Goal: Feedback & Contribution: Contribute content

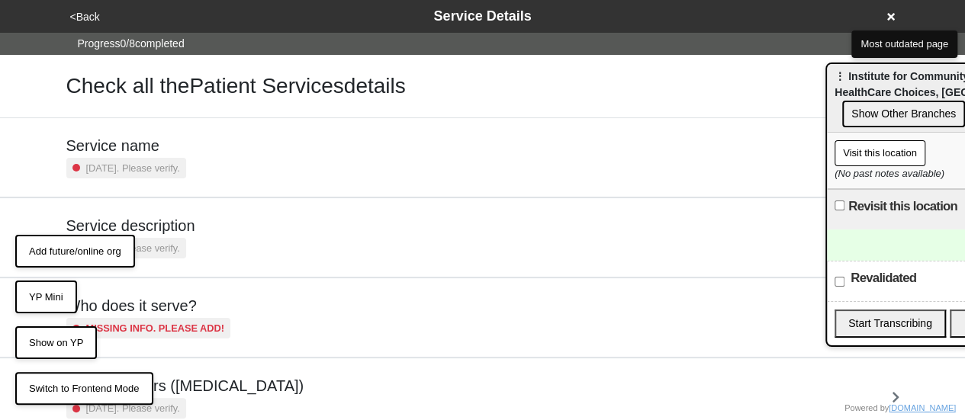
drag, startPoint x: 900, startPoint y: 83, endPoint x: 630, endPoint y: 47, distance: 273.3
click at [827, 64] on div "⋮ Institute for Community Living (ICL) - HealthCare Choices, Bensonhurst Show O…" at bounding box center [947, 98] width 241 height 69
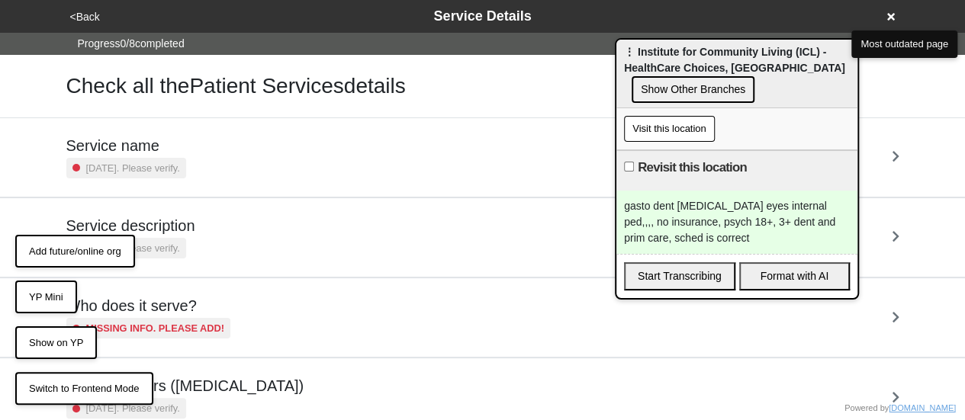
click at [629, 170] on input "Revisit this location" at bounding box center [629, 167] width 10 height 10
checkbox input "true"
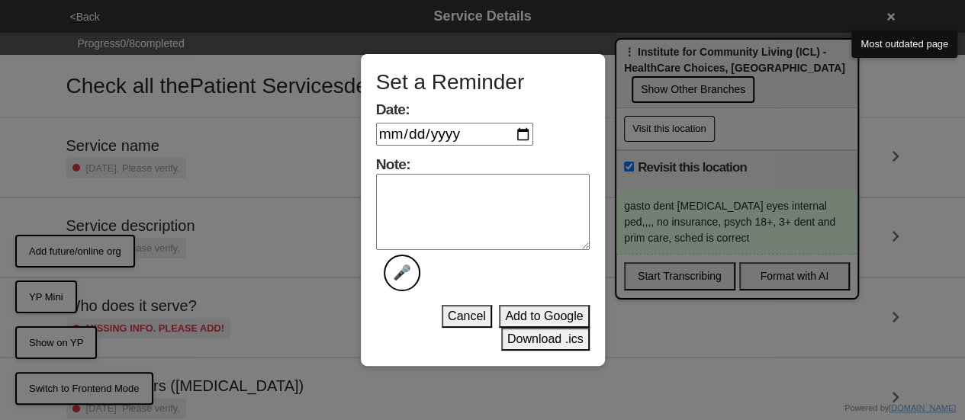
click at [516, 137] on input "Date:" at bounding box center [454, 134] width 157 height 23
click at [525, 137] on input "Date:" at bounding box center [454, 134] width 157 height 23
type input "[DATE]"
click at [456, 181] on textarea "Note: 🎤" at bounding box center [483, 212] width 214 height 76
type textarea "done"
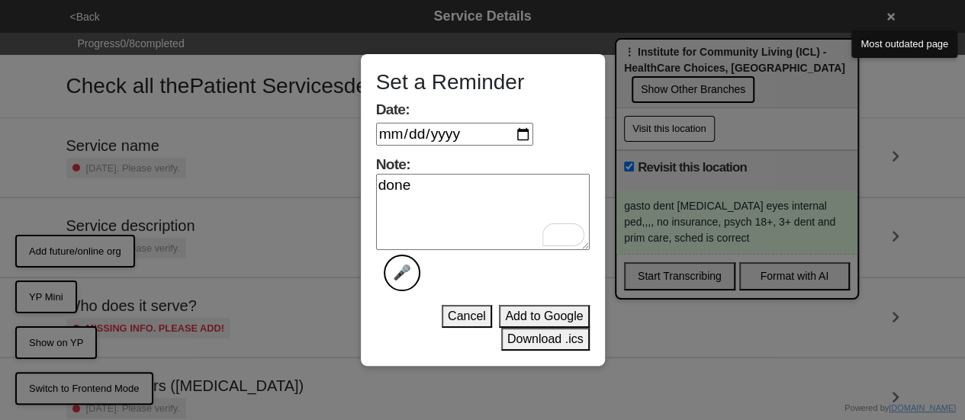
click at [562, 340] on button "Download .ics" at bounding box center [545, 339] width 89 height 23
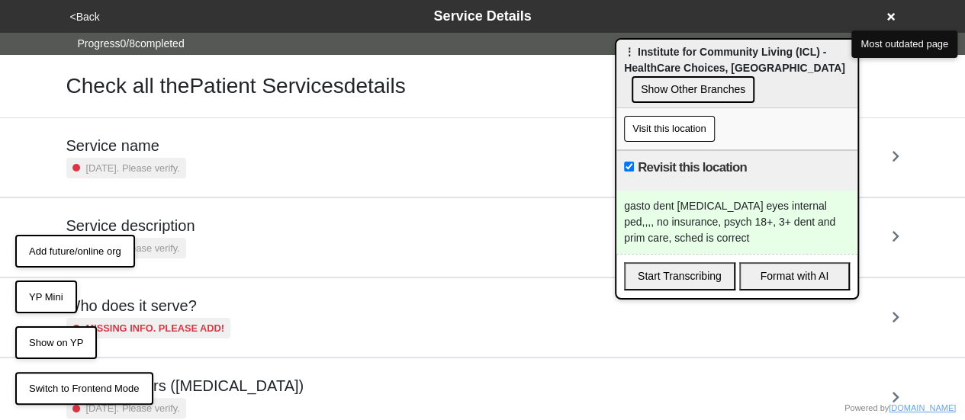
click at [889, 21] on icon at bounding box center [891, 16] width 8 height 11
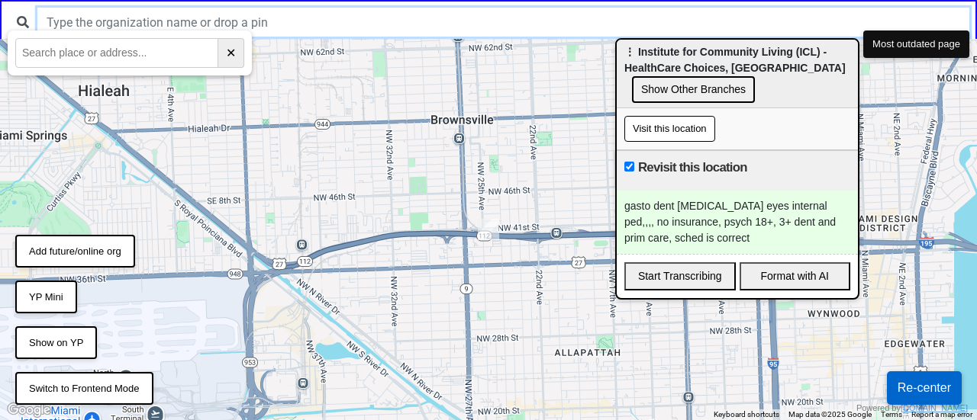
click at [216, 23] on input "text" at bounding box center [503, 22] width 932 height 29
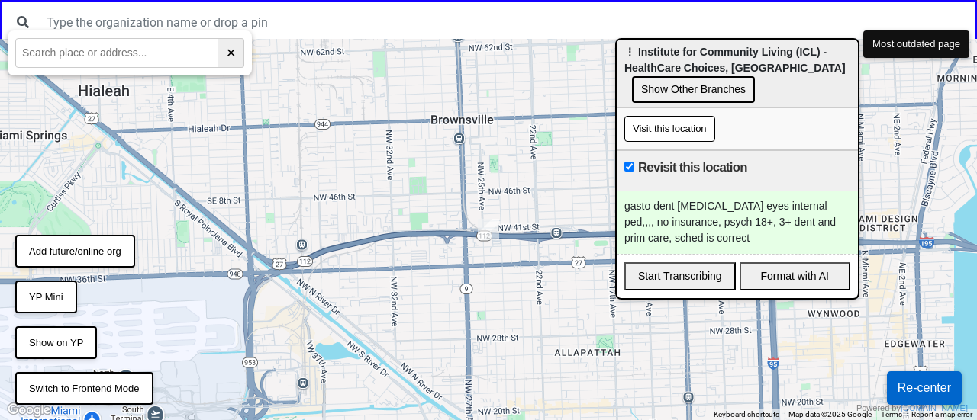
click at [69, 60] on input "text" at bounding box center [116, 53] width 203 height 30
paste input "4520-9614-712fabe5c03"
click at [172, 54] on input "4520-9614-712fabe5c03" at bounding box center [116, 53] width 203 height 30
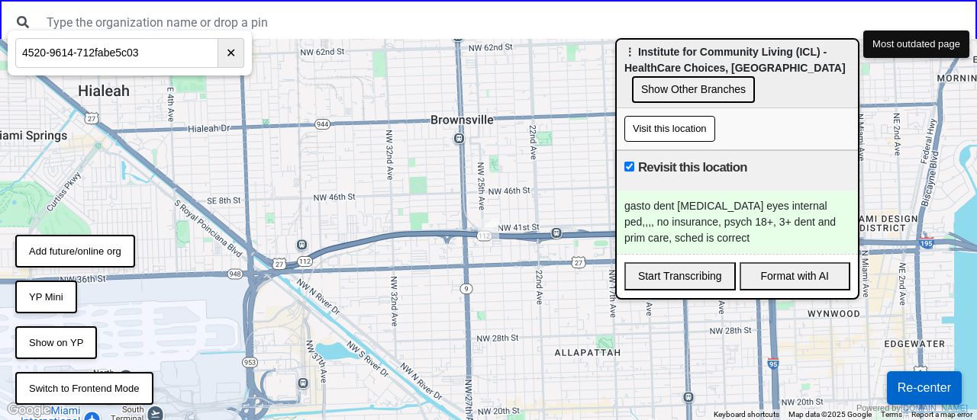
paste input "12 Boerum St #2B, Brooklyn, NY 11206"
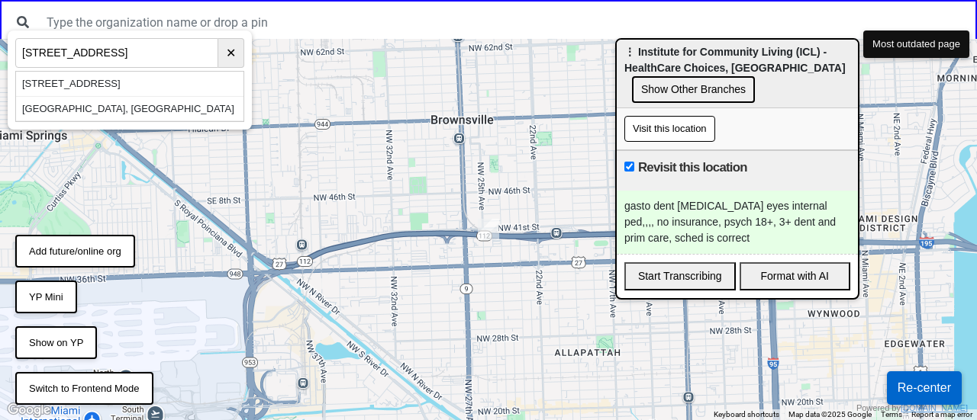
type input "12 Boerum St #2B, Brooklyn, NY 11206"
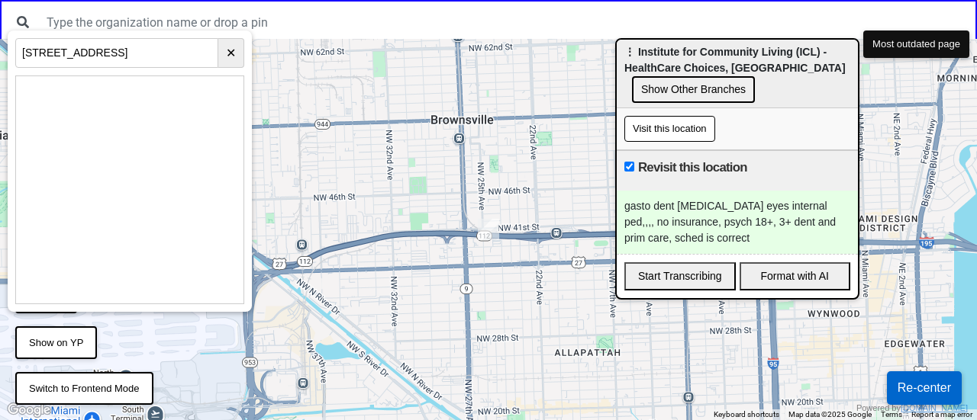
click at [910, 384] on button "Re-center" at bounding box center [924, 389] width 75 height 34
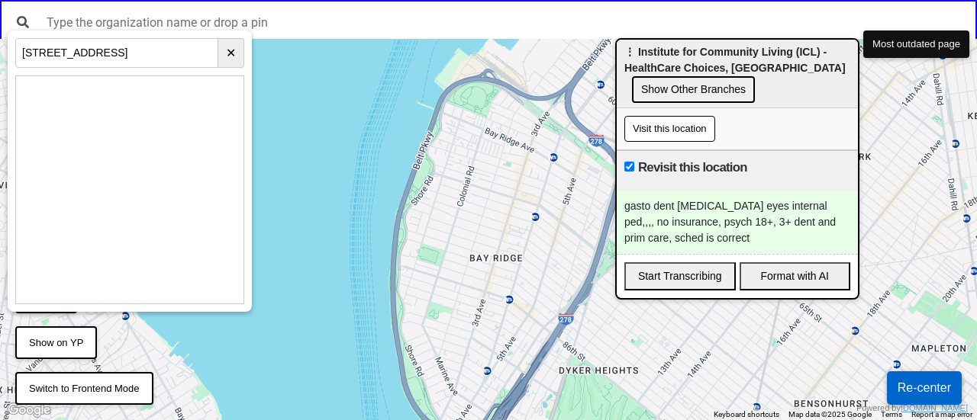
drag, startPoint x: 439, startPoint y: 234, endPoint x: 303, endPoint y: 298, distance: 150.2
click at [314, 293] on div at bounding box center [488, 230] width 977 height 382
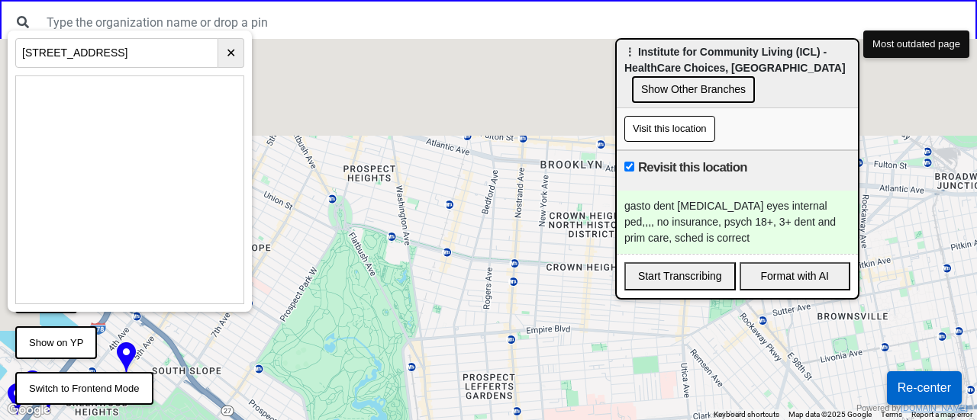
drag, startPoint x: 559, startPoint y: 230, endPoint x: 568, endPoint y: 288, distance: 58.7
click at [572, 272] on div at bounding box center [488, 230] width 977 height 382
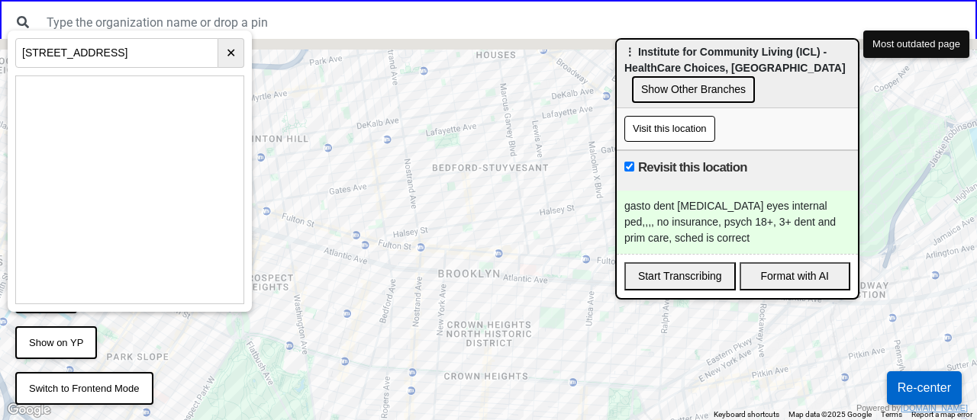
drag, startPoint x: 550, startPoint y: 110, endPoint x: 358, endPoint y: 456, distance: 396.2
click at [358, 0] on html "← Move left → Move right ↑ Move up ↓ Move down + Zoom in - Zoom out Home Jump l…" at bounding box center [488, 0] width 977 height 0
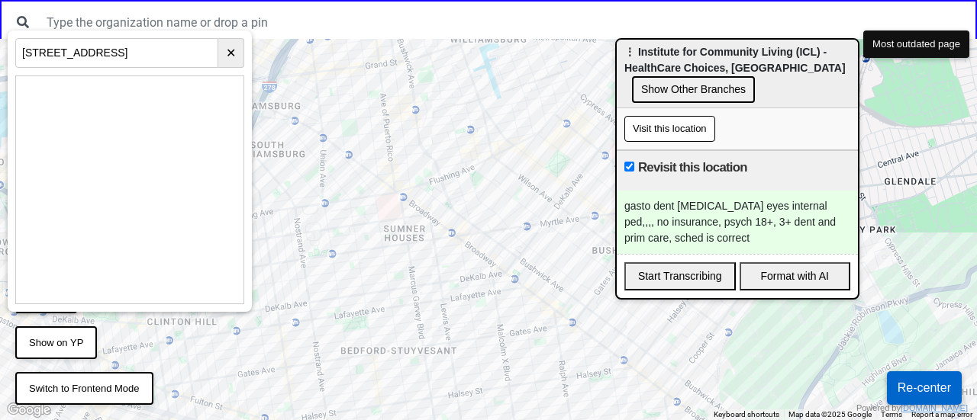
drag, startPoint x: 511, startPoint y: 112, endPoint x: 398, endPoint y: 140, distance: 116.2
click at [502, 196] on div at bounding box center [488, 230] width 977 height 382
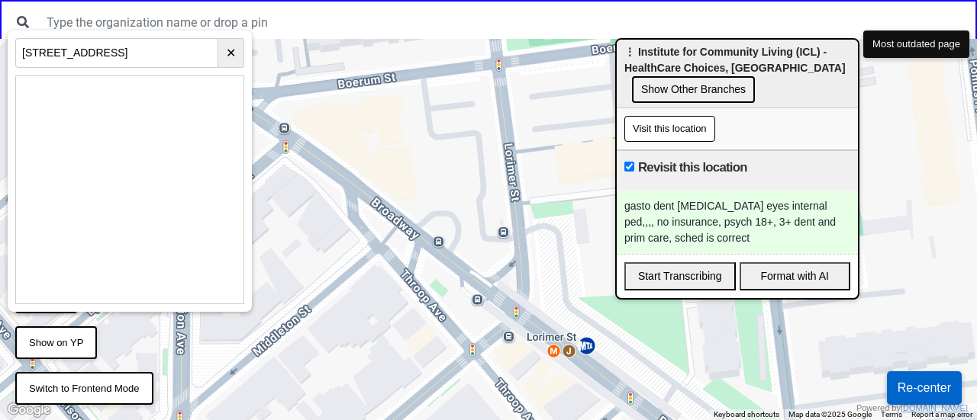
click at [304, 124] on div at bounding box center [488, 230] width 977 height 382
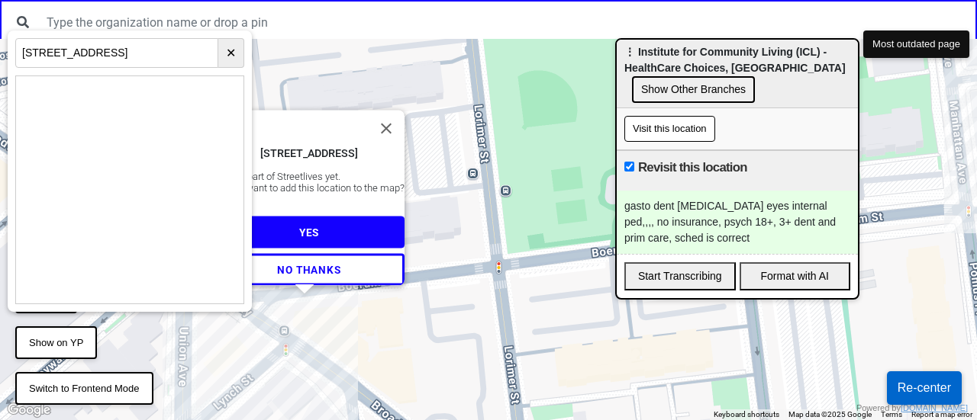
click at [307, 228] on span "YES" at bounding box center [309, 233] width 20 height 12
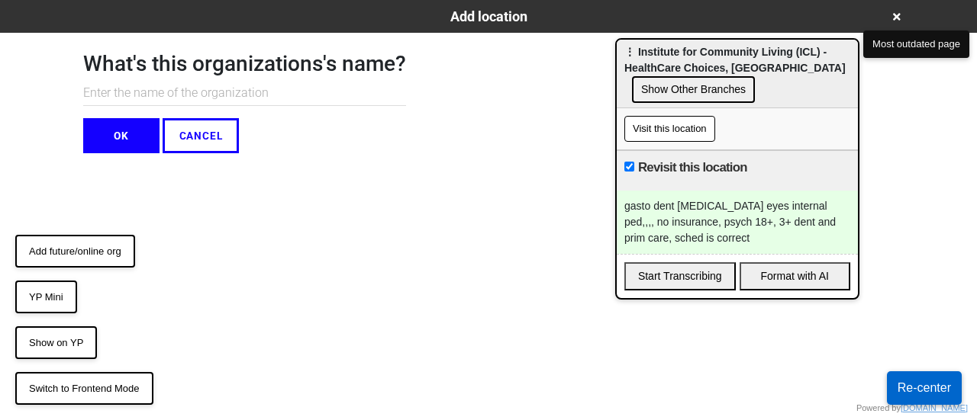
click at [267, 84] on input "text" at bounding box center [244, 93] width 323 height 25
click at [108, 246] on button "Add future/online org" at bounding box center [75, 252] width 120 height 34
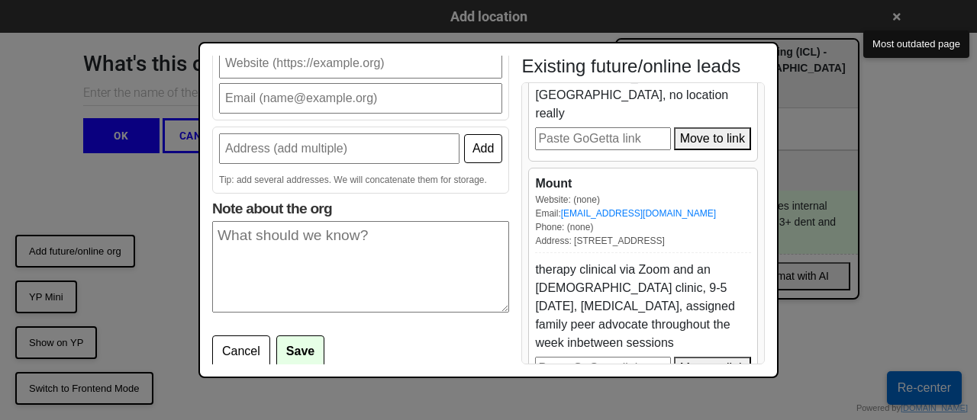
scroll to position [134, 0]
click at [552, 174] on div "Mount" at bounding box center [643, 183] width 216 height 18
copy div "Mount"
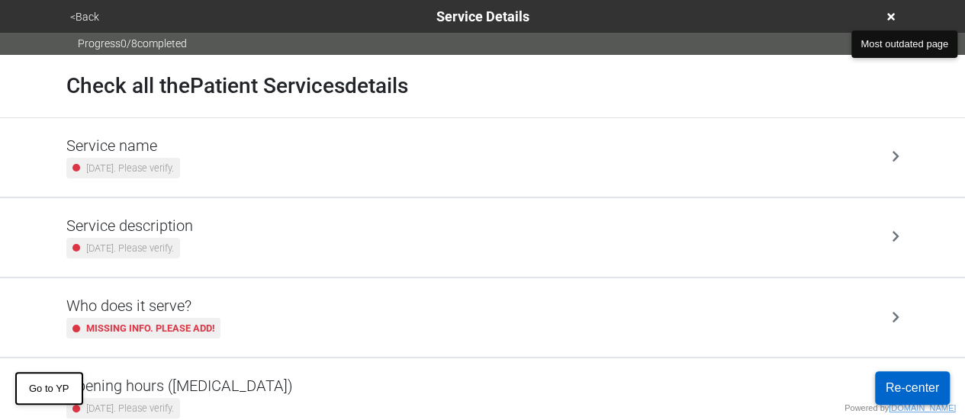
click at [890, 14] on icon at bounding box center [891, 17] width 8 height 8
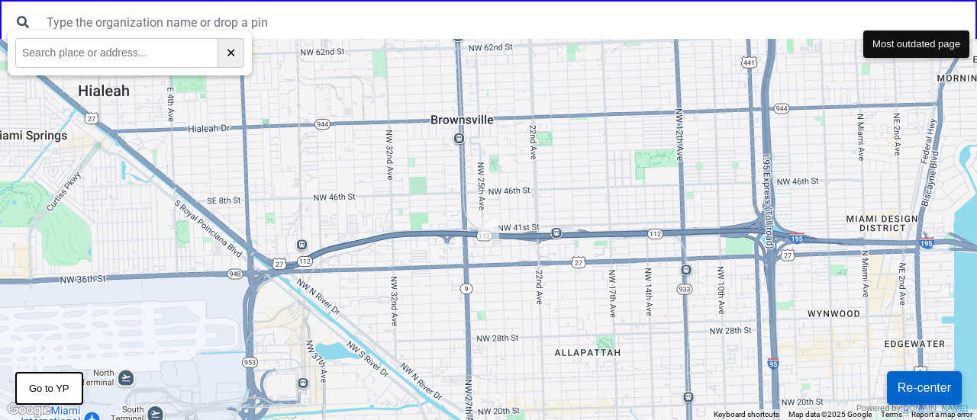
click at [903, 394] on button "Re-center" at bounding box center [924, 389] width 75 height 34
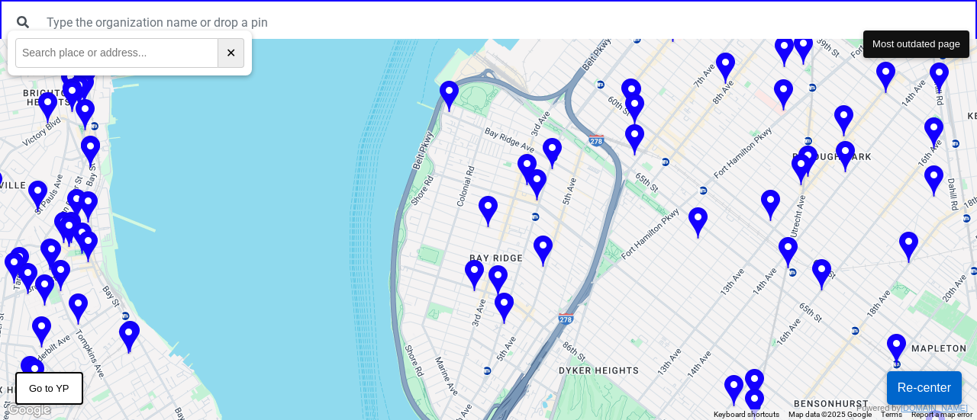
drag, startPoint x: 726, startPoint y: 210, endPoint x: 121, endPoint y: 456, distance: 654.1
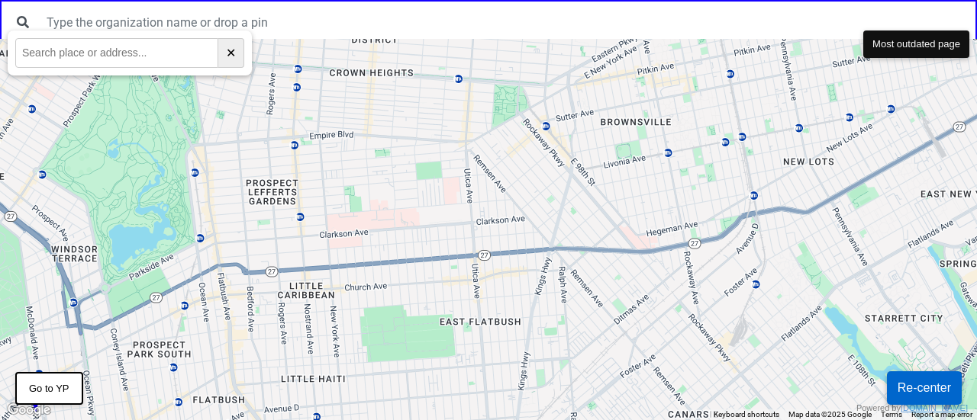
drag, startPoint x: 389, startPoint y: 135, endPoint x: 436, endPoint y: 394, distance: 263.6
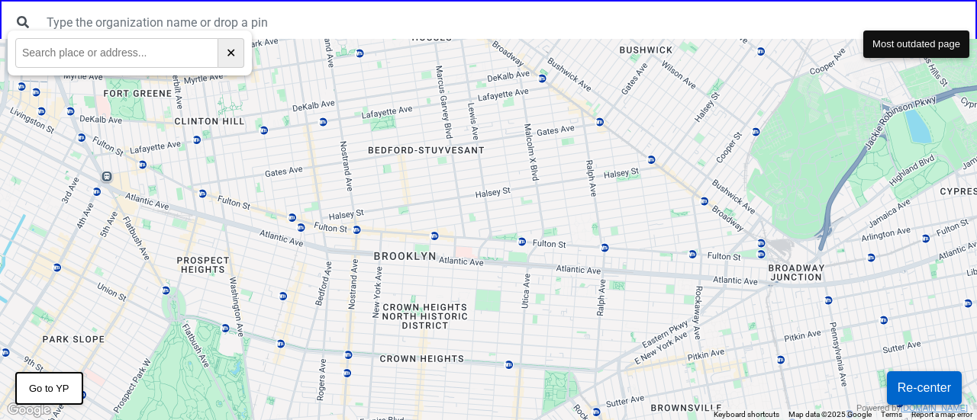
drag, startPoint x: 491, startPoint y: 211, endPoint x: 444, endPoint y: 448, distance: 241.1
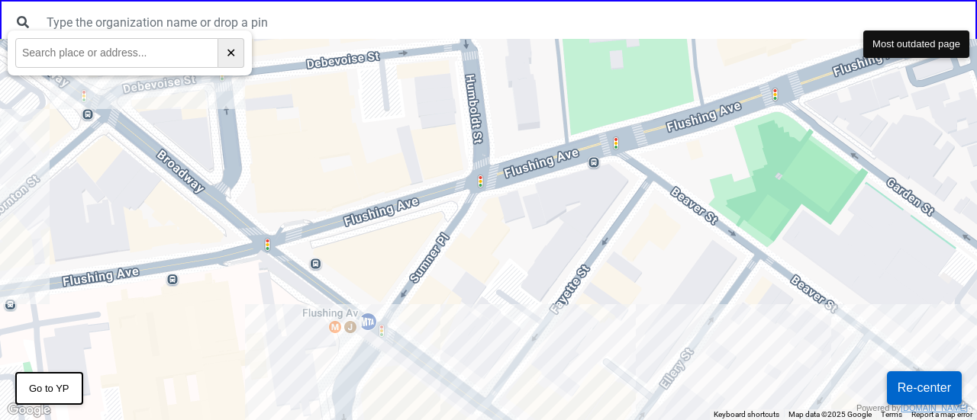
click at [102, 56] on input "text" at bounding box center [116, 53] width 203 height 30
paste input "Mount"
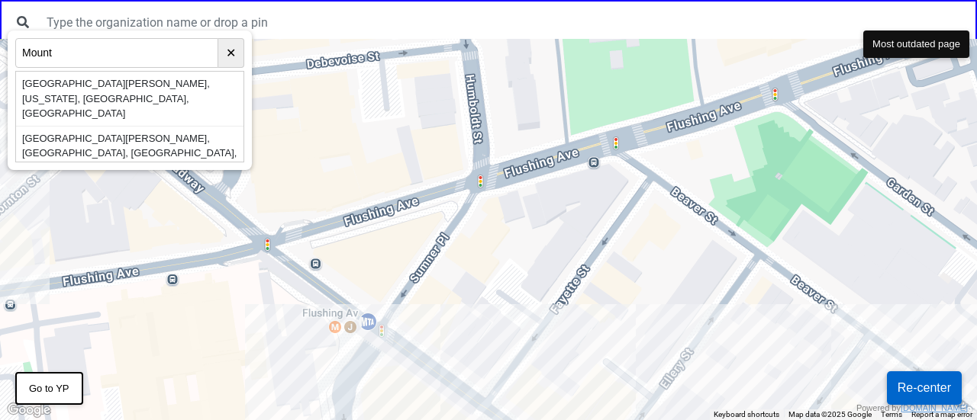
click at [44, 56] on input "Mount" at bounding box center [116, 53] width 203 height 30
paste input "12 Boerum St #2B, Brooklyn, NY 11206"
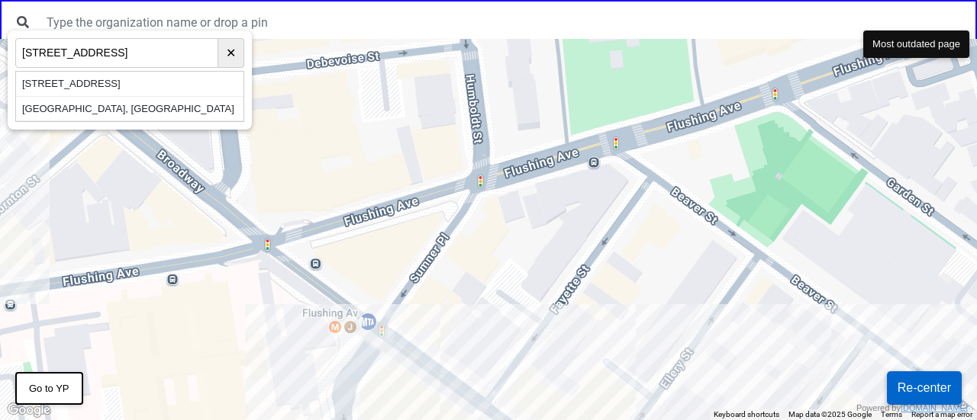
type input "12 Boerum St #2B, Brooklyn, NY 11206"
click at [187, 89] on div "12 Boerum St #2b, Brooklyn, NY 11206, USA" at bounding box center [129, 84] width 227 height 25
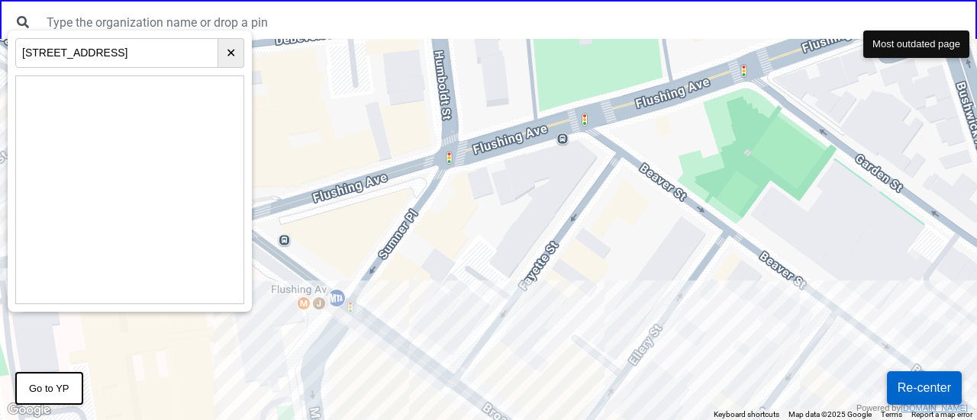
drag, startPoint x: 530, startPoint y: 295, endPoint x: 591, endPoint y: 451, distance: 167.2
click at [591, 0] on html "← Move left → Move right ↑ Move up ↓ Move down + Zoom in - Zoom out Home Jump l…" at bounding box center [488, 0] width 977 height 0
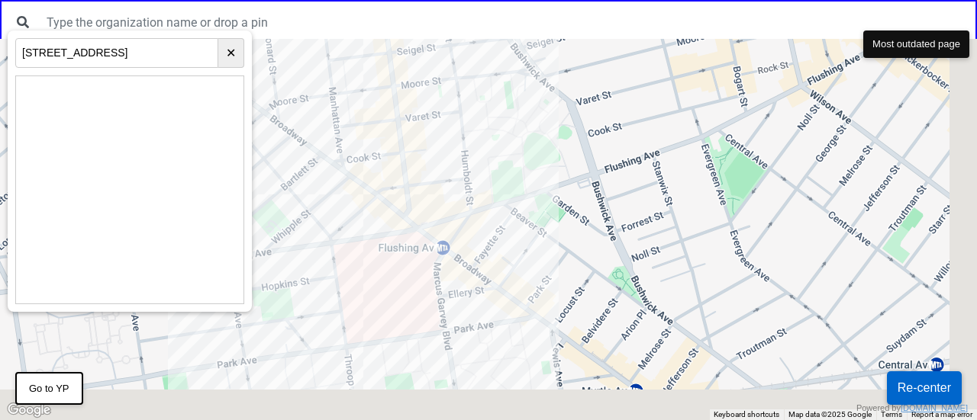
drag, startPoint x: 539, startPoint y: 272, endPoint x: 445, endPoint y: 180, distance: 131.1
click at [445, 181] on div at bounding box center [488, 230] width 977 height 382
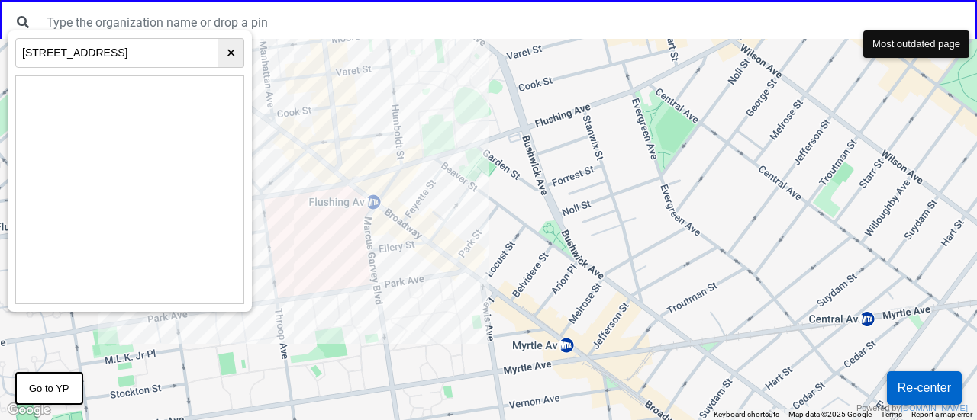
drag, startPoint x: 557, startPoint y: 303, endPoint x: 704, endPoint y: 437, distance: 198.7
click at [704, 0] on html "← Move left → Move right ↑ Move up ↓ Move down + Zoom in - Zoom out Home Jump l…" at bounding box center [488, 0] width 977 height 0
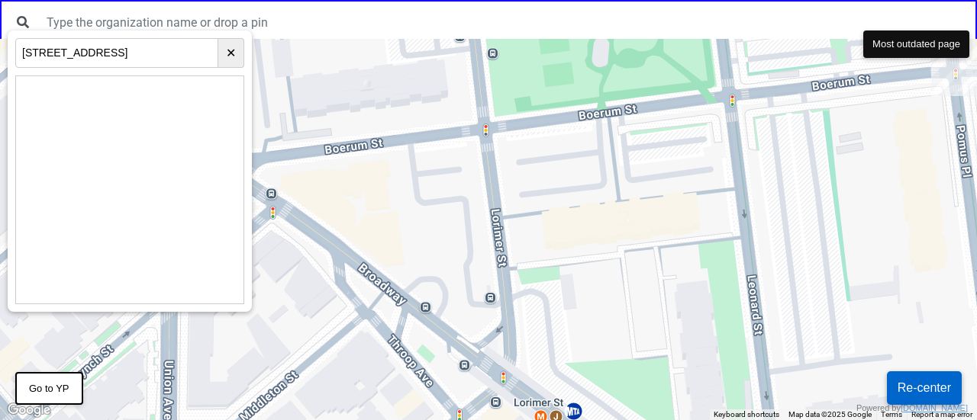
drag, startPoint x: 286, startPoint y: 180, endPoint x: 389, endPoint y: 207, distance: 106.4
click at [394, 208] on div at bounding box center [488, 230] width 977 height 382
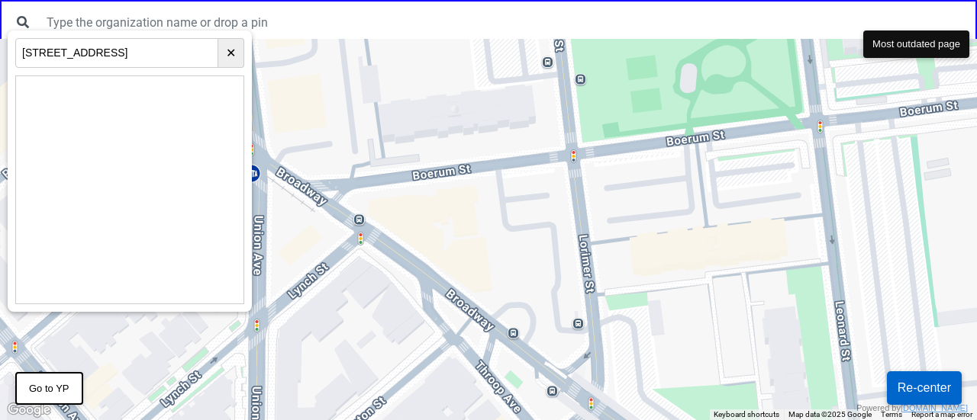
click at [398, 214] on div at bounding box center [488, 230] width 977 height 382
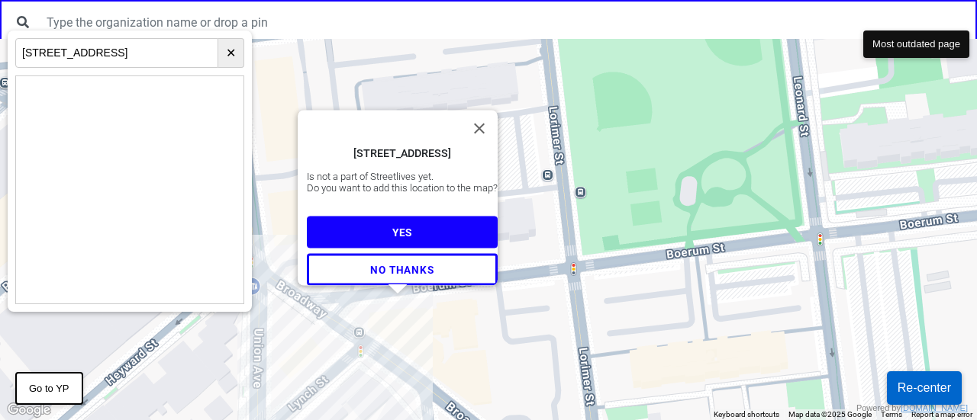
click at [391, 217] on button "YES" at bounding box center [402, 233] width 191 height 32
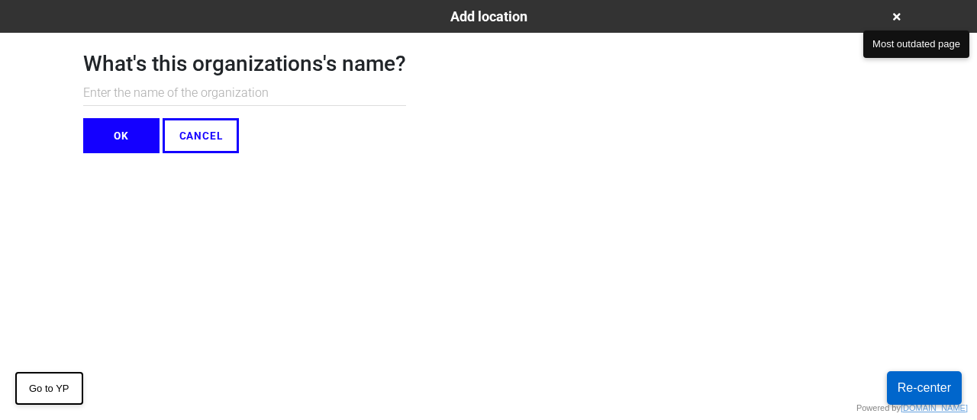
click at [284, 85] on input "text" at bounding box center [244, 93] width 323 height 25
click at [282, 95] on input "text" at bounding box center [244, 93] width 323 height 25
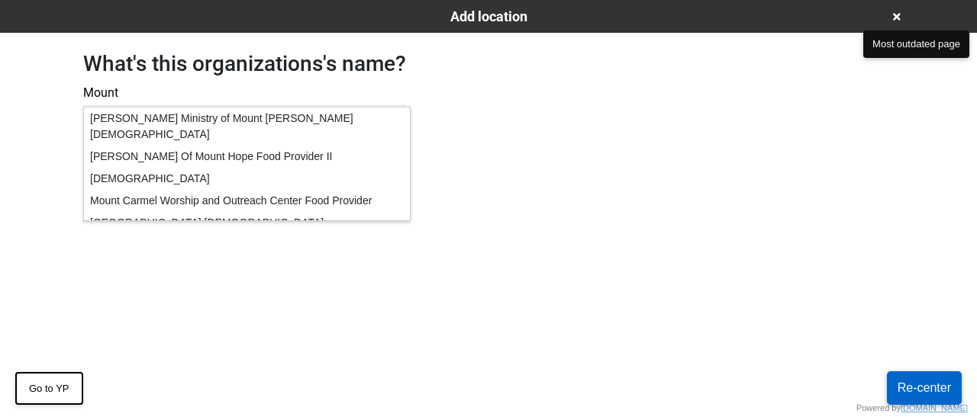
type input "Mount"
click at [598, 127] on div "What's this organizations's name? Mount OK CANCEL" at bounding box center [488, 93] width 847 height 121
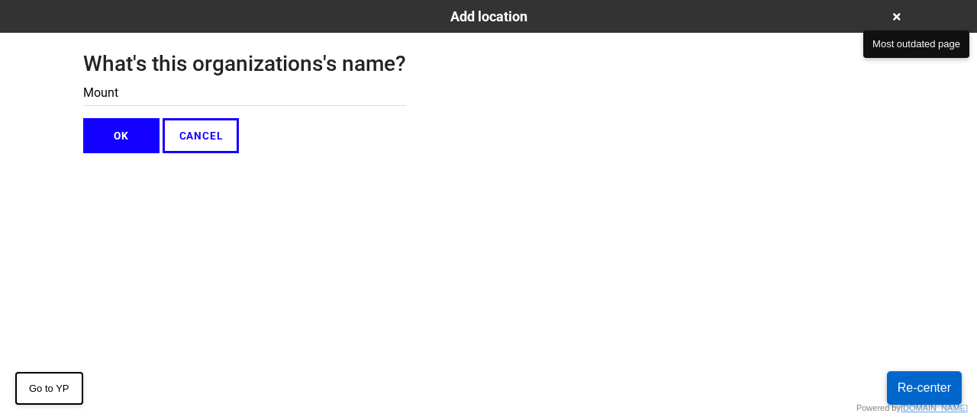
click at [152, 127] on button "OK" at bounding box center [121, 135] width 76 height 35
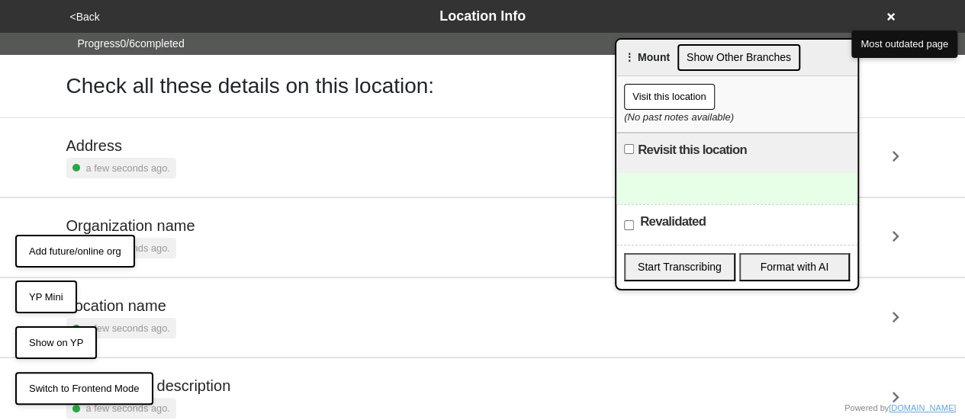
click at [104, 253] on button "Add future/online org" at bounding box center [75, 252] width 120 height 34
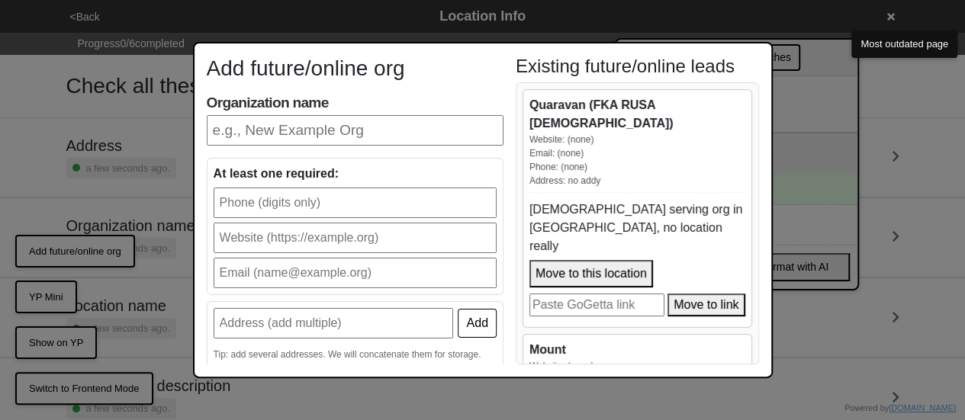
scroll to position [201, 0]
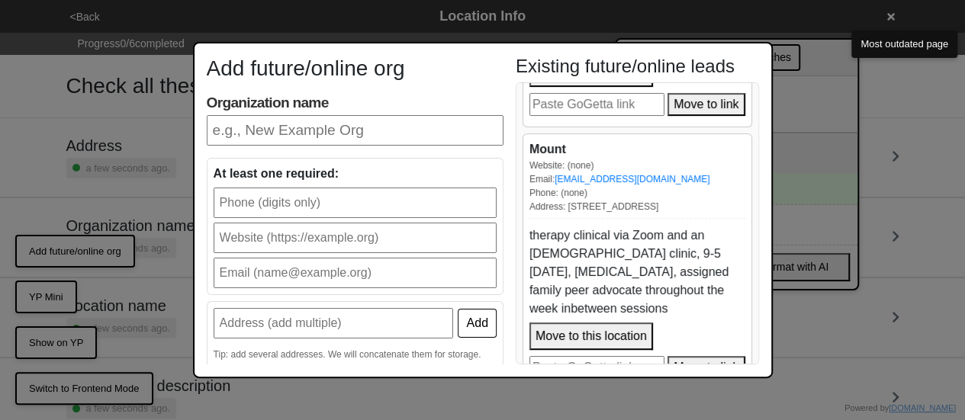
click at [615, 323] on button "Move to this location" at bounding box center [592, 336] width 124 height 27
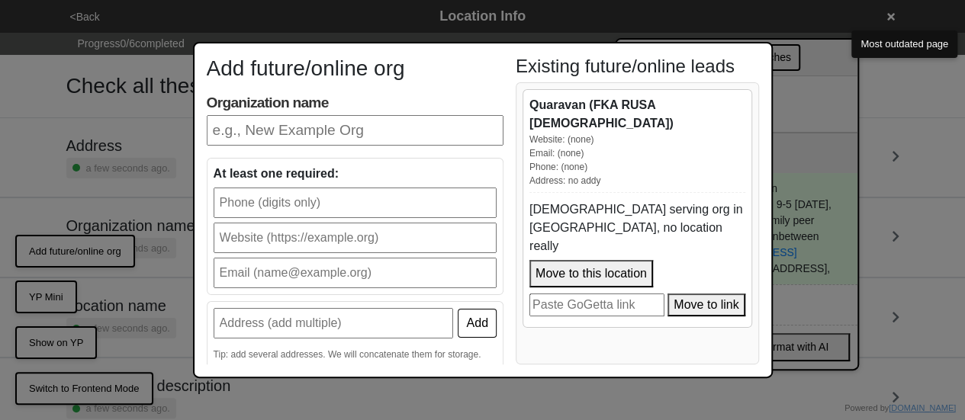
click at [787, 146] on div "Add future/online org Organization name At least one required: Add Tip: add sev…" at bounding box center [482, 210] width 965 height 420
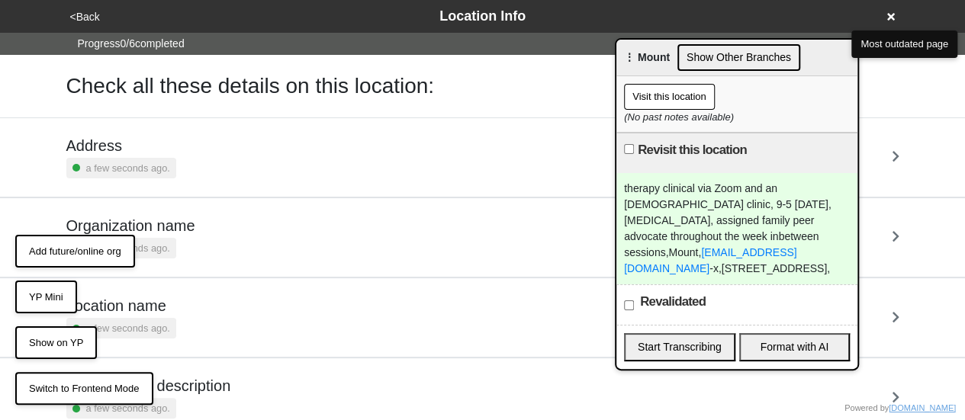
click at [169, 165] on div "a few seconds ago." at bounding box center [121, 168] width 110 height 21
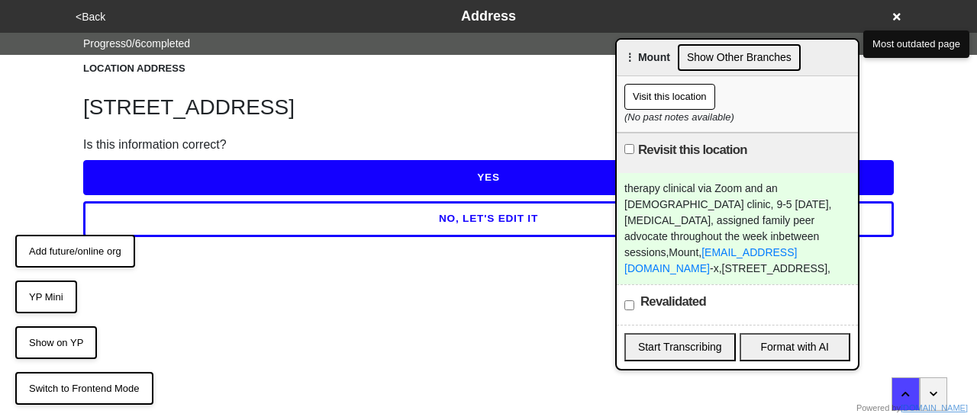
click at [243, 227] on button "NO, LET'S EDIT IT" at bounding box center [488, 218] width 810 height 35
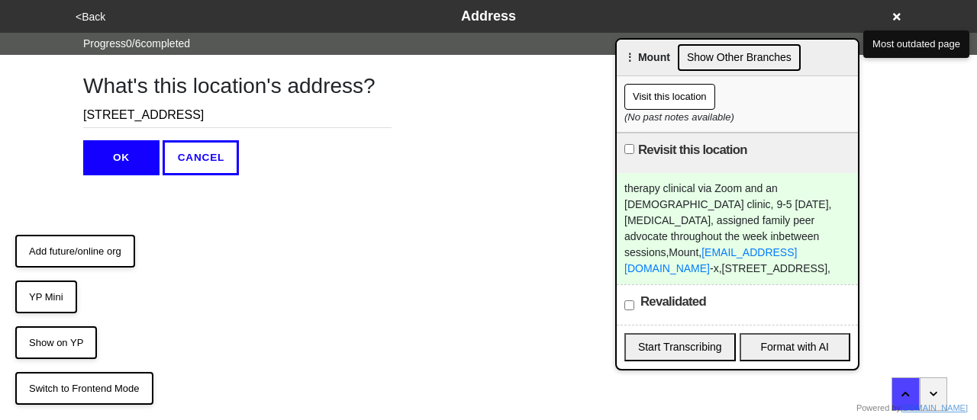
click at [203, 113] on input "[STREET_ADDRESS]" at bounding box center [237, 115] width 308 height 25
type input "[STREET_ADDRESS]"
click at [102, 163] on button "OK" at bounding box center [121, 157] width 76 height 35
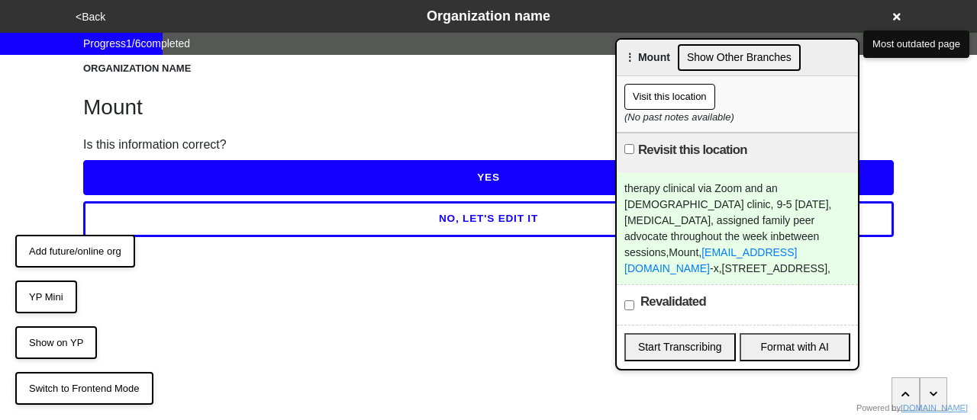
click at [141, 178] on button "YES" at bounding box center [488, 177] width 810 height 35
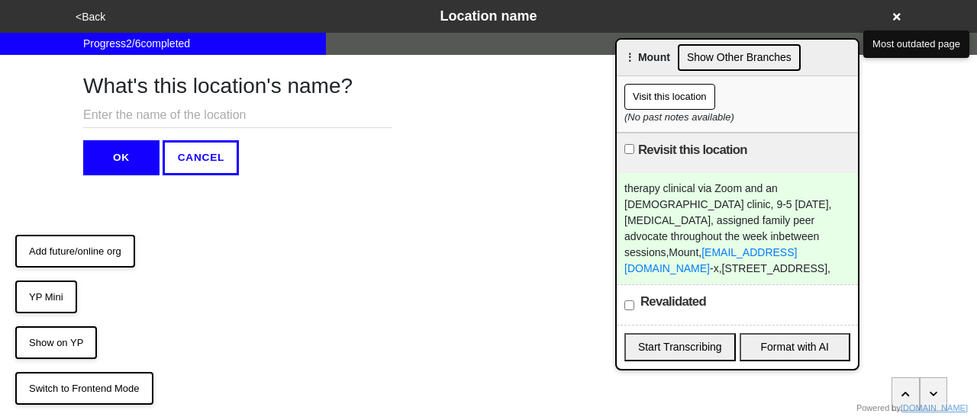
click at [144, 117] on input "text" at bounding box center [237, 115] width 308 height 25
click at [86, 17] on button "<Back" at bounding box center [90, 17] width 39 height 18
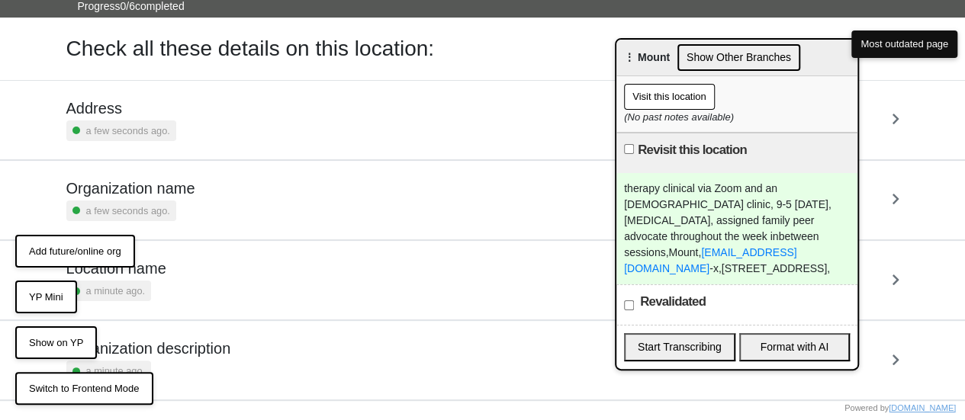
scroll to position [153, 0]
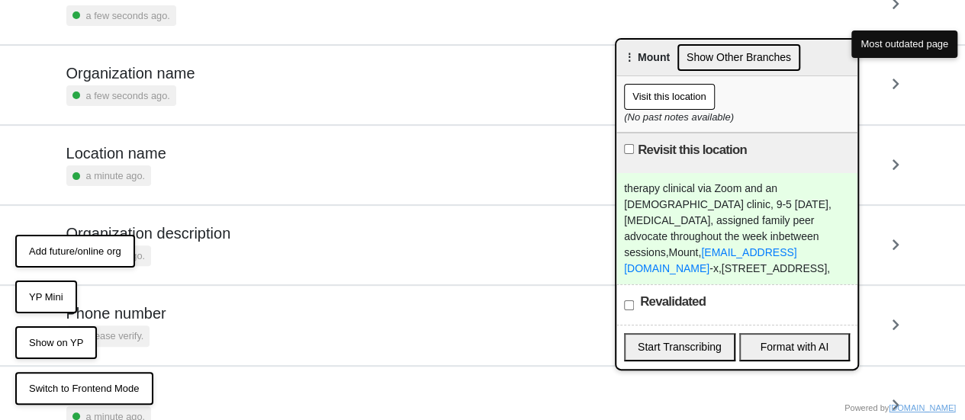
click at [185, 81] on h5 "Organization name" at bounding box center [130, 73] width 129 height 18
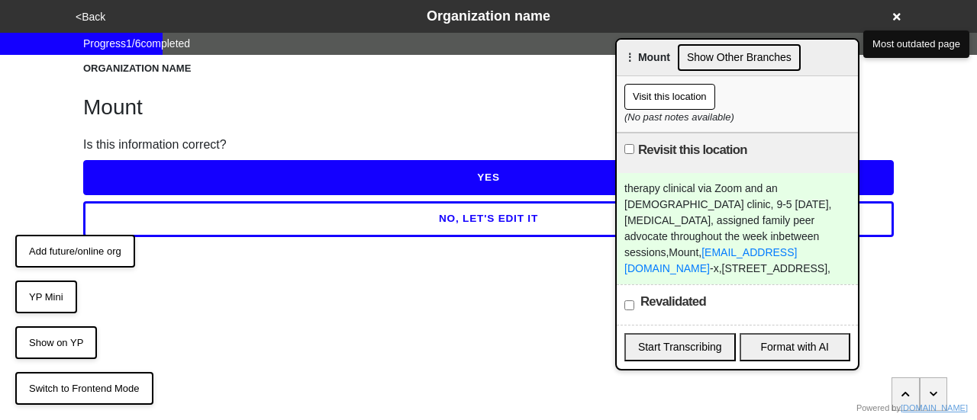
drag, startPoint x: 195, startPoint y: 226, endPoint x: 192, endPoint y: 181, distance: 45.1
click at [195, 225] on button "NO, LET'S EDIT IT" at bounding box center [488, 218] width 810 height 35
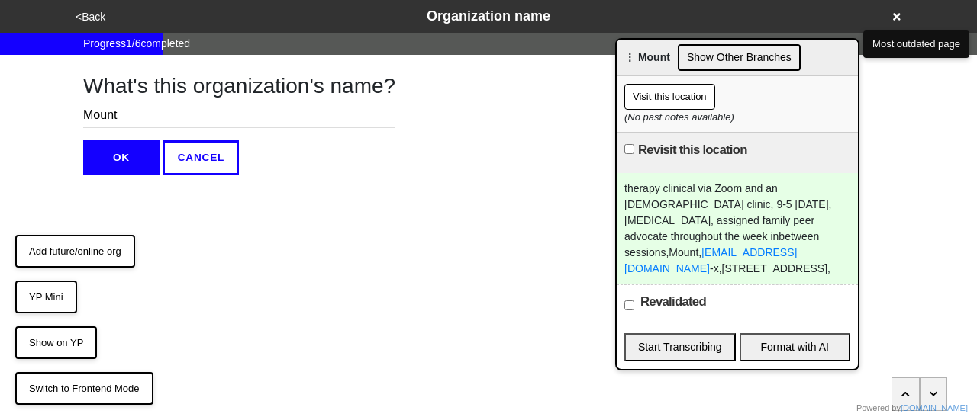
click at [190, 111] on input "Mount" at bounding box center [239, 115] width 312 height 25
type input "Mount BH"
click at [116, 176] on html "<Back Organization name Progress 1 / 6 completed What's this organization's nam…" at bounding box center [488, 118] width 977 height 237
click at [153, 152] on button "OK" at bounding box center [121, 157] width 76 height 35
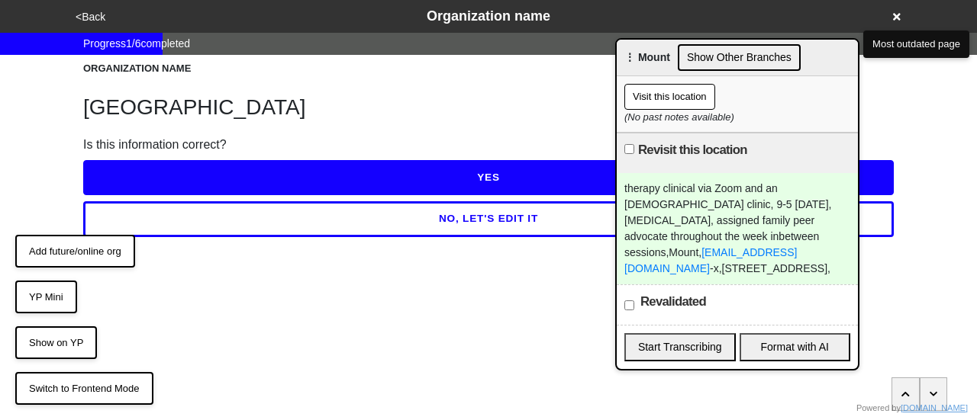
click at [192, 181] on html "<Back Organization name Progress 1 / 6 completed ORGANIZATION NAME Mount BH Is …" at bounding box center [488, 149] width 977 height 298
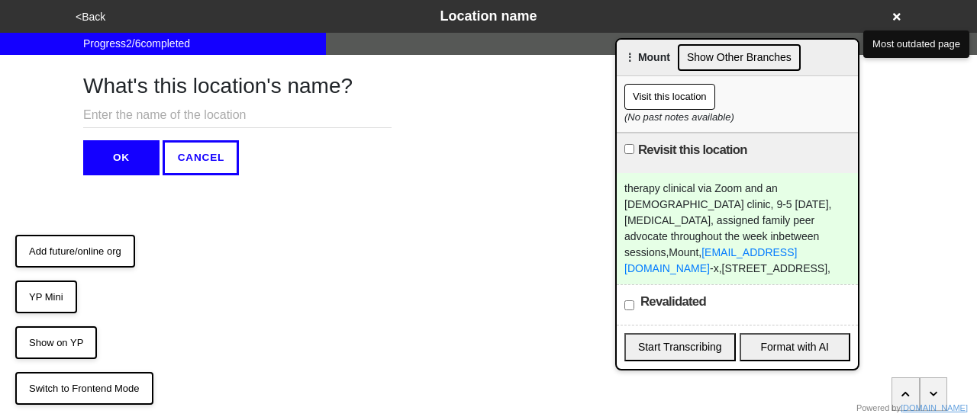
click at [89, 28] on div "<Back Location name" at bounding box center [488, 16] width 847 height 33
click at [95, 18] on button "<Back" at bounding box center [90, 17] width 39 height 18
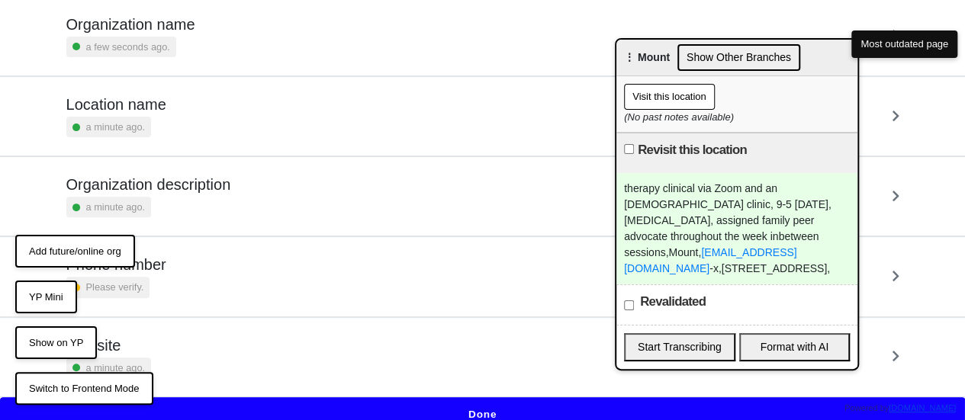
scroll to position [210, 0]
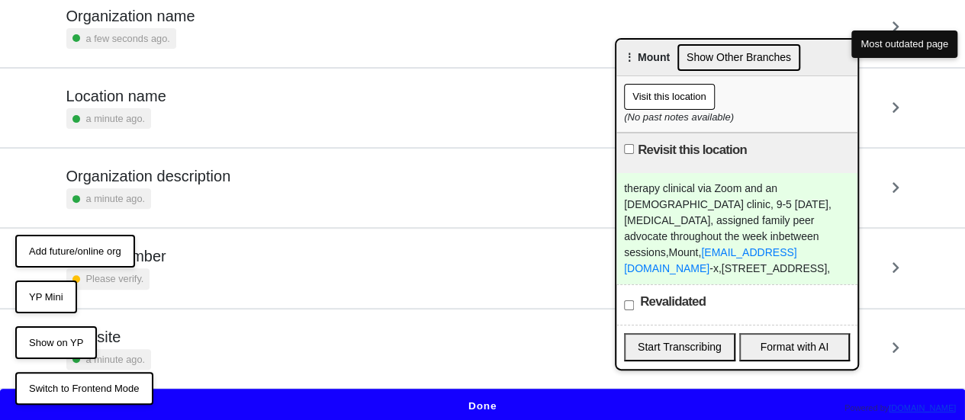
click at [229, 263] on div "Phone number Please verify." at bounding box center [482, 268] width 833 height 42
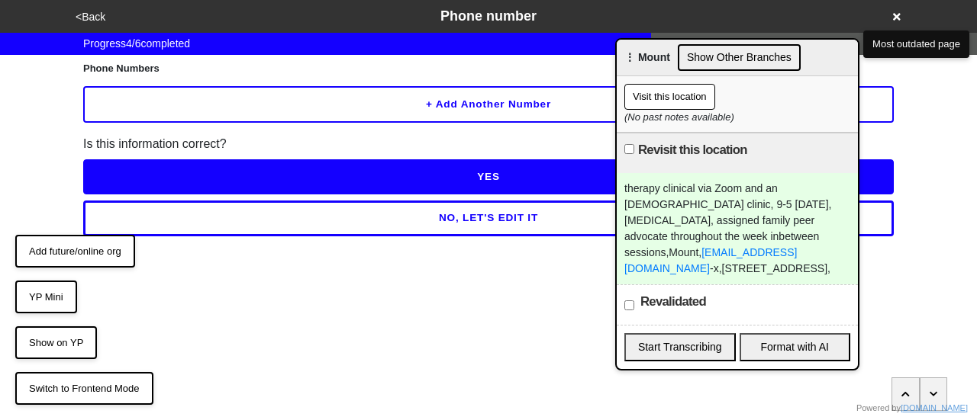
click at [181, 103] on button "+ Add another number" at bounding box center [488, 104] width 810 height 37
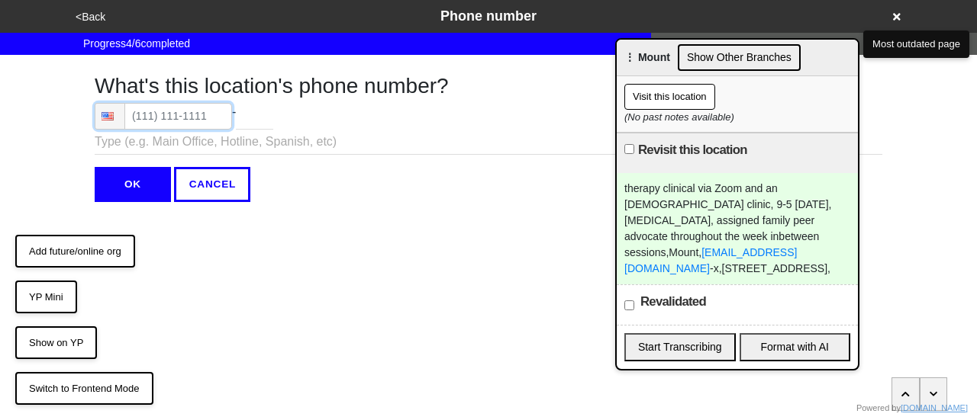
click at [169, 118] on input "tel" at bounding box center [163, 116] width 137 height 27
type input "(718) 400-0545"
drag, startPoint x: 166, startPoint y: 109, endPoint x: 118, endPoint y: 198, distance: 100.7
click at [118, 198] on input "OK" at bounding box center [133, 184] width 76 height 35
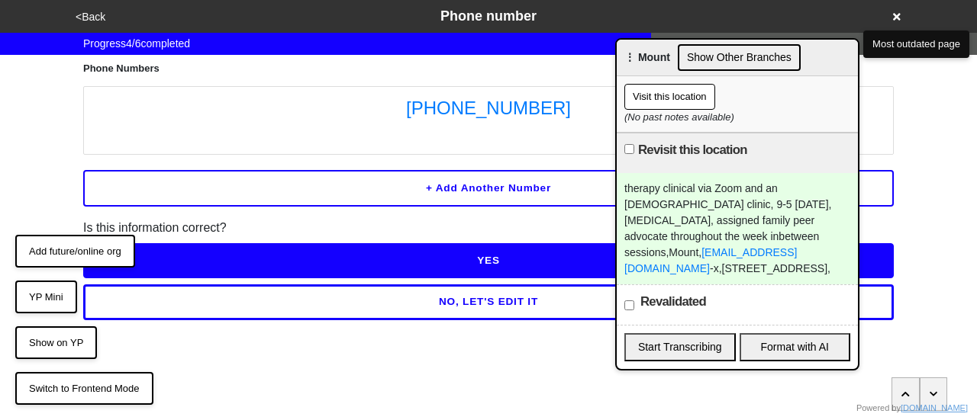
click at [296, 257] on button "YES" at bounding box center [488, 260] width 810 height 35
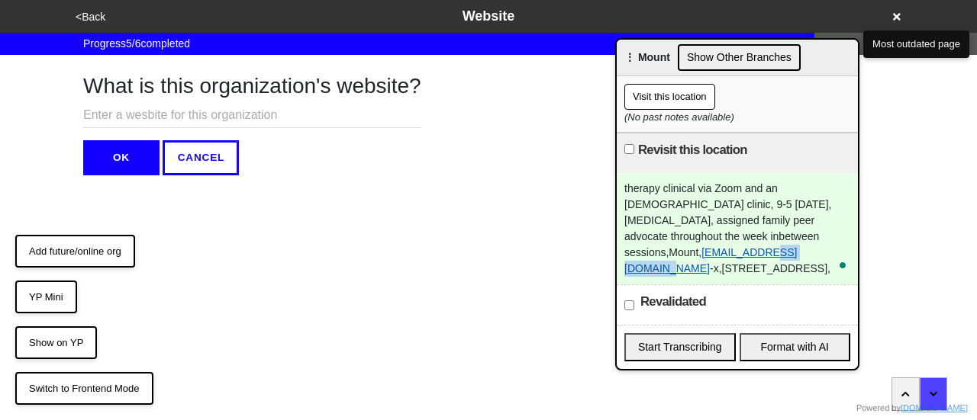
drag, startPoint x: 745, startPoint y: 253, endPoint x: 690, endPoint y: 256, distance: 55.7
click at [690, 256] on link "[EMAIL_ADDRESS][DOMAIN_NAME]" at bounding box center [710, 260] width 172 height 28
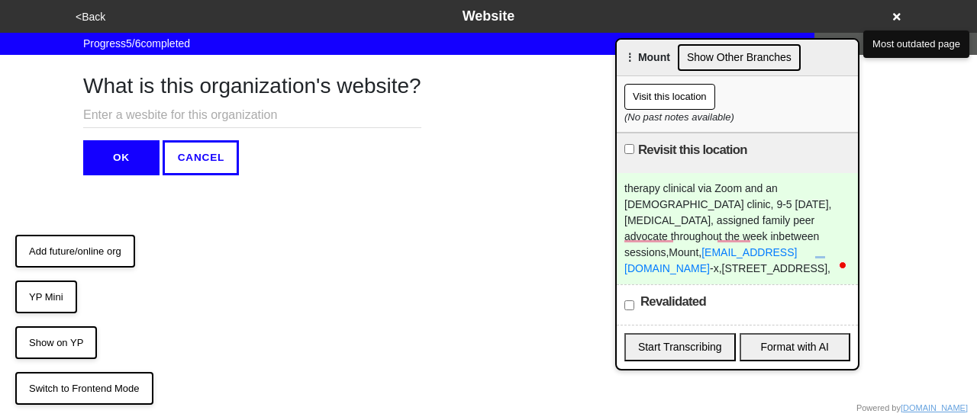
paste input "mountbh.org"
type input "mountbh.org"
click at [124, 157] on button "OK" at bounding box center [121, 157] width 76 height 35
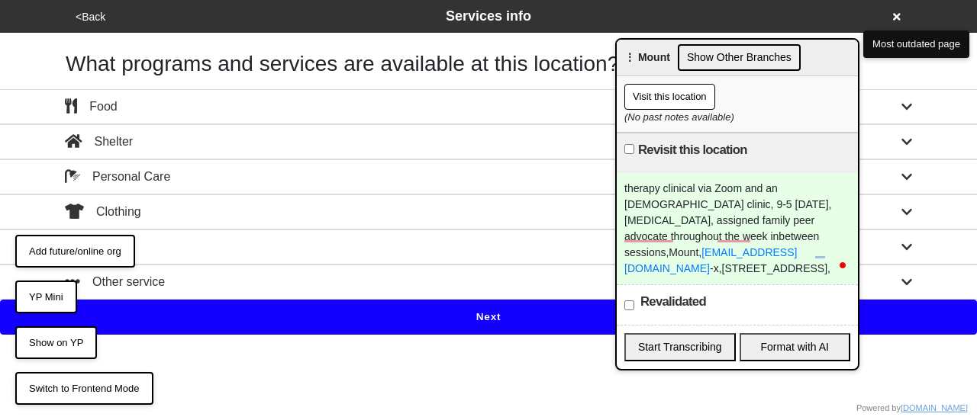
click at [86, 11] on button "<Back" at bounding box center [90, 17] width 39 height 18
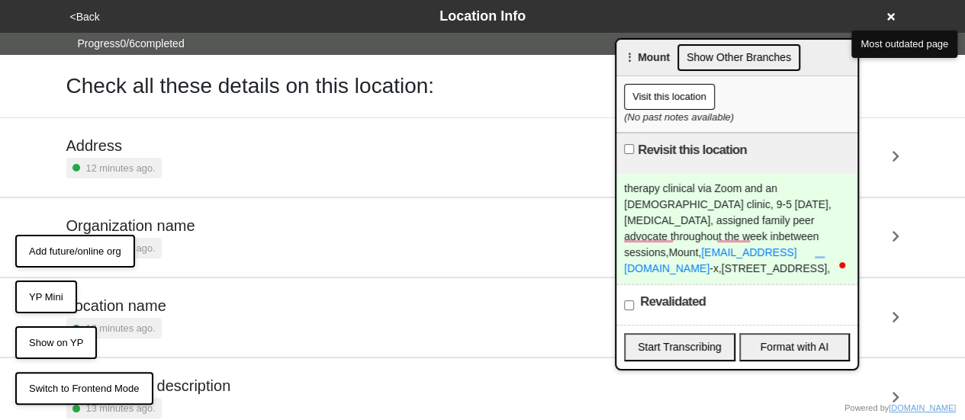
click at [163, 159] on div "Address 12 minutes ago." at bounding box center [482, 158] width 833 height 42
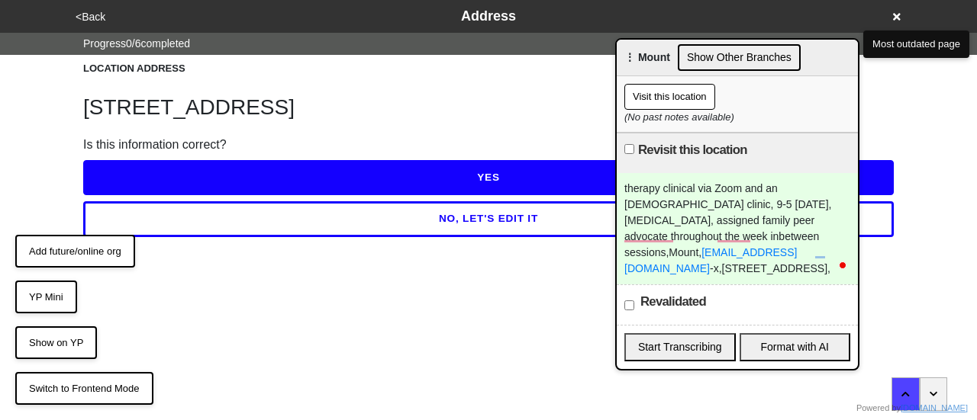
click at [92, 18] on button "<Back" at bounding box center [90, 17] width 39 height 18
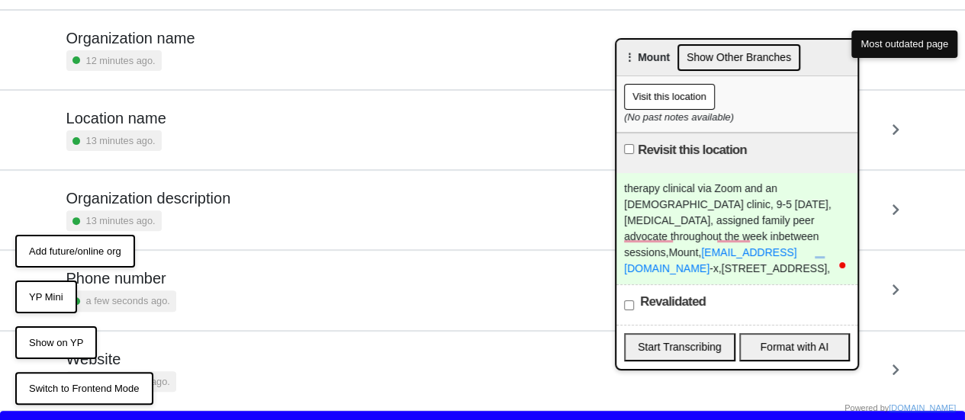
scroll to position [210, 0]
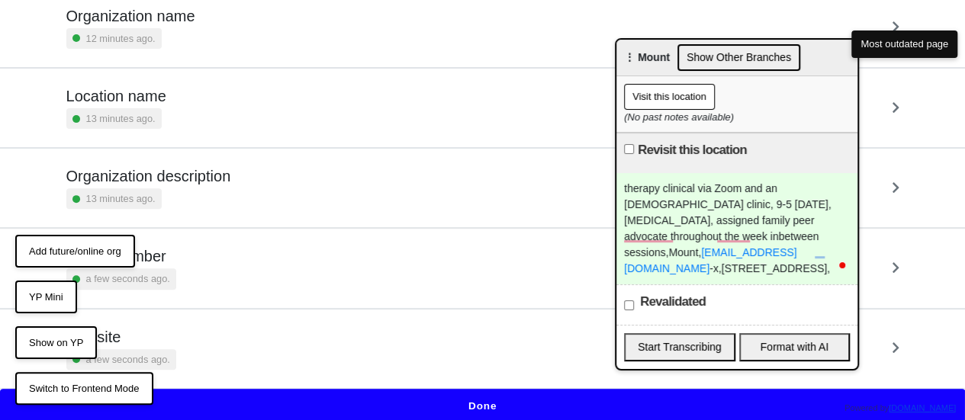
click at [192, 172] on h5 "Organization description" at bounding box center [148, 176] width 165 height 18
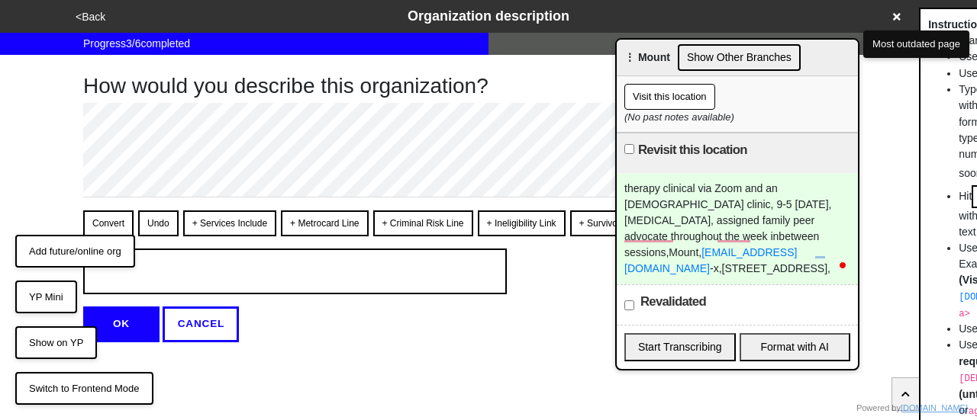
click at [98, 13] on button "<Back" at bounding box center [90, 17] width 39 height 18
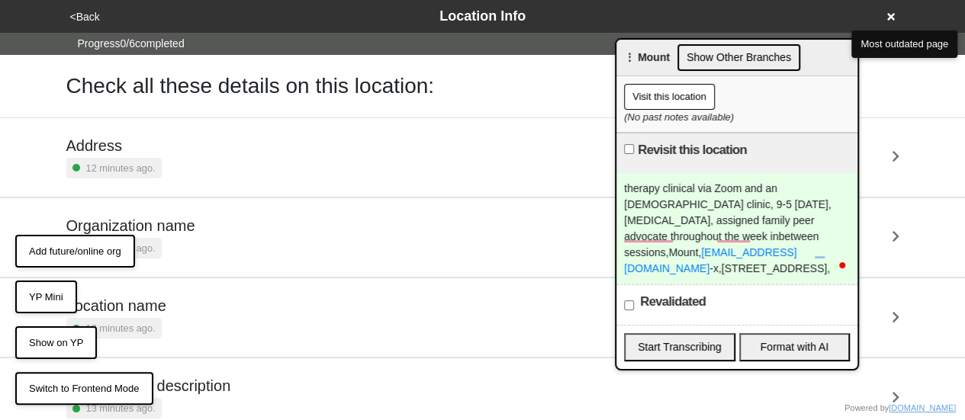
click at [174, 239] on div "12 minutes ago." at bounding box center [130, 248] width 129 height 21
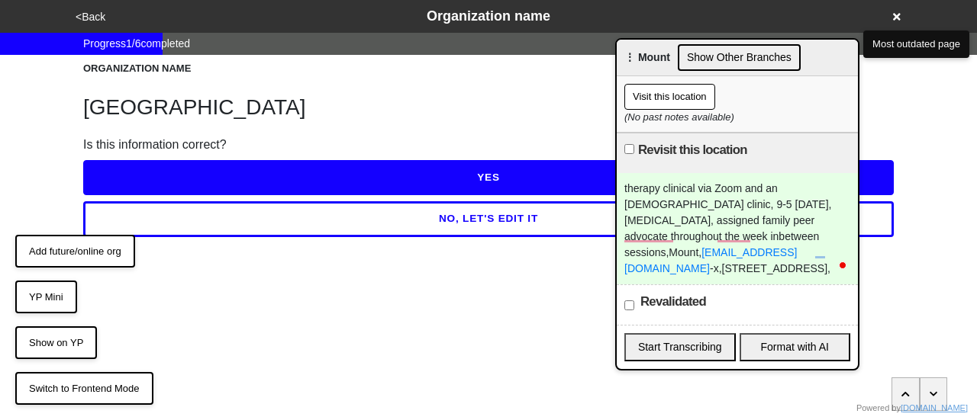
click at [239, 206] on button "NO, LET'S EDIT IT" at bounding box center [488, 218] width 810 height 35
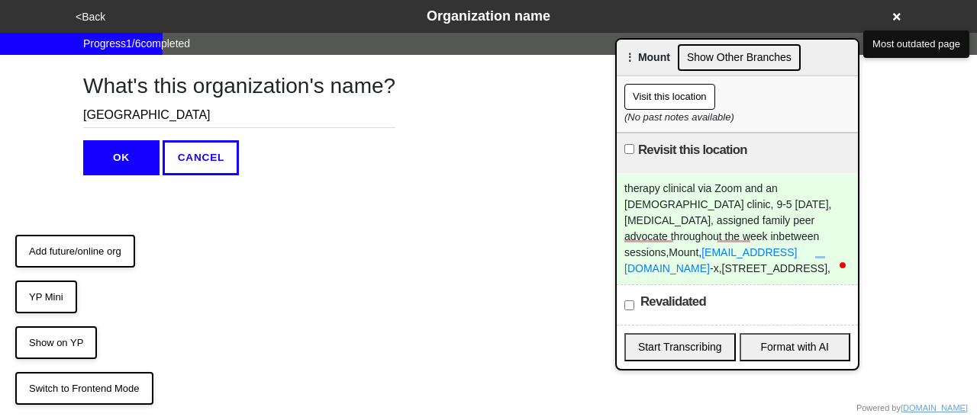
click at [120, 118] on input "Mount BH" at bounding box center [239, 115] width 312 height 25
click at [128, 114] on input "Mount B BH" at bounding box center [239, 115] width 312 height 25
paste input "Behavioral Health"
click at [224, 117] on input "Mount Behavioral Health BH" at bounding box center [239, 115] width 312 height 25
click at [294, 127] on input "Mount Behavioral Health (BH" at bounding box center [239, 115] width 312 height 25
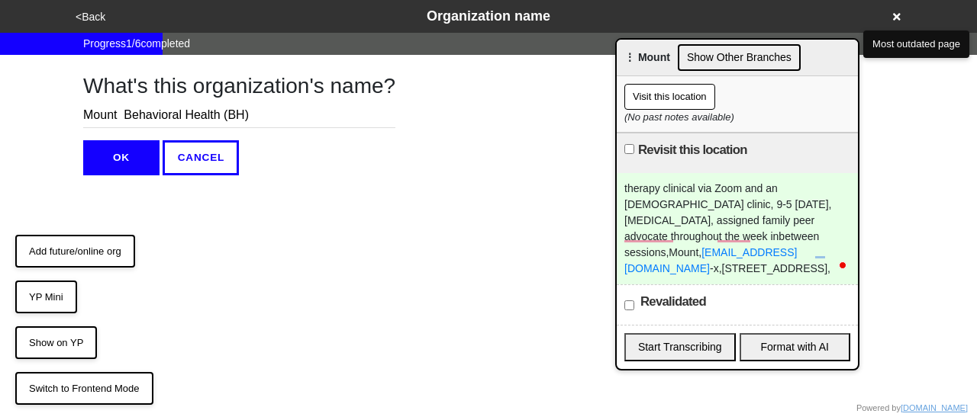
click at [123, 108] on input "Mount Behavioral Health (BH)" at bounding box center [239, 115] width 312 height 25
type input "Mount Behavioral Health (BH)"
click at [133, 161] on button "OK" at bounding box center [121, 157] width 76 height 35
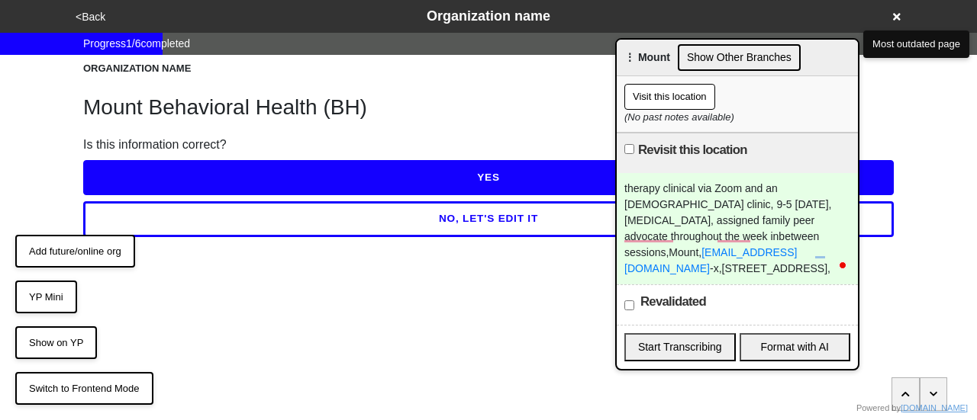
click at [195, 201] on html "<Back Organization name Progress 1 / 6 completed ORGANIZATION NAME Mount Behavi…" at bounding box center [488, 149] width 977 height 298
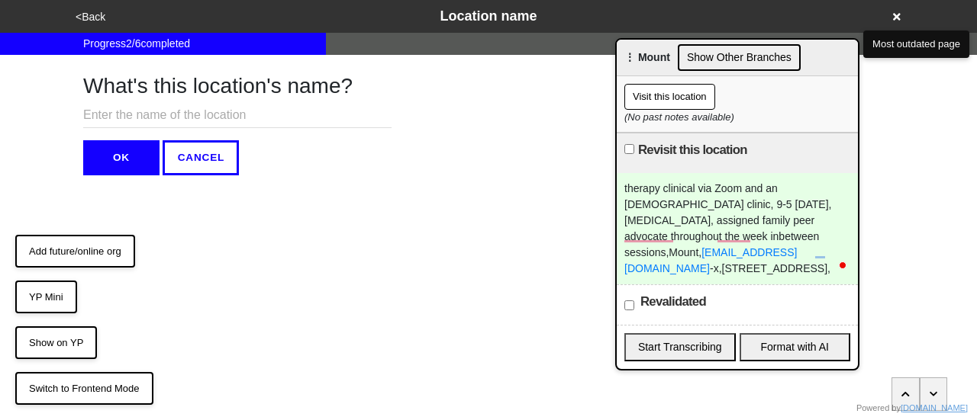
click at [99, 19] on button "<Back" at bounding box center [90, 17] width 39 height 18
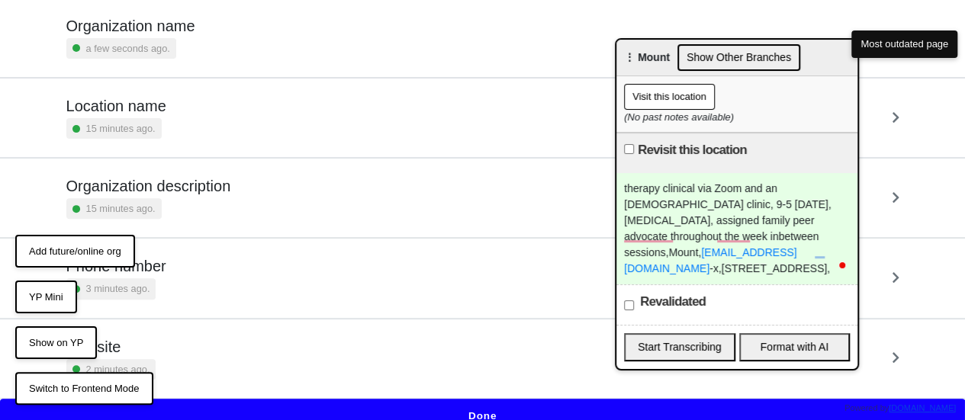
scroll to position [210, 0]
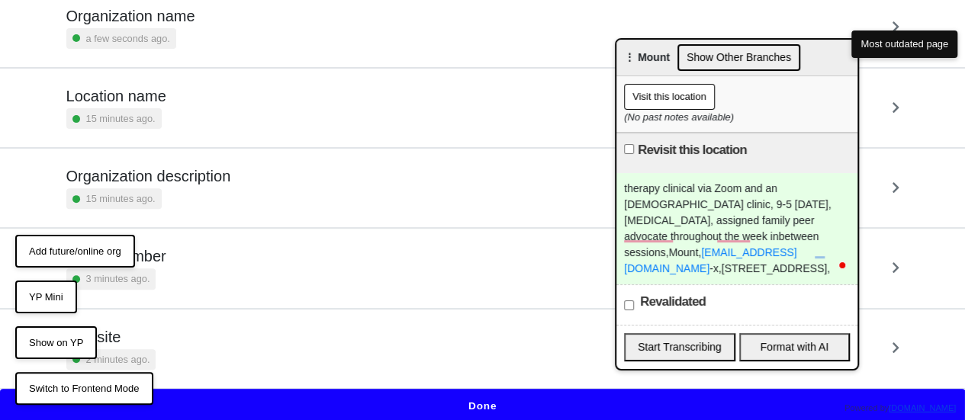
click at [218, 271] on div "Phone number 3 minutes ago." at bounding box center [482, 268] width 833 height 42
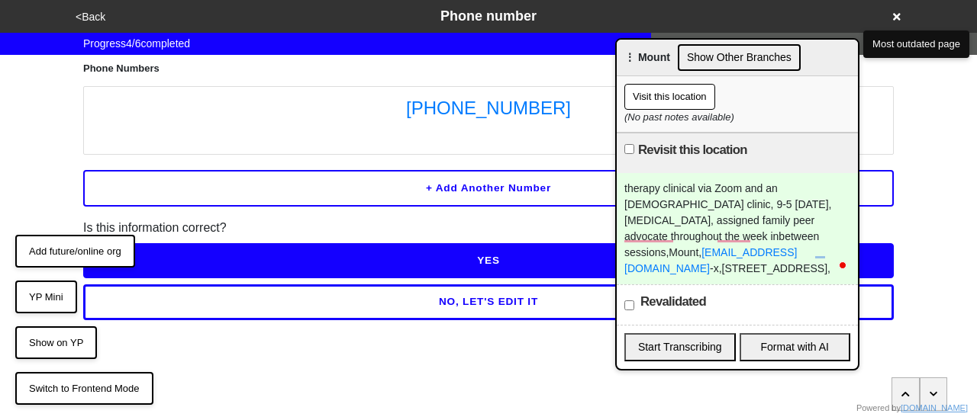
click at [107, 13] on button "<Back" at bounding box center [90, 17] width 39 height 18
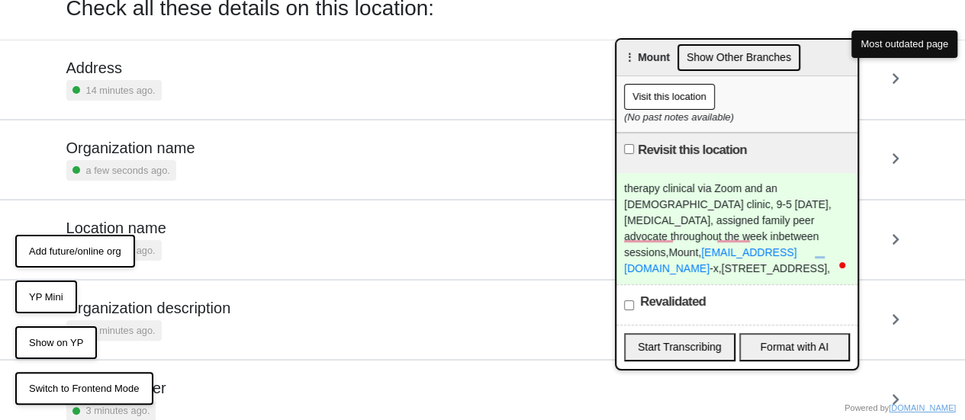
scroll to position [210, 0]
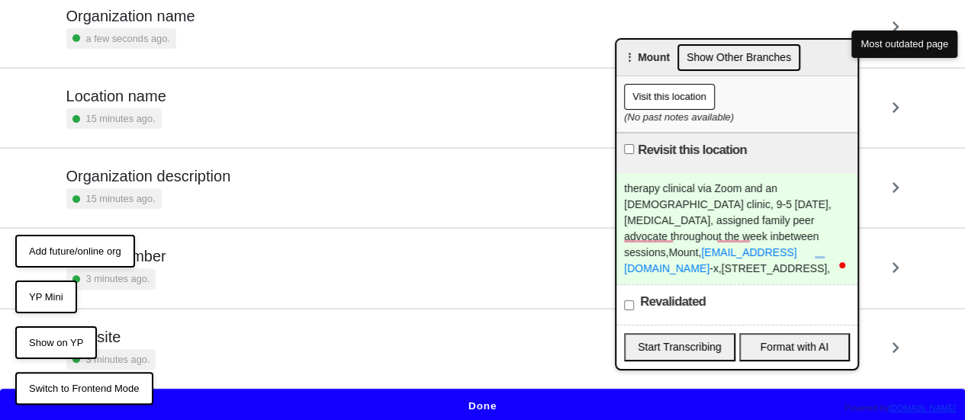
click at [491, 406] on button "Done" at bounding box center [482, 406] width 965 height 35
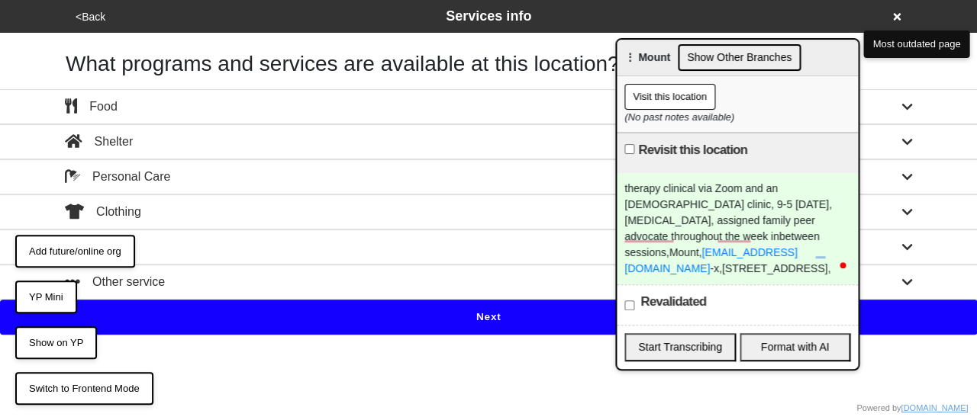
click at [218, 233] on button "Health" at bounding box center [488, 247] width 977 height 35
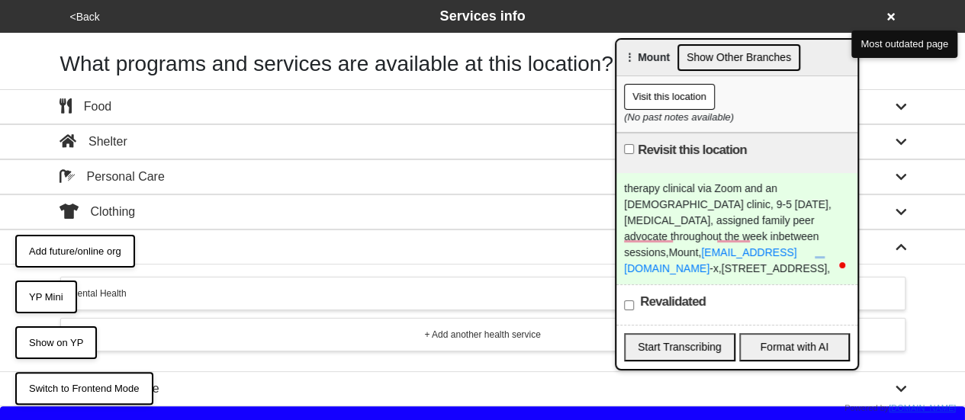
drag, startPoint x: 188, startPoint y: 291, endPoint x: 240, endPoint y: 318, distance: 58.7
click at [191, 292] on div "Mental Health" at bounding box center [483, 294] width 826 height 14
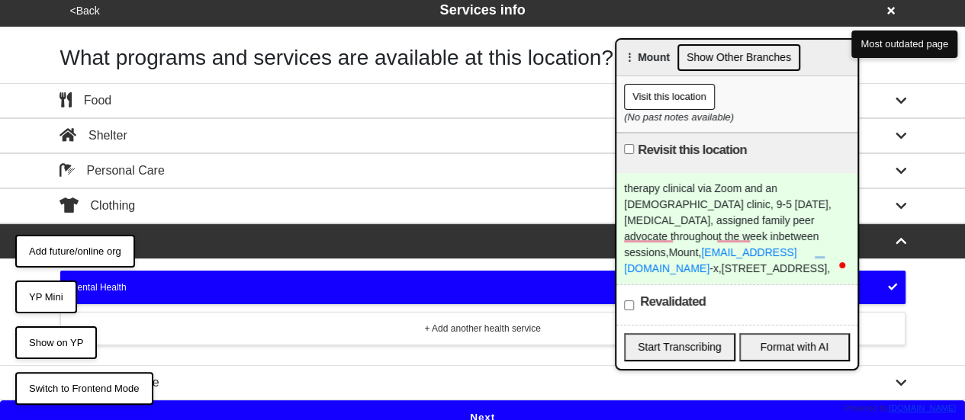
scroll to position [17, 0]
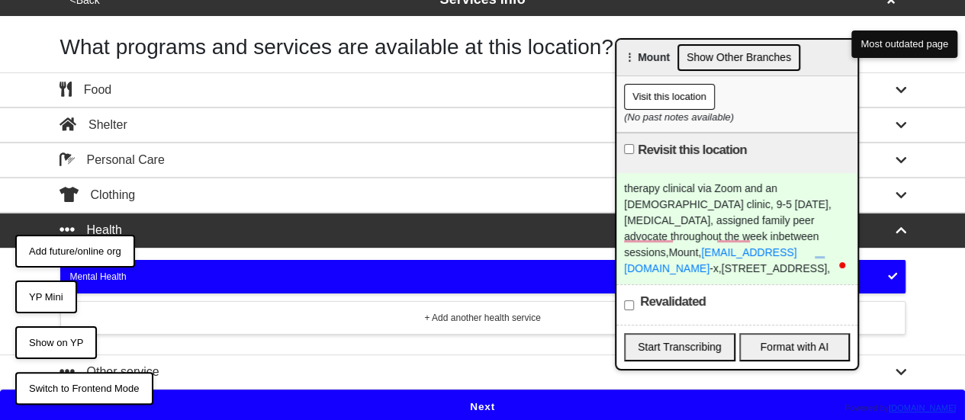
click at [433, 406] on button "Next" at bounding box center [482, 407] width 965 height 35
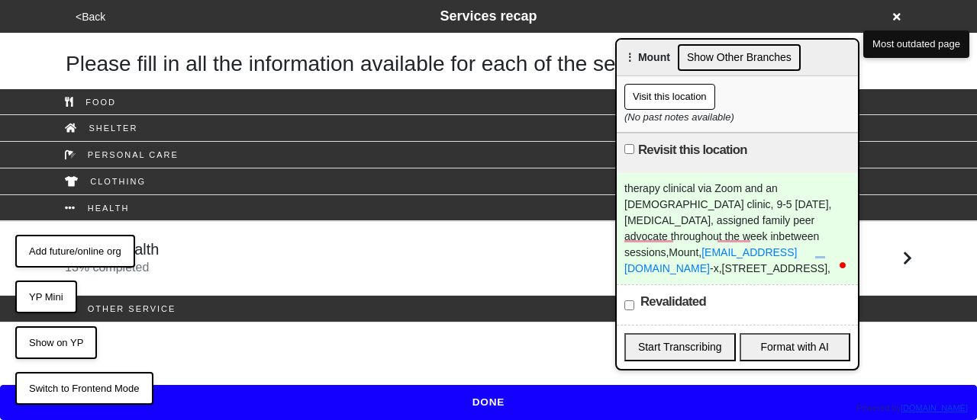
click at [233, 248] on div "Mental Health 13 % completed" at bounding box center [488, 258] width 870 height 37
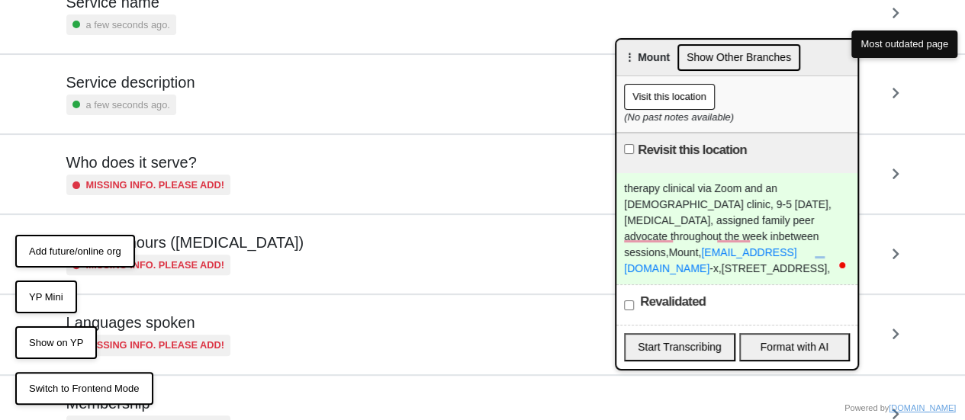
scroll to position [229, 0]
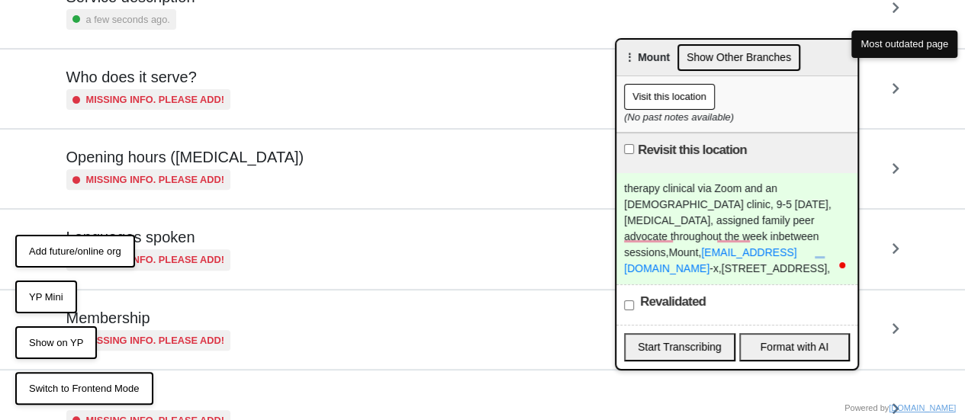
click at [240, 183] on div "Missing info. Please add!" at bounding box center [185, 179] width 238 height 21
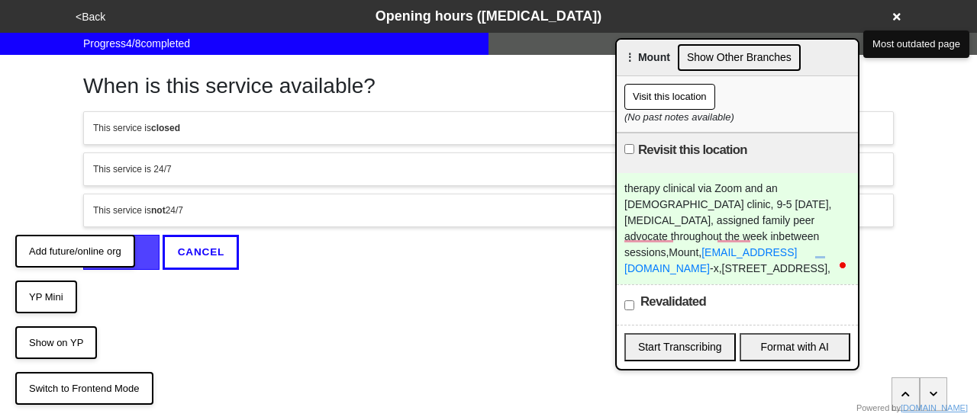
click at [219, 194] on button "This service is not 24/7" at bounding box center [488, 211] width 810 height 34
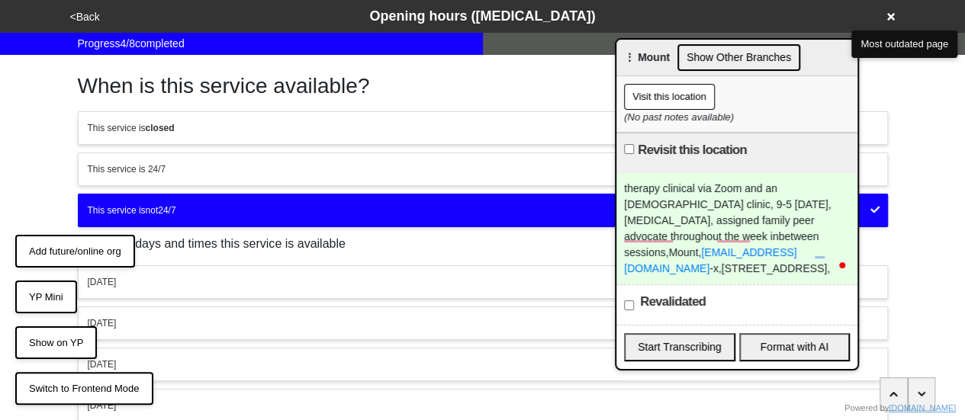
click at [138, 280] on div "Monday" at bounding box center [483, 282] width 791 height 14
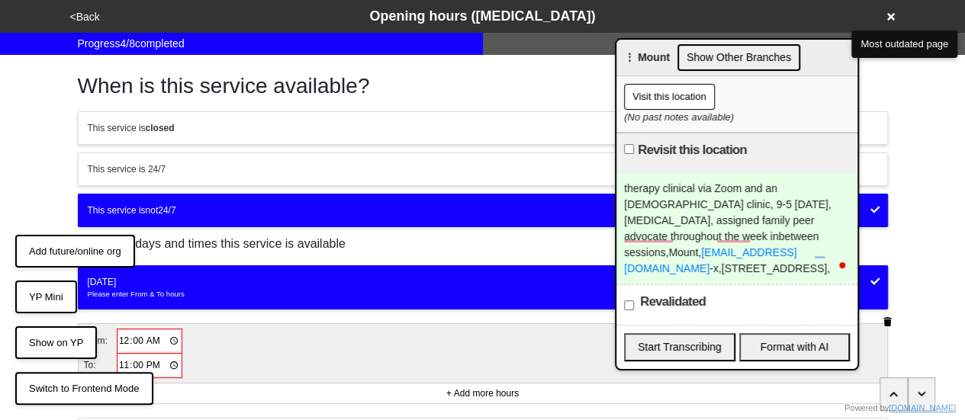
click at [118, 333] on input "00:00" at bounding box center [149, 341] width 63 height 22
type input "09:00"
click at [124, 362] on input "23:00" at bounding box center [149, 365] width 63 height 22
type input "17:00"
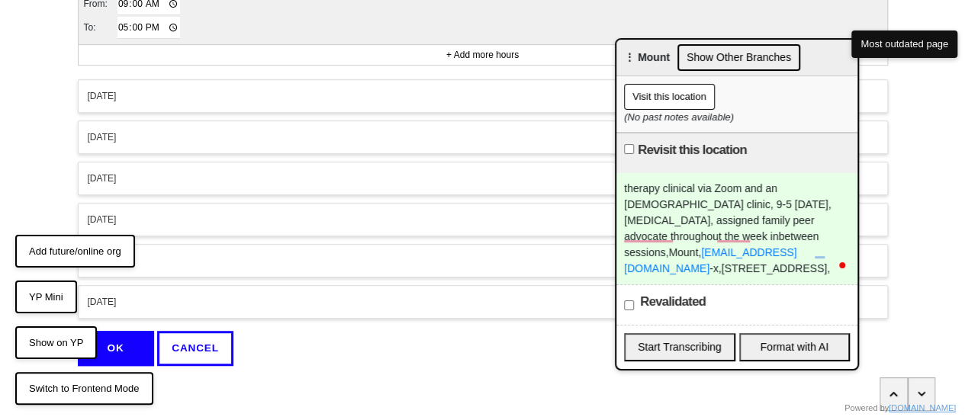
click at [201, 89] on div "Tuesday" at bounding box center [483, 96] width 791 height 14
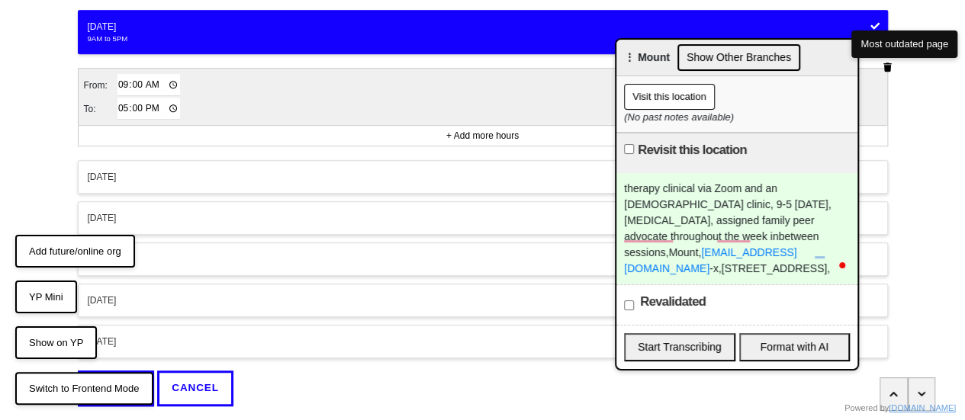
scroll to position [444, 0]
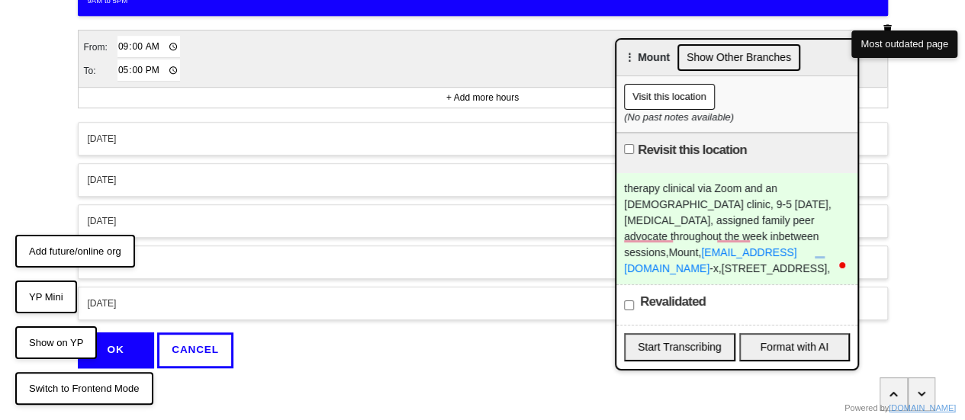
click at [169, 151] on div "Monday 9AM to 5PM From: 09:00 To: 17:00 + Add more hours Tuesday 9AM to 5PM Fro…" at bounding box center [483, 71] width 810 height 500
click at [179, 143] on button "Wednesday" at bounding box center [483, 139] width 810 height 34
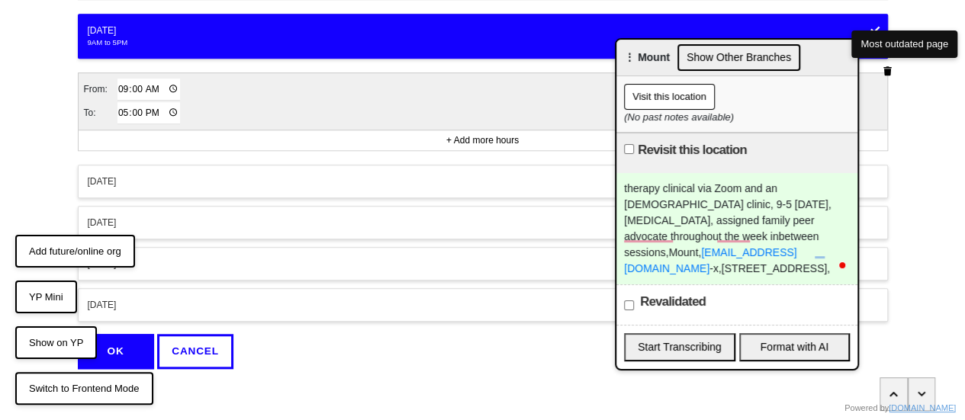
click at [175, 175] on div "Thursday" at bounding box center [483, 182] width 791 height 14
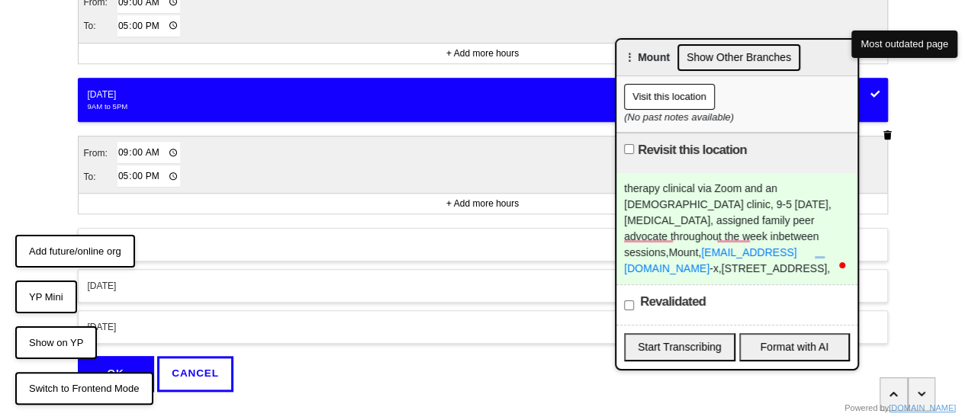
scroll to position [661, 0]
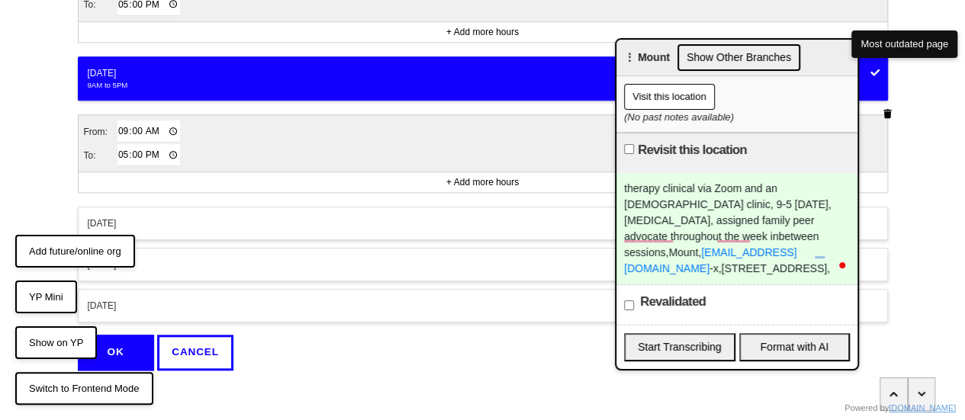
click at [166, 226] on button "Friday" at bounding box center [483, 224] width 810 height 34
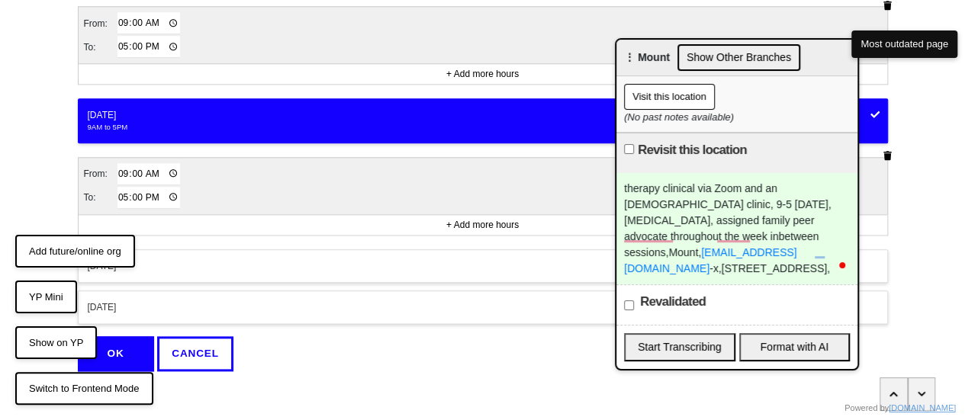
drag, startPoint x: 137, startPoint y: 336, endPoint x: 224, endPoint y: 330, distance: 87.2
click at [137, 336] on button "OK" at bounding box center [116, 353] width 76 height 35
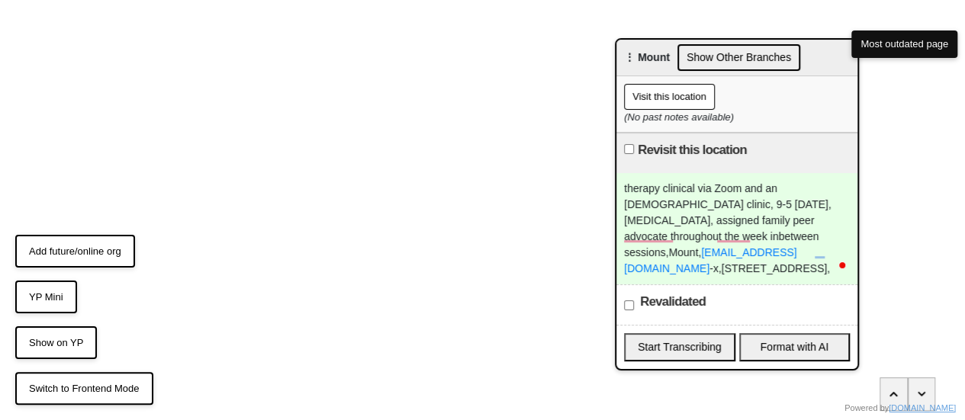
scroll to position [494, 0]
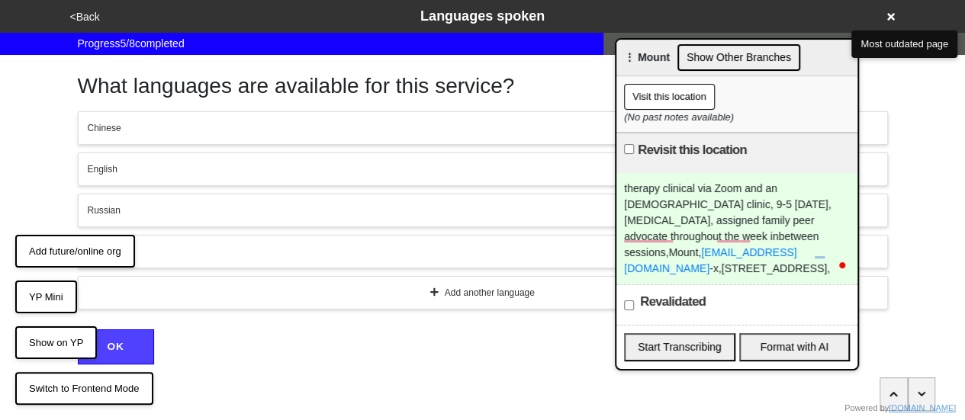
click at [95, 18] on button "<Back" at bounding box center [85, 17] width 39 height 18
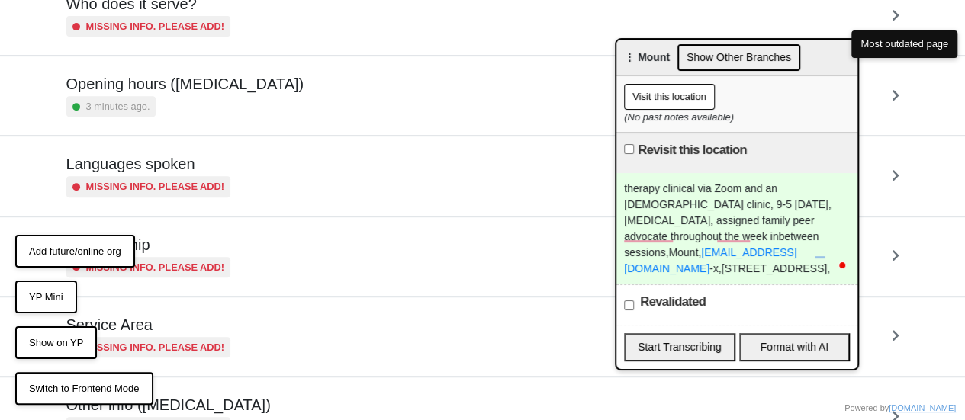
scroll to position [369, 0]
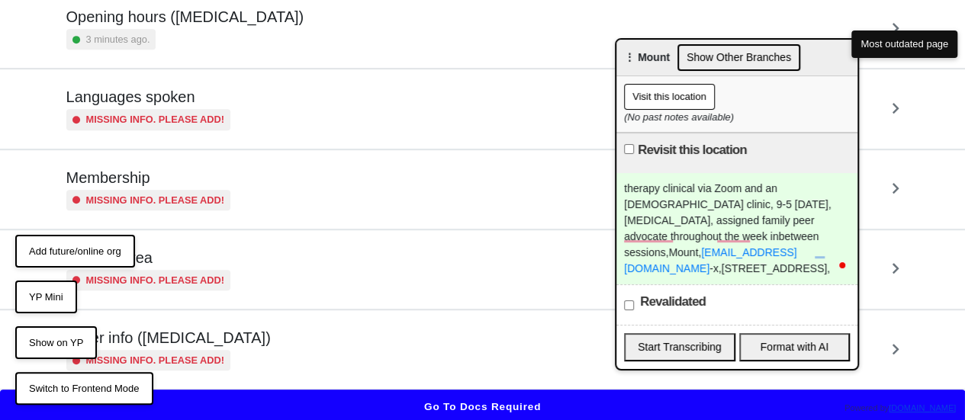
click at [218, 343] on h5 "Other info ([MEDICAL_DATA])" at bounding box center [168, 338] width 204 height 18
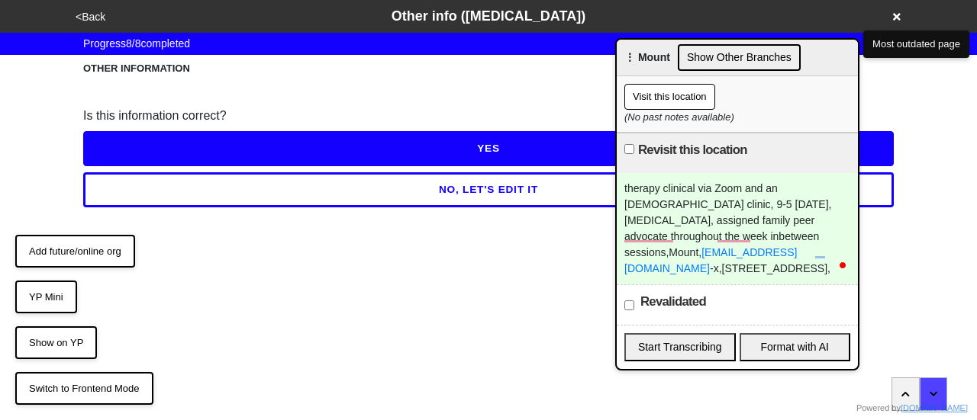
click at [204, 190] on button "NO, LET'S EDIT IT" at bounding box center [488, 189] width 810 height 35
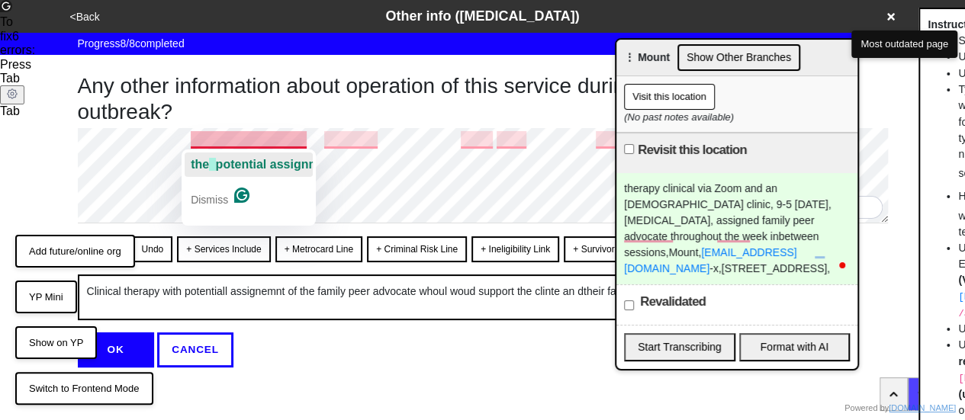
click at [246, 161] on span "potential assignment" at bounding box center [277, 164] width 122 height 13
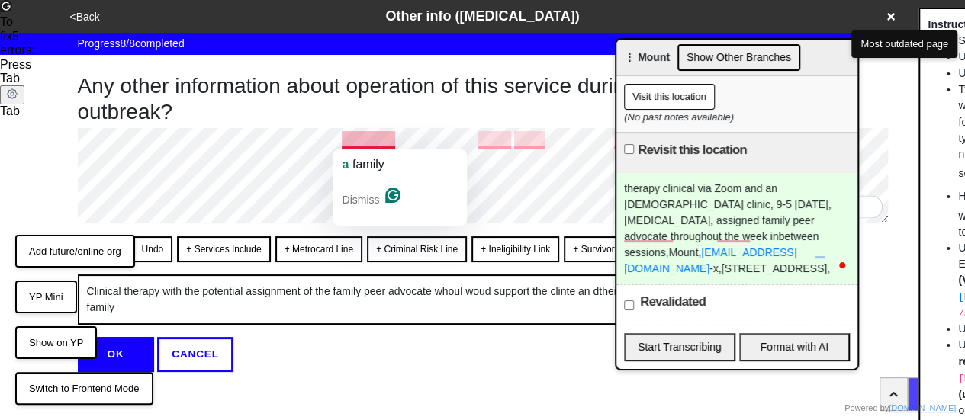
click at [385, 178] on button "Dismiss" at bounding box center [361, 200] width 50 height 46
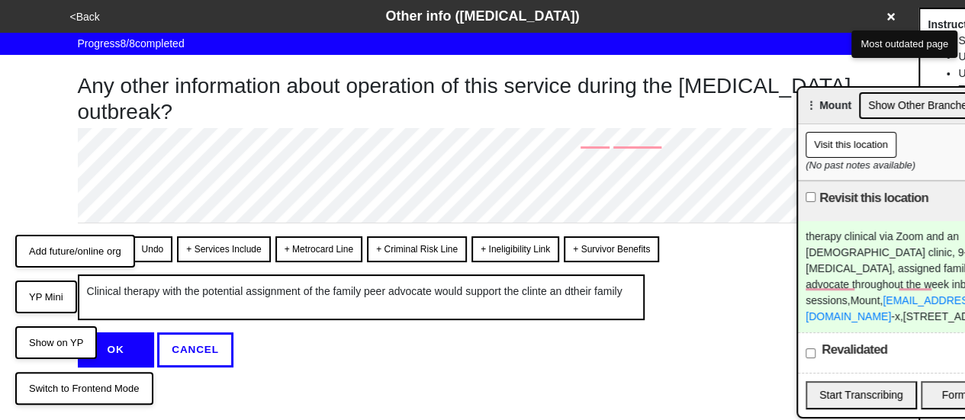
drag, startPoint x: 650, startPoint y: 46, endPoint x: 957, endPoint y: 153, distance: 325.1
click at [965, 153] on html "<Back Other info (coronavirus) Progress 8 / 8 completed Any other information a…" at bounding box center [482, 214] width 965 height 429
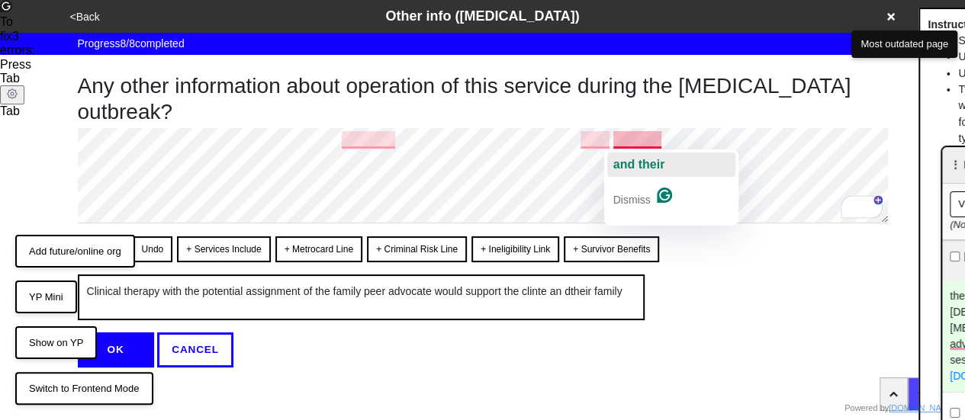
click at [644, 165] on span "their" at bounding box center [651, 164] width 27 height 13
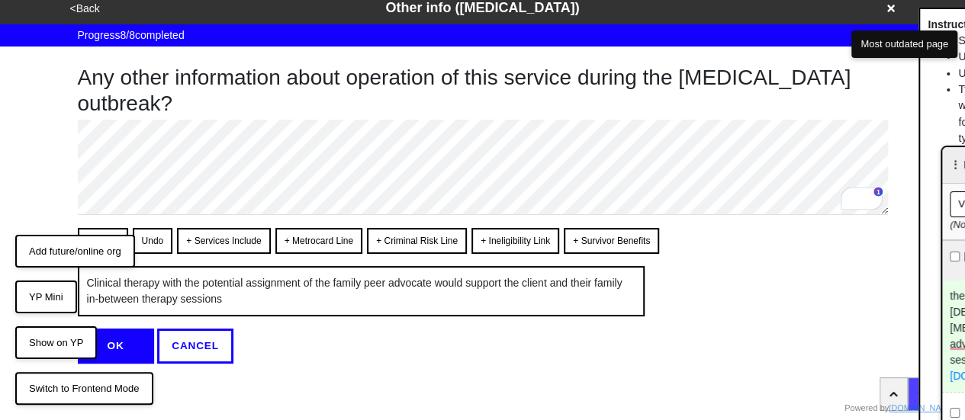
scroll to position [11, 0]
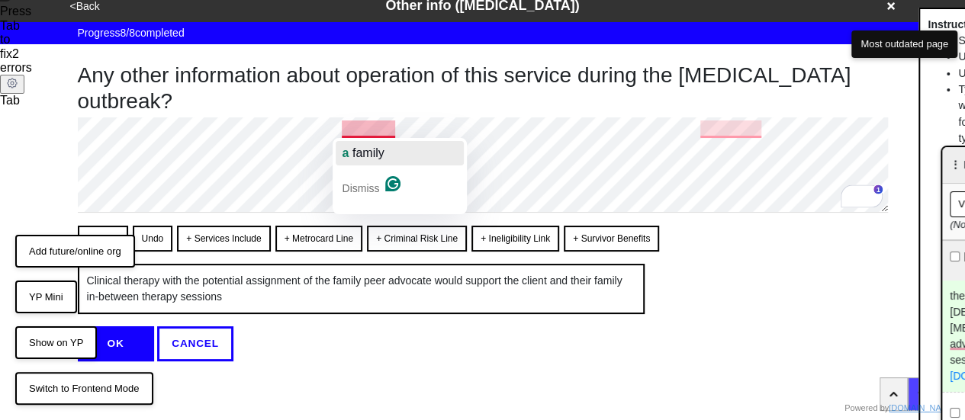
click at [391, 153] on button "a family" at bounding box center [400, 153] width 128 height 24
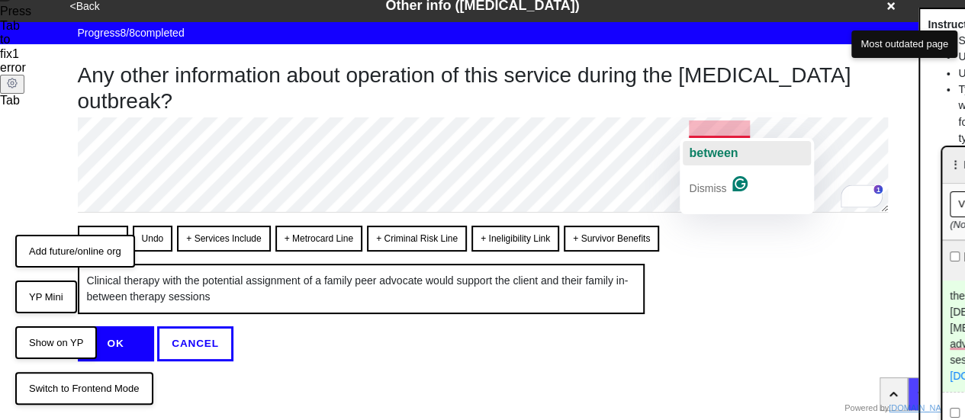
click at [733, 161] on div "between" at bounding box center [713, 153] width 49 height 24
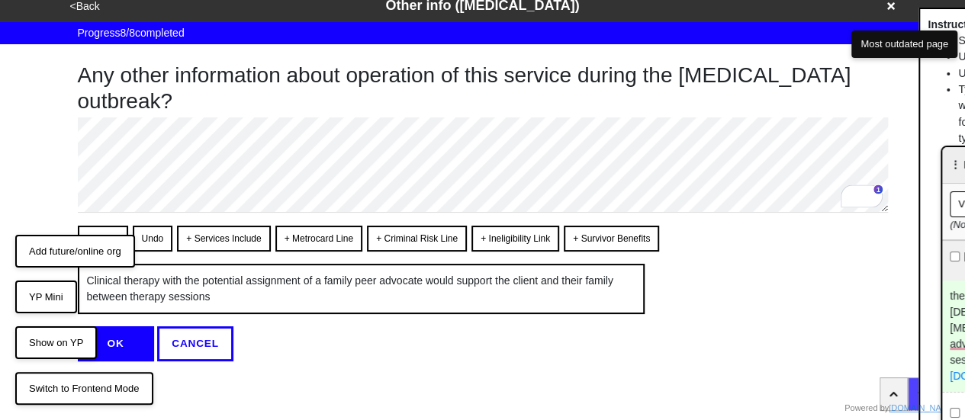
drag, startPoint x: 133, startPoint y: 344, endPoint x: 266, endPoint y: 270, distance: 152.0
click at [137, 341] on button "OK" at bounding box center [116, 344] width 76 height 35
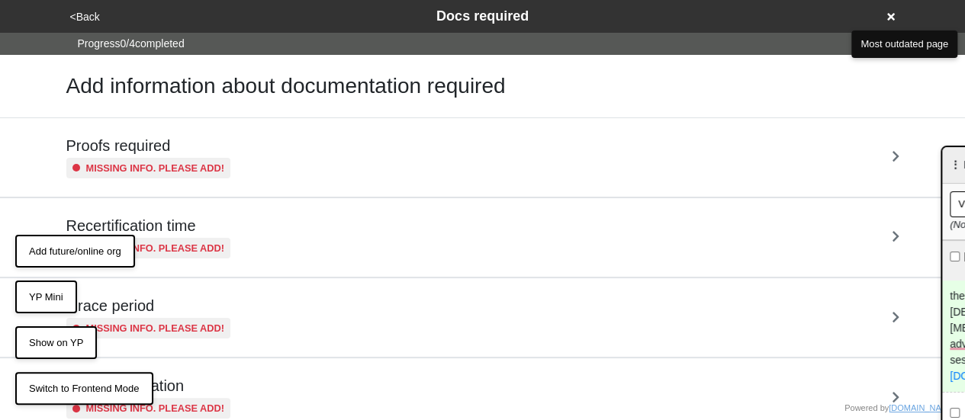
drag, startPoint x: 94, startPoint y: 21, endPoint x: 172, endPoint y: 135, distance: 138.4
click at [102, 24] on div "<Back Docs required" at bounding box center [483, 16] width 835 height 21
click at [85, 19] on button "<Back" at bounding box center [85, 17] width 39 height 18
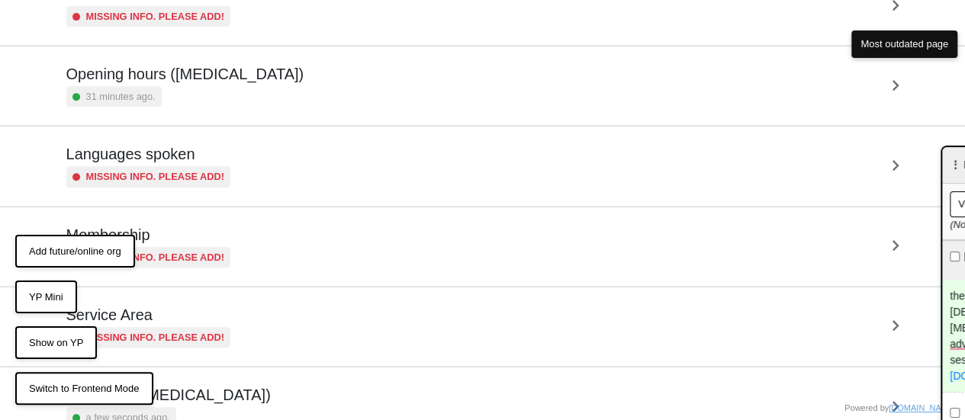
scroll to position [369, 0]
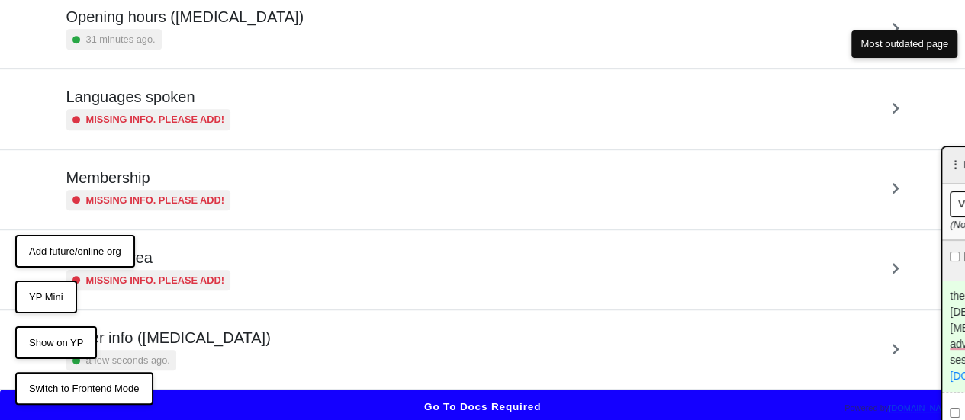
click at [216, 355] on div "a few seconds ago." at bounding box center [168, 360] width 204 height 21
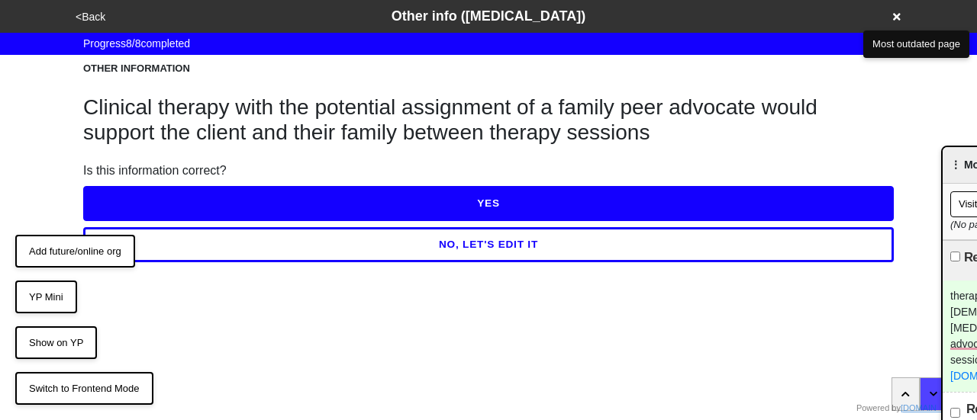
click at [239, 256] on button "NO, LET'S EDIT IT" at bounding box center [488, 244] width 810 height 35
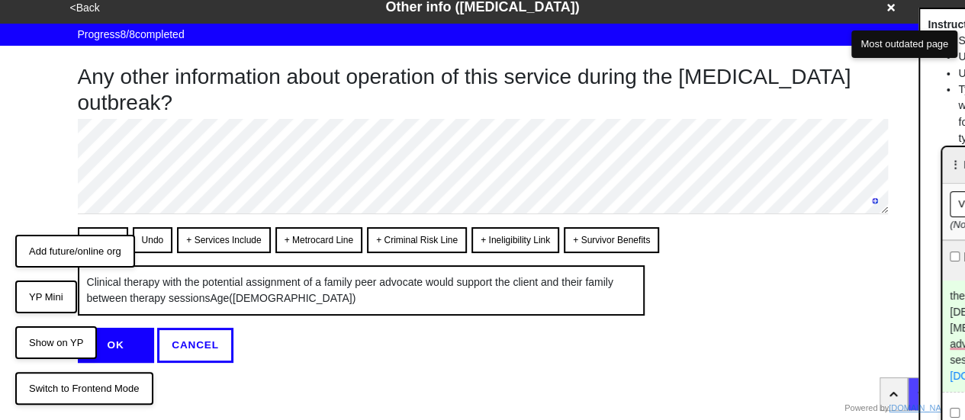
scroll to position [11, 0]
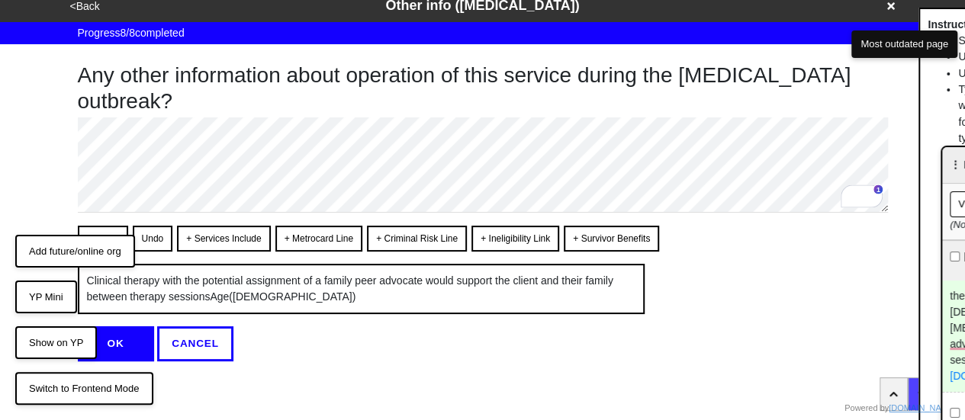
click at [112, 233] on button "Convert" at bounding box center [103, 239] width 50 height 26
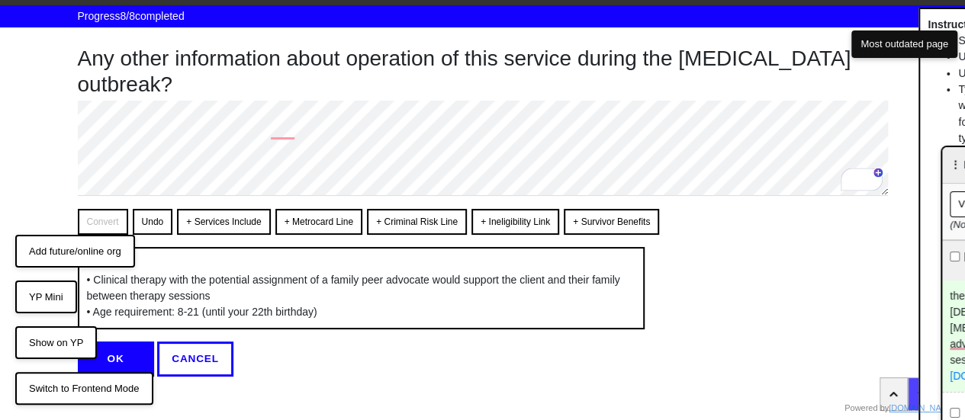
scroll to position [43, 0]
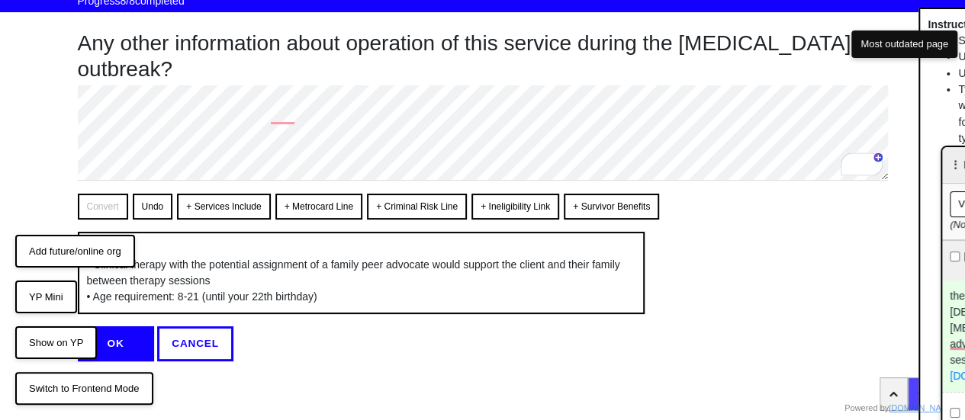
click at [124, 346] on button "OK" at bounding box center [116, 344] width 76 height 35
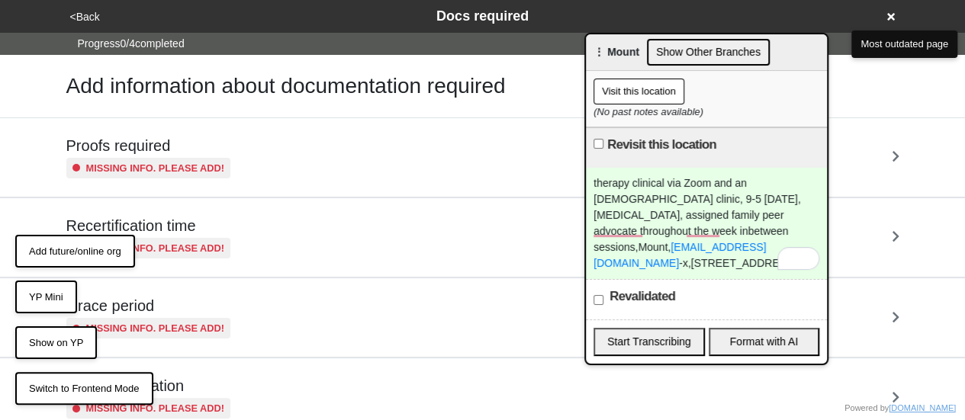
drag, startPoint x: 961, startPoint y: 170, endPoint x: 333, endPoint y: 10, distance: 648.1
click at [586, 34] on div "⋮ Mount Show Other Branches" at bounding box center [706, 52] width 241 height 37
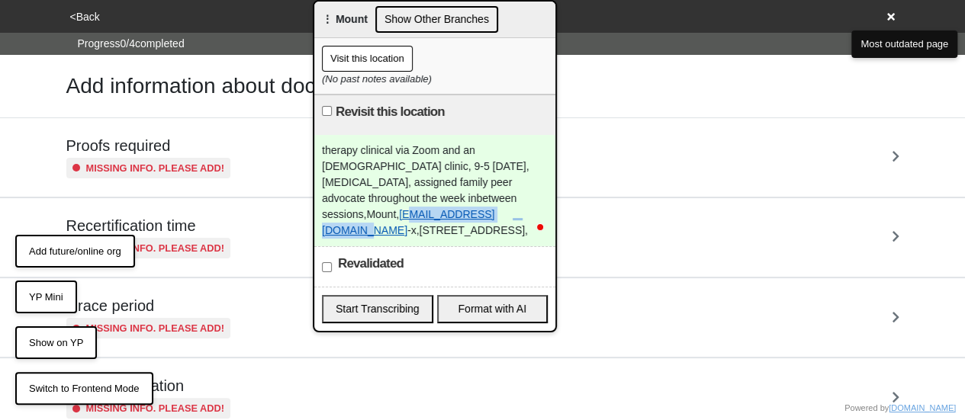
drag, startPoint x: 446, startPoint y: 215, endPoint x: 322, endPoint y: 209, distance: 123.8
click at [322, 209] on div "therapy clinical via Zoom and an 8-12 year old clinic, 9-5 Monday, peer support…" at bounding box center [434, 190] width 241 height 111
copy link "mdembicer@mountbh.org"
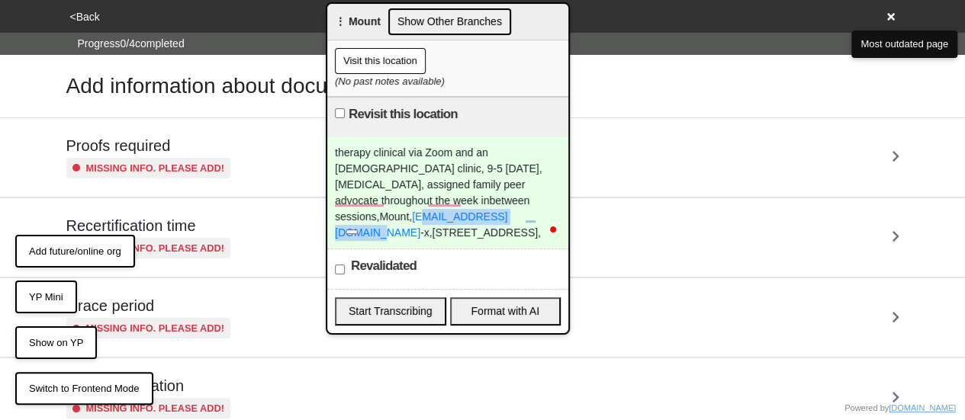
drag, startPoint x: 340, startPoint y: 8, endPoint x: 881, endPoint y: 54, distance: 543.7
click at [881, 54] on body "<Back Docs required Progress 0 / 4 completed Add information about documentatio…" at bounding box center [482, 237] width 965 height 474
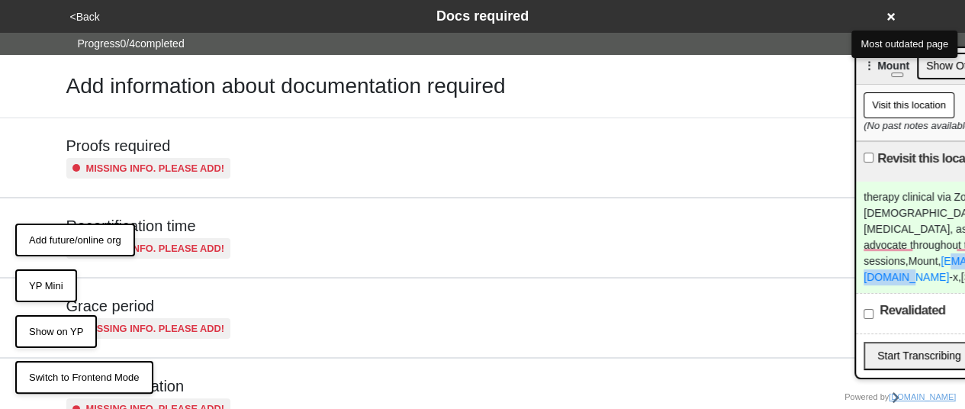
click at [90, 8] on button "<Back" at bounding box center [85, 17] width 39 height 18
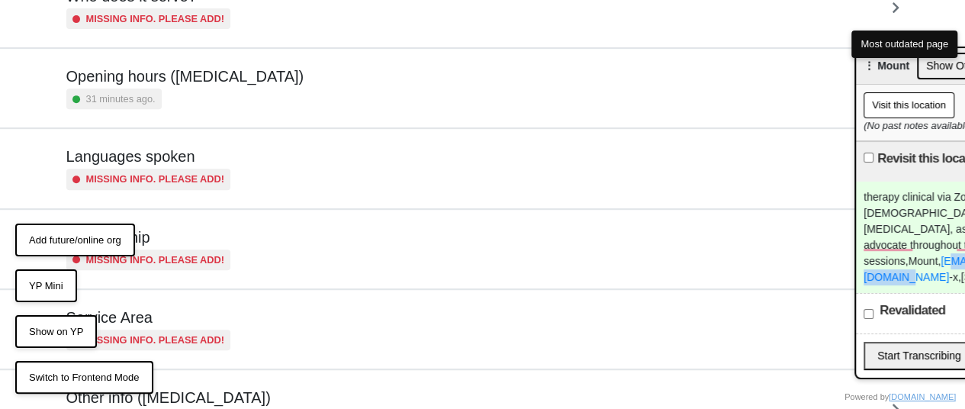
scroll to position [381, 0]
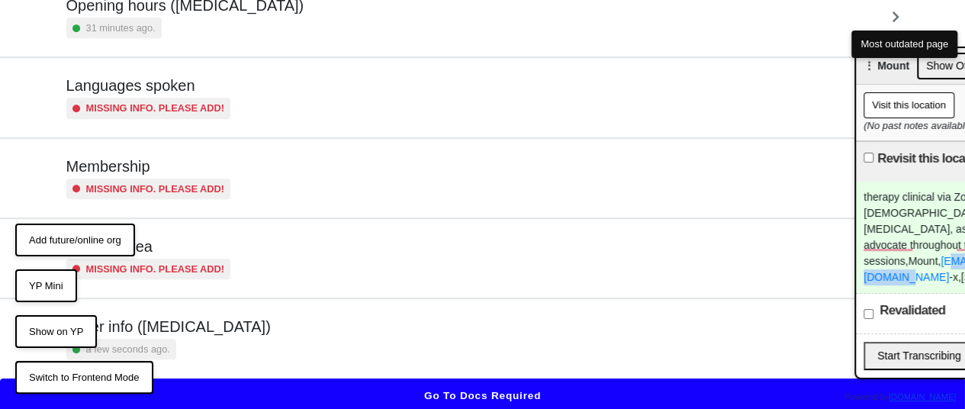
click at [157, 339] on div "a few seconds ago." at bounding box center [121, 349] width 110 height 21
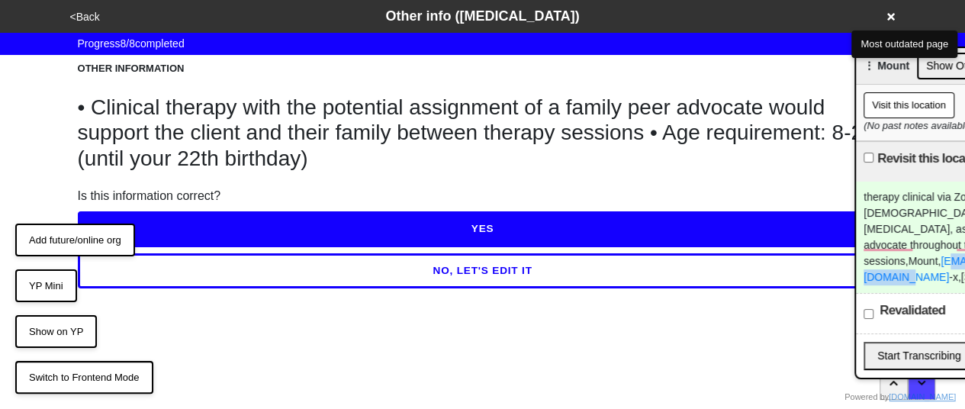
click at [315, 267] on button "NO, LET'S EDIT IT" at bounding box center [483, 270] width 810 height 35
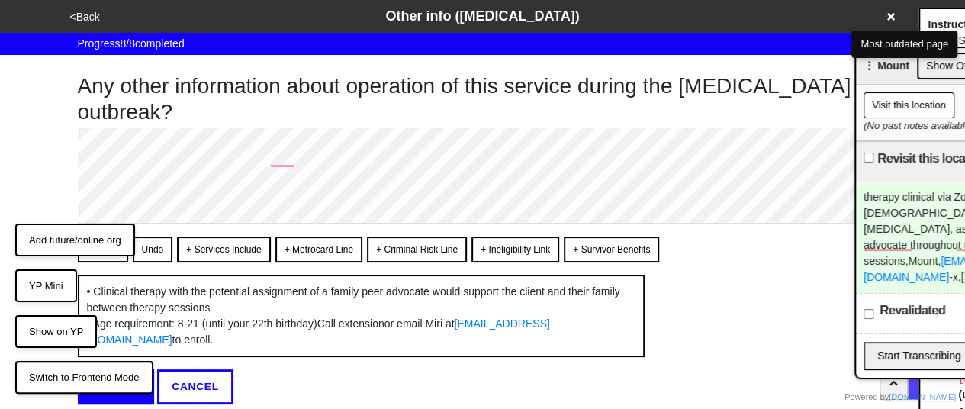
type textarea "x"
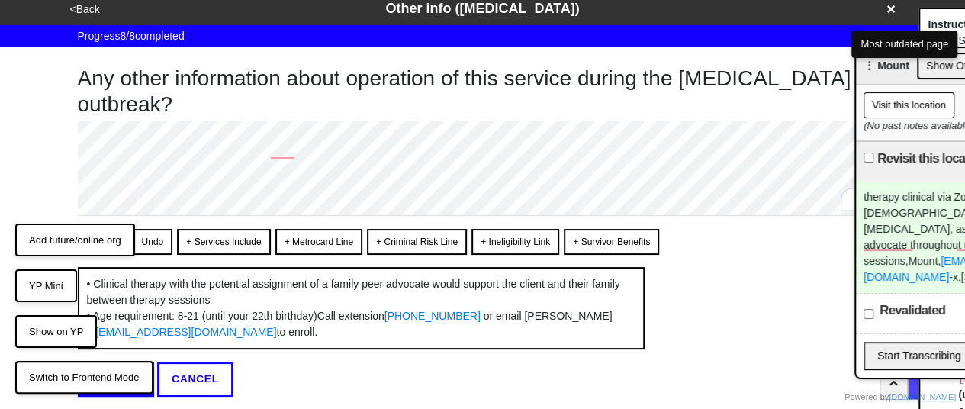
scroll to position [55, 0]
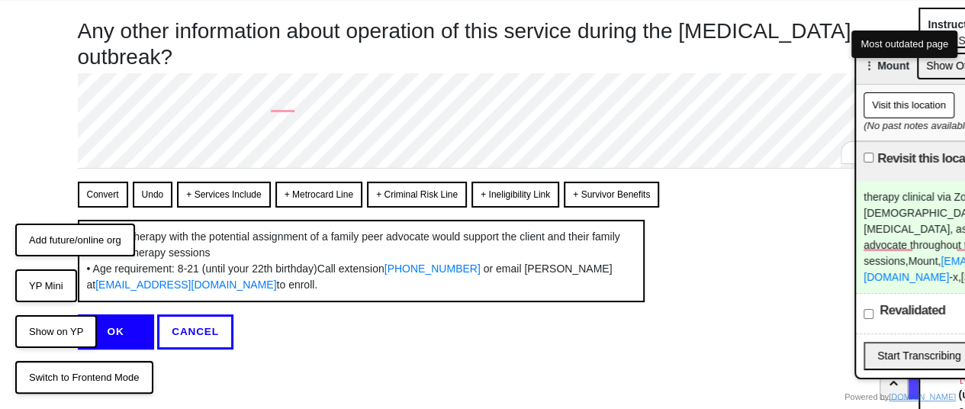
click at [95, 192] on button "Convert" at bounding box center [103, 195] width 50 height 26
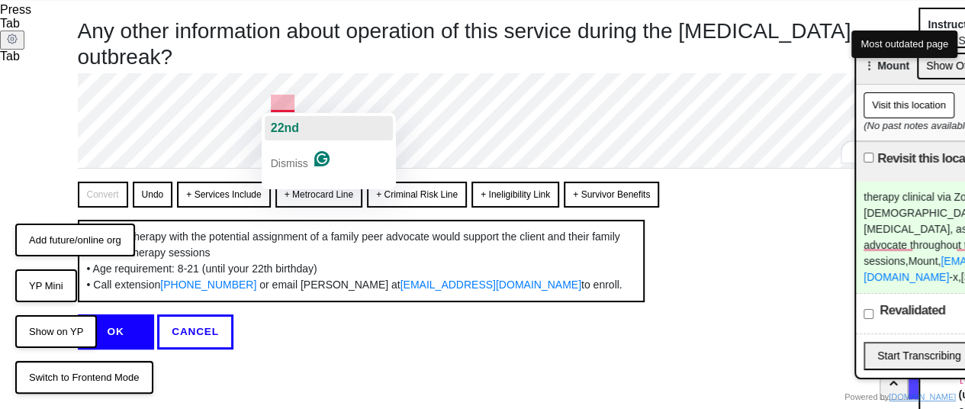
click at [290, 135] on div "22nd" at bounding box center [285, 128] width 28 height 24
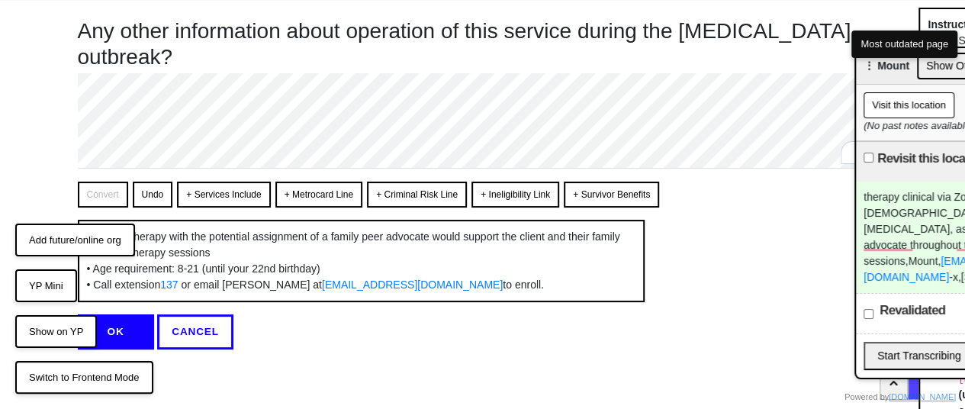
type textarea "x"
click at [130, 317] on button "OK" at bounding box center [116, 331] width 76 height 35
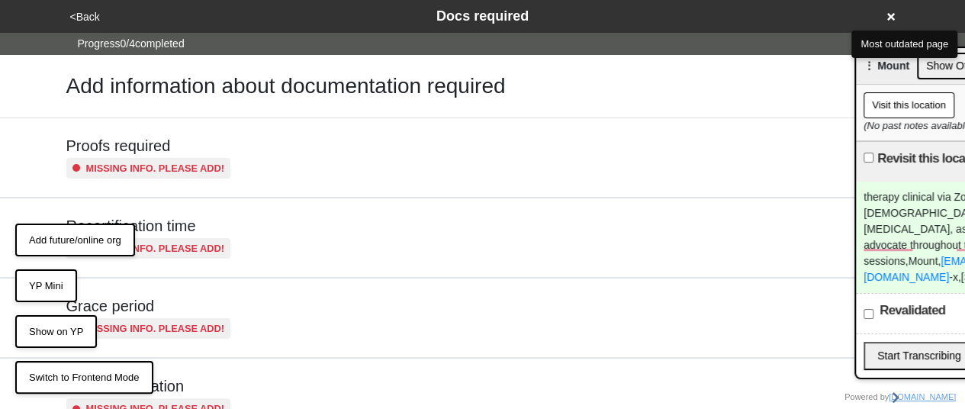
click at [86, 18] on button "<Back" at bounding box center [85, 17] width 39 height 18
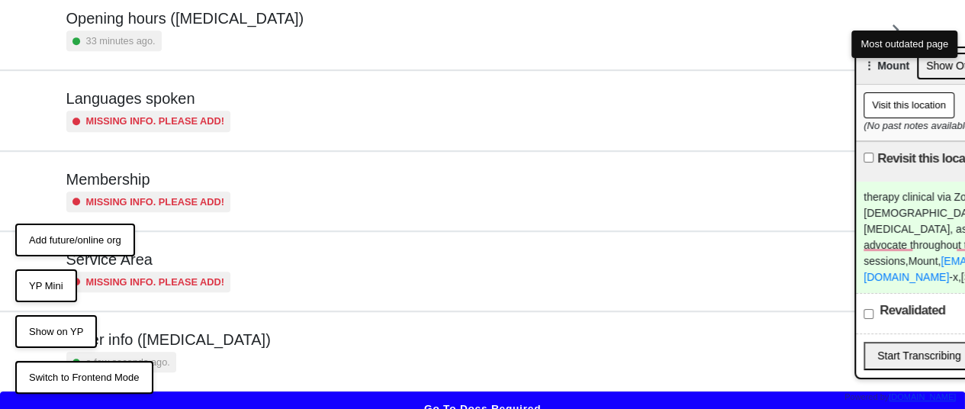
scroll to position [381, 0]
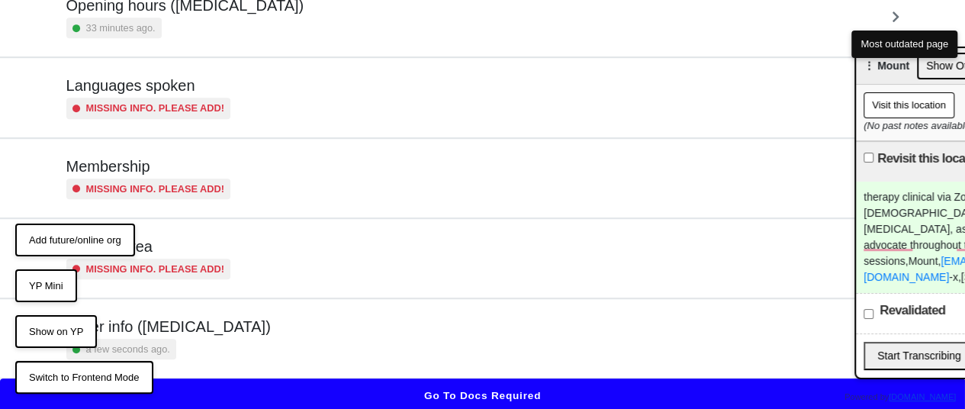
click at [208, 333] on div "Other info ([MEDICAL_DATA]) a few seconds ago." at bounding box center [168, 338] width 204 height 42
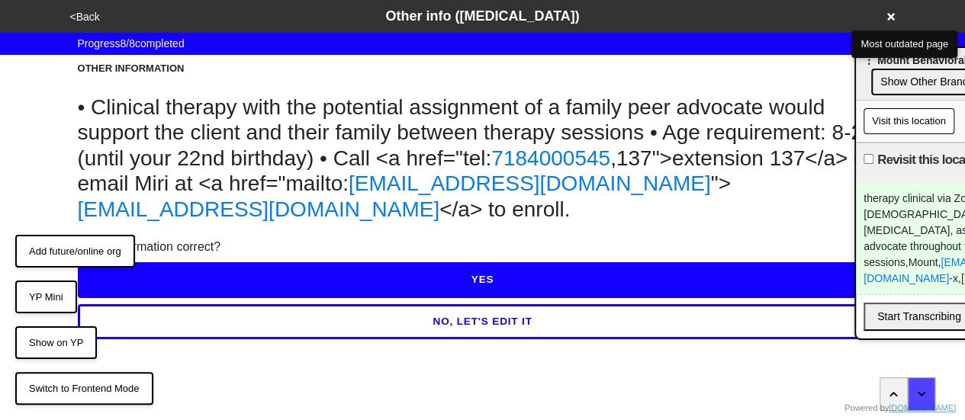
click at [378, 298] on button "YES" at bounding box center [483, 279] width 810 height 35
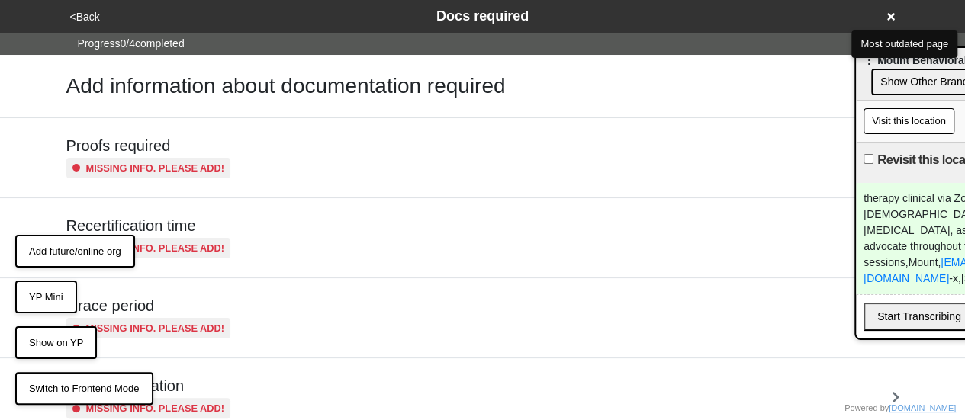
click at [89, 12] on button "<Back" at bounding box center [85, 17] width 39 height 18
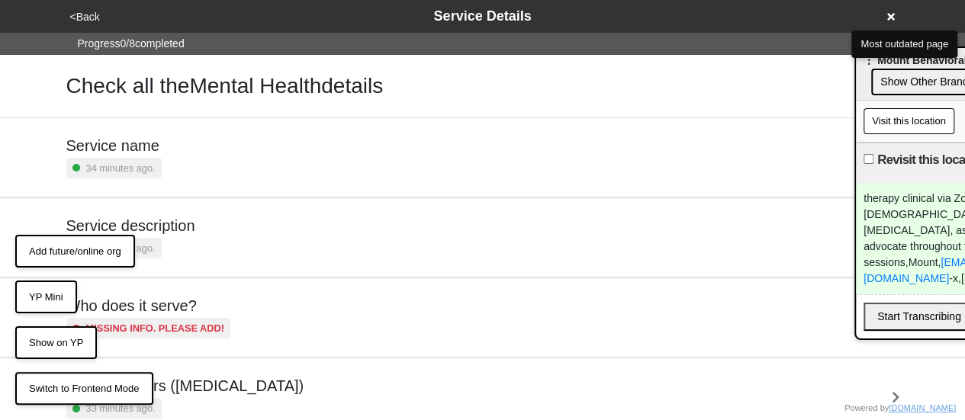
click at [813, 80] on div "Check all the Mental Health details" at bounding box center [482, 86] width 833 height 26
click at [208, 146] on div "Service name 34 minutes ago." at bounding box center [482, 158] width 833 height 42
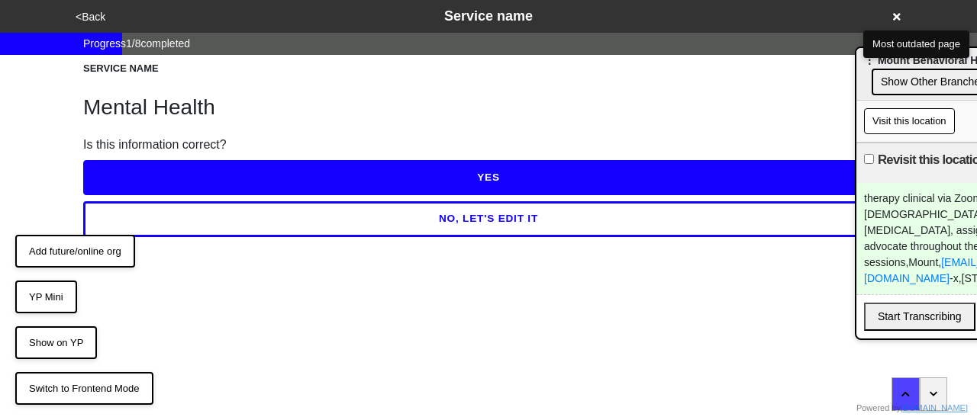
click at [214, 169] on button "YES" at bounding box center [488, 177] width 810 height 35
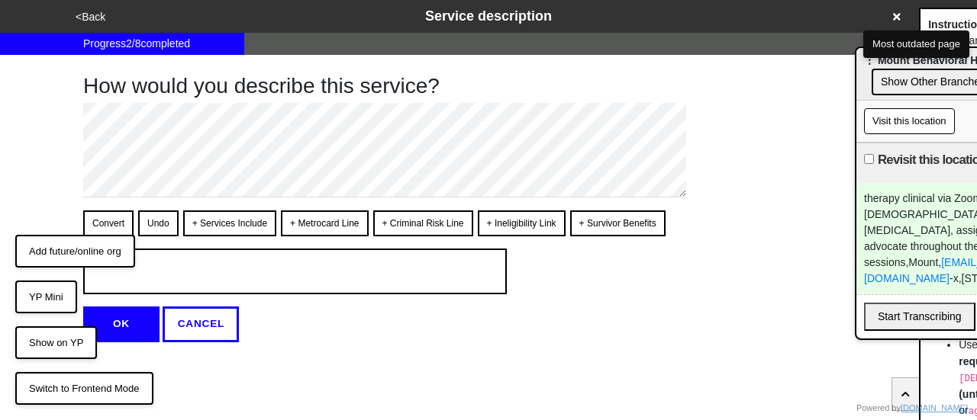
click at [87, 16] on button "<Back" at bounding box center [90, 17] width 39 height 18
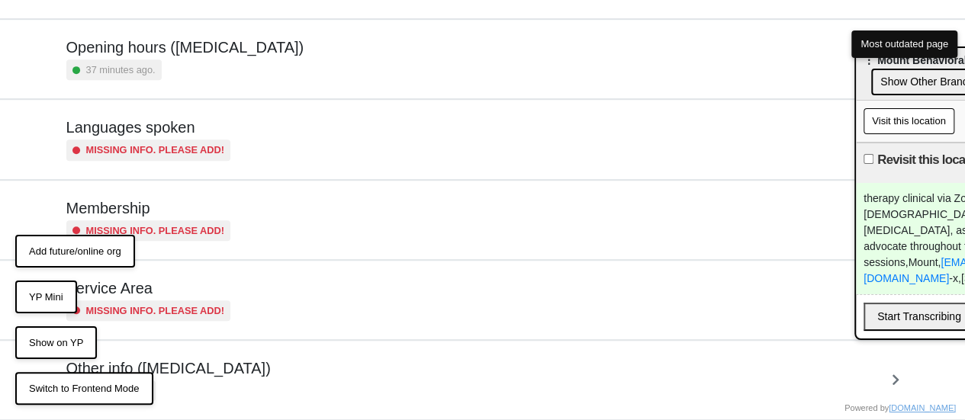
scroll to position [369, 0]
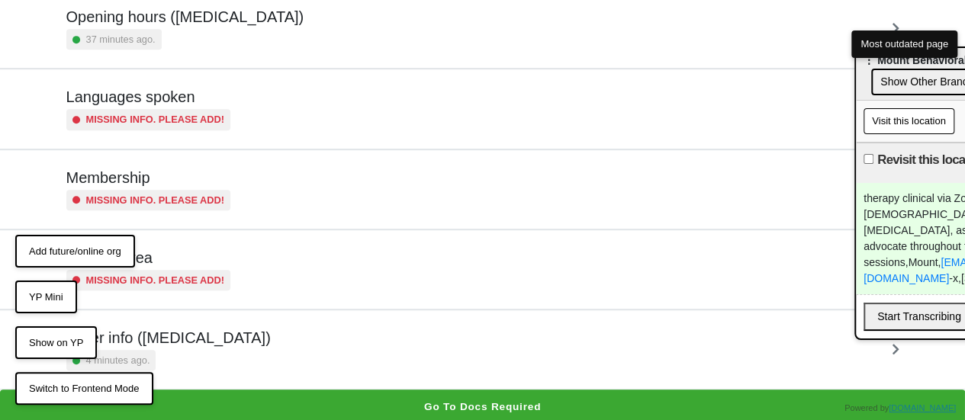
click at [394, 341] on div "Other info ([MEDICAL_DATA]) 4 minutes ago." at bounding box center [482, 350] width 833 height 42
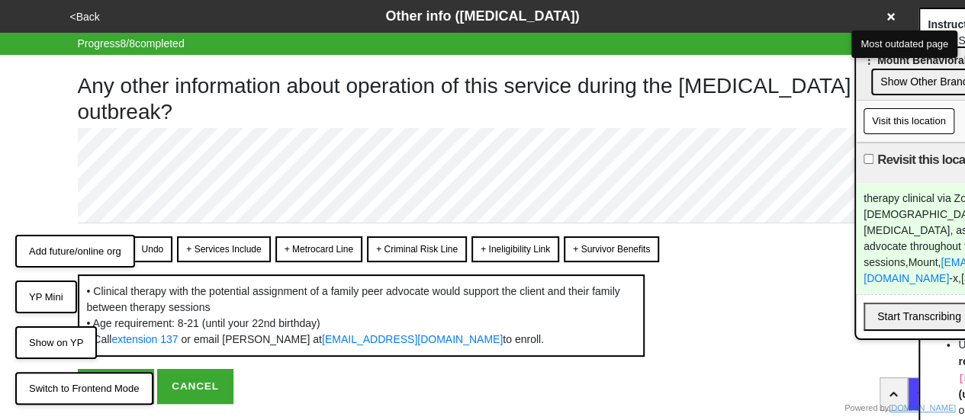
click at [90, 17] on button "<Back" at bounding box center [85, 17] width 39 height 18
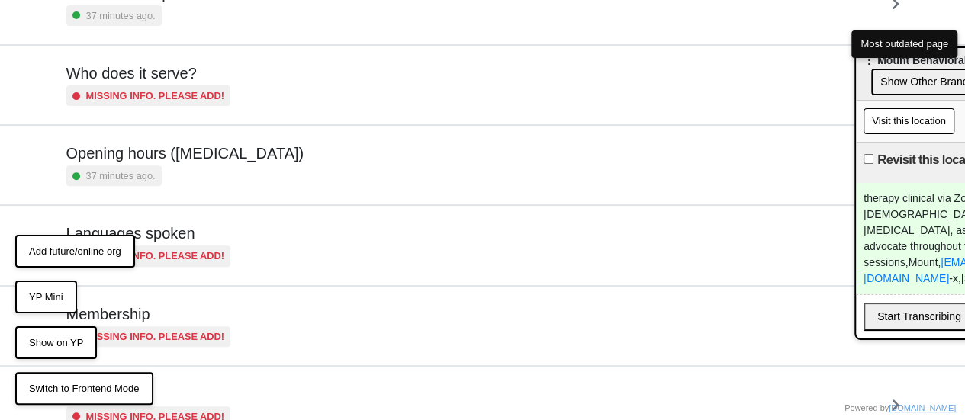
scroll to position [369, 0]
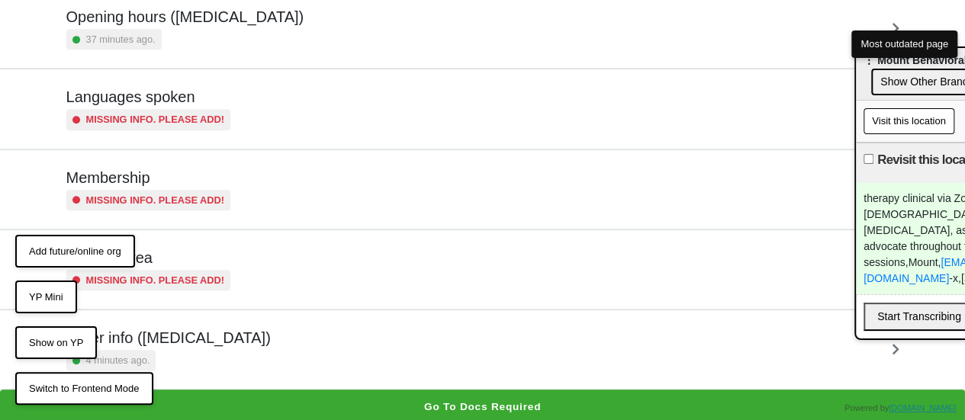
click at [368, 356] on div "Other info ([MEDICAL_DATA]) 4 minutes ago." at bounding box center [482, 350] width 833 height 42
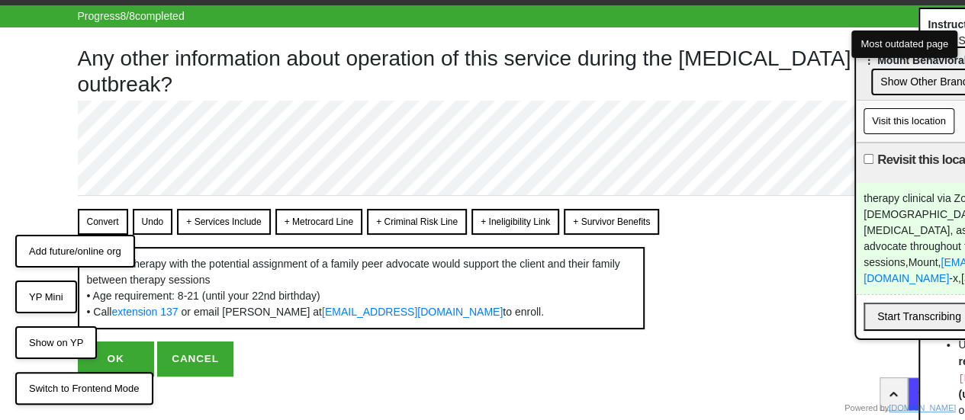
scroll to position [43, 0]
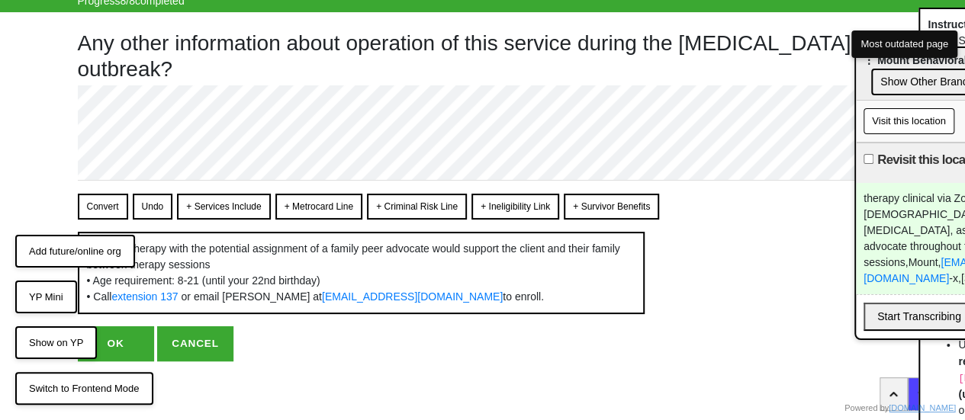
click at [139, 340] on button "OK" at bounding box center [116, 344] width 76 height 35
type textarea "x"
click at [115, 340] on button "OK" at bounding box center [116, 344] width 76 height 35
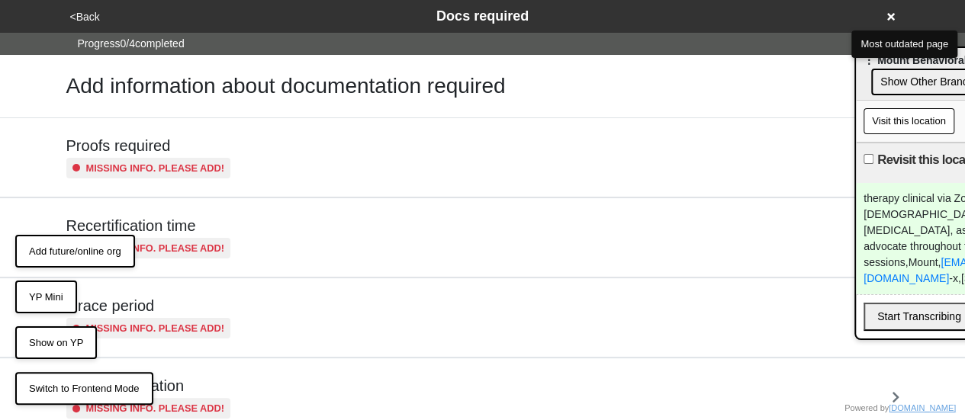
click at [82, 10] on button "<Back" at bounding box center [85, 17] width 39 height 18
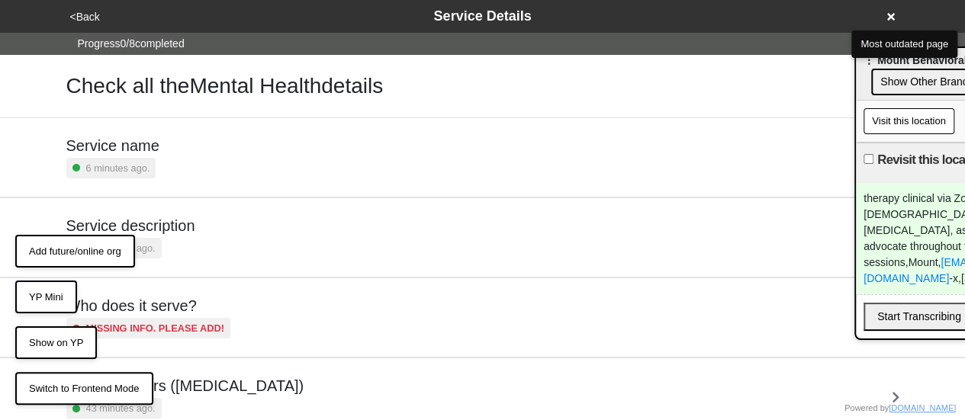
scroll to position [369, 0]
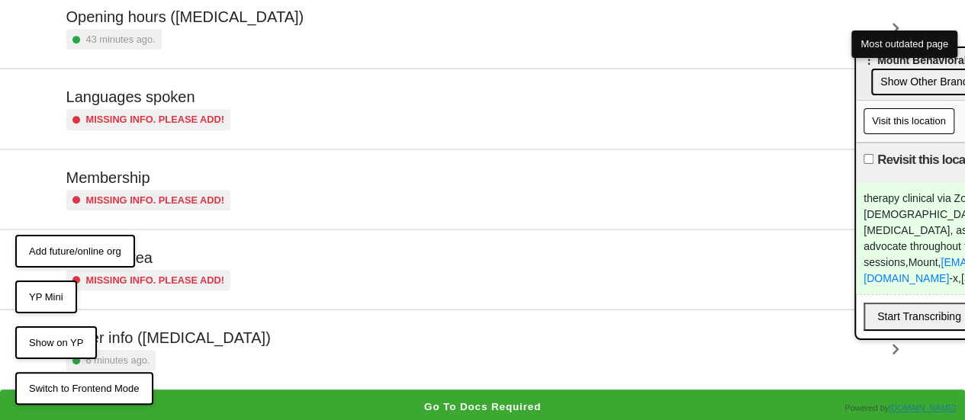
click at [231, 338] on div "Other info ([MEDICAL_DATA]) 6 minutes ago." at bounding box center [482, 350] width 833 height 42
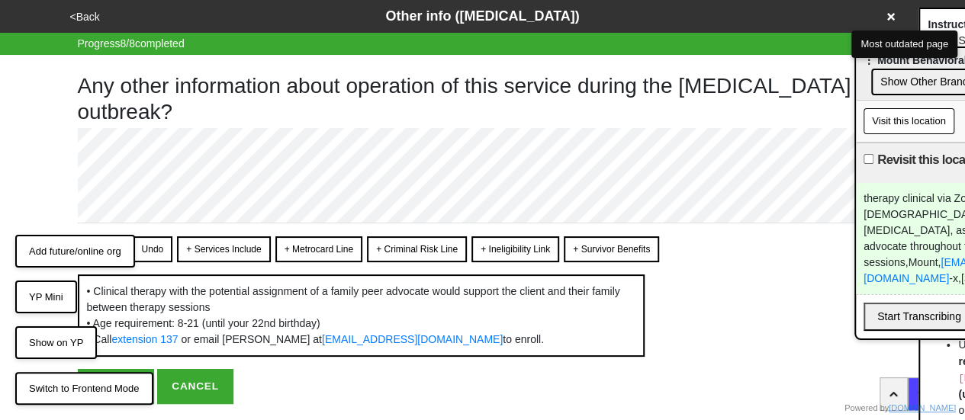
click at [84, 15] on button "<Back" at bounding box center [85, 17] width 39 height 18
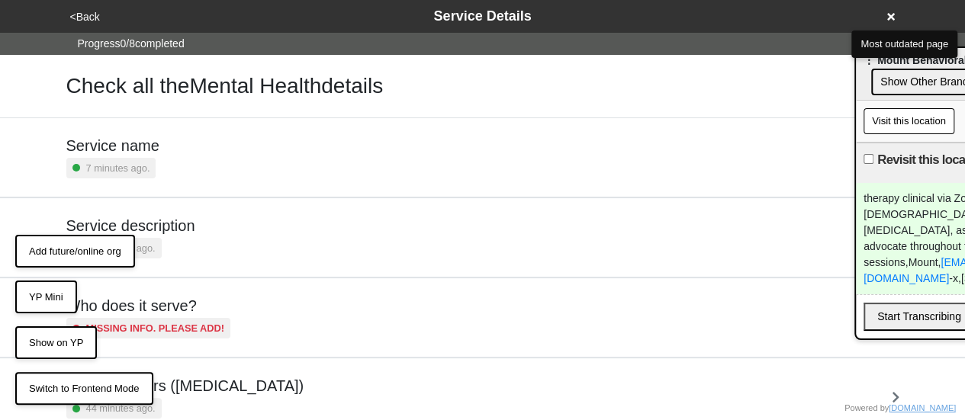
click at [182, 226] on h5 "Service description" at bounding box center [130, 226] width 129 height 18
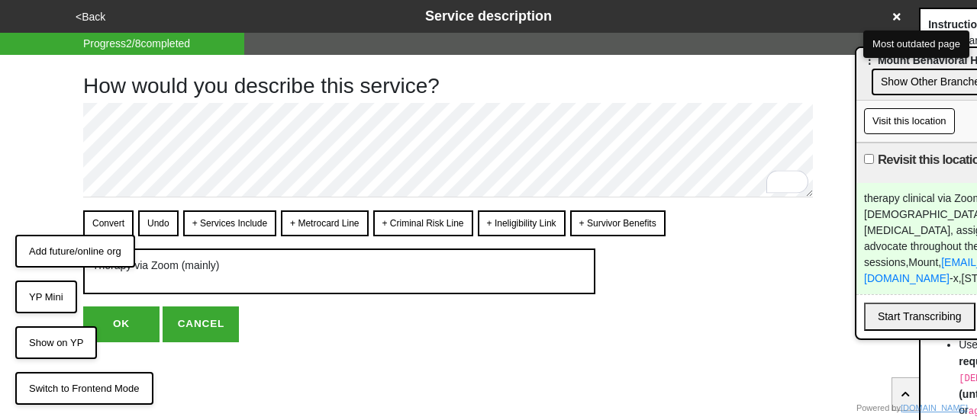
click at [139, 322] on button "OK" at bounding box center [121, 324] width 76 height 35
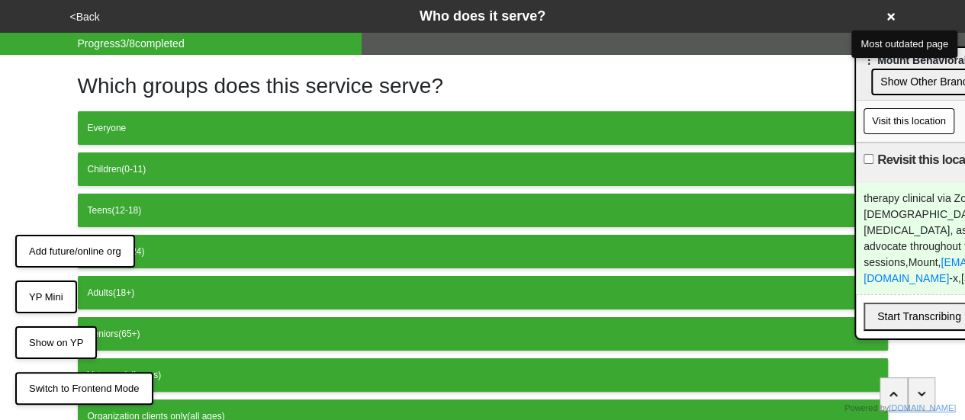
click at [90, 13] on button "<Back" at bounding box center [85, 17] width 39 height 18
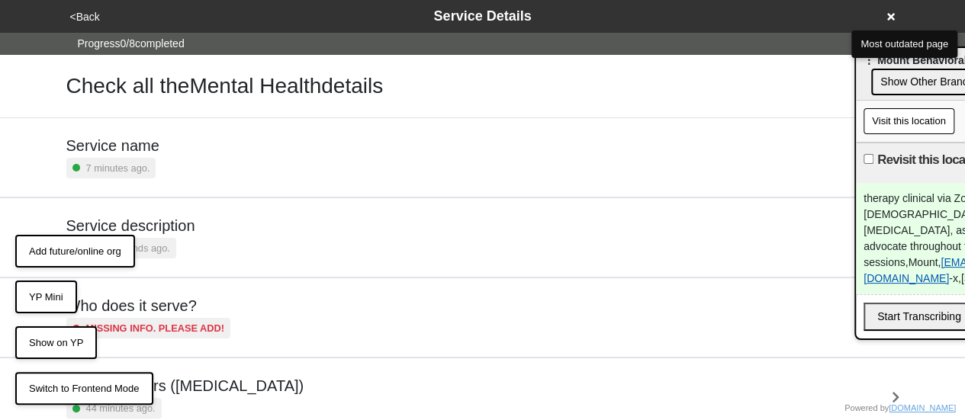
click at [900, 260] on link "x-mdembicer@mountbh.org" at bounding box center [950, 270] width 172 height 28
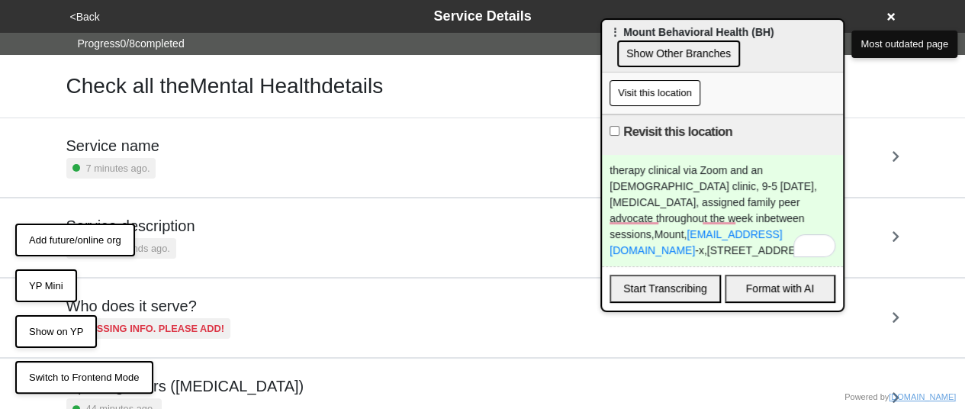
drag, startPoint x: 902, startPoint y: 63, endPoint x: 648, endPoint y: 35, distance: 255.7
click at [648, 35] on span "⋮ Mount Behavioral Health (BH)" at bounding box center [692, 32] width 164 height 12
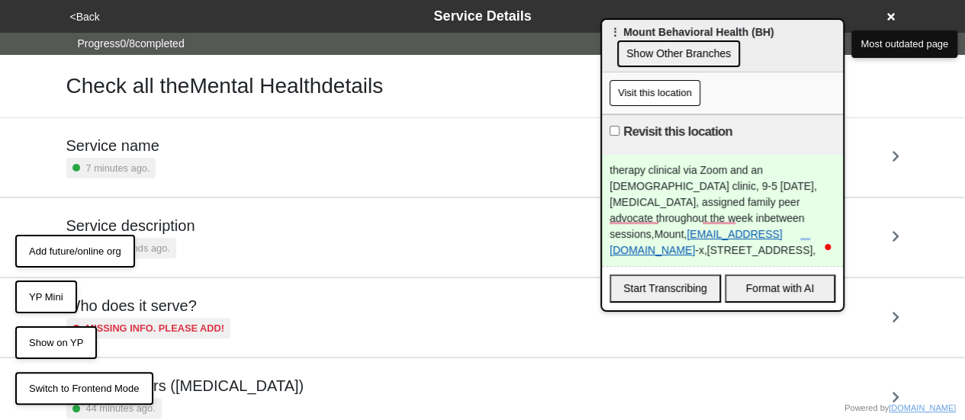
click at [671, 232] on link "x-mdembicer@mountbh.org" at bounding box center [696, 242] width 172 height 28
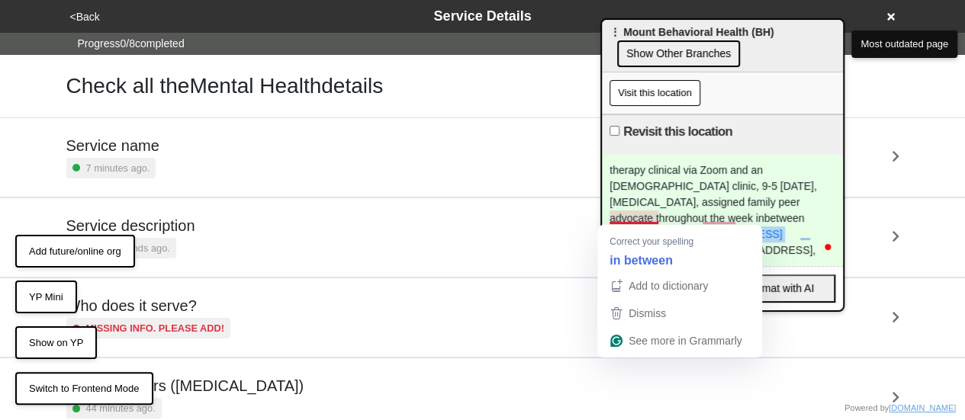
drag, startPoint x: 730, startPoint y: 233, endPoint x: 568, endPoint y: 176, distance: 171.3
click at [597, 236] on html "<Back Service Details Progress 0 / 8 completed Check all the Mental Health deta…" at bounding box center [482, 397] width 965 height 794
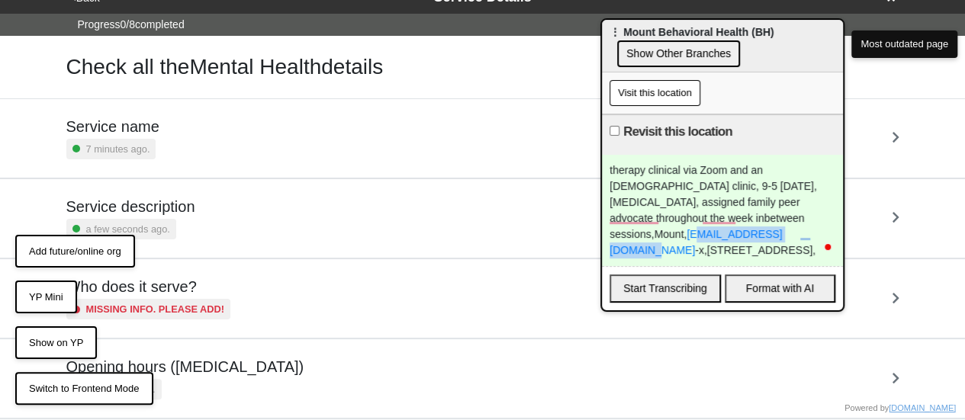
scroll to position [369, 0]
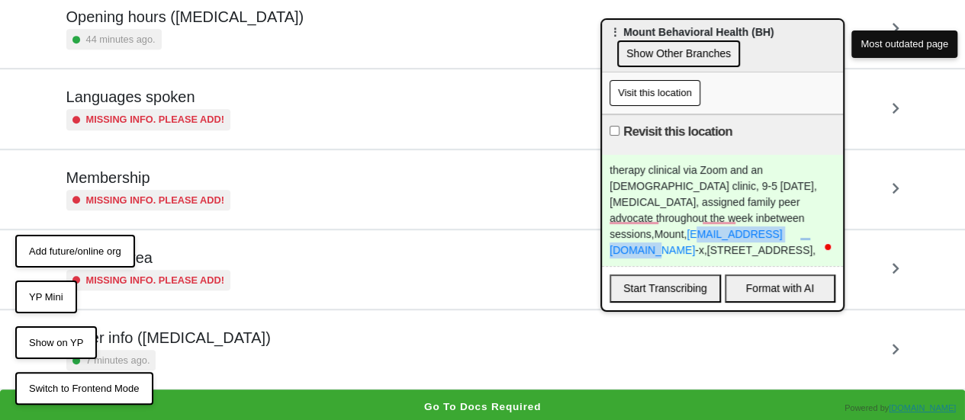
click at [279, 329] on div "Other info (coronavirus) 7 minutes ago." at bounding box center [482, 350] width 833 height 42
type textarea "x"
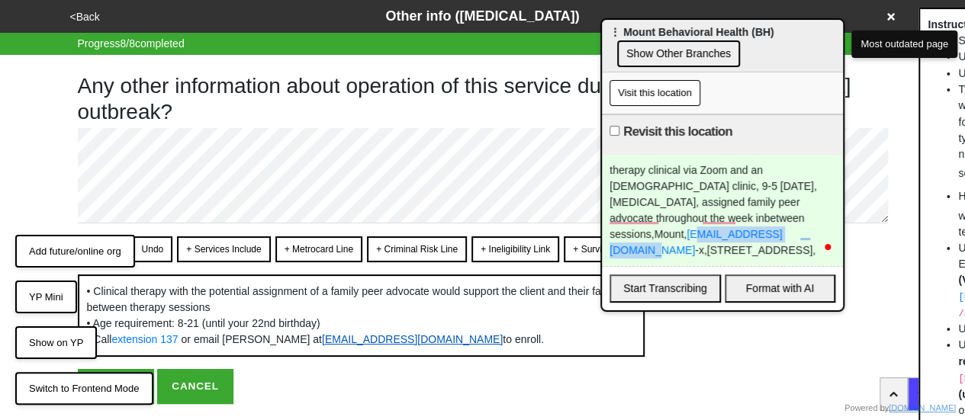
click at [322, 340] on link "mdembicer@mountbh.org" at bounding box center [412, 339] width 181 height 12
click at [52, 294] on button "YP Mini" at bounding box center [46, 298] width 62 height 34
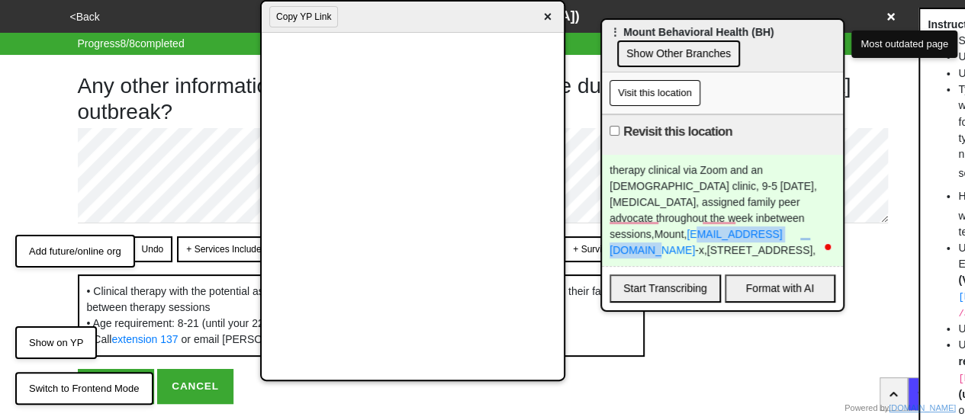
click at [308, 10] on button "Copy YP Link" at bounding box center [303, 16] width 69 height 21
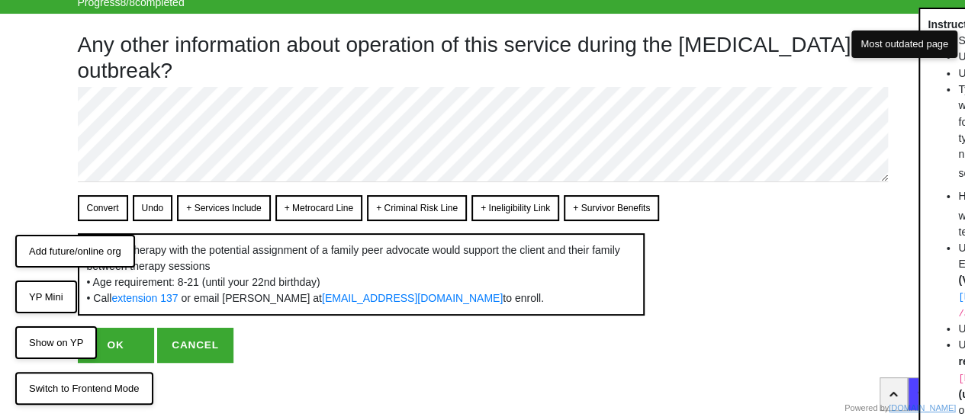
scroll to position [43, 0]
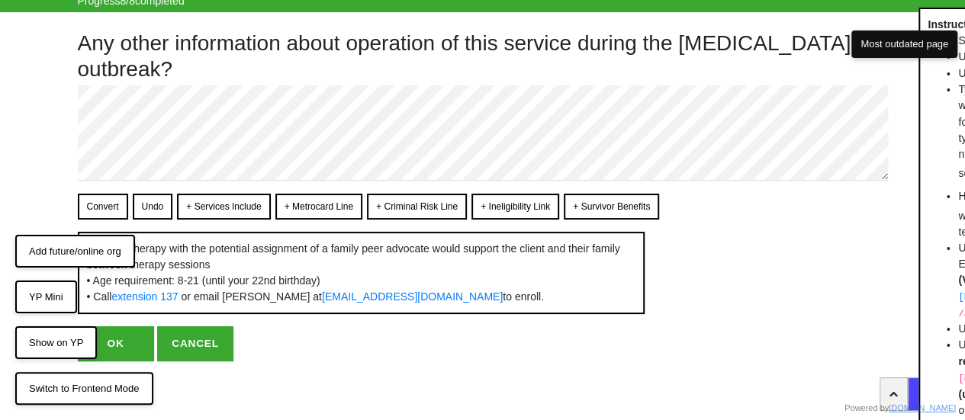
click at [118, 327] on button "OK" at bounding box center [116, 344] width 76 height 35
type textarea "x"
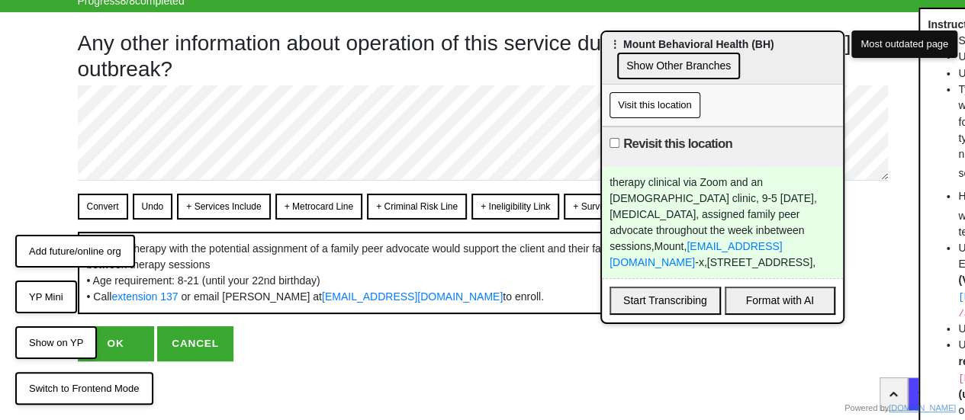
click at [121, 332] on button "OK" at bounding box center [116, 344] width 76 height 35
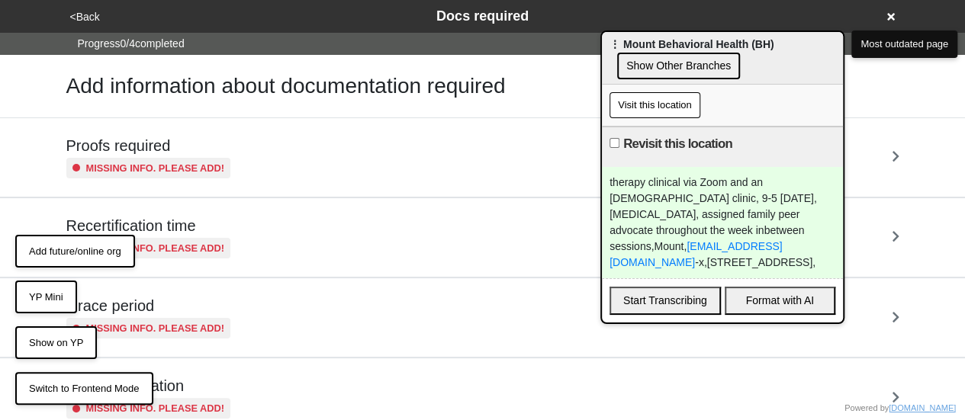
click at [654, 201] on div "therapy clinical via Zoom and an [DEMOGRAPHIC_DATA] clinic, 9-5 [DATE], [MEDICA…" at bounding box center [722, 222] width 241 height 111
click at [654, 201] on div "therapy clinical via Zoom and an 8-12 year old clinic, 9-5 Monday, peer support…" at bounding box center [722, 222] width 241 height 111
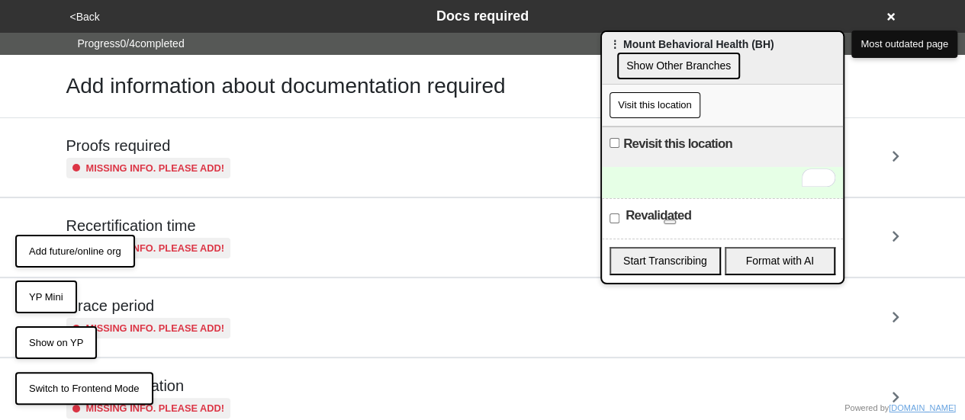
click at [617, 217] on input "Revalidated" at bounding box center [615, 219] width 10 height 10
checkbox input "true"
click at [85, 242] on button "Add future/online org" at bounding box center [75, 252] width 120 height 34
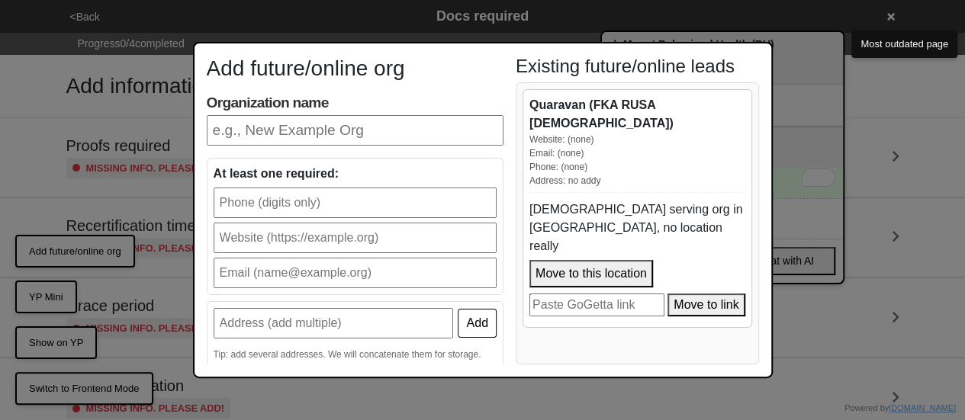
click at [821, 100] on div "Add future/online org Organization name At least one required: Add Tip: add sev…" at bounding box center [482, 210] width 965 height 420
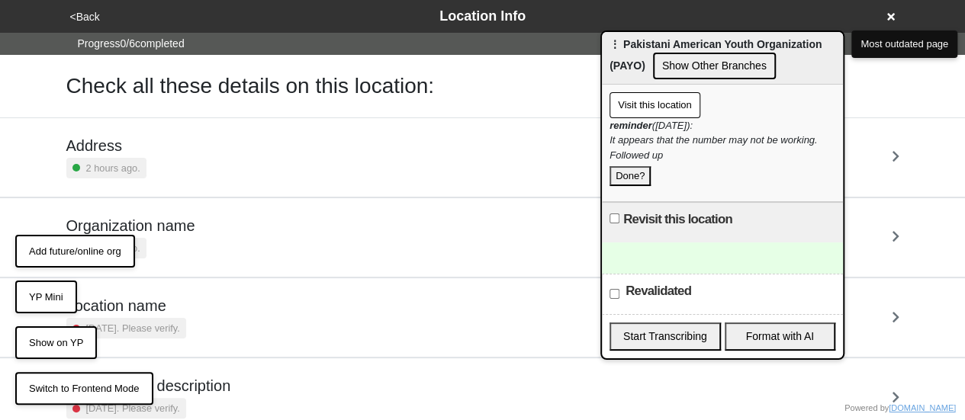
click at [661, 154] on div "reminder ([DATE]): It appears that the number may not be working. Followed up D…" at bounding box center [723, 152] width 226 height 68
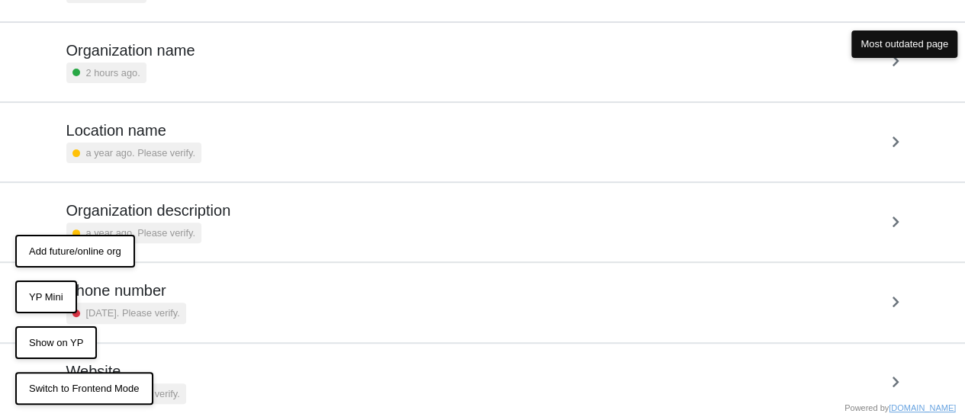
scroll to position [210, 0]
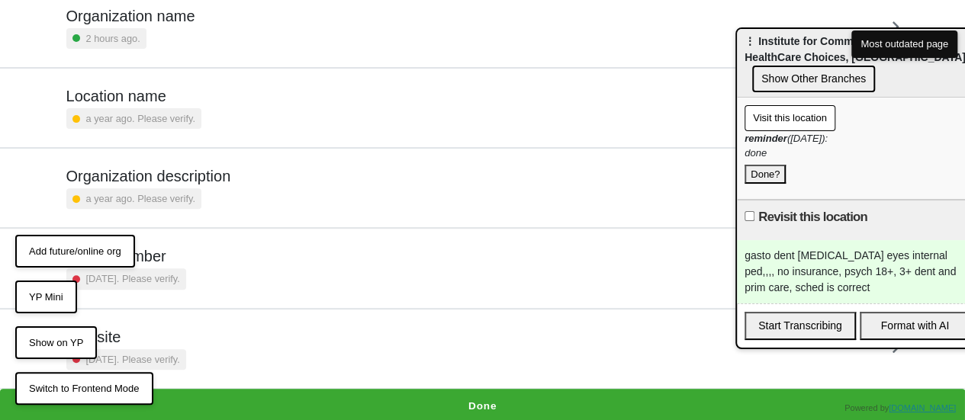
drag, startPoint x: 654, startPoint y: 48, endPoint x: 797, endPoint y: 217, distance: 222.0
click at [965, 48] on html "<Back Location Info Progress 0 / 6 completed Check all these details on this lo…" at bounding box center [482, 107] width 965 height 634
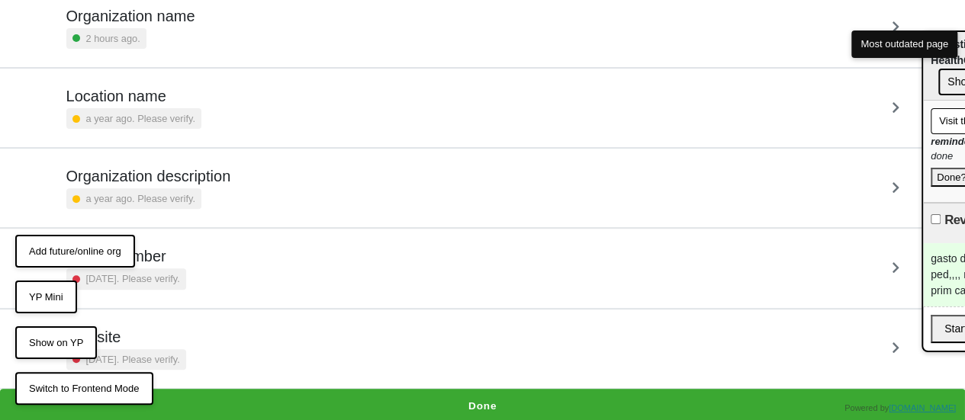
click at [487, 389] on button "Done" at bounding box center [482, 406] width 965 height 35
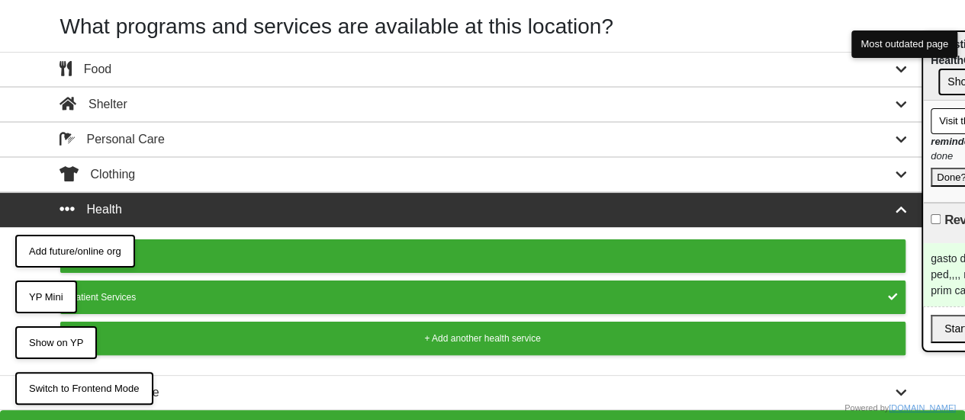
scroll to position [57, 0]
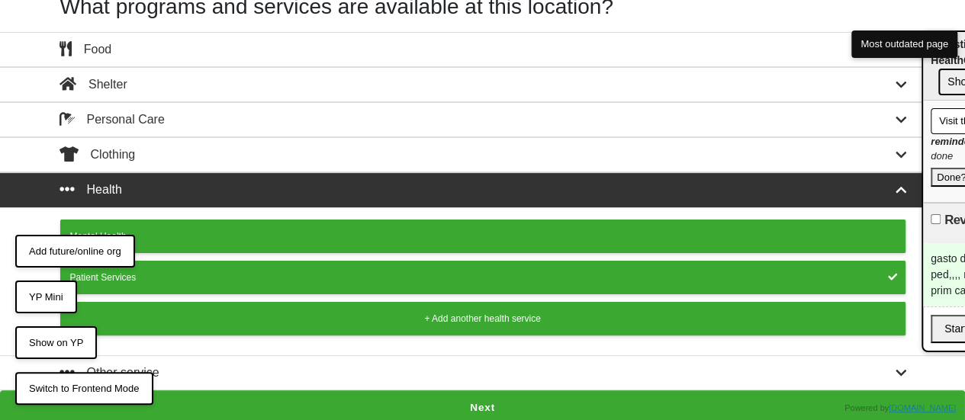
click at [481, 402] on button "Next" at bounding box center [482, 408] width 965 height 35
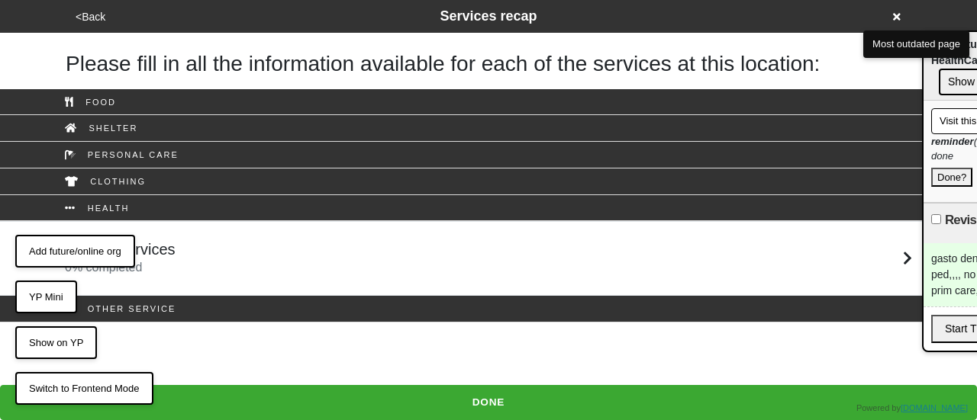
click at [236, 256] on div "Patient Services 0 % completed" at bounding box center [488, 258] width 870 height 37
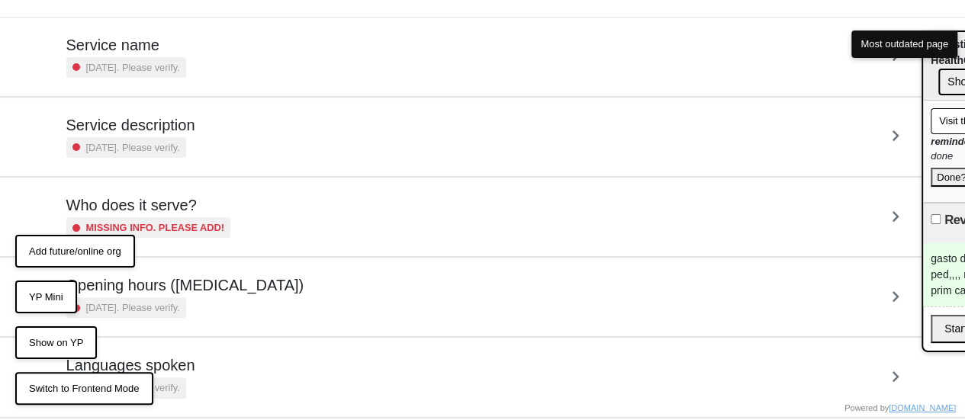
scroll to position [153, 0]
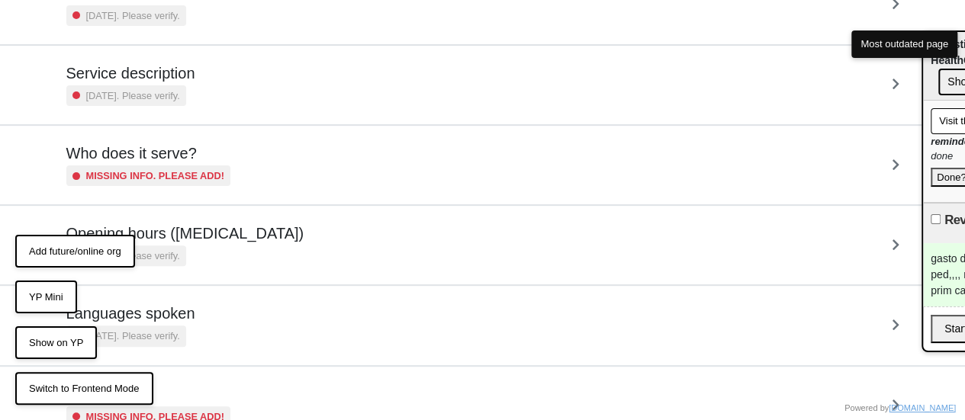
click at [185, 64] on h5 "Service description" at bounding box center [130, 73] width 129 height 18
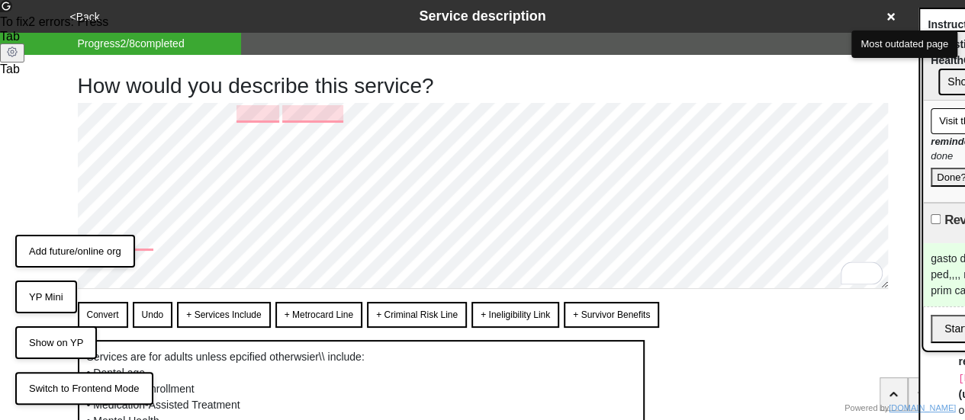
click at [397, 123] on html "<Back Service description Progress 2 / 8 completed How would you describe this …" at bounding box center [482, 314] width 965 height 628
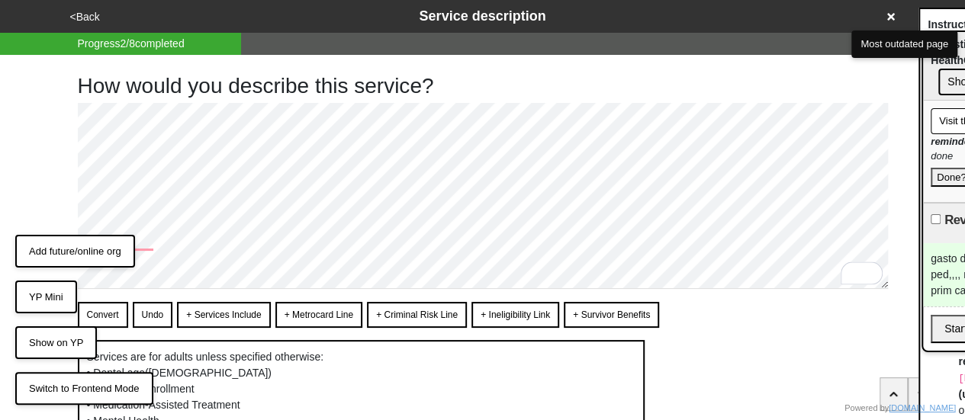
scroll to position [153, 0]
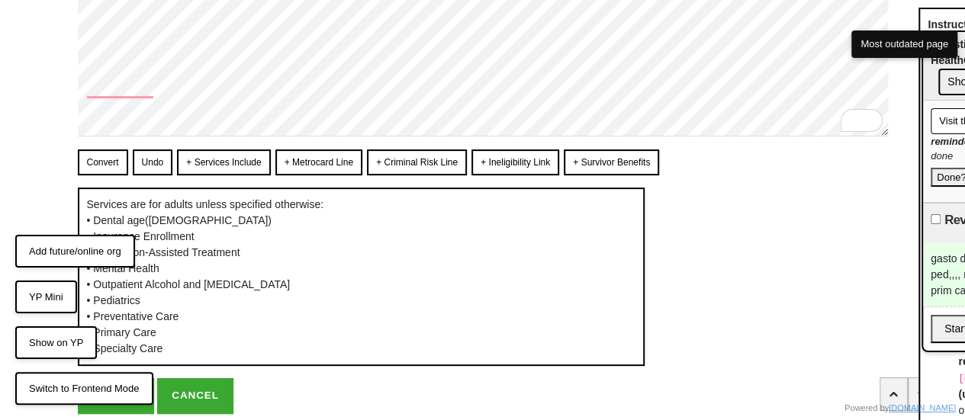
click at [50, 61] on div "How would you describe this service? Convert Undo + Services Include + Metrocar…" at bounding box center [483, 158] width 870 height 512
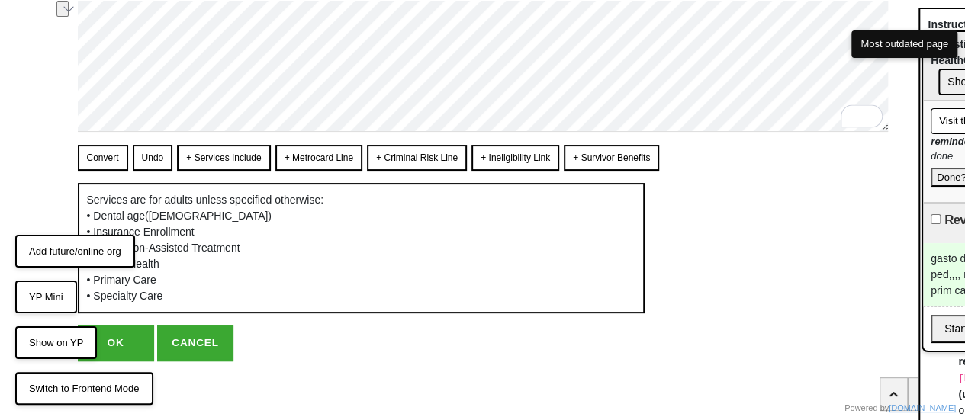
scroll to position [86, 0]
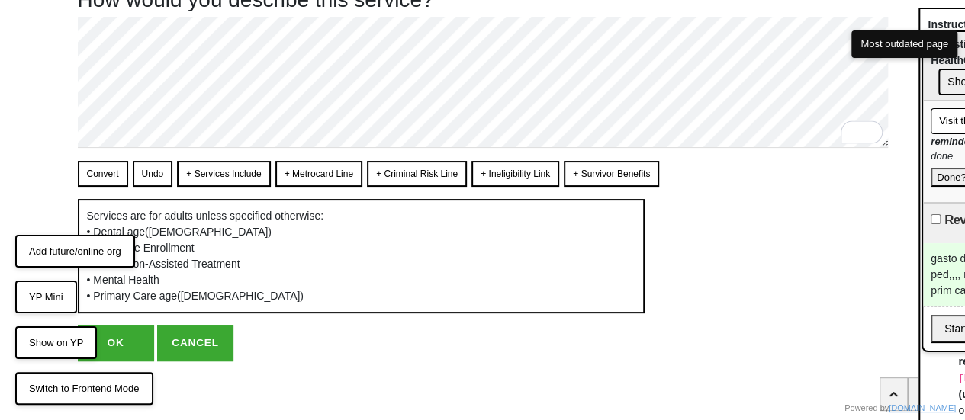
click at [96, 173] on button "Convert" at bounding box center [103, 174] width 50 height 26
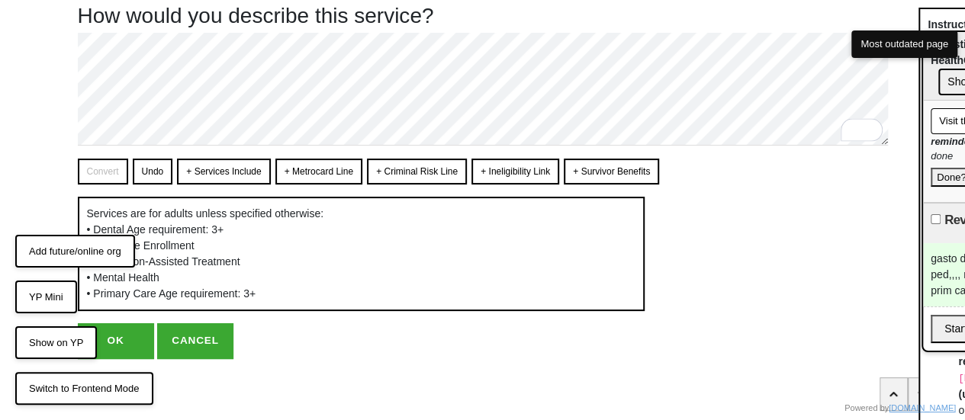
scroll to position [68, 0]
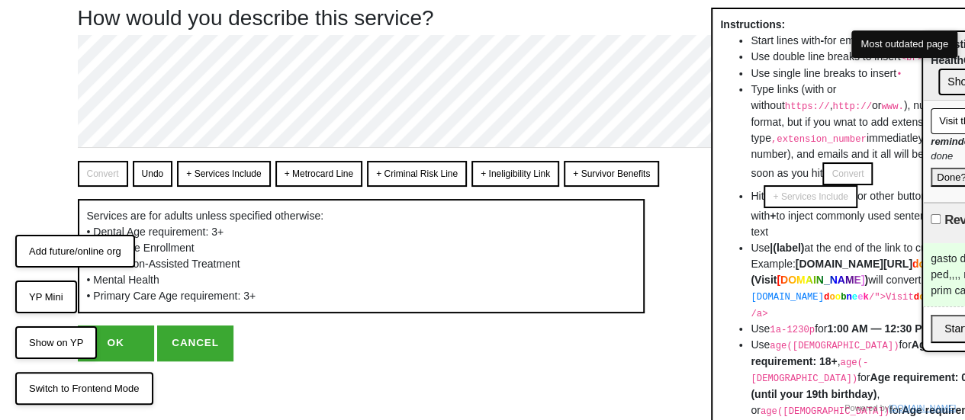
drag, startPoint x: 944, startPoint y: 18, endPoint x: 895, endPoint y: 42, distance: 54.6
click at [737, 19] on div "Instructions: Start lines with - for em-dash bullets <br> — Use double line bre…" at bounding box center [856, 252] width 290 height 488
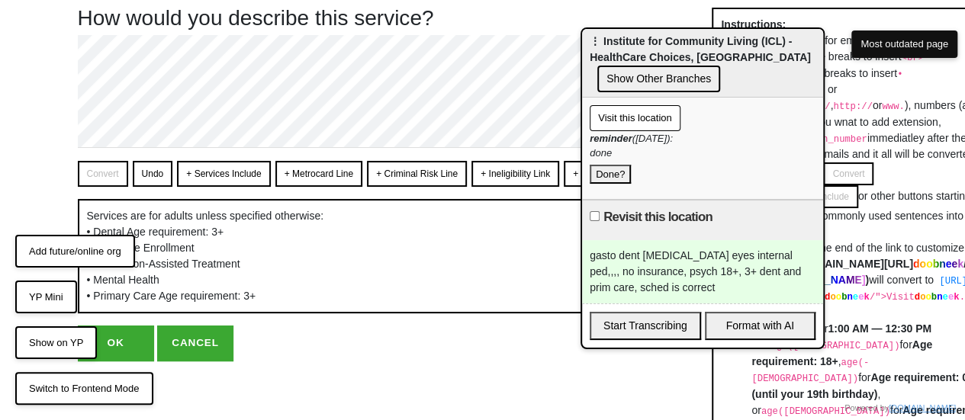
drag, startPoint x: 938, startPoint y: 65, endPoint x: 597, endPoint y: 62, distance: 341.1
click at [597, 62] on span "⋮ Institute for Community Living (ICL) - HealthCare Choices, Bensonhurst" at bounding box center [700, 49] width 221 height 28
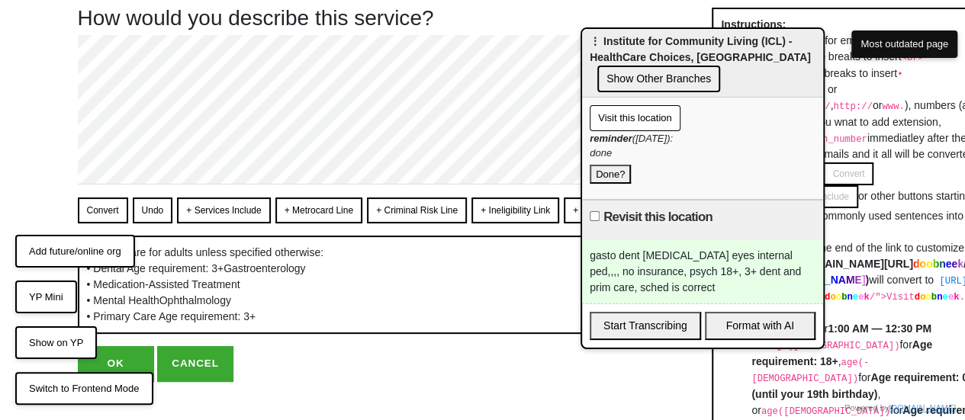
click at [104, 208] on button "Convert" at bounding box center [103, 211] width 50 height 26
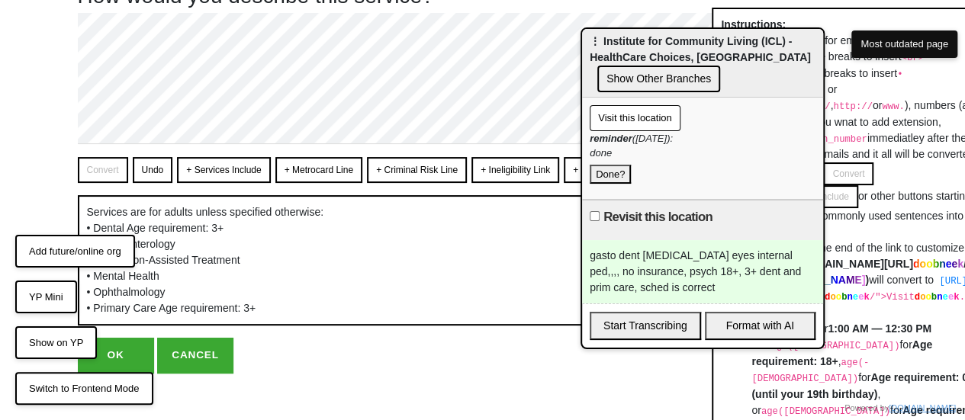
scroll to position [102, 0]
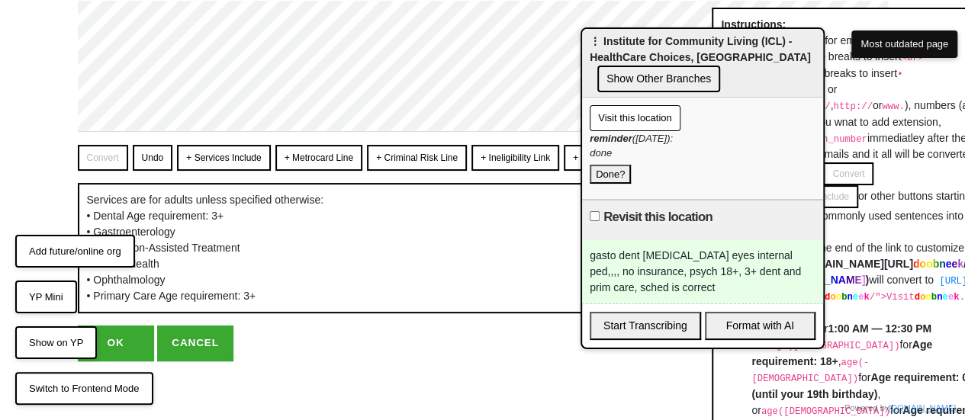
click at [111, 342] on button "OK" at bounding box center [116, 343] width 76 height 35
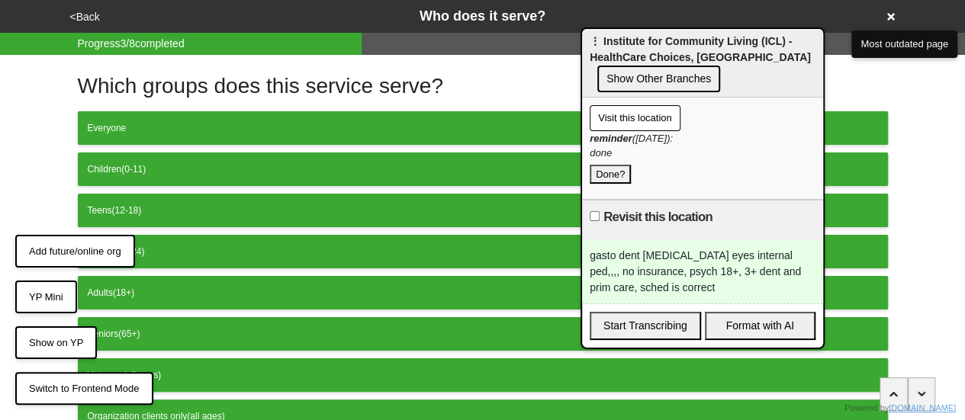
click at [86, 14] on button "<Back" at bounding box center [85, 17] width 39 height 18
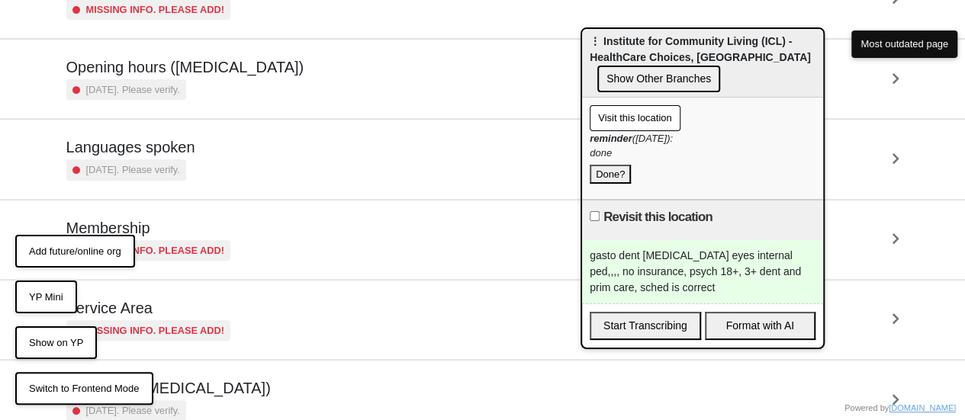
scroll to position [369, 0]
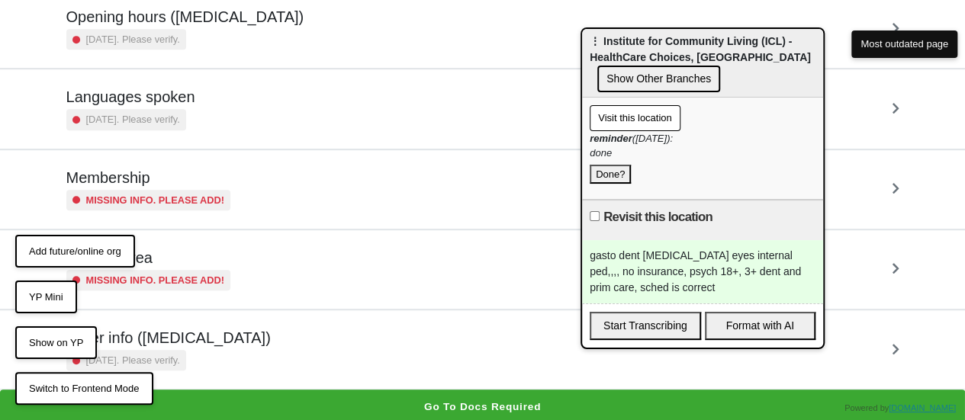
click at [169, 22] on h5 "Opening hours ([MEDICAL_DATA])" at bounding box center [185, 17] width 238 height 18
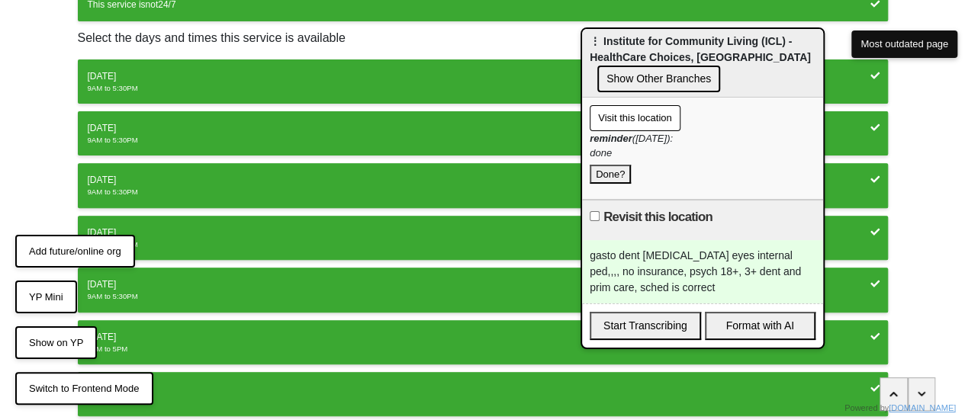
scroll to position [305, 0]
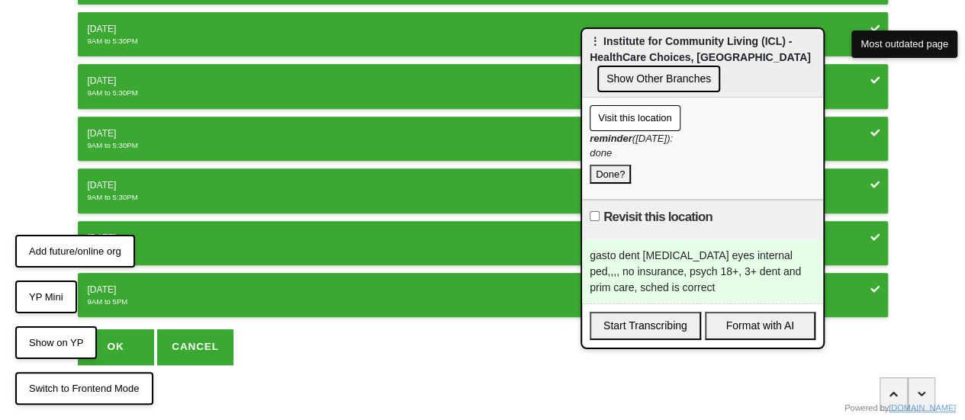
click at [128, 336] on button "OK" at bounding box center [116, 347] width 76 height 35
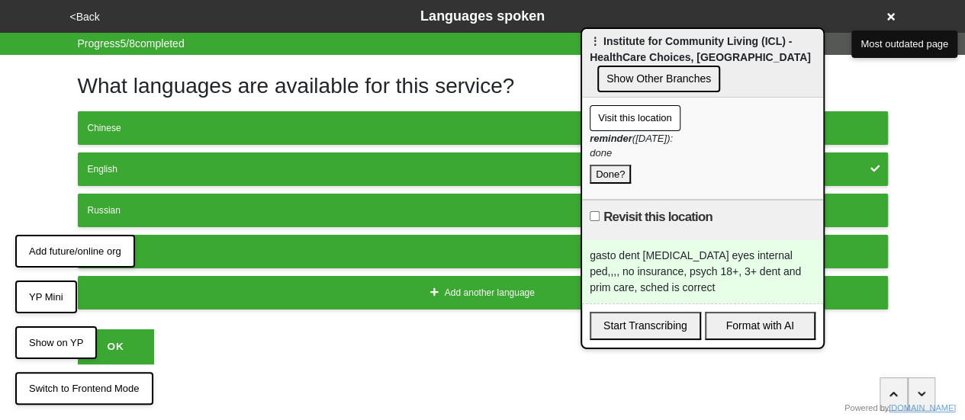
click at [87, 20] on button "<Back" at bounding box center [85, 17] width 39 height 18
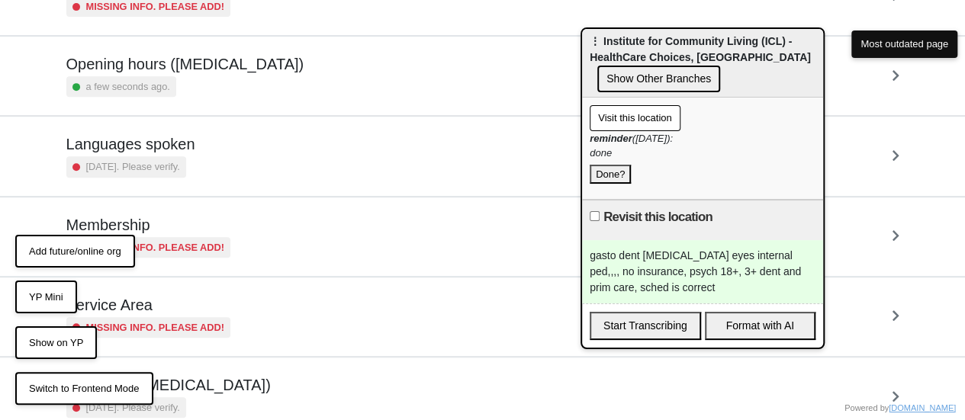
scroll to position [369, 0]
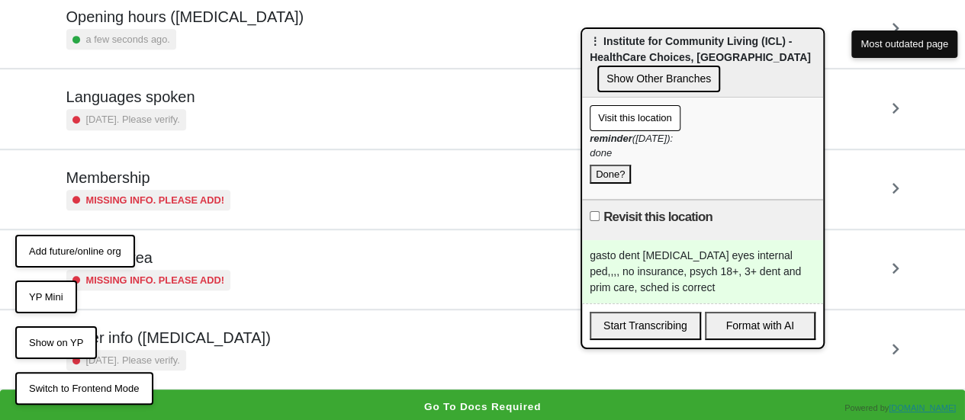
click at [195, 336] on h5 "Other info ([MEDICAL_DATA])" at bounding box center [168, 338] width 204 height 18
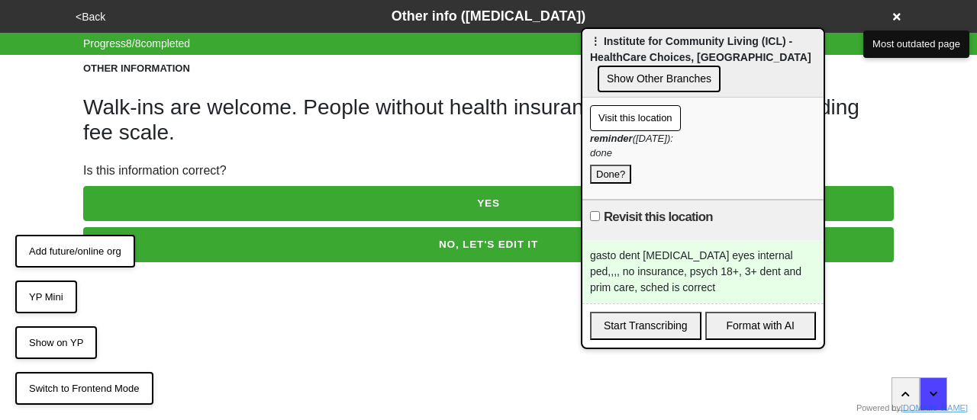
click at [233, 240] on button "NO, LET'S EDIT IT" at bounding box center [488, 244] width 810 height 35
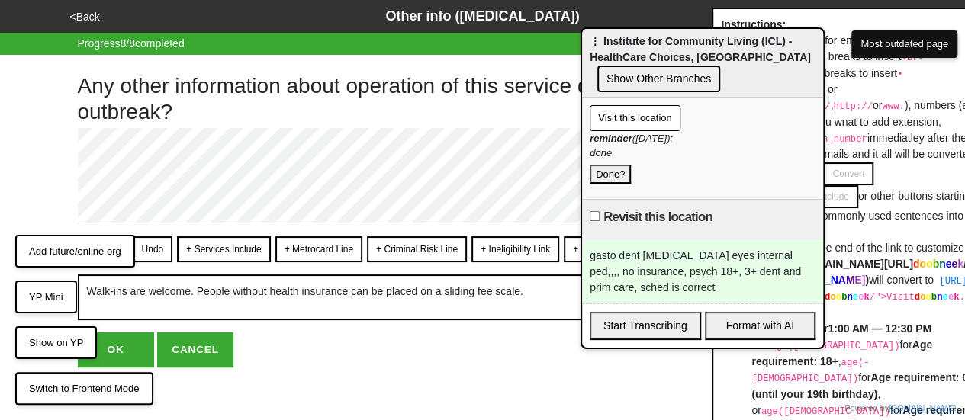
click at [349, 254] on button "+ Metrocard Line" at bounding box center [318, 250] width 87 height 26
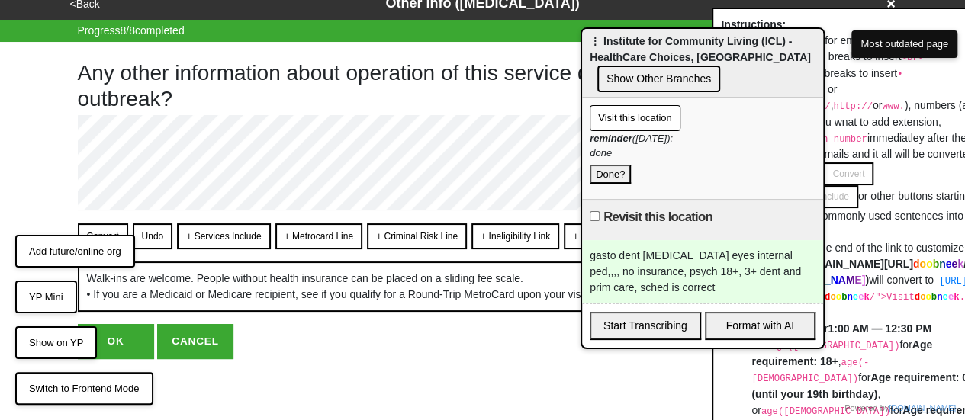
click at [96, 224] on button "Convert" at bounding box center [103, 237] width 50 height 26
type textarea "x"
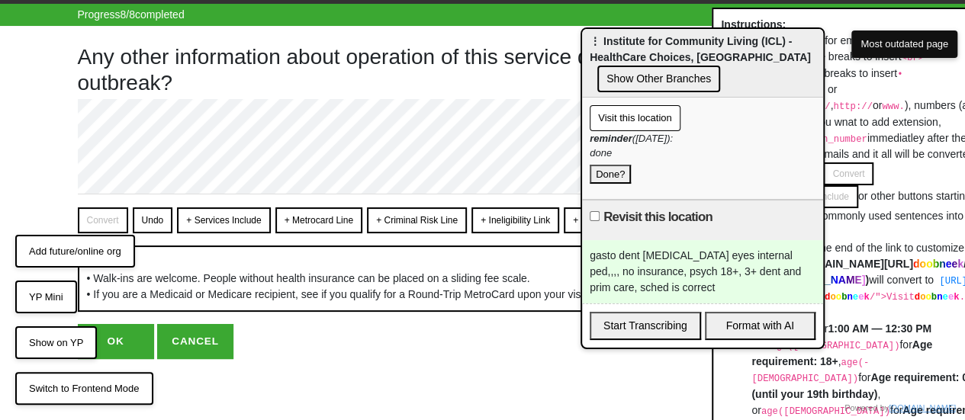
scroll to position [59, 0]
click at [136, 340] on button "OK" at bounding box center [116, 341] width 76 height 35
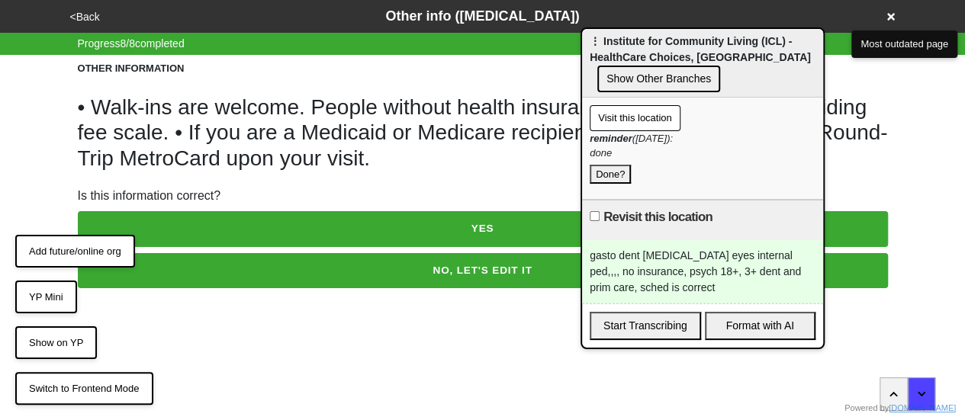
scroll to position [0, 0]
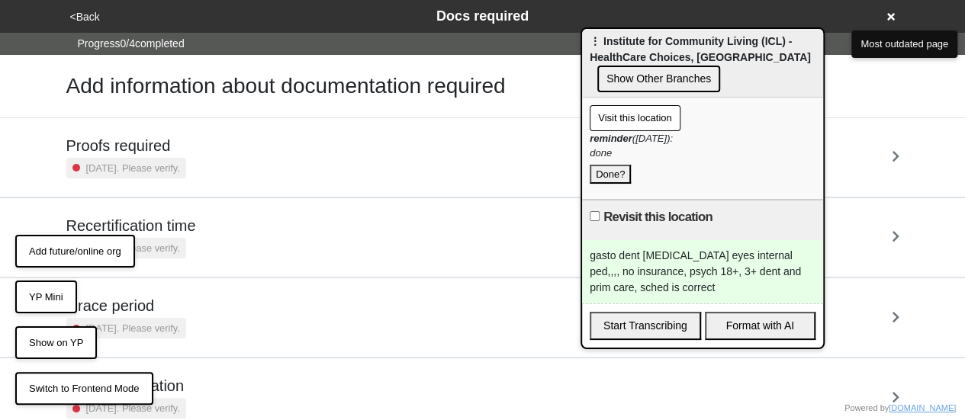
click at [133, 148] on h5 "Proofs required" at bounding box center [126, 146] width 120 height 18
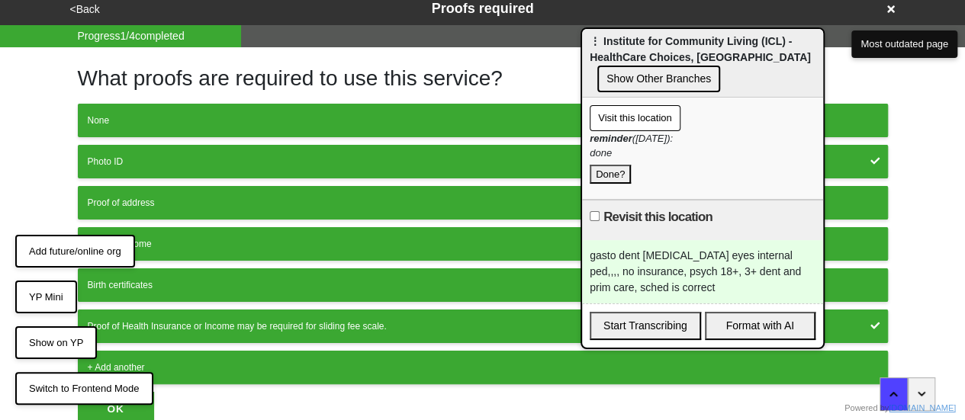
scroll to position [10, 0]
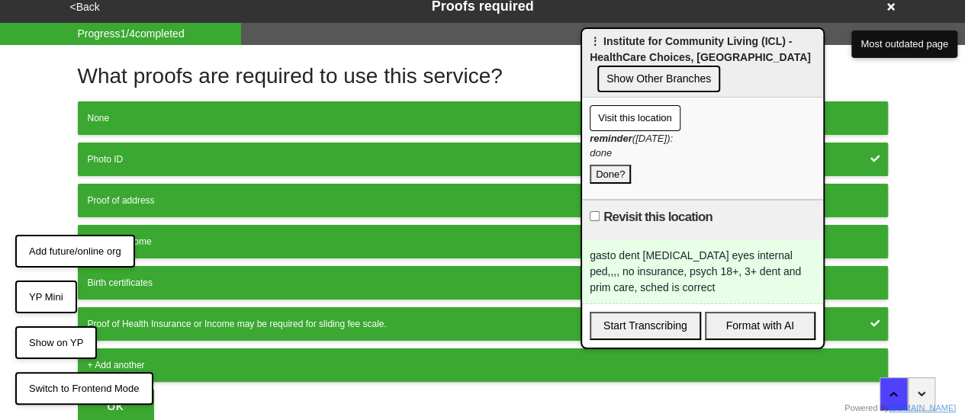
click at [288, 313] on button "Proof of Health Insurance or Income may be required for sliding fee scale." at bounding box center [483, 325] width 810 height 34
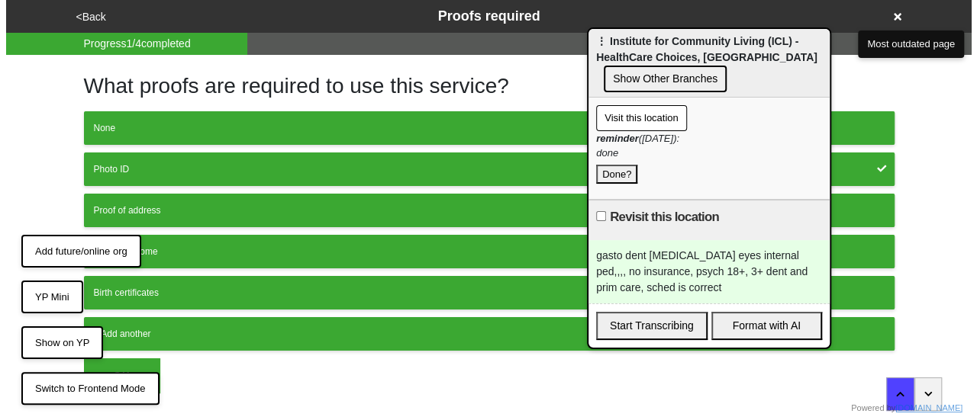
scroll to position [0, 0]
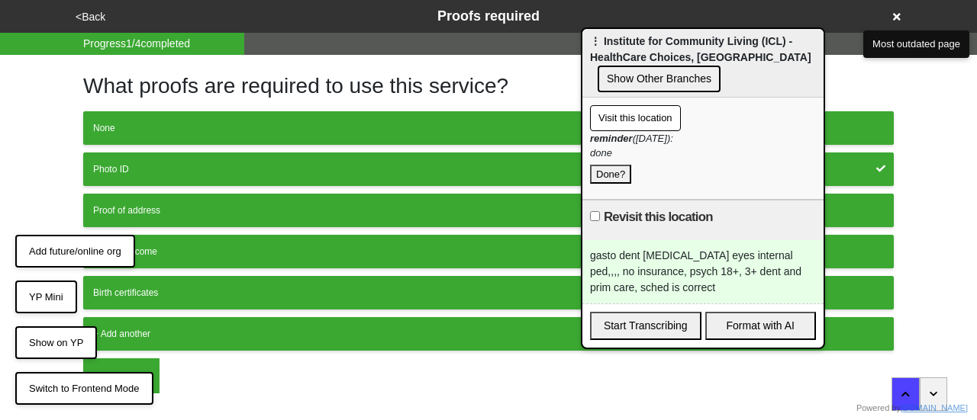
click at [133, 367] on button "OK" at bounding box center [121, 376] width 76 height 35
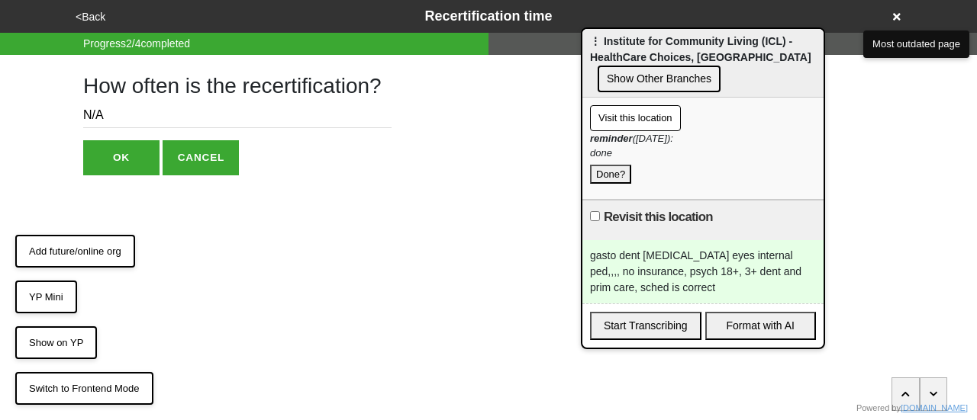
click at [86, 21] on button "<Back" at bounding box center [90, 17] width 39 height 18
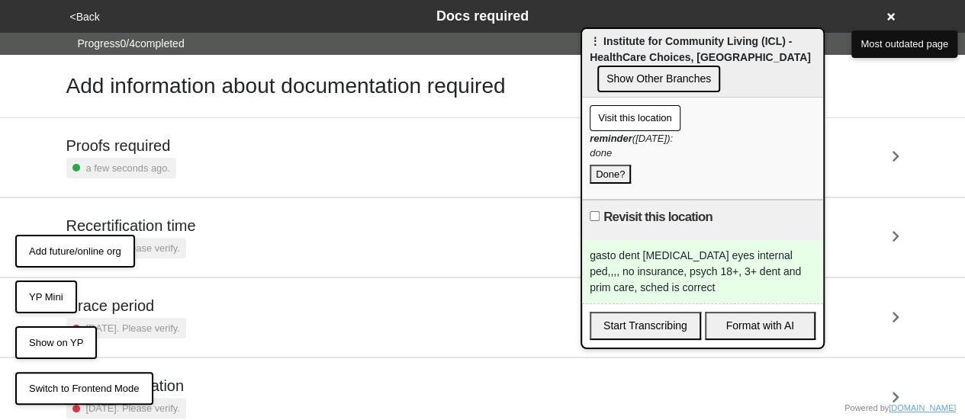
click at [156, 158] on div "a few seconds ago." at bounding box center [121, 168] width 110 height 21
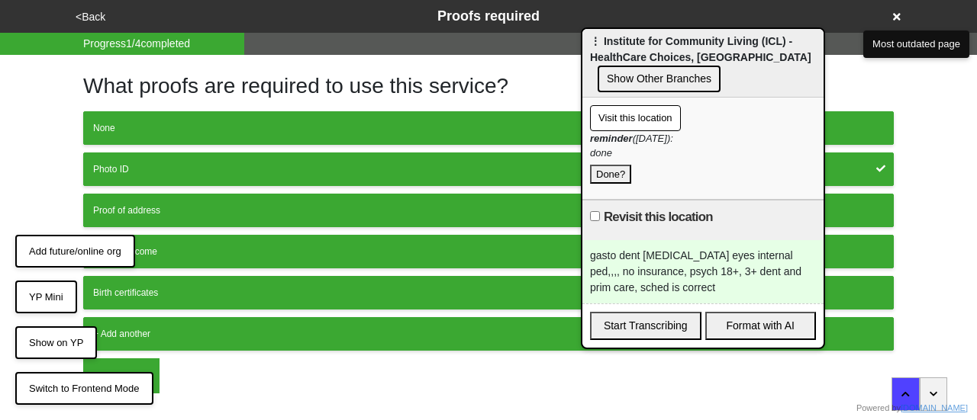
click at [132, 360] on button "OK" at bounding box center [121, 376] width 76 height 35
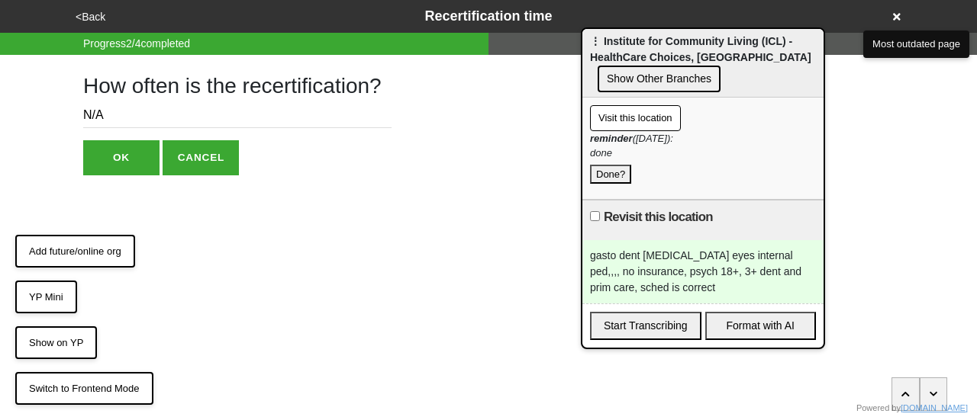
click at [616, 175] on button "Done?" at bounding box center [610, 175] width 41 height 20
click at [679, 262] on div "gasto dent podiatry eyes internal ped,,,, no insurance, psych 18+, 3+ dent and …" at bounding box center [702, 271] width 241 height 63
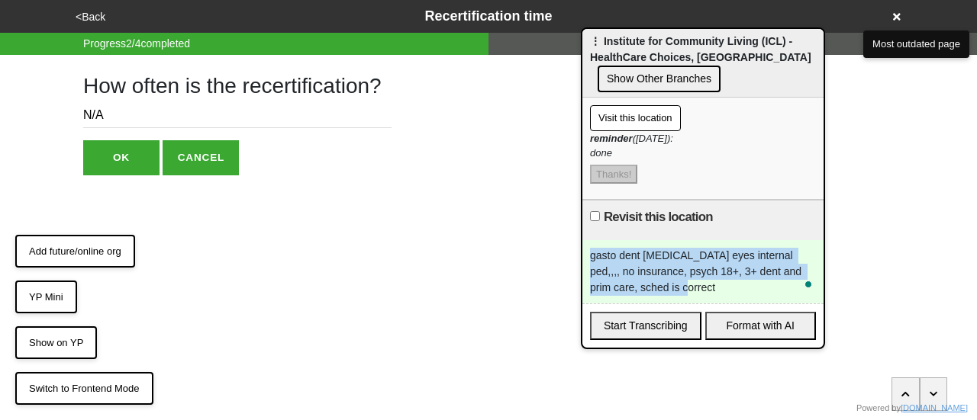
click at [679, 262] on div "gasto dent podiatry eyes internal ped,,,, no insurance, psych 18+, 3+ dent and …" at bounding box center [702, 271] width 241 height 63
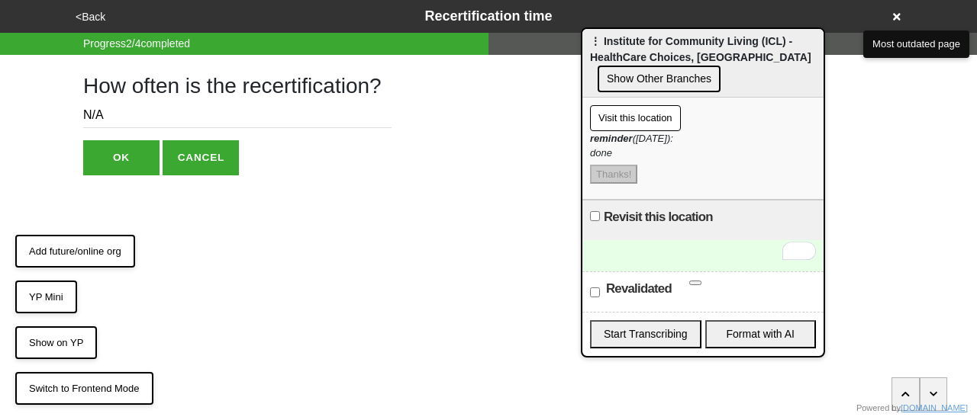
click at [609, 282] on label "Revalidated" at bounding box center [639, 289] width 66 height 18
click at [600, 288] on input "Revalidated" at bounding box center [595, 293] width 10 height 10
checkbox input "true"
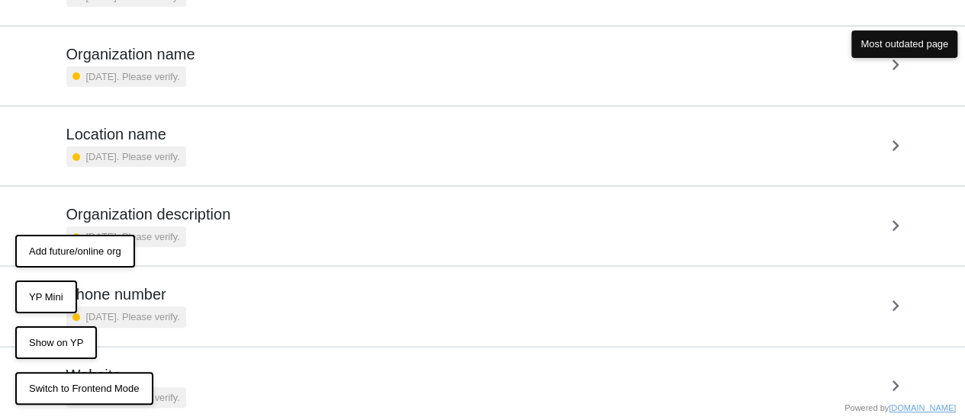
scroll to position [210, 0]
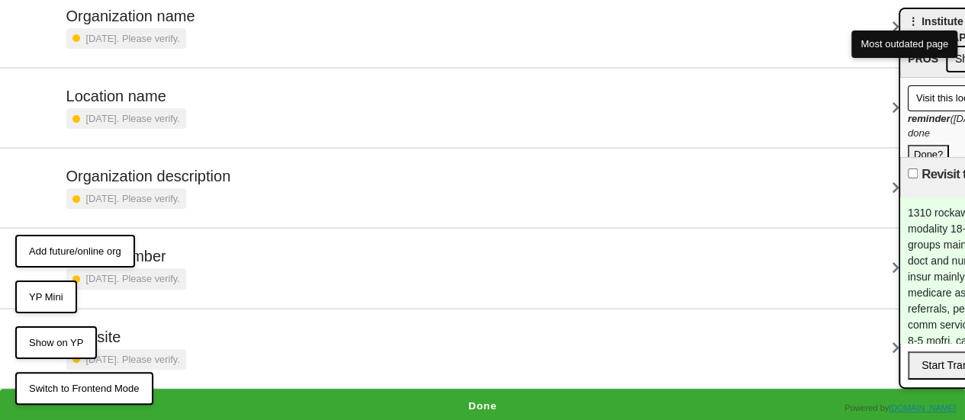
drag, startPoint x: 661, startPoint y: 53, endPoint x: 939, endPoint y: 31, distance: 279.4
click at [965, 24] on html "<Back Location Info Progress 0 / 6 completed Check all these details on this lo…" at bounding box center [482, 107] width 965 height 634
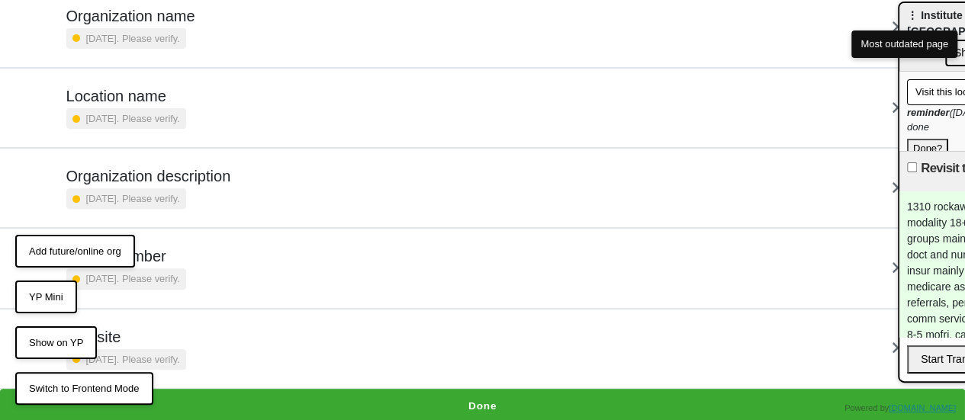
click at [230, 182] on div "Organization description [DATE]. Please verify." at bounding box center [482, 188] width 833 height 42
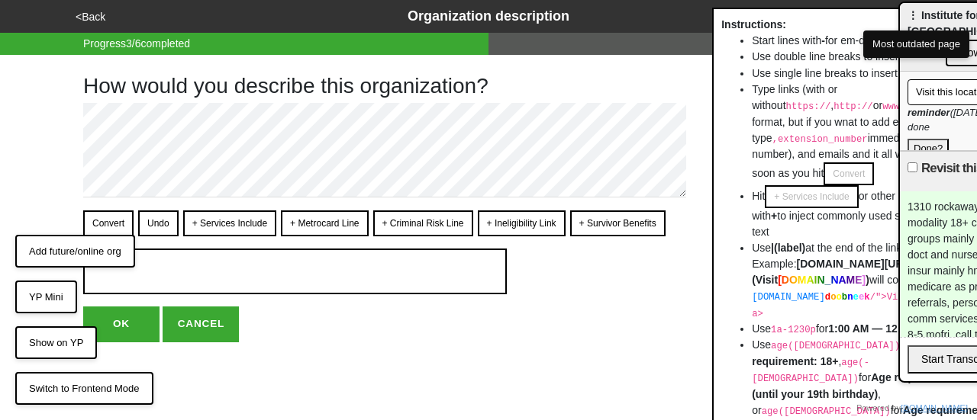
click at [99, 13] on button "<Back" at bounding box center [90, 17] width 39 height 18
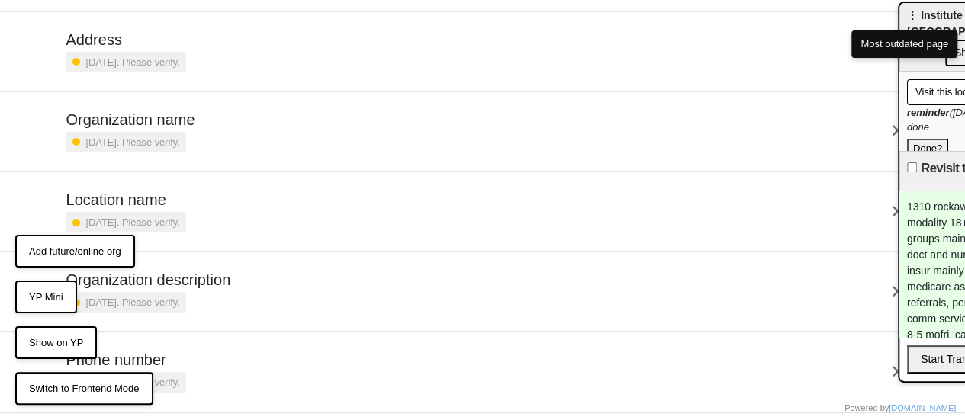
scroll to position [210, 0]
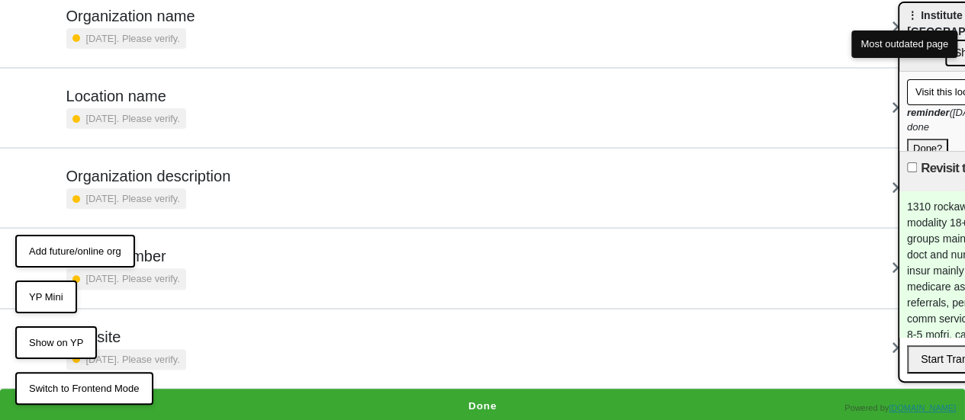
click at [186, 115] on div "[DATE]. Please verify." at bounding box center [126, 118] width 120 height 21
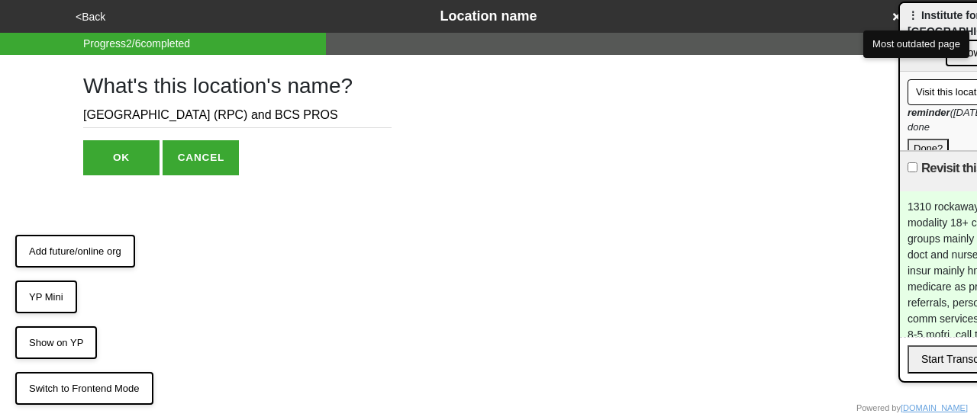
click at [283, 115] on input "[GEOGRAPHIC_DATA] (RPC) and BCS PROS" at bounding box center [237, 115] width 308 height 25
click at [349, 118] on input "Rockaway Parkway Center (RPC) and Brooklyn Community ServicesBCS PROS" at bounding box center [237, 115] width 308 height 25
click at [371, 113] on input "Rockaway Parkway Center (RPC) and Brooklyn Community Services (BCS PROS" at bounding box center [237, 115] width 308 height 25
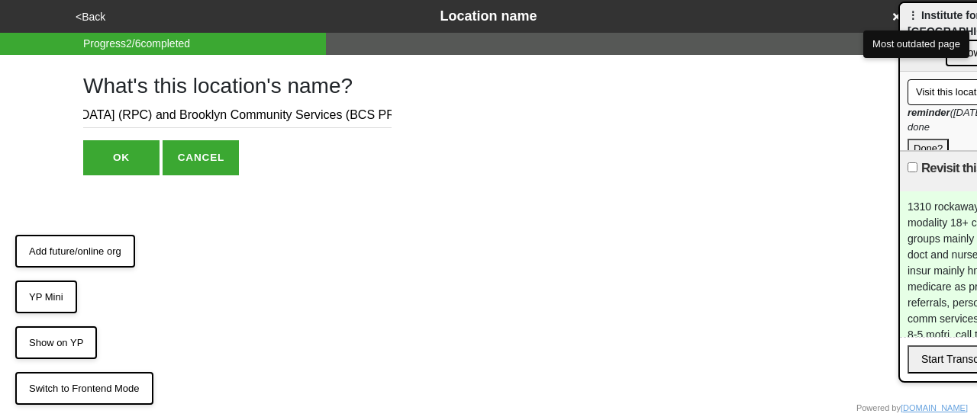
scroll to position [0, 104]
click at [367, 117] on input "Rockaway Parkway Center (RPC) and Brooklyn Community Services (BCS PROS" at bounding box center [237, 115] width 308 height 25
type input "Rockaway Parkway Center (RPC) and Brooklyn Community Services (BCS) PROS"
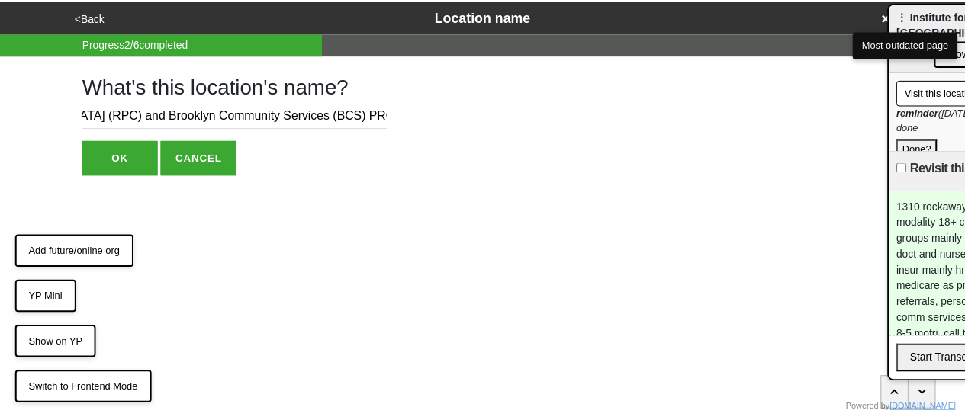
scroll to position [0, 0]
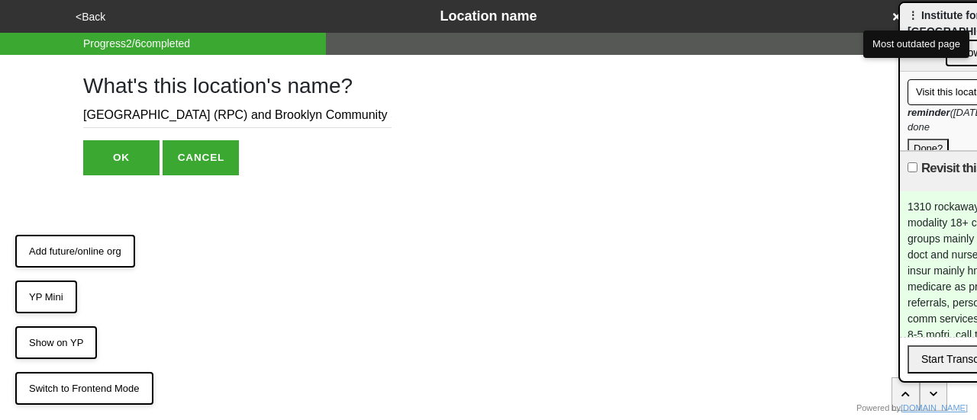
click at [130, 157] on button "OK" at bounding box center [121, 157] width 76 height 35
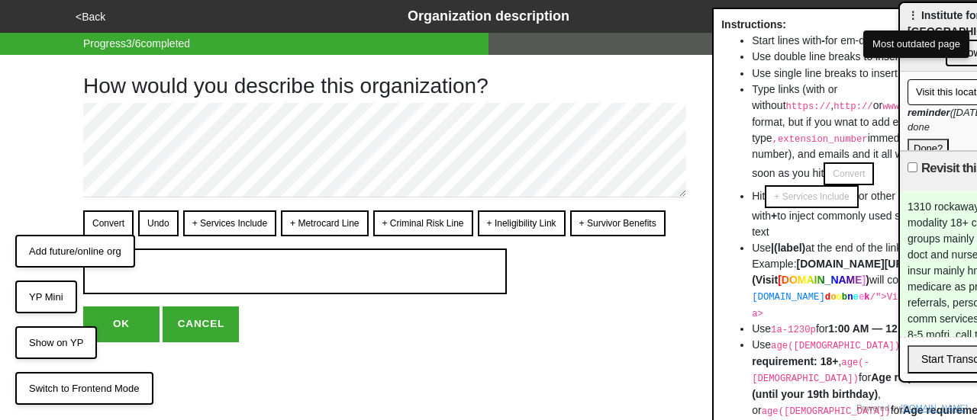
click at [95, 19] on button "<Back" at bounding box center [90, 17] width 39 height 18
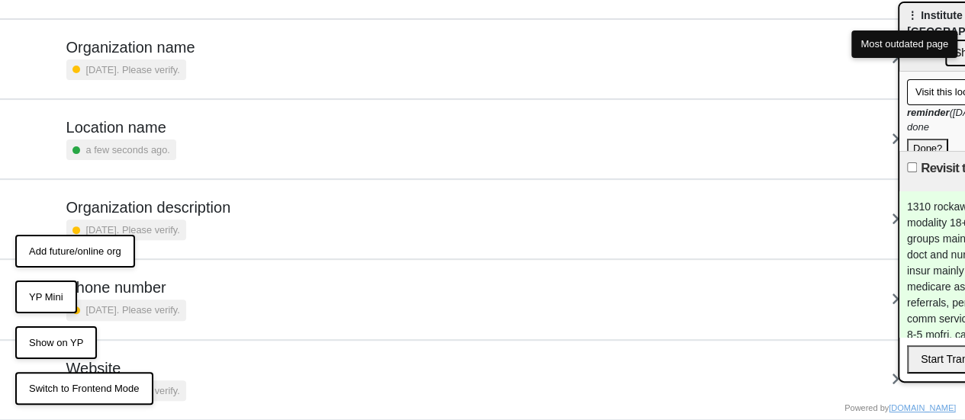
scroll to position [210, 0]
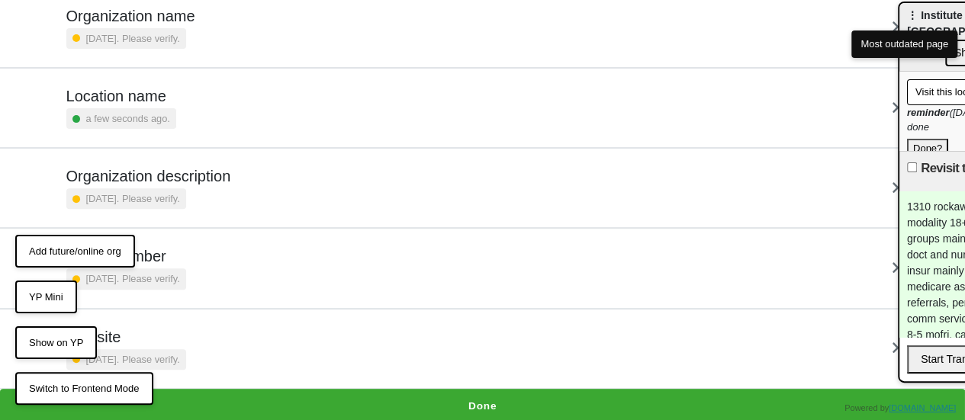
drag, startPoint x: 931, startPoint y: 18, endPoint x: 845, endPoint y: 18, distance: 86.2
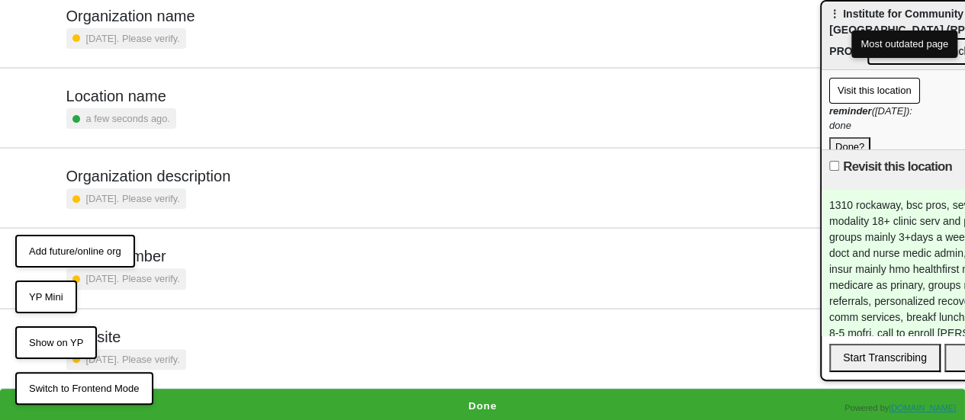
click at [492, 394] on button "Done" at bounding box center [482, 406] width 965 height 35
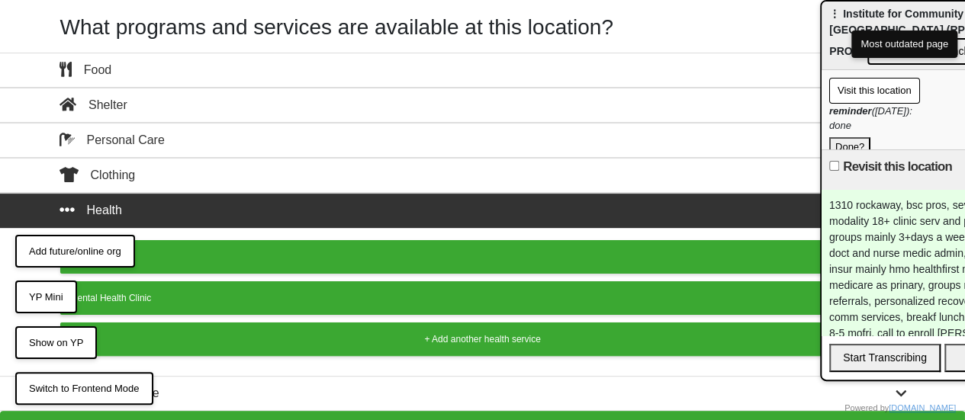
scroll to position [57, 0]
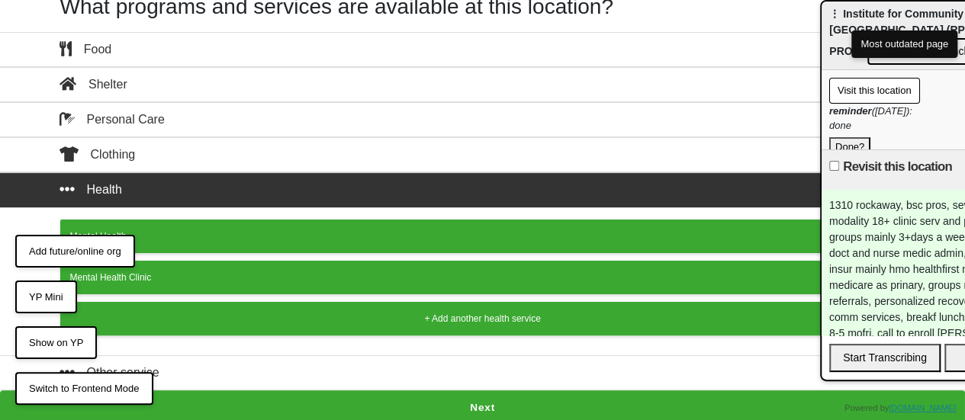
click at [475, 394] on button "Next" at bounding box center [482, 408] width 965 height 35
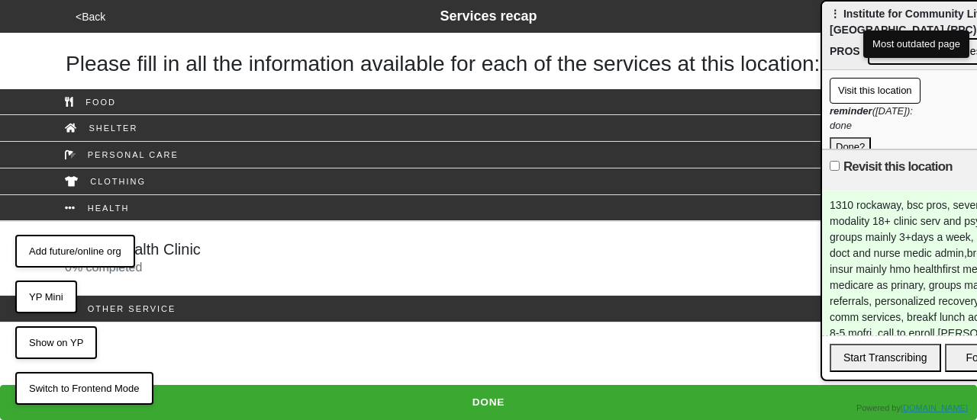
click at [208, 246] on div "Mental Health Clinic 0 % completed" at bounding box center [488, 258] width 870 height 37
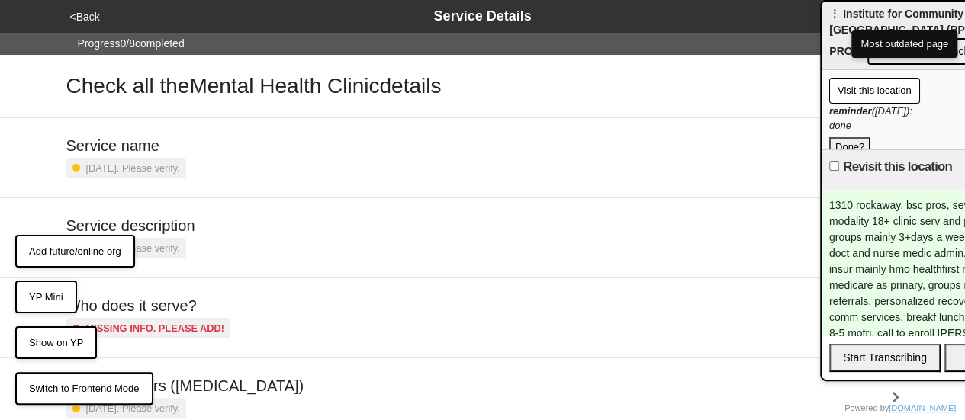
click at [221, 218] on div "Service description 7 months ago. Please verify." at bounding box center [482, 238] width 833 height 42
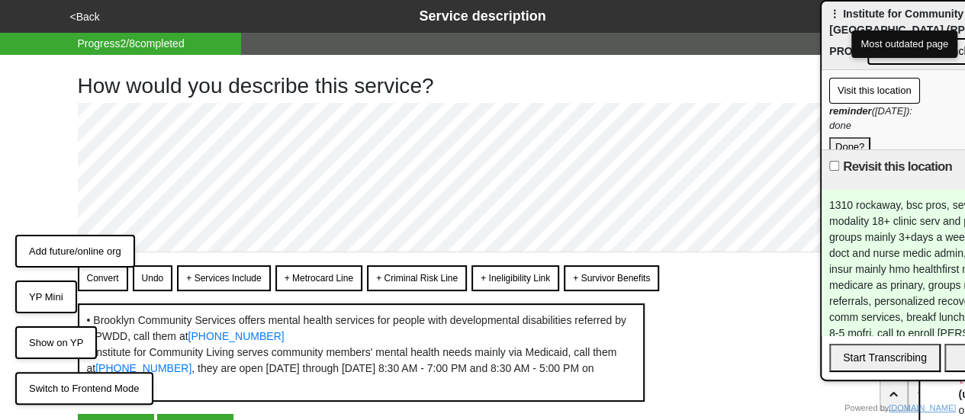
drag, startPoint x: 751, startPoint y: 31, endPoint x: 950, endPoint y: 41, distance: 199.4
click at [965, 43] on html "<Back Service description Progress 2 / 8 completed How would you describe this …" at bounding box center [482, 255] width 965 height 511
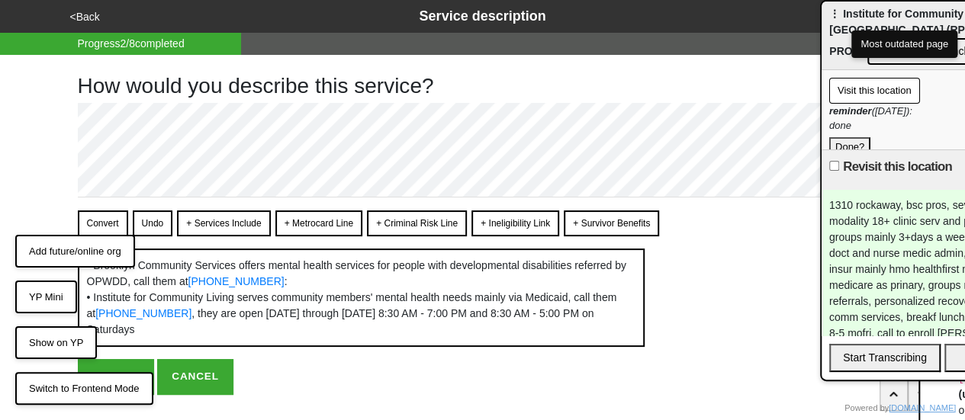
click at [216, 217] on button "+ Services Include" at bounding box center [223, 224] width 93 height 26
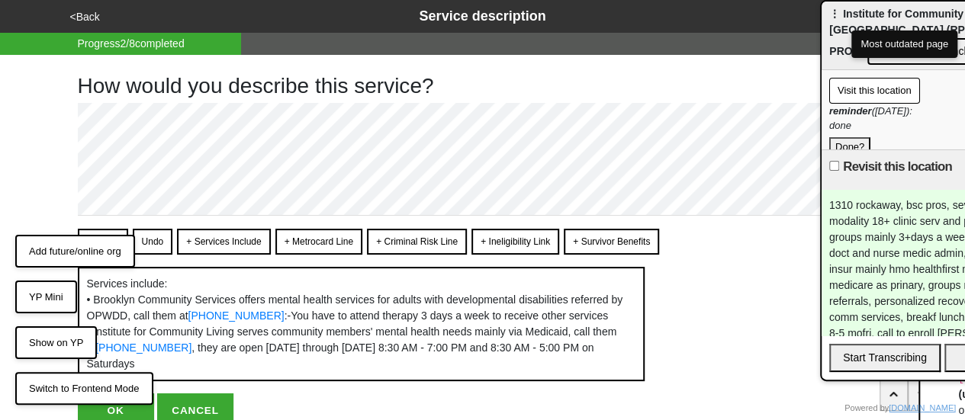
scroll to position [100, 0]
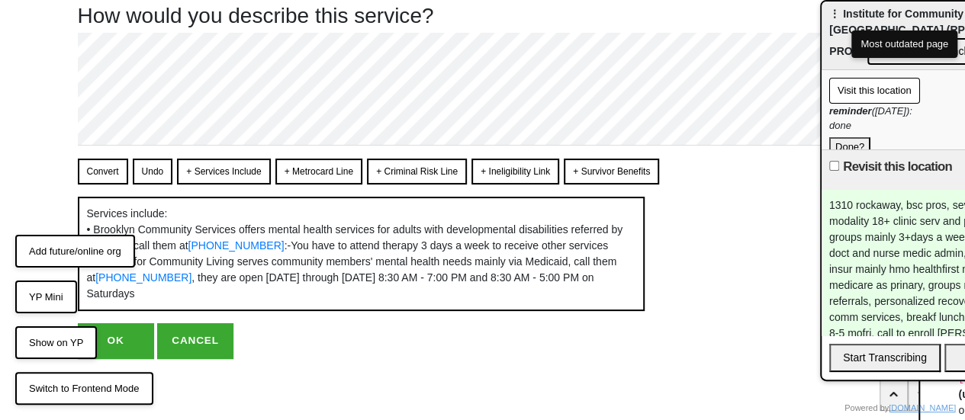
click at [105, 159] on button "Convert" at bounding box center [103, 172] width 50 height 26
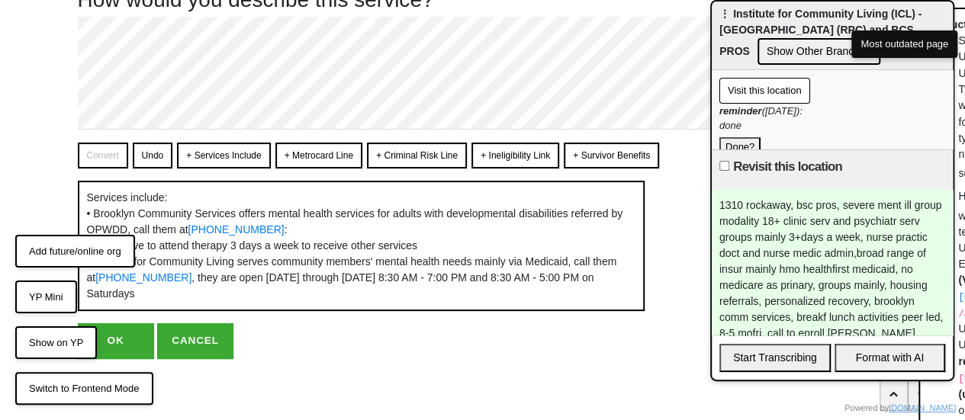
drag, startPoint x: 887, startPoint y: 15, endPoint x: 765, endPoint y: -1, distance: 122.4
click at [765, 0] on div "⋮ Institute for Community Living (ICL) - Rockaway Parkway Center (RPC) and BCS …" at bounding box center [832, 191] width 244 height 382
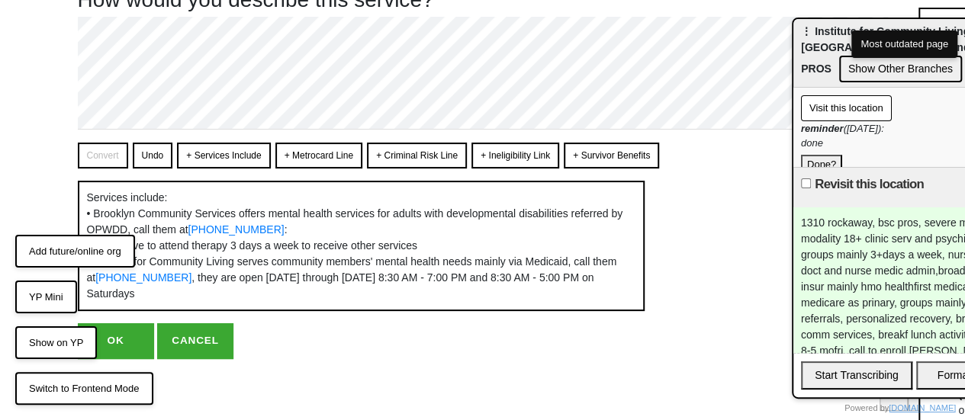
drag, startPoint x: 739, startPoint y: 29, endPoint x: 870, endPoint y: 71, distance: 137.8
click at [884, 65] on span "⋮ Institute for Community Living (ICL) - Rockaway Parkway Center (RPC) and BCS …" at bounding box center [902, 50] width 202 height 50
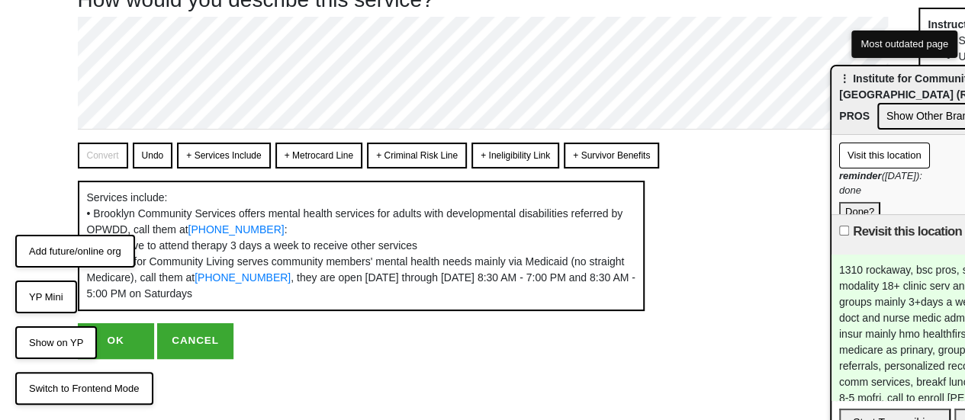
drag, startPoint x: 872, startPoint y: 80, endPoint x: 862, endPoint y: 109, distance: 30.6
click at [862, 109] on div "⋮ Institute for Community Living (ICL) - Rockaway Parkway Center (RPC) and BCS …" at bounding box center [952, 100] width 241 height 69
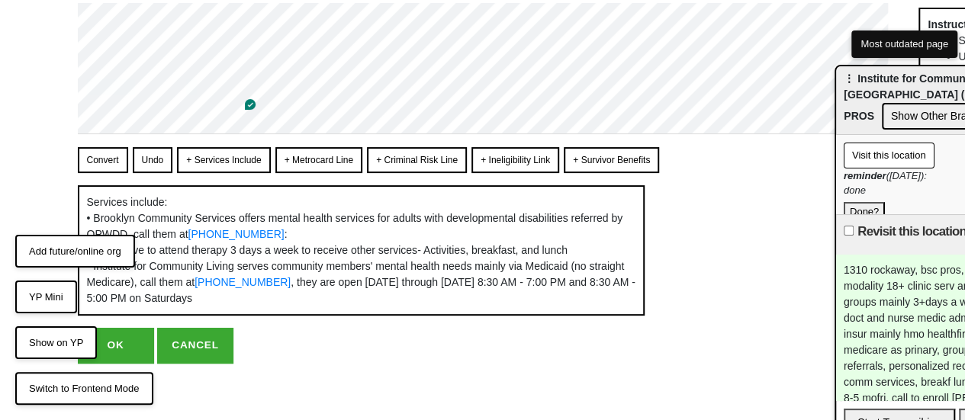
click at [102, 154] on button "Convert" at bounding box center [103, 160] width 50 height 26
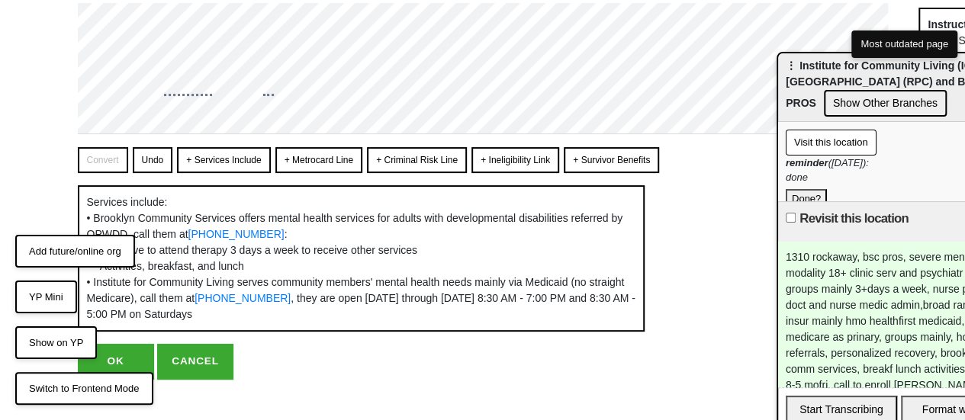
drag, startPoint x: 868, startPoint y: 86, endPoint x: 810, endPoint y: 73, distance: 59.4
click at [810, 73] on div "⋮ Institute for Community Living (ICL) - Rockaway Parkway Center (RPC) and BCS …" at bounding box center [898, 87] width 241 height 69
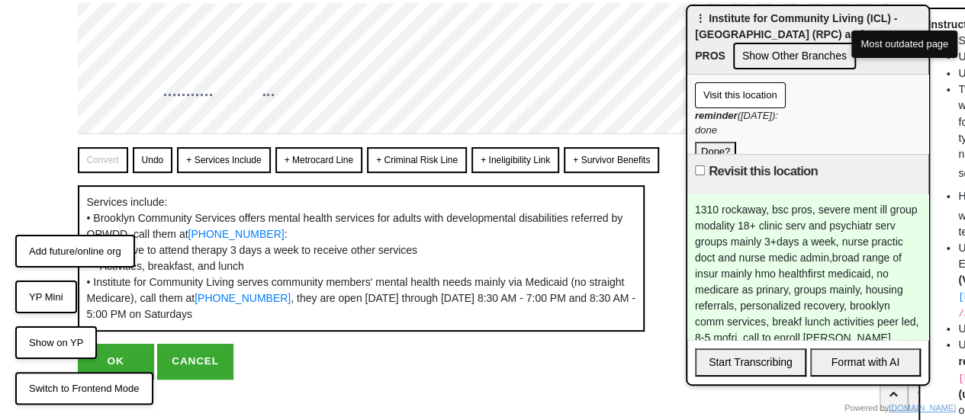
drag, startPoint x: 806, startPoint y: 74, endPoint x: 713, endPoint y: 26, distance: 104.1
click at [713, 26] on div "⋮ Institute for Community Living (ICL) - Rockaway Parkway Center (RPC) and BCS …" at bounding box center [807, 40] width 241 height 69
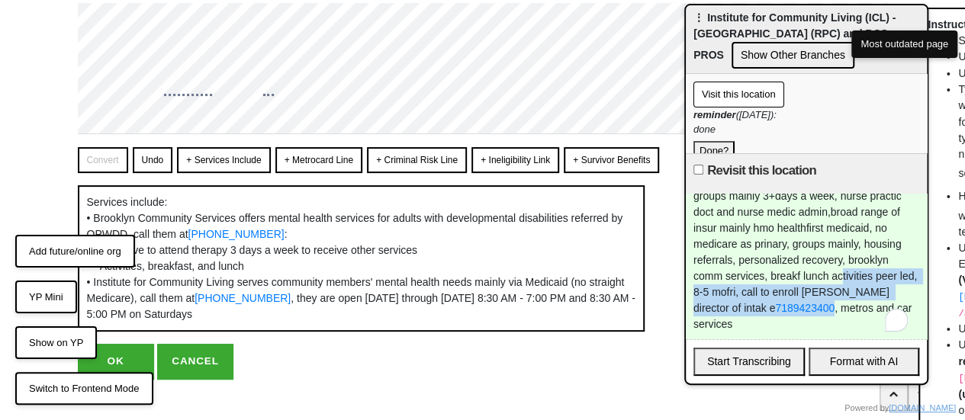
scroll to position [45, 0]
drag, startPoint x: 744, startPoint y: 311, endPoint x: 857, endPoint y: 292, distance: 114.5
click at [857, 292] on div "1310 rockaway, bsc pros, severe ment ill group modality 18+ clinic serv and psy…" at bounding box center [806, 267] width 241 height 146
copy div "call to enroll ivy hanfling director of intak e 7189423400"
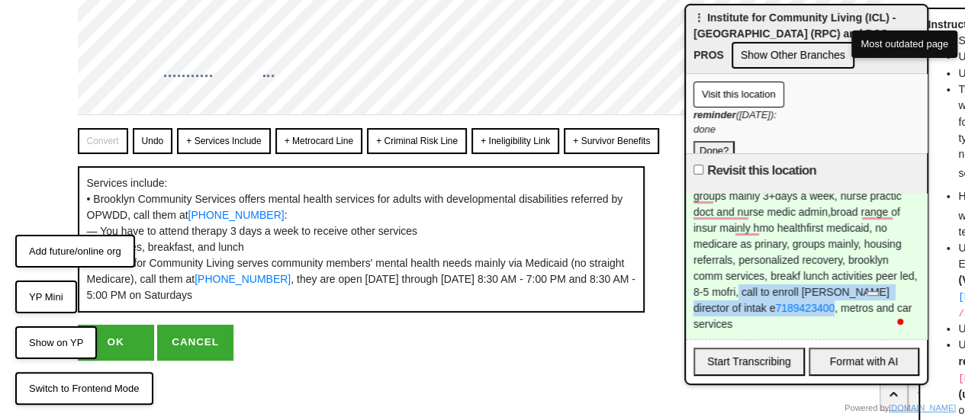
scroll to position [134, 0]
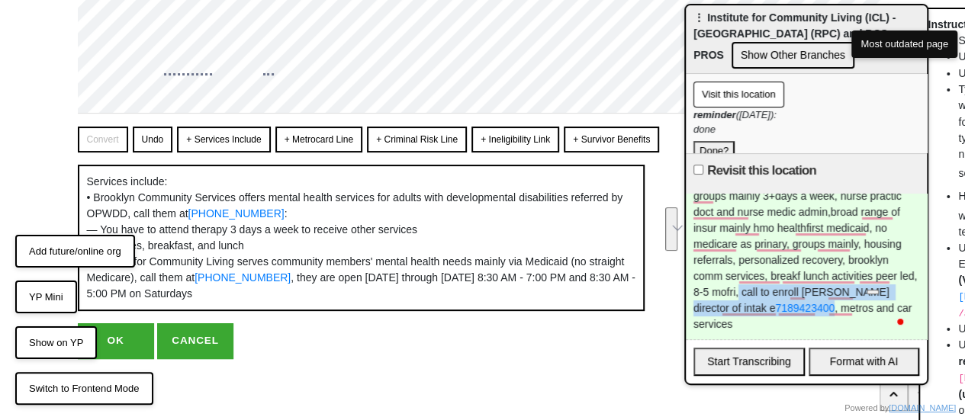
click at [114, 341] on button "OK" at bounding box center [116, 341] width 76 height 35
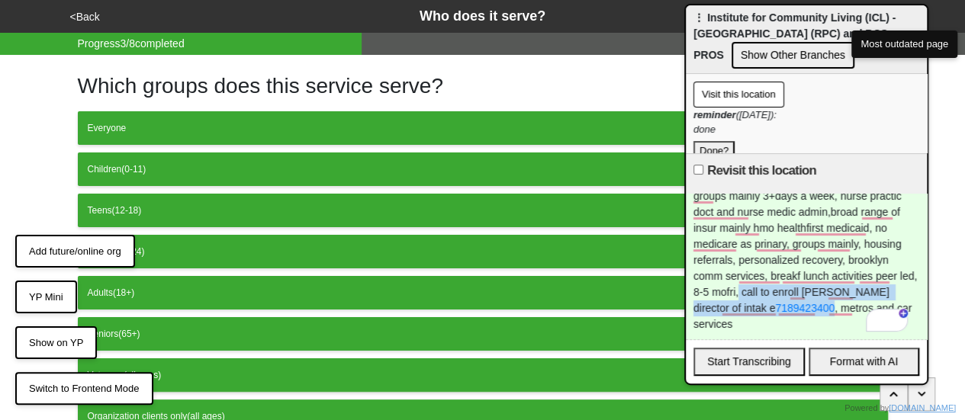
click at [89, 24] on button "<Back" at bounding box center [85, 17] width 39 height 18
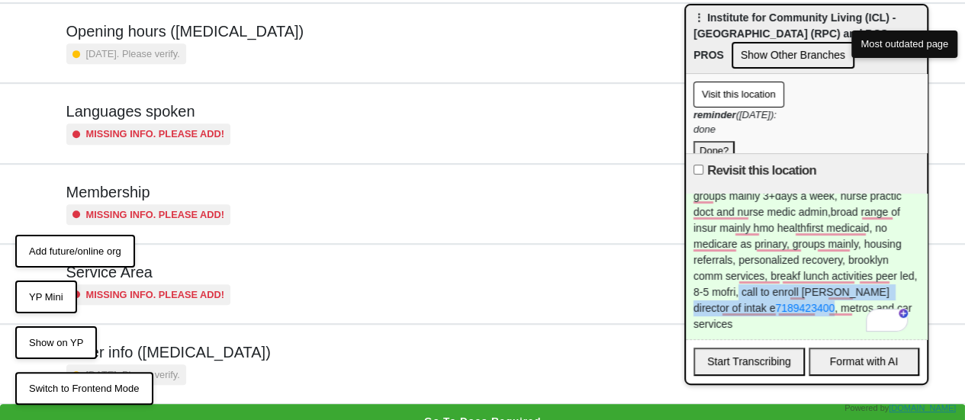
scroll to position [369, 0]
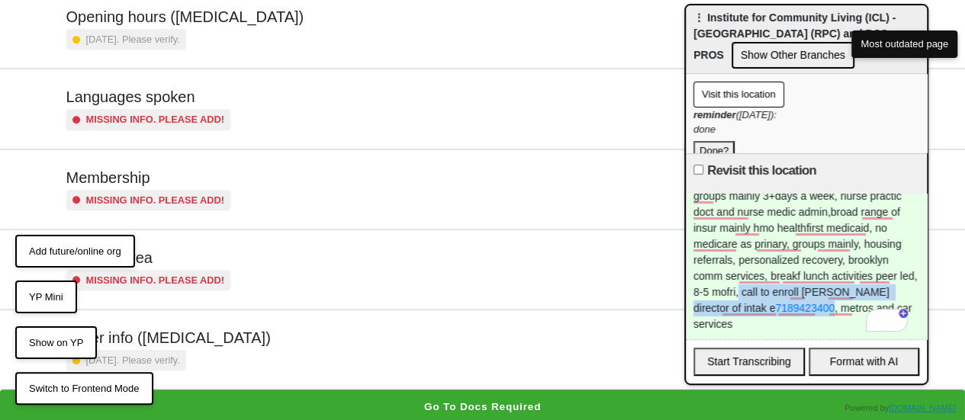
click at [240, 343] on div "Other info (coronavirus) 7 months ago. Please verify." at bounding box center [482, 350] width 833 height 42
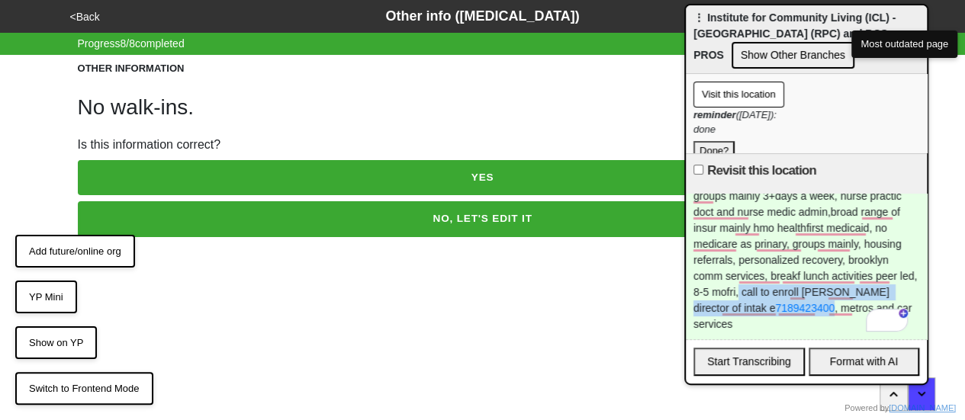
click at [266, 215] on button "NO, LET'S EDIT IT" at bounding box center [483, 218] width 810 height 35
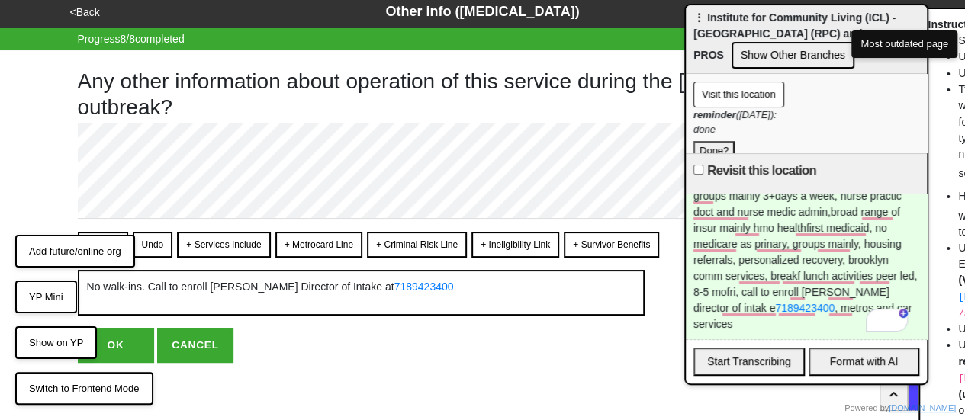
scroll to position [6, 0]
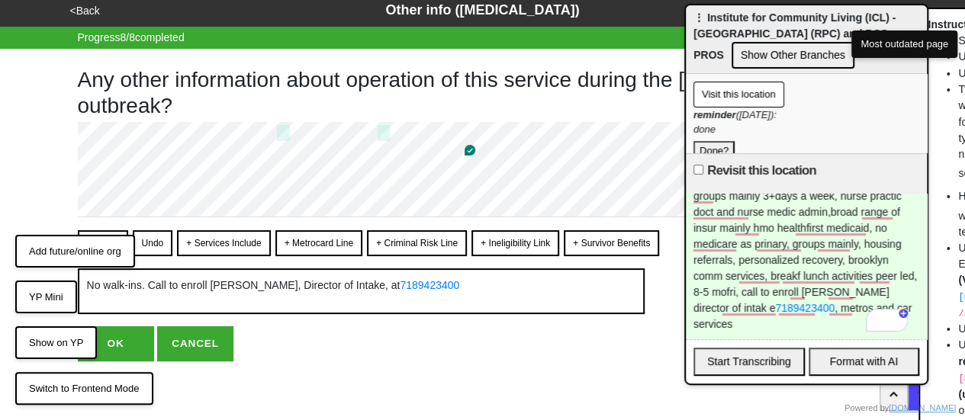
click at [105, 230] on button "Convert" at bounding box center [103, 243] width 50 height 26
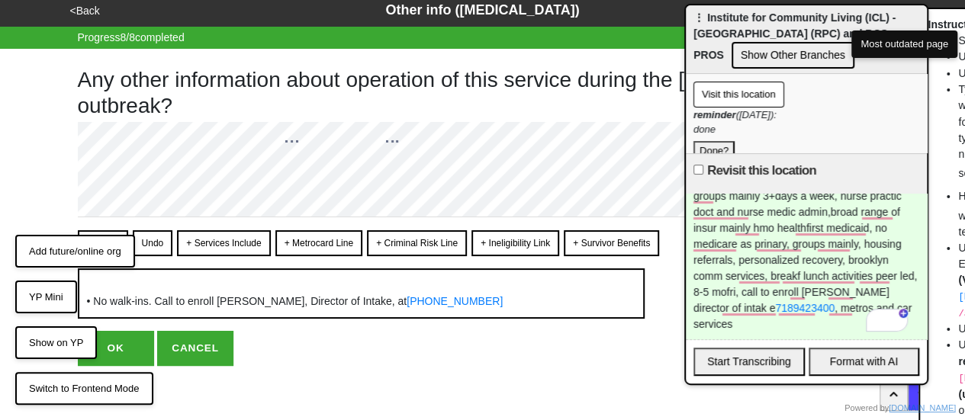
click at [121, 358] on button "OK" at bounding box center [116, 348] width 76 height 35
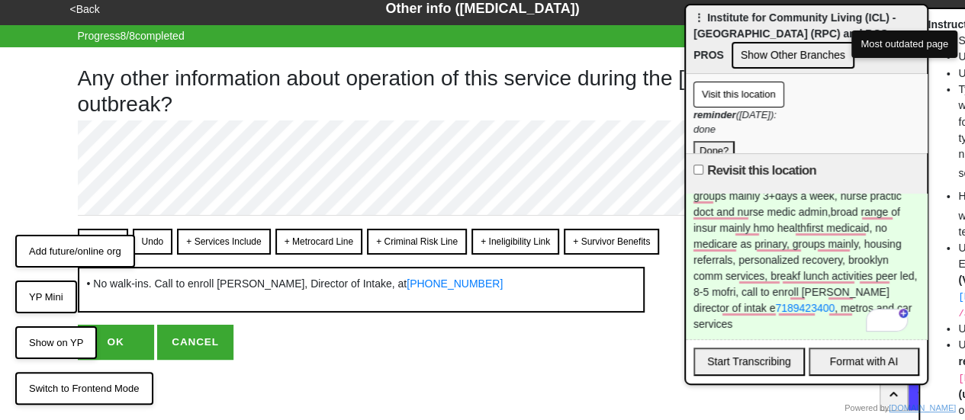
scroll to position [11, 0]
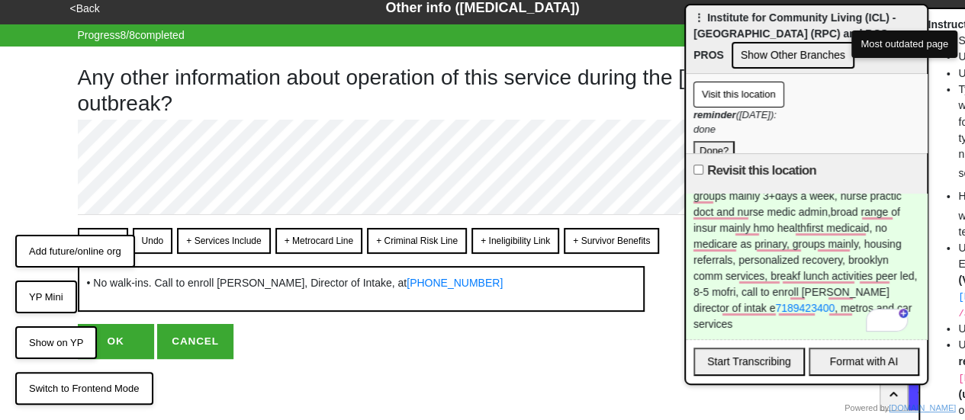
click at [320, 236] on button "+ Metrocard Line" at bounding box center [318, 241] width 87 height 26
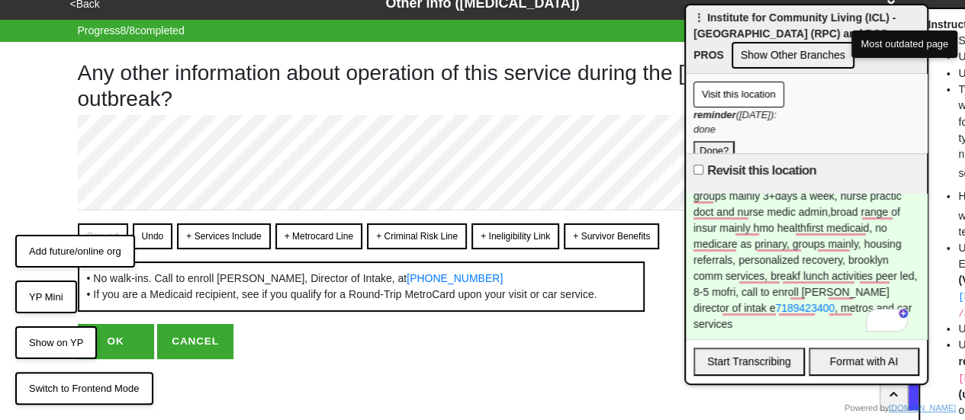
scroll to position [43, 0]
click at [137, 343] on button "OK" at bounding box center [116, 341] width 76 height 35
type textarea "x"
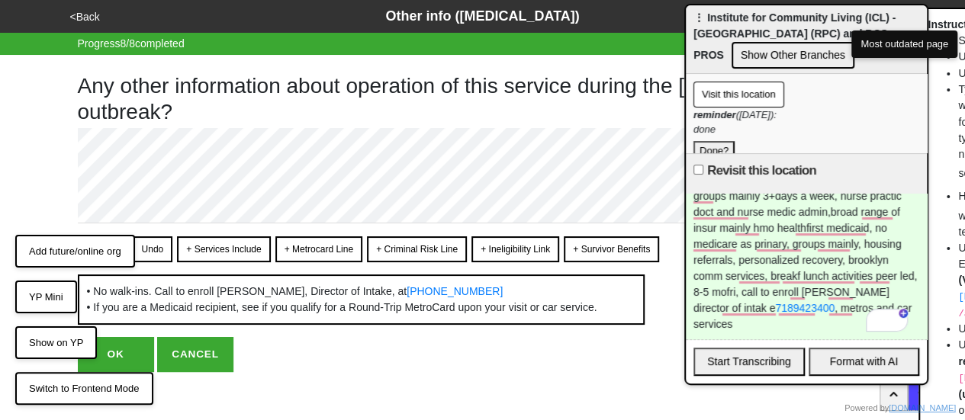
click at [777, 253] on div "1310 rockaway, bsc pros, severe ment ill group modality 18+ clinic serv and psy…" at bounding box center [806, 267] width 241 height 146
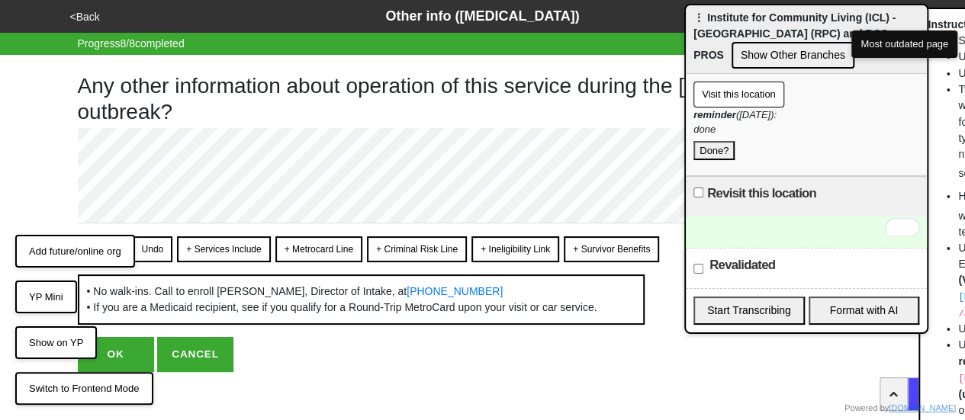
click at [704, 146] on button "Done?" at bounding box center [714, 151] width 41 height 20
click at [717, 269] on label "Revalidated" at bounding box center [743, 265] width 66 height 18
click at [704, 269] on input "Revalidated" at bounding box center [699, 269] width 10 height 10
checkbox input "true"
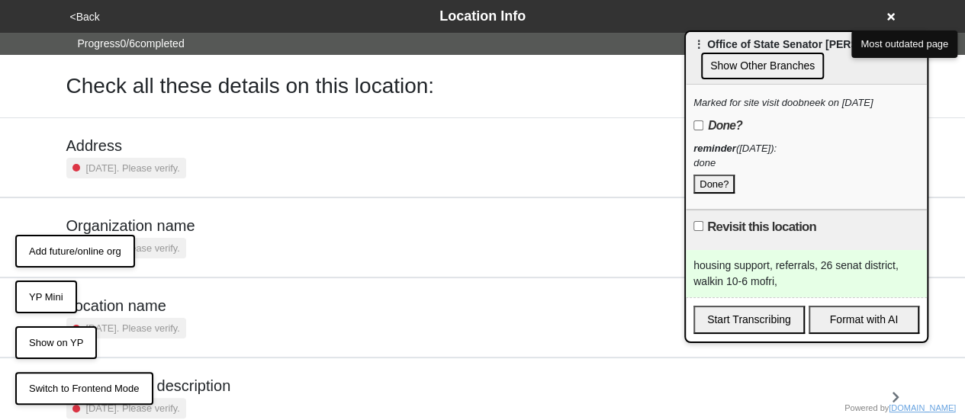
click at [710, 185] on button "Done?" at bounding box center [714, 185] width 41 height 20
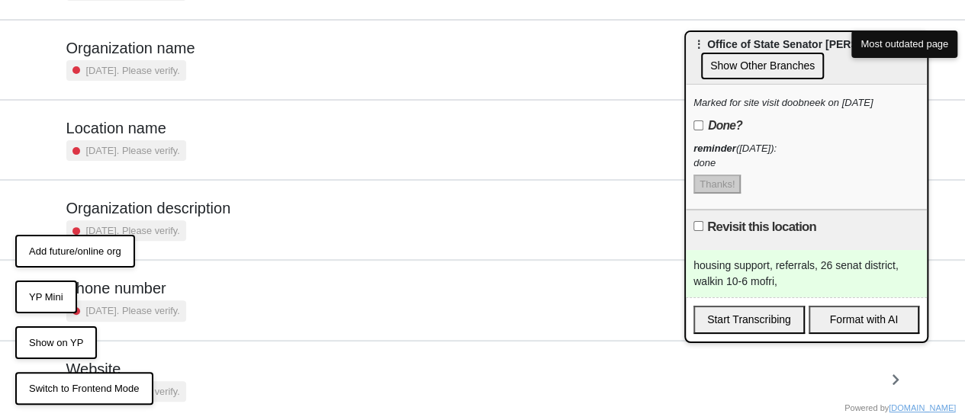
scroll to position [210, 0]
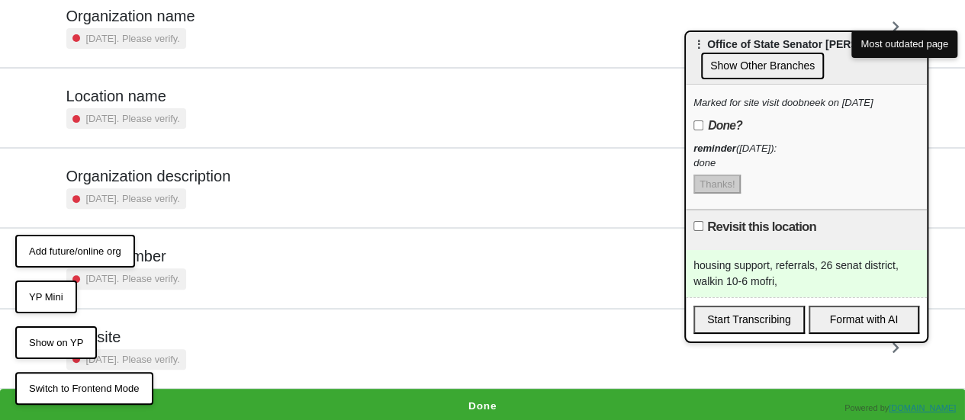
click at [511, 393] on button "Done" at bounding box center [482, 406] width 965 height 35
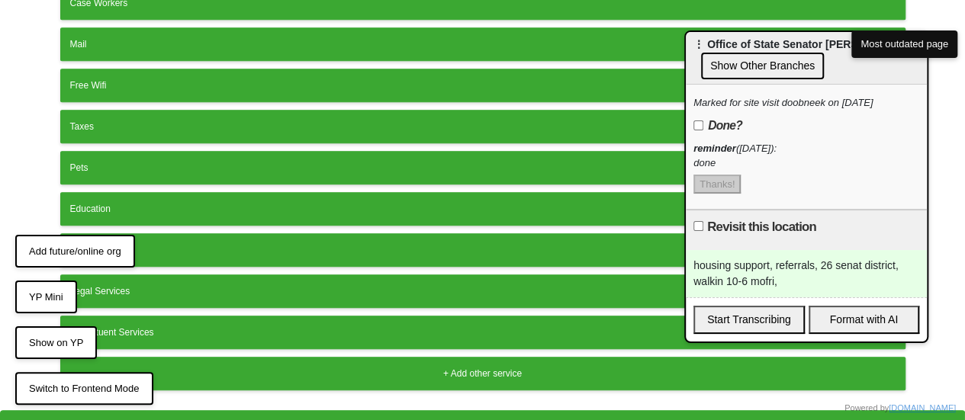
scroll to position [423, 0]
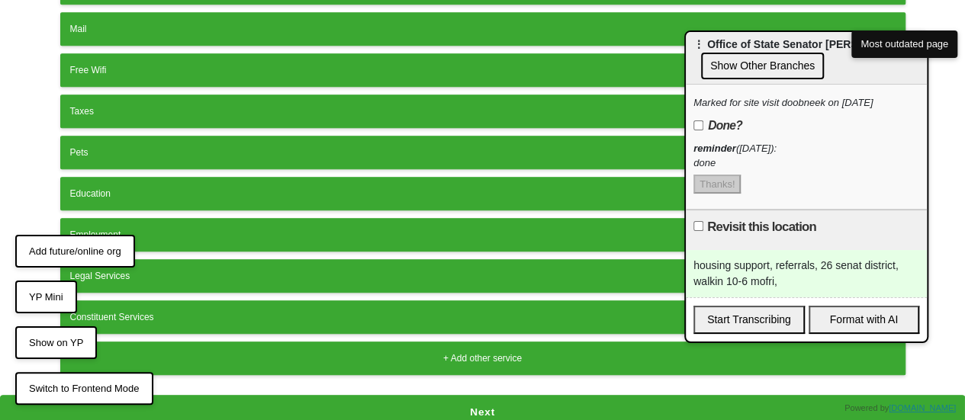
click at [476, 401] on button "Next" at bounding box center [482, 412] width 965 height 35
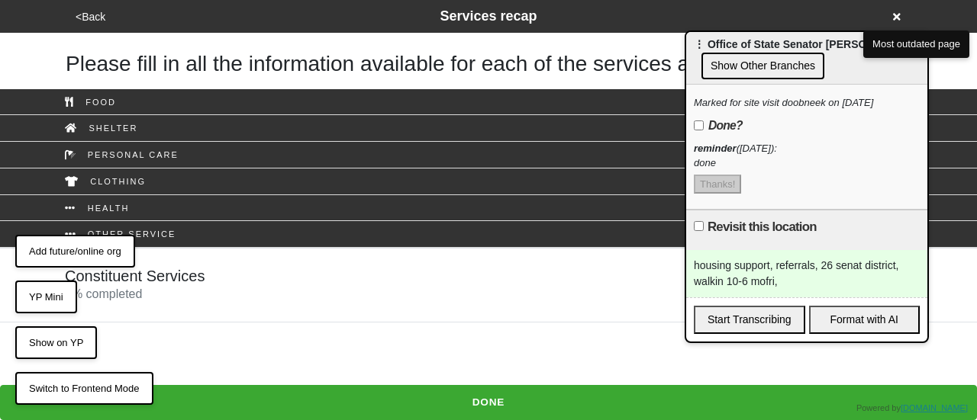
click at [275, 299] on div "Constituent Services 0 % completed" at bounding box center [488, 285] width 870 height 37
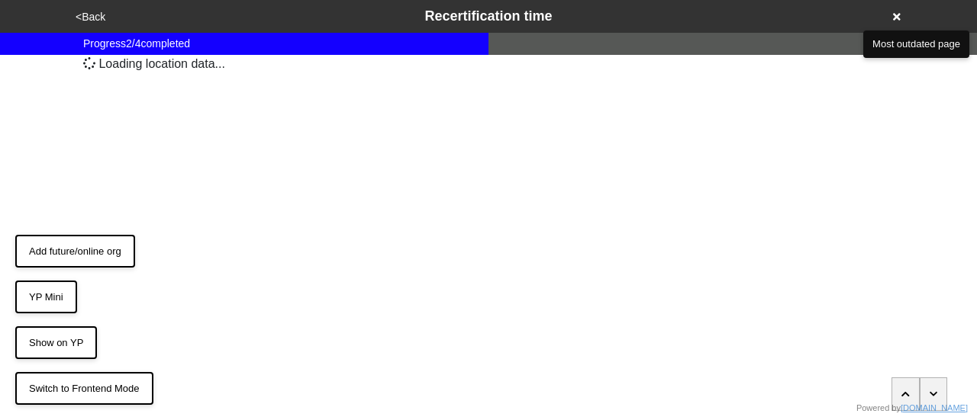
click at [89, 9] on button "<Back" at bounding box center [90, 17] width 39 height 18
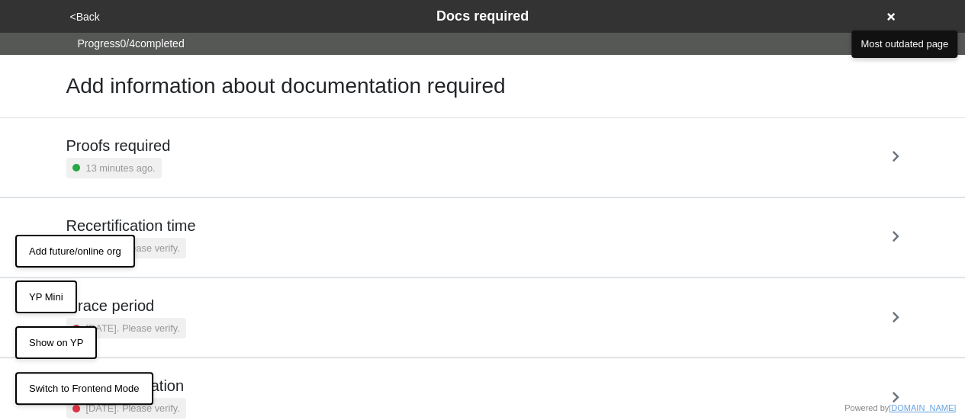
click at [92, 14] on button "<Back" at bounding box center [85, 17] width 39 height 18
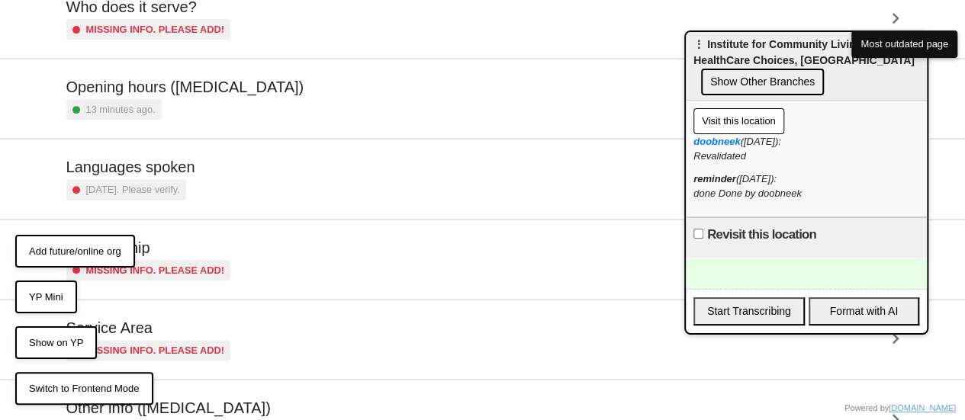
scroll to position [217, 0]
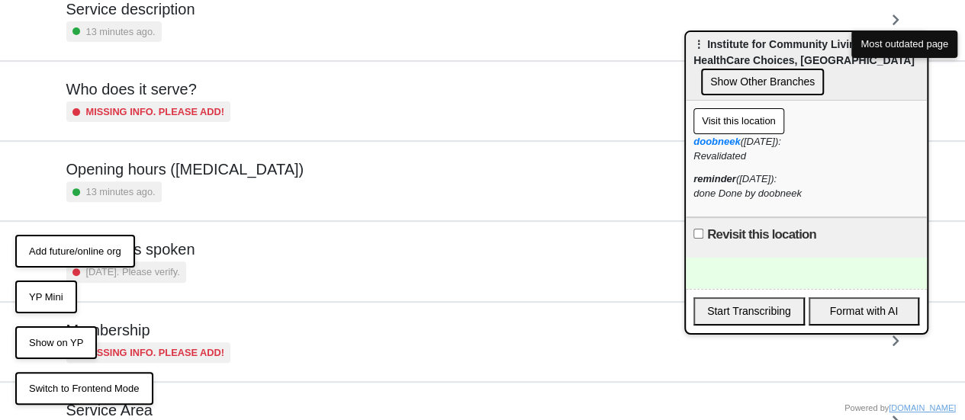
click at [233, 188] on div "13 minutes ago." at bounding box center [185, 192] width 238 height 21
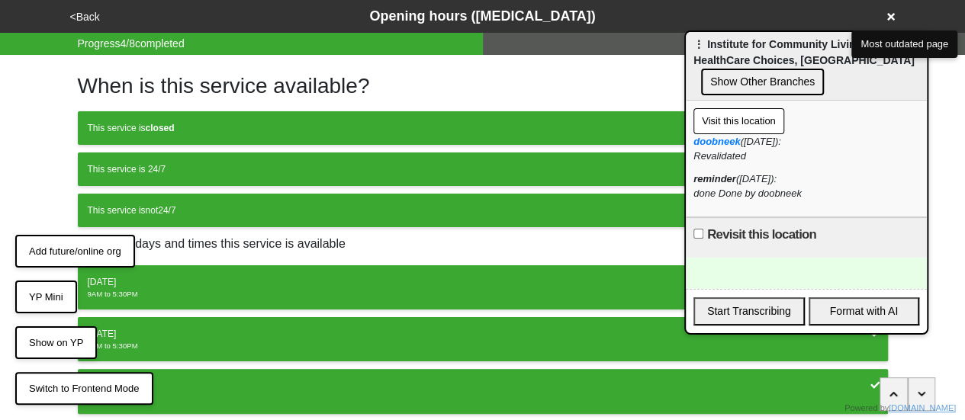
click at [759, 78] on button "Show Other Branches" at bounding box center [762, 82] width 123 height 27
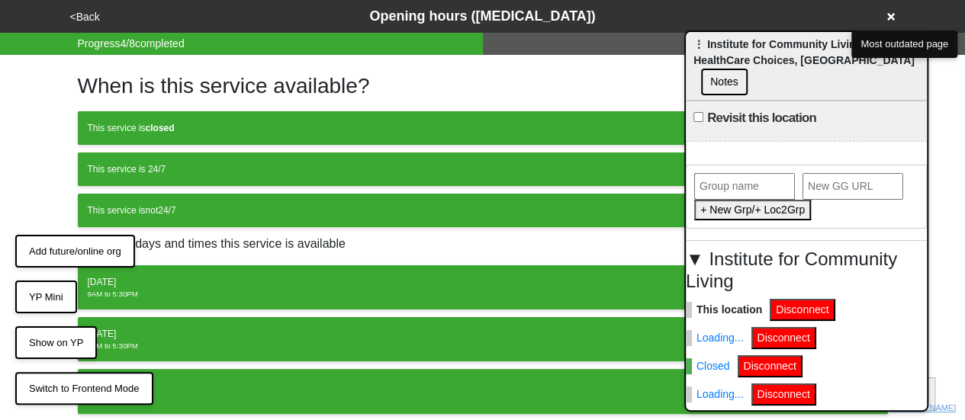
scroll to position [85, 0]
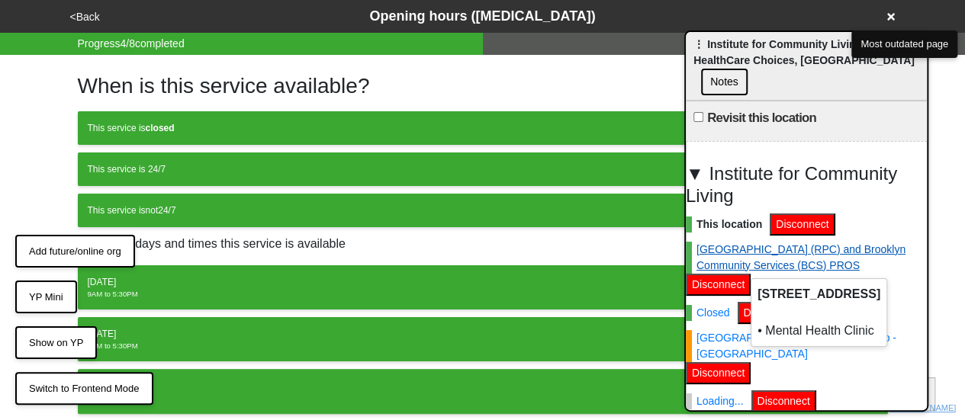
click at [770, 251] on link "[GEOGRAPHIC_DATA] (RPC) and Brooklyn Community Services (BCS) PROS" at bounding box center [802, 258] width 233 height 32
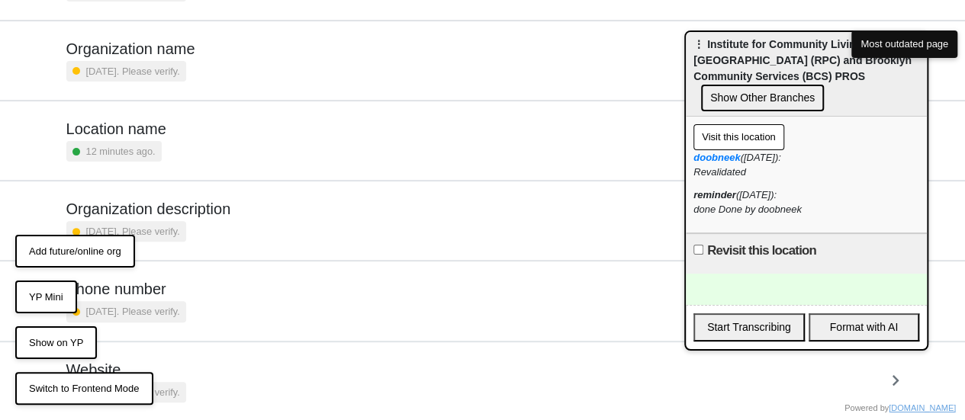
scroll to position [210, 0]
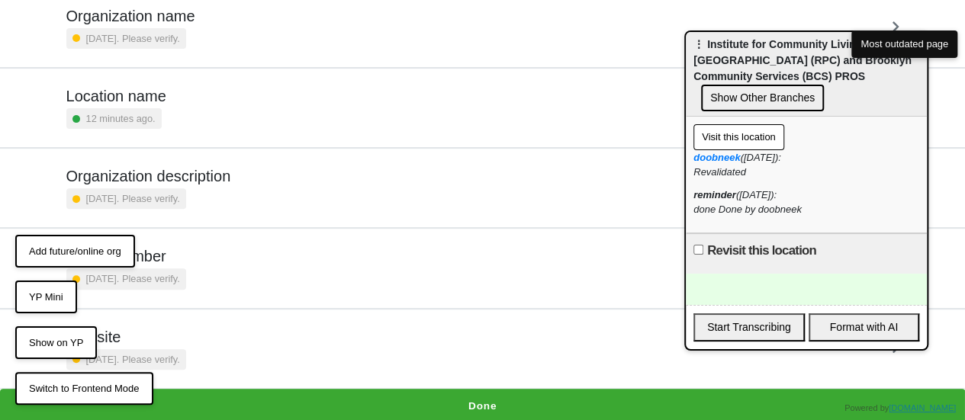
click at [493, 393] on button "Done" at bounding box center [482, 406] width 965 height 35
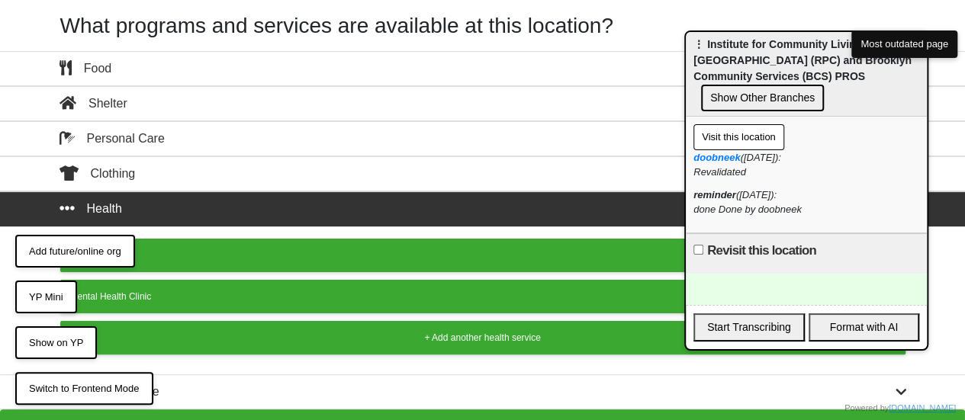
scroll to position [57, 0]
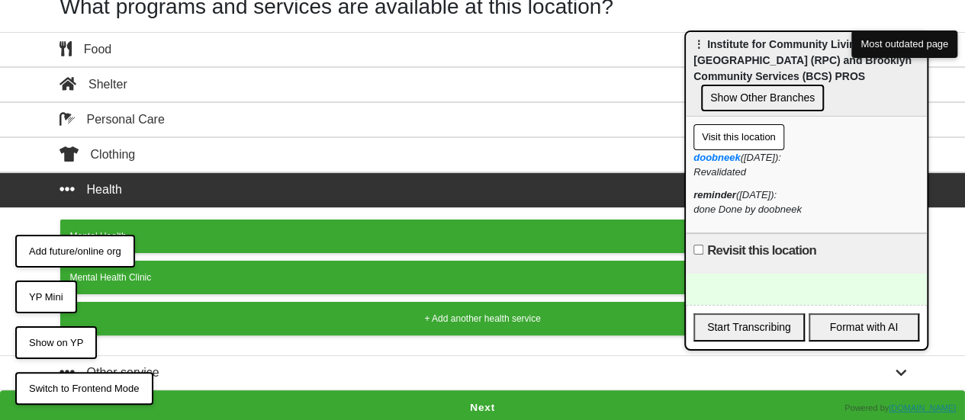
click at [435, 414] on button "Next" at bounding box center [482, 408] width 965 height 35
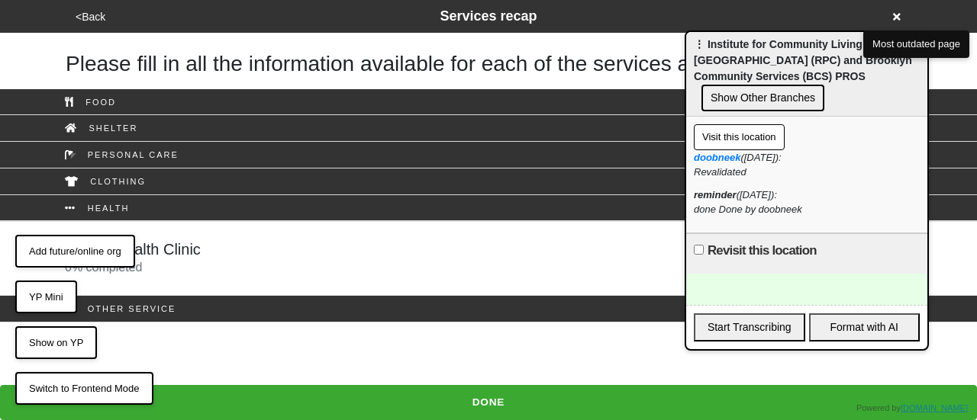
click at [204, 265] on div "Mental Health Clinic 0 % completed" at bounding box center [488, 258] width 870 height 37
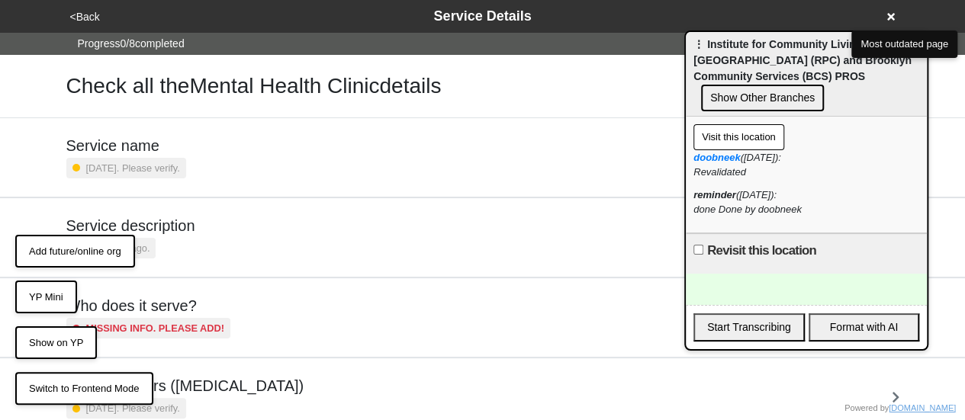
scroll to position [153, 0]
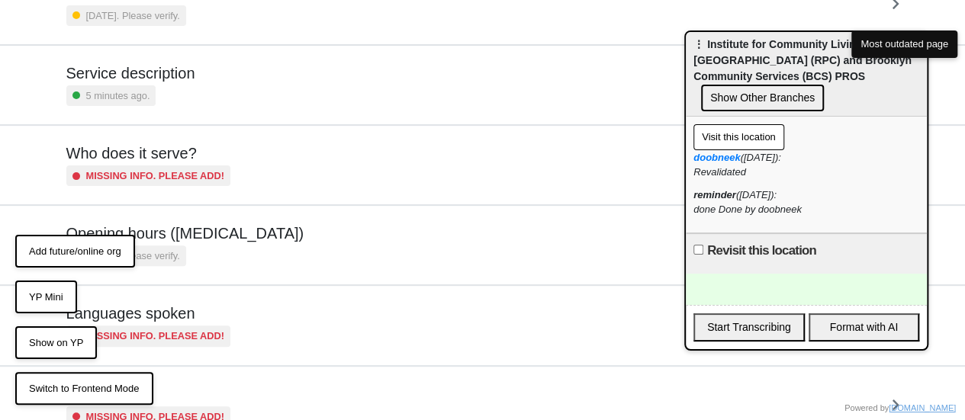
click at [217, 246] on div "[DATE]. Please verify." at bounding box center [185, 256] width 238 height 21
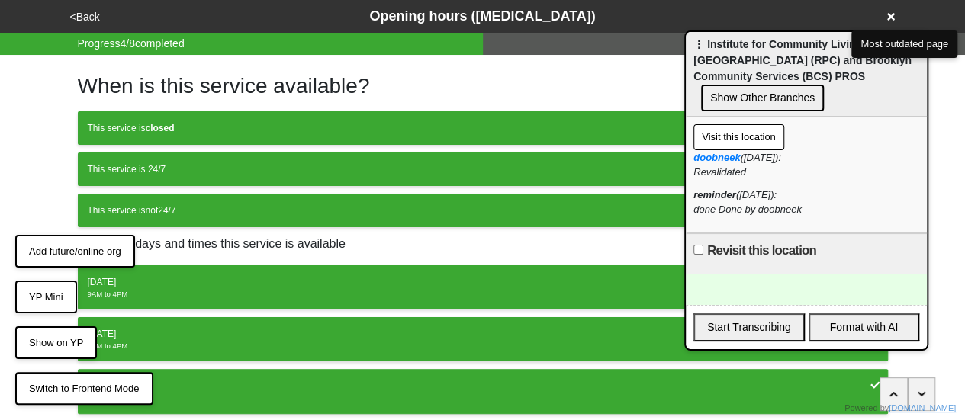
scroll to position [229, 0]
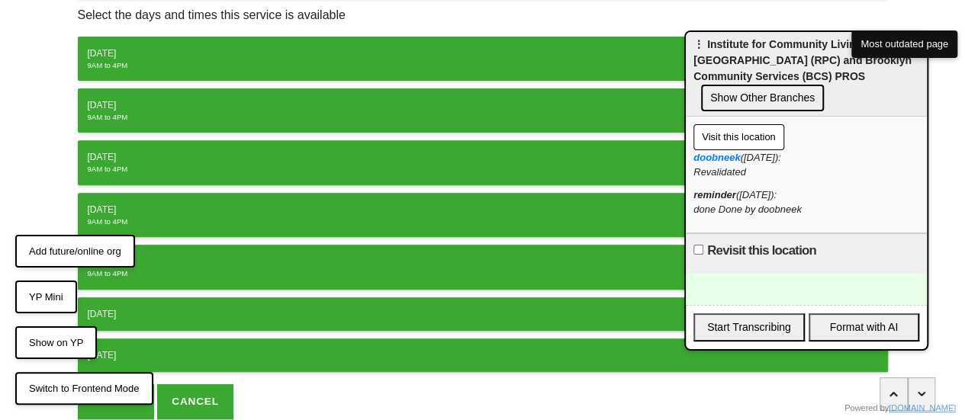
click at [150, 50] on div "[DATE]" at bounding box center [483, 54] width 791 height 14
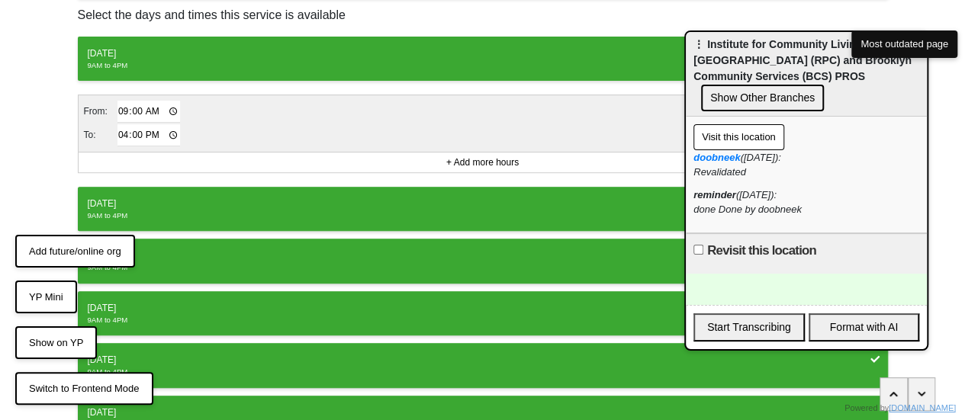
click at [119, 111] on input "09:00" at bounding box center [149, 112] width 63 height 22
type input "08:00"
click at [119, 126] on input "16:00" at bounding box center [149, 135] width 63 height 22
type input "17:00"
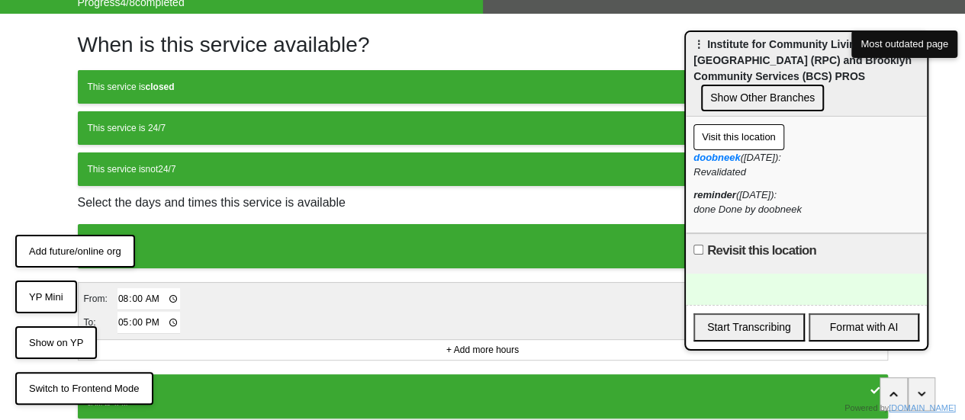
scroll to position [0, 0]
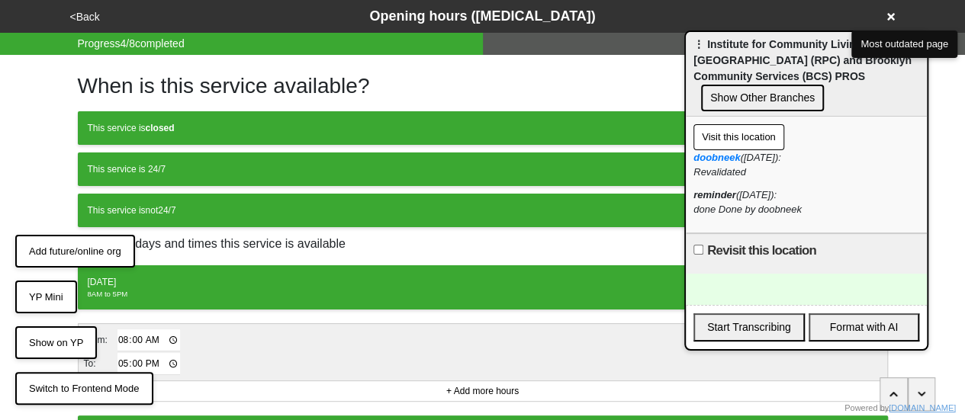
click at [211, 126] on div "This service is closed" at bounding box center [483, 128] width 791 height 14
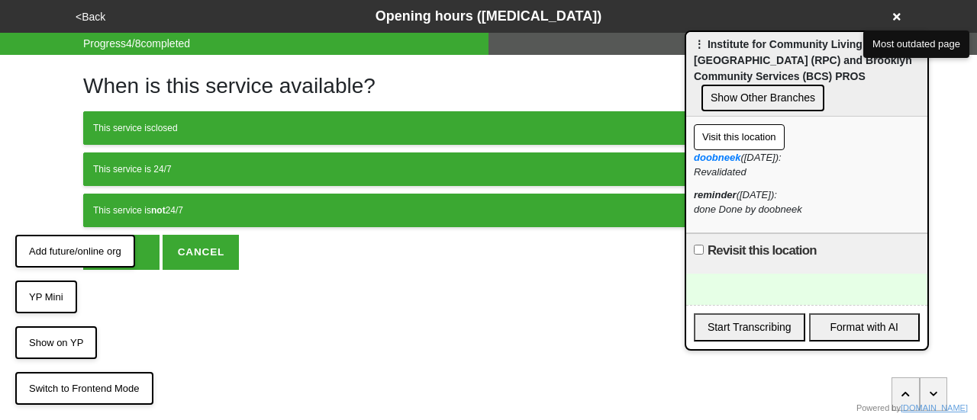
click at [181, 212] on div "This service is not 24/7" at bounding box center [488, 211] width 791 height 14
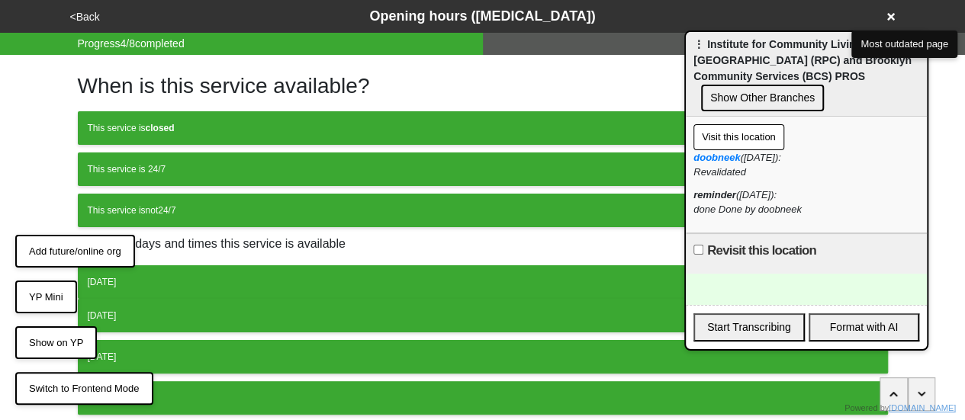
scroll to position [221, 0]
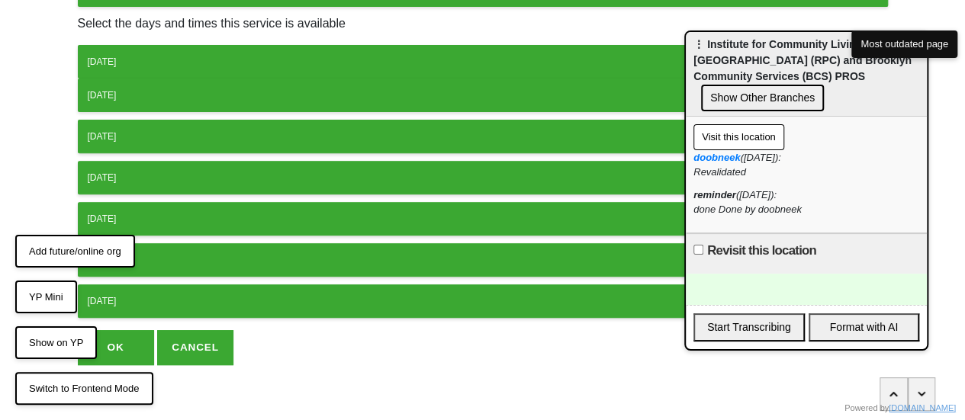
click at [192, 68] on button "[DATE]" at bounding box center [483, 62] width 810 height 34
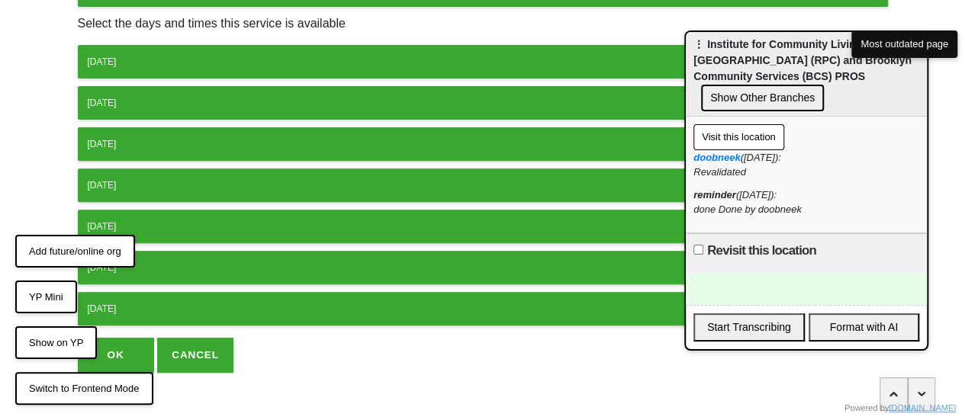
click at [186, 60] on div "[DATE]" at bounding box center [483, 62] width 791 height 14
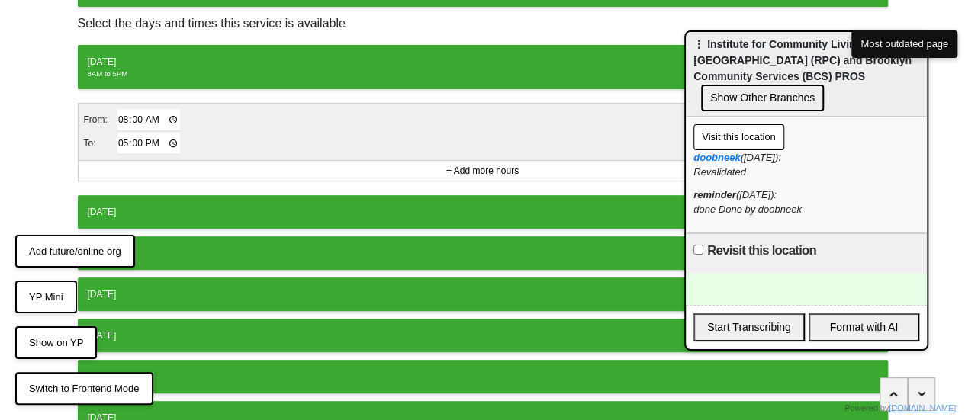
click at [136, 200] on button "[DATE]" at bounding box center [483, 212] width 810 height 34
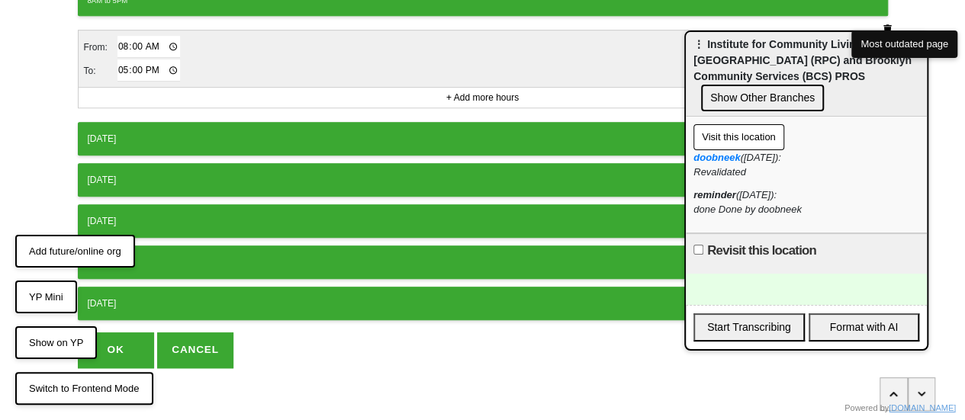
drag, startPoint x: 166, startPoint y: 132, endPoint x: 171, endPoint y: 140, distance: 9.6
click at [166, 132] on div "Wednesday" at bounding box center [483, 139] width 791 height 14
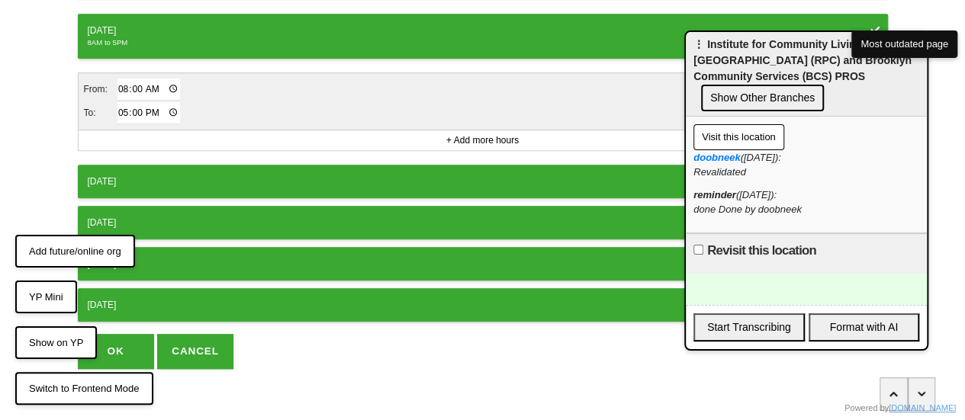
click at [174, 178] on div "Thursday" at bounding box center [483, 182] width 791 height 14
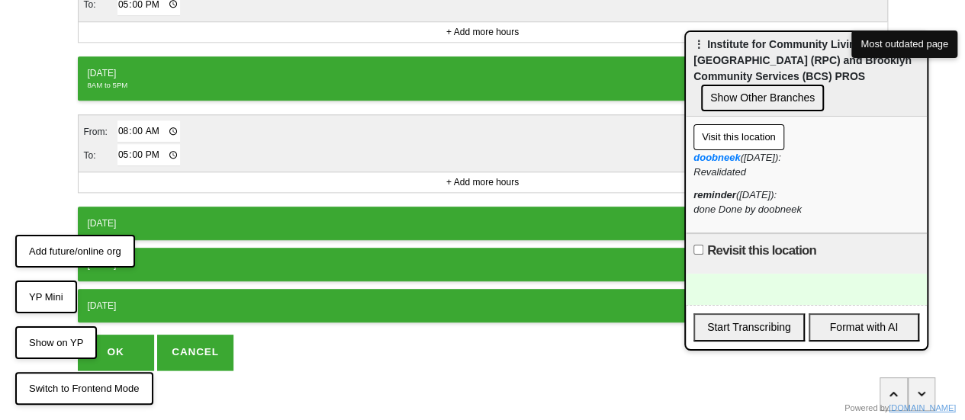
drag, startPoint x: 163, startPoint y: 221, endPoint x: 166, endPoint y: 235, distance: 14.8
click at [166, 222] on button "Friday" at bounding box center [483, 224] width 810 height 34
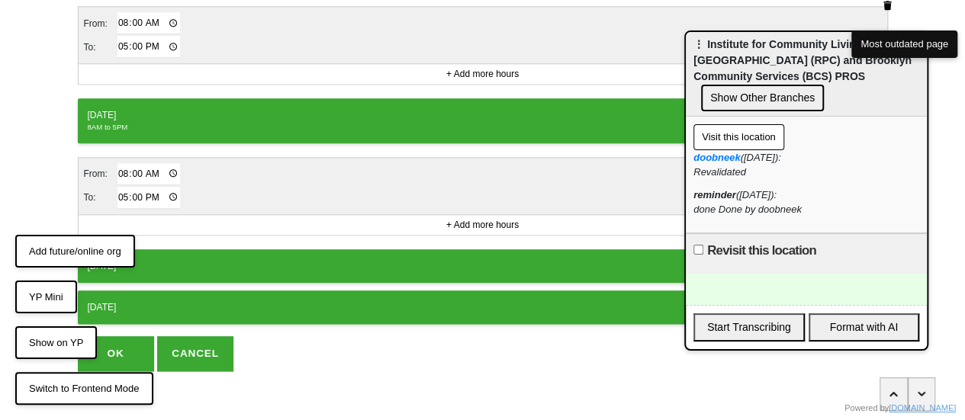
click at [112, 354] on button "OK" at bounding box center [116, 353] width 76 height 35
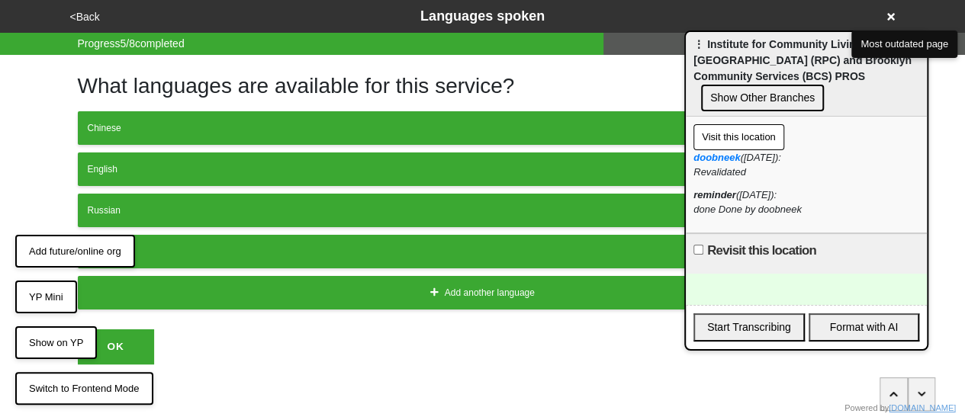
click at [742, 96] on button "Show Other Branches" at bounding box center [762, 98] width 123 height 27
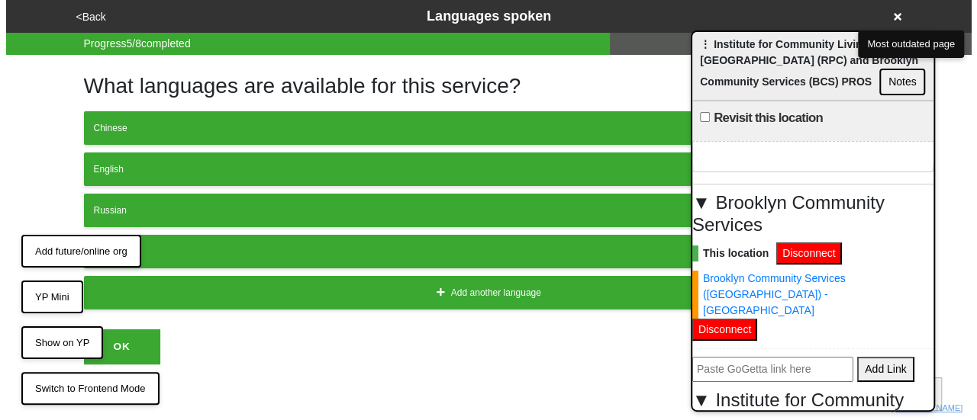
scroll to position [76, 0]
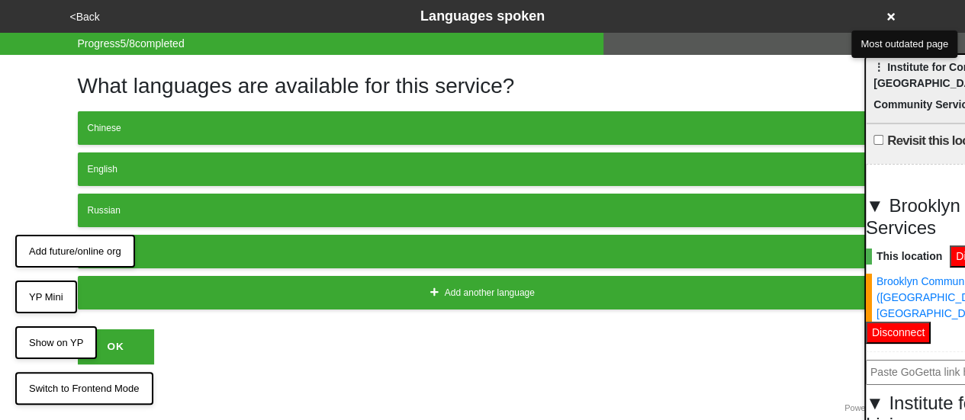
drag, startPoint x: 787, startPoint y: 80, endPoint x: 916, endPoint y: 63, distance: 130.1
click at [915, 85] on span "⋮ Institute for Community Living (ICL) - Rockaway Parkway Center (RPC) and Broo…" at bounding box center [983, 86] width 218 height 50
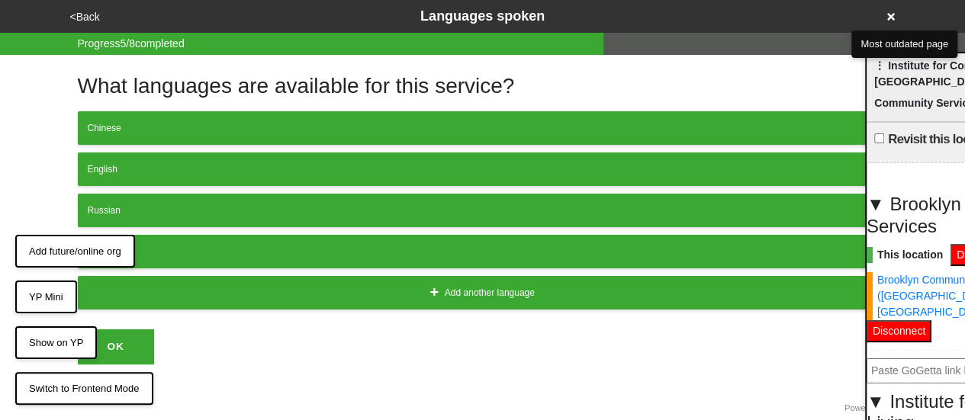
click at [884, 10] on div "<Back Languages spoken" at bounding box center [483, 16] width 835 height 21
click at [887, 14] on icon at bounding box center [891, 16] width 8 height 11
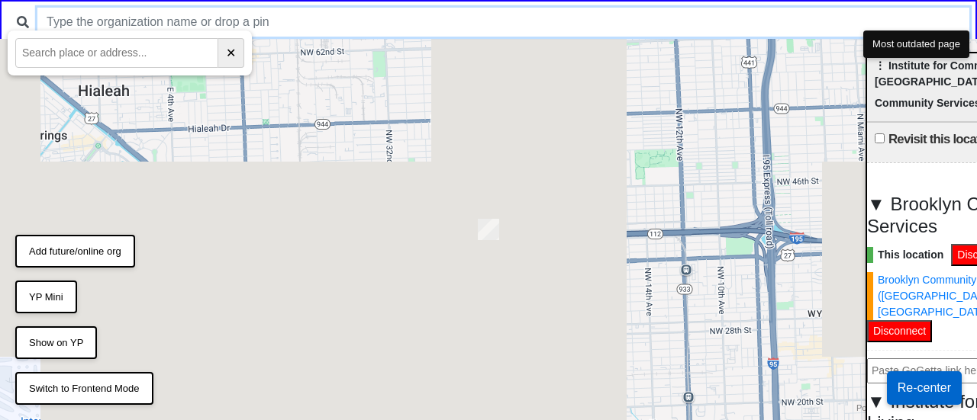
click at [510, 18] on input "text" at bounding box center [503, 22] width 932 height 29
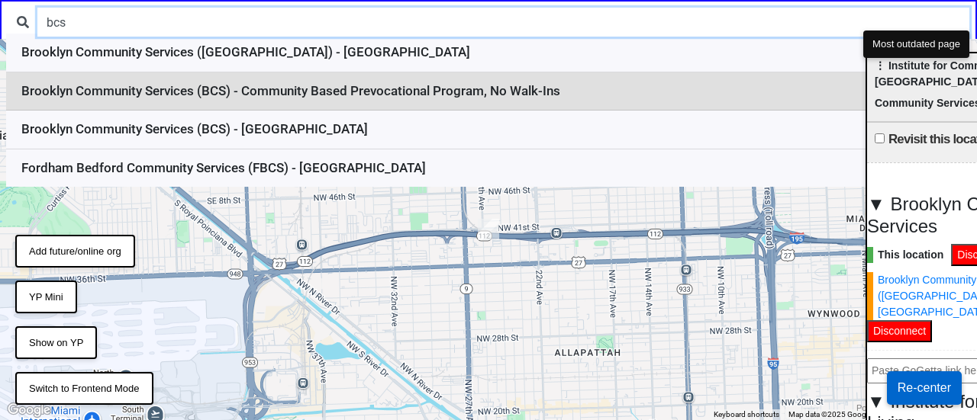
type input "bcs"
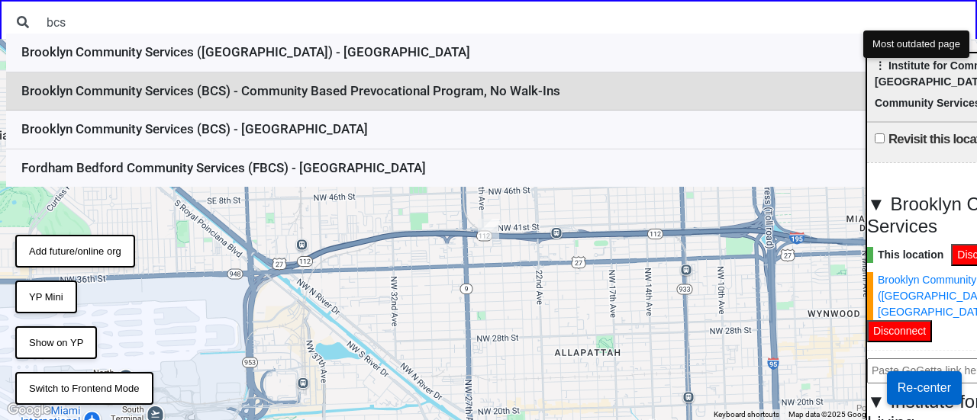
click at [363, 95] on li "Brooklyn Community Services (BCS) - Community Based Prevocational Program, No W…" at bounding box center [488, 91] width 964 height 39
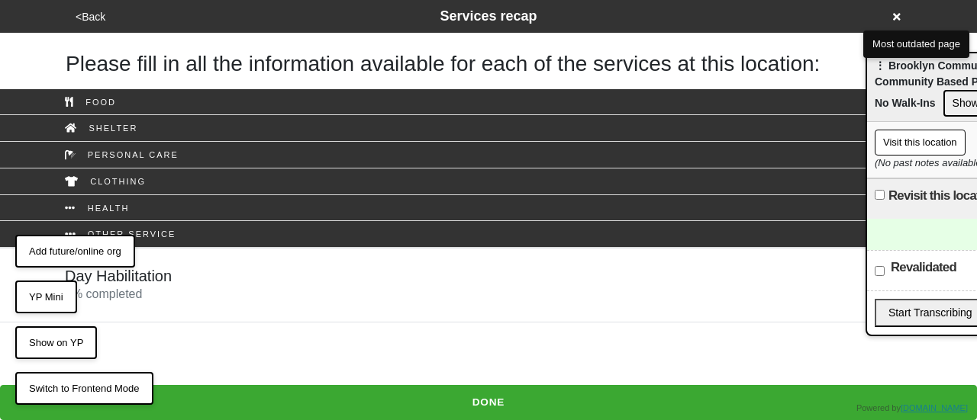
drag, startPoint x: 913, startPoint y: 143, endPoint x: 903, endPoint y: 73, distance: 70.1
click at [899, 77] on div "⋮ Brooklyn Community Services (BCS) - Community Based Prevocational Program, No…" at bounding box center [987, 194] width 244 height 285
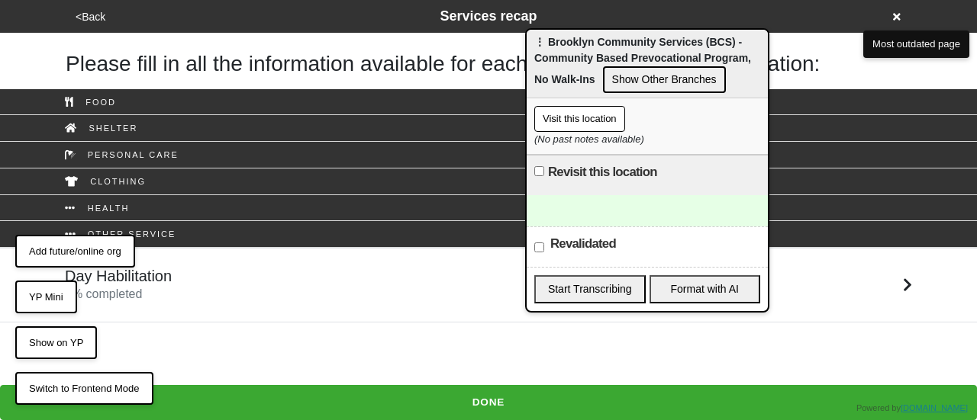
drag, startPoint x: 896, startPoint y: 75, endPoint x: 549, endPoint y: 27, distance: 350.4
click at [549, 30] on div "⋮ Brooklyn Community Services (BCS) - Community Based Prevocational Program, No…" at bounding box center [646, 64] width 241 height 69
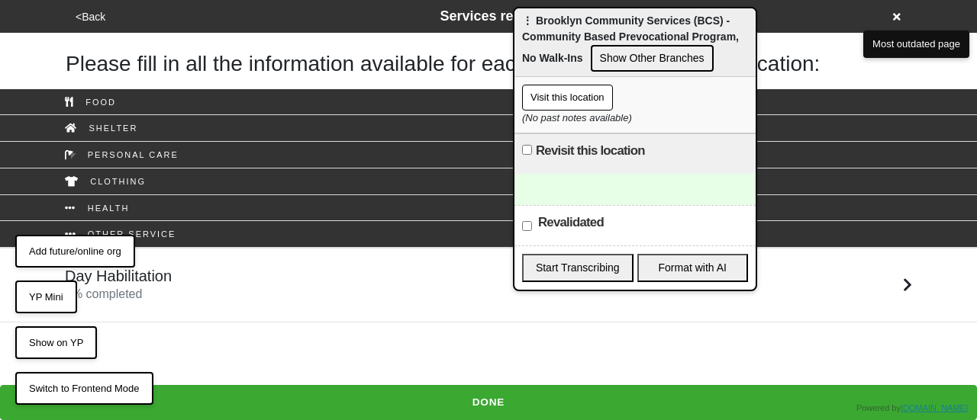
click at [643, 63] on button "Show Other Branches" at bounding box center [652, 58] width 123 height 27
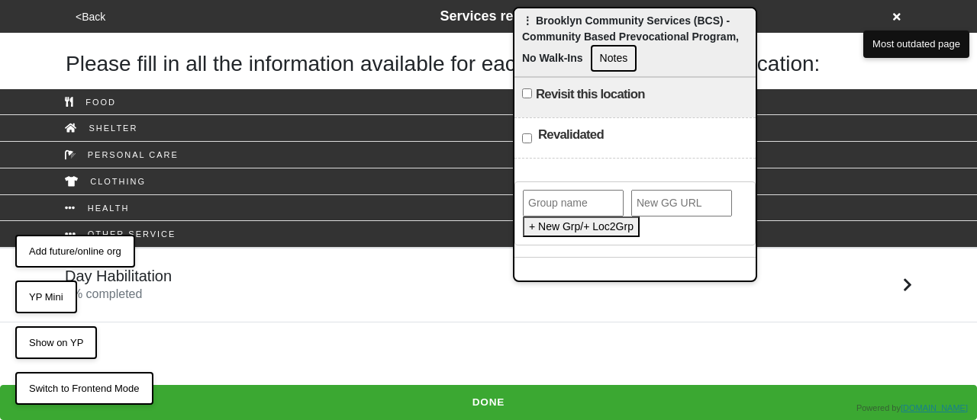
click at [564, 198] on input "text" at bounding box center [573, 203] width 101 height 27
type input "Brooklyn Community Services"
click at [564, 226] on button "Add This Location to Group" at bounding box center [594, 227] width 142 height 21
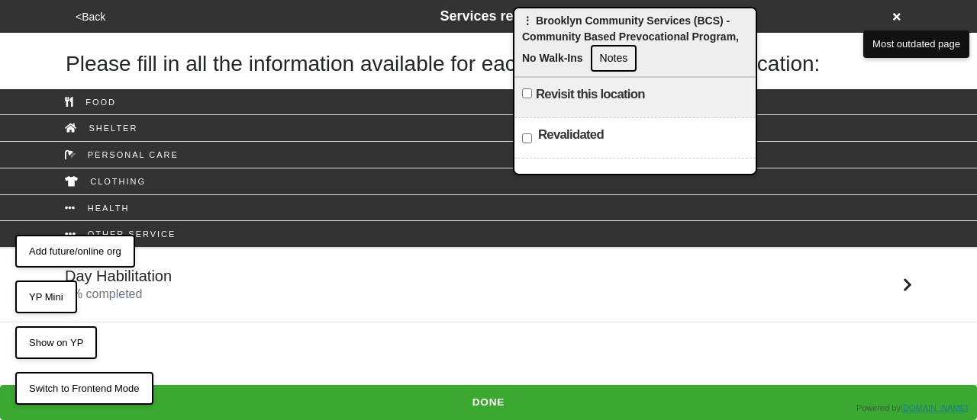
click at [890, 18] on div "<Back Services recap" at bounding box center [488, 16] width 835 height 21
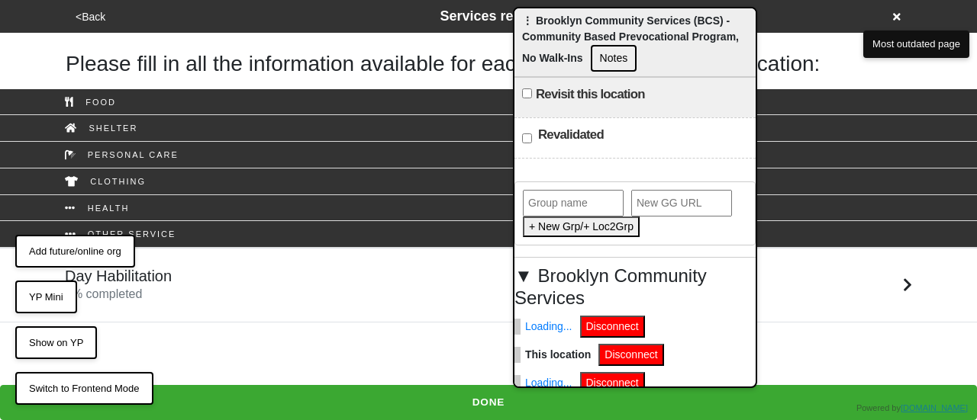
click at [894, 18] on icon at bounding box center [897, 17] width 8 height 8
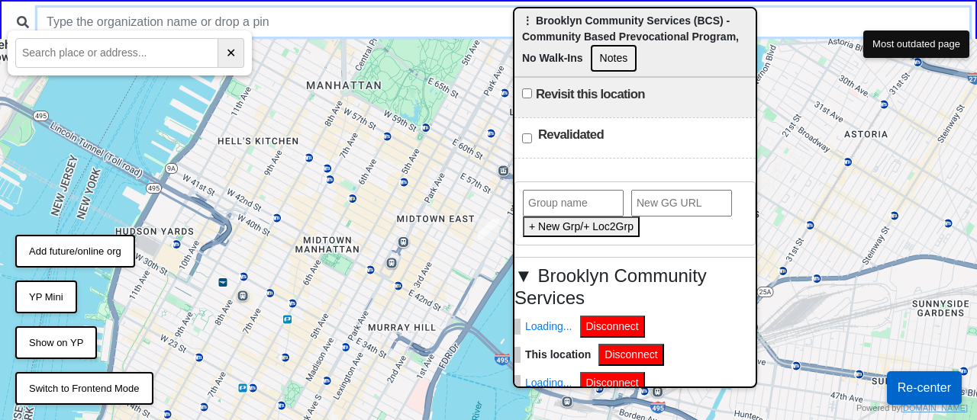
drag, startPoint x: 346, startPoint y: 19, endPoint x: 346, endPoint y: 7, distance: 12.2
click at [346, 18] on input "text" at bounding box center [503, 22] width 932 height 29
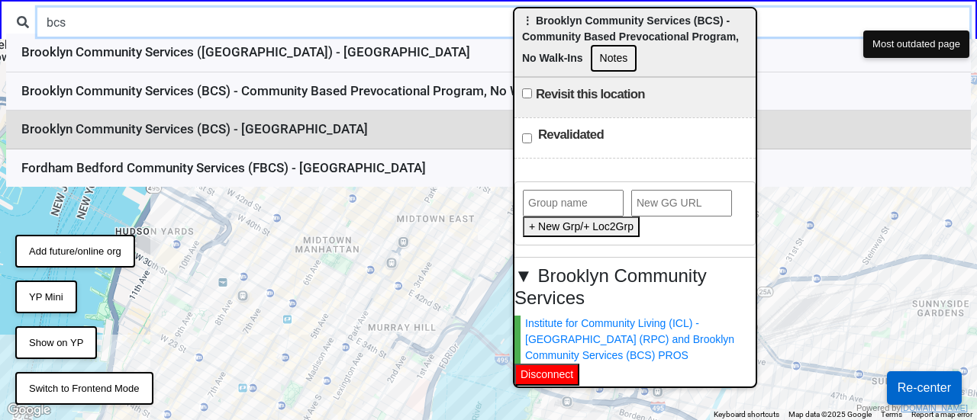
type input "bcs"
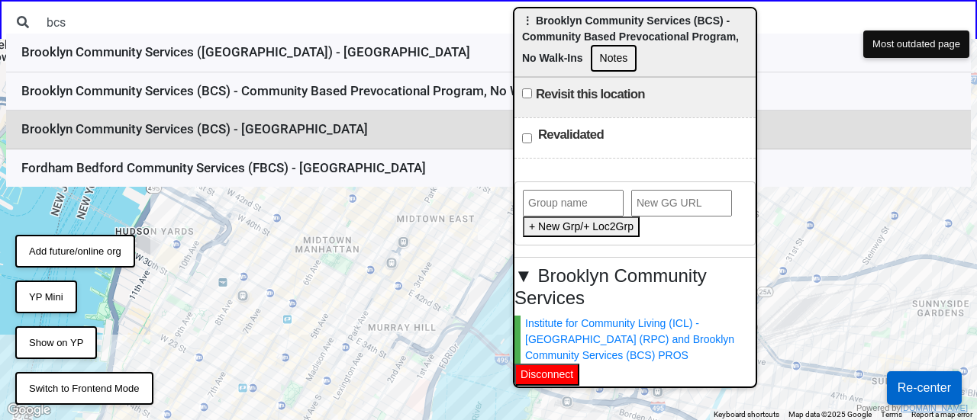
click at [330, 129] on li "Brooklyn Community Services (BCS) - Sunset Park Education Center" at bounding box center [488, 130] width 964 height 39
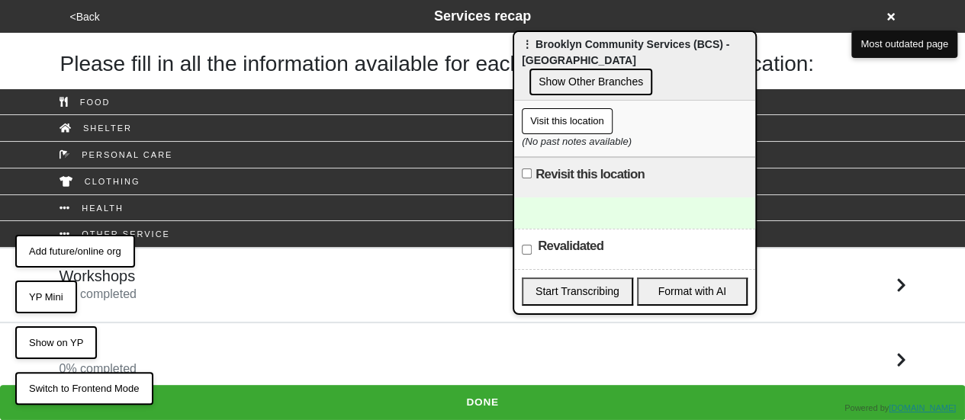
click at [615, 75] on button "Show Other Branches" at bounding box center [591, 82] width 123 height 27
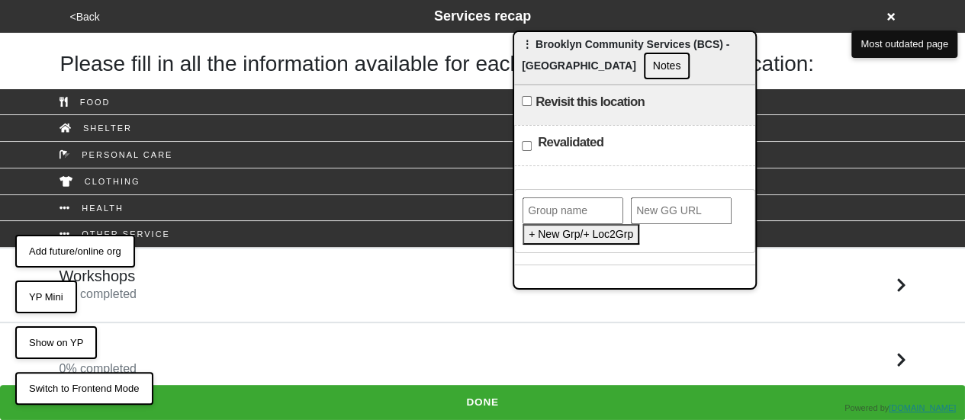
click at [574, 217] on input "text" at bounding box center [573, 211] width 101 height 27
type input "Brooklyn Community Services"
click at [563, 235] on button "Add This Location to Group" at bounding box center [594, 234] width 142 height 21
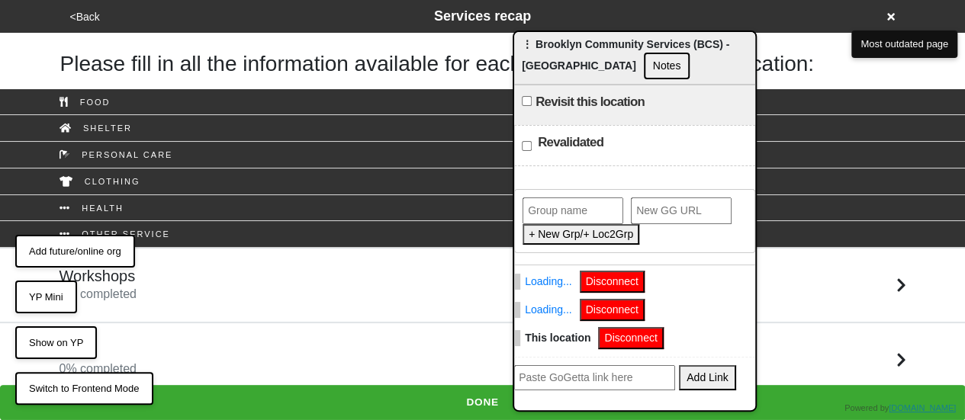
scroll to position [129, 0]
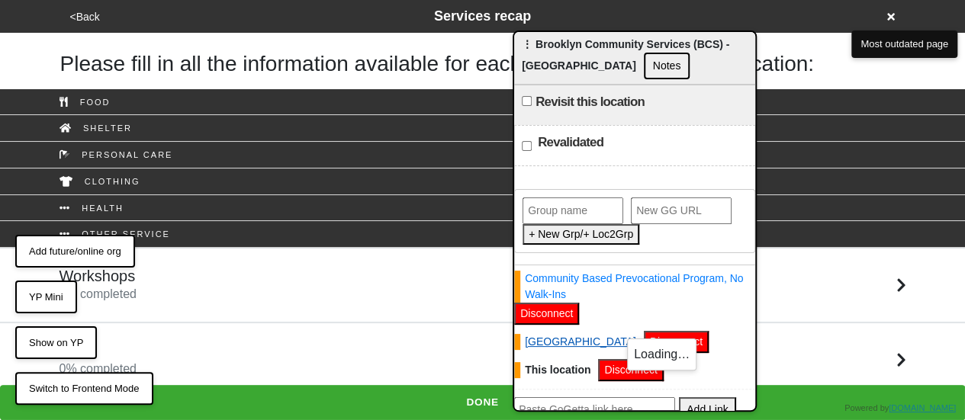
click at [617, 336] on link "[GEOGRAPHIC_DATA]" at bounding box center [575, 342] width 122 height 16
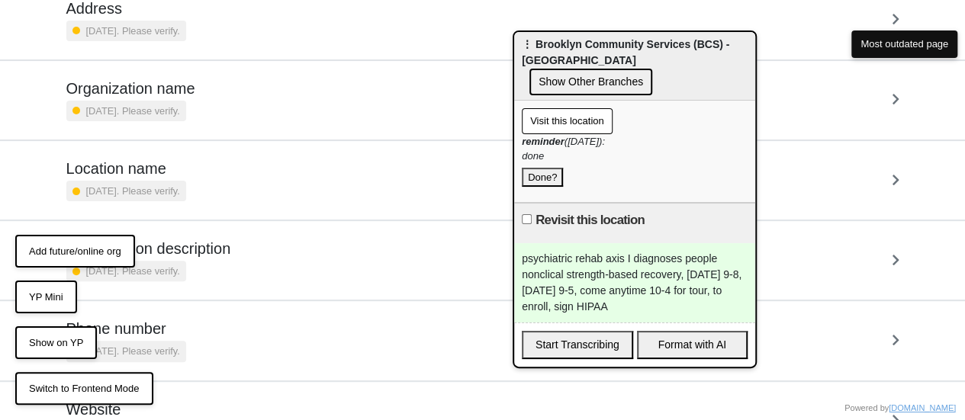
scroll to position [210, 0]
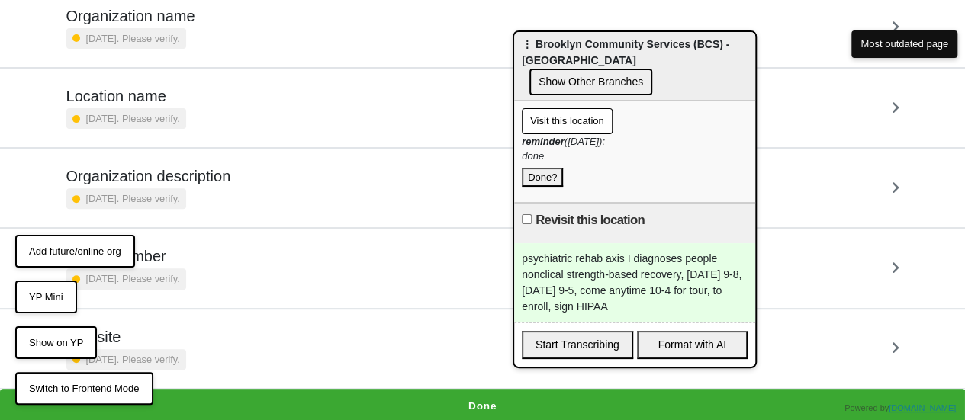
click at [468, 396] on button "Done" at bounding box center [482, 406] width 965 height 35
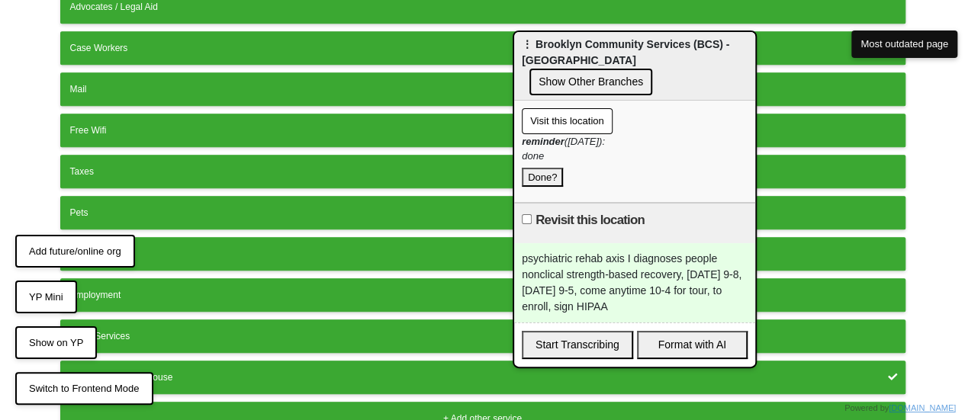
scroll to position [423, 0]
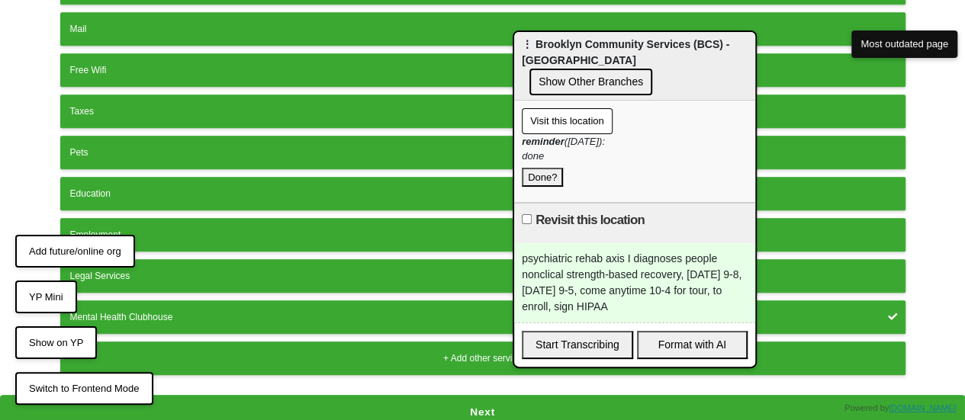
click at [452, 399] on button "Next" at bounding box center [482, 412] width 965 height 35
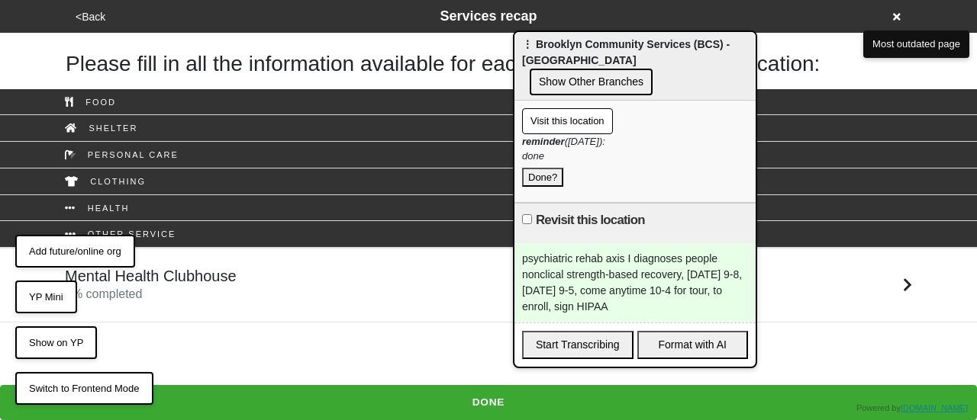
click at [330, 281] on div "Mental Health Clubhouse 0 % completed" at bounding box center [488, 285] width 870 height 37
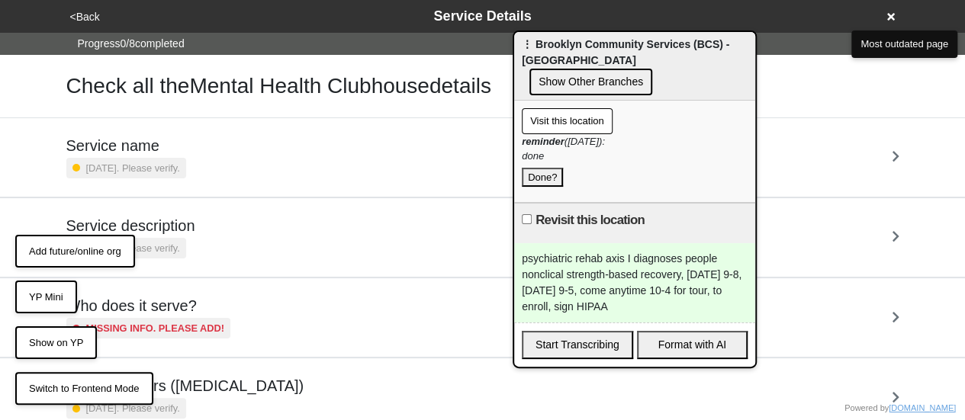
click at [195, 224] on h5 "Service description" at bounding box center [130, 226] width 129 height 18
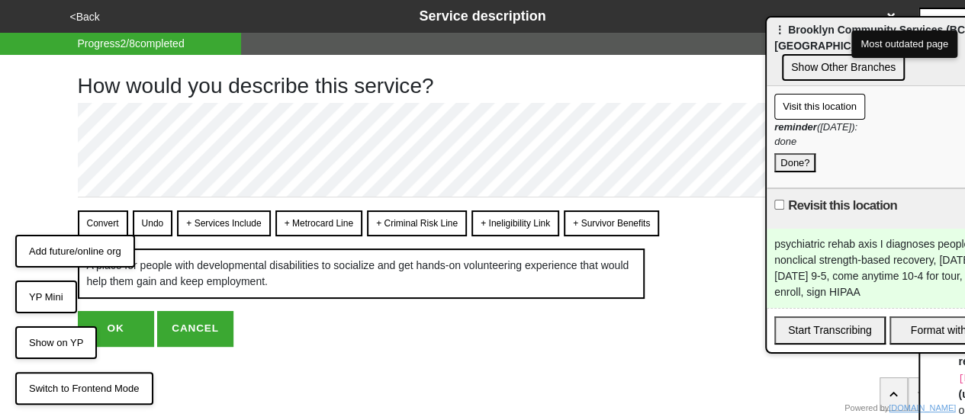
drag, startPoint x: 572, startPoint y: 53, endPoint x: 824, endPoint y: 39, distance: 253.0
click at [824, 39] on div "⋮ Brooklyn Community Services (BCS) - Greater Heights Clubhouse Show Other Bran…" at bounding box center [887, 52] width 241 height 69
click at [208, 100] on div "How would you describe this service? Convert Undo + Services Include + Metrocar…" at bounding box center [483, 201] width 810 height 292
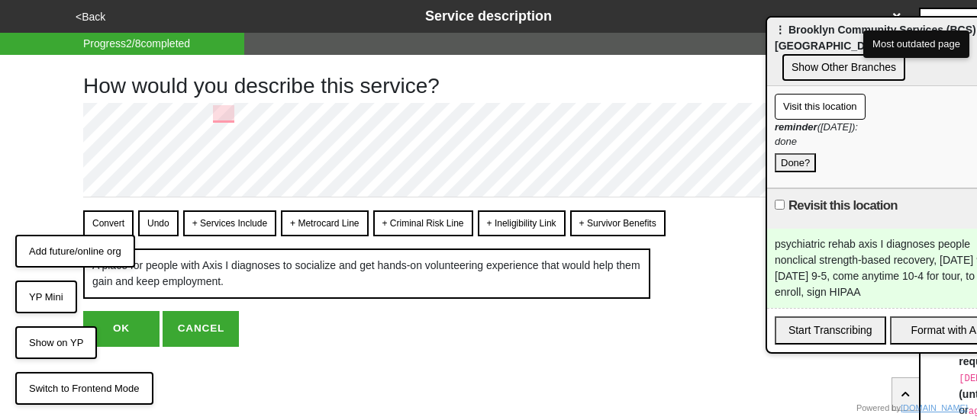
drag, startPoint x: 783, startPoint y: 156, endPoint x: 807, endPoint y: 89, distance: 72.2
click at [784, 156] on button "Done?" at bounding box center [794, 163] width 41 height 20
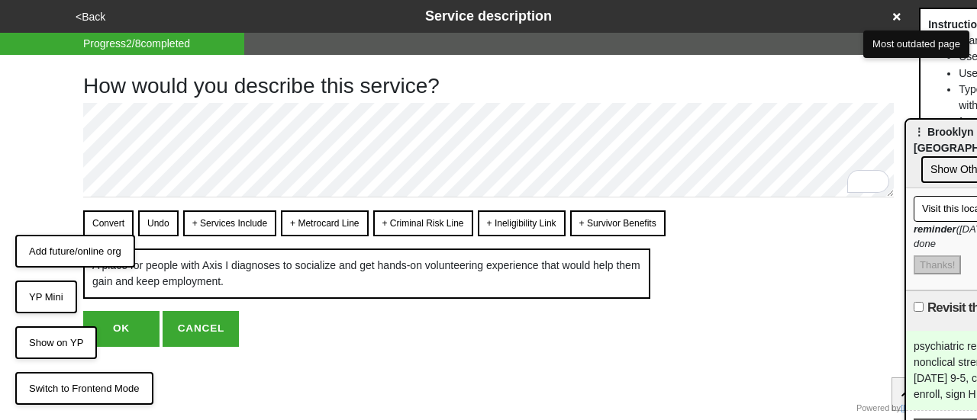
drag, startPoint x: 816, startPoint y: 43, endPoint x: 961, endPoint y: 149, distance: 178.6
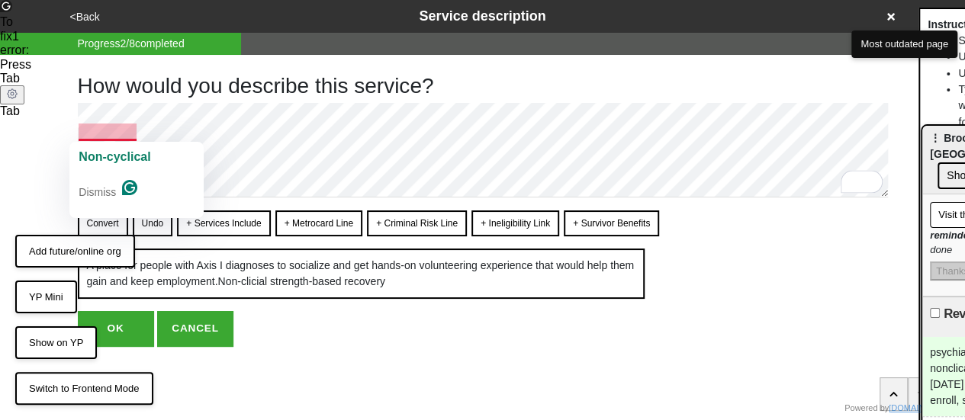
click at [120, 130] on html "<Back Service description Progress 2 / 8 completed How would you describe this …" at bounding box center [482, 204] width 965 height 408
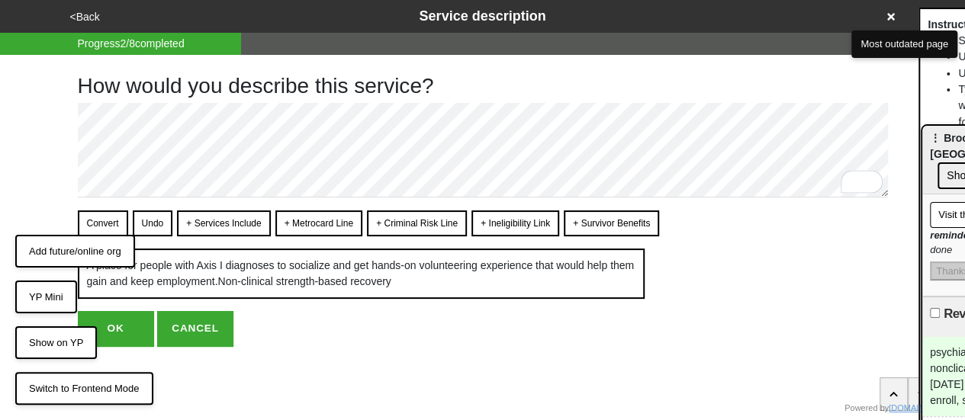
click at [110, 216] on button "Convert" at bounding box center [103, 224] width 50 height 26
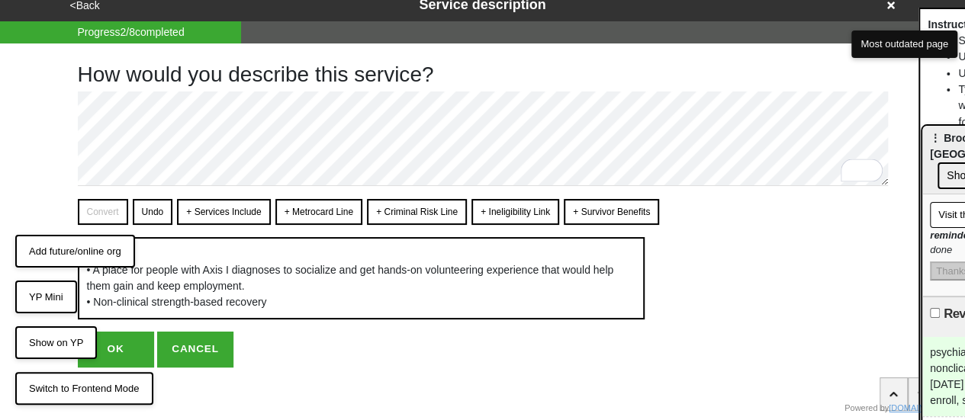
scroll to position [18, 0]
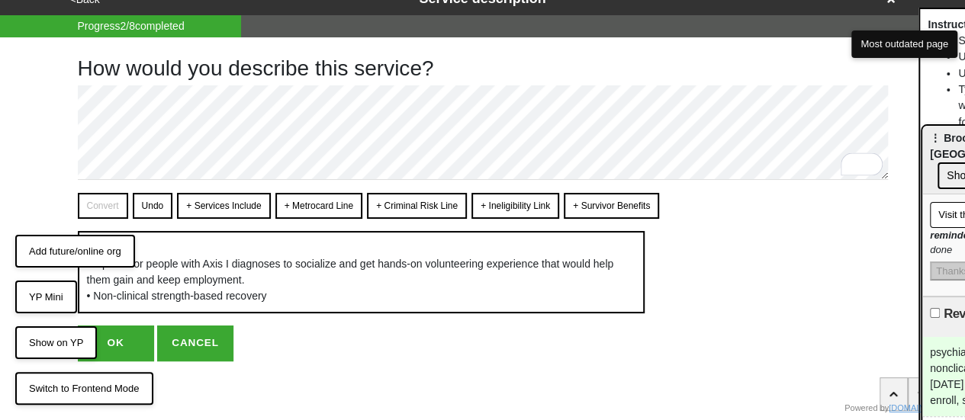
click at [121, 336] on button "OK" at bounding box center [116, 343] width 76 height 35
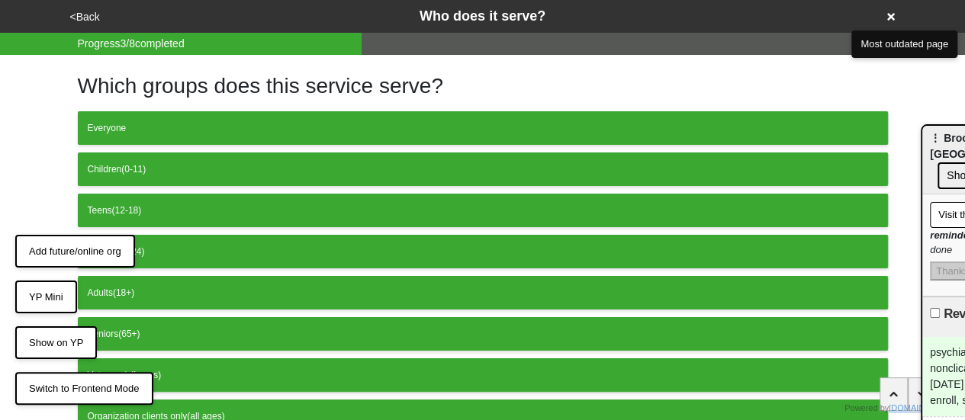
click at [82, 11] on button "<Back" at bounding box center [85, 17] width 39 height 18
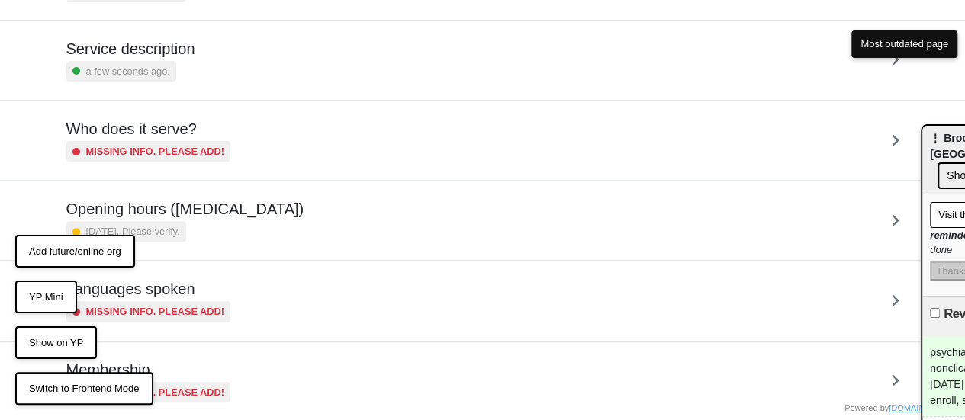
scroll to position [369, 0]
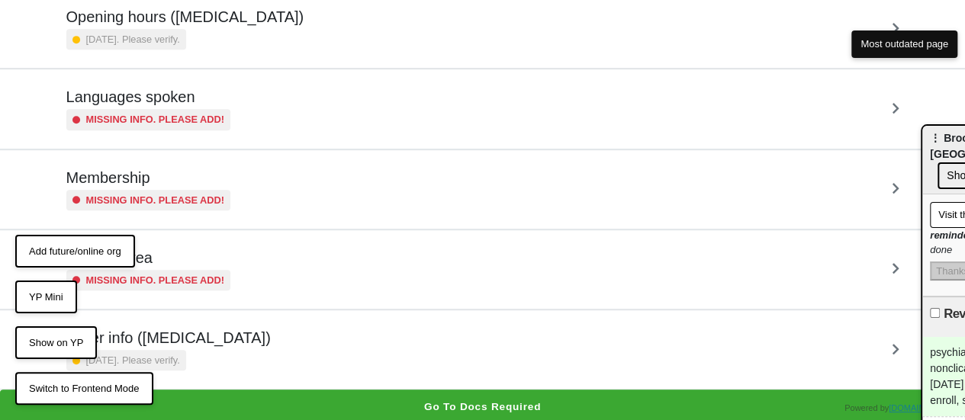
click at [238, 361] on div "Other info (coronavirus) 8 months ago. Please verify." at bounding box center [482, 350] width 833 height 42
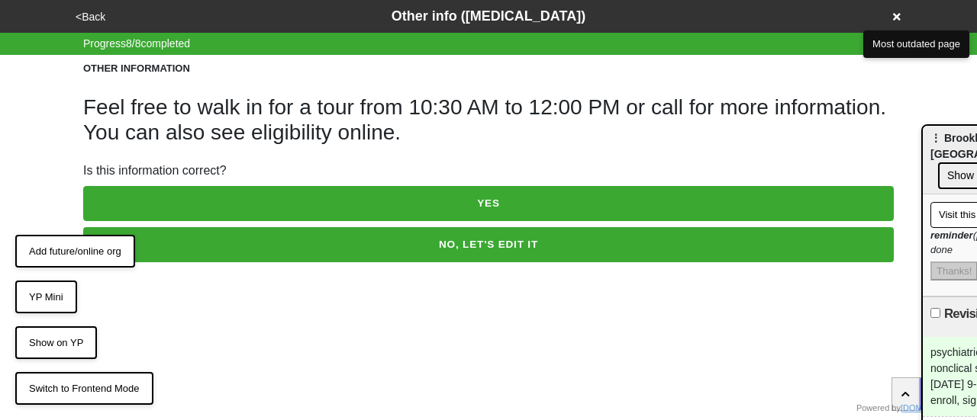
click at [296, 248] on button "NO, LET'S EDIT IT" at bounding box center [488, 244] width 810 height 35
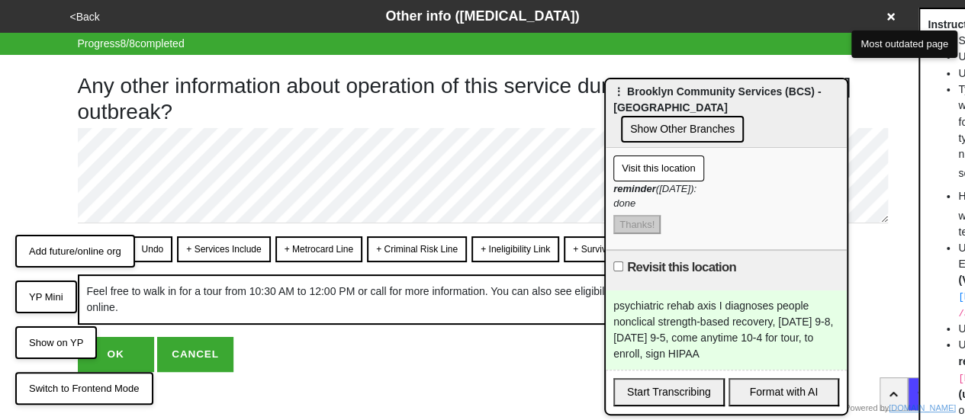
drag, startPoint x: 947, startPoint y: 144, endPoint x: 742, endPoint y: 142, distance: 205.3
click at [742, 142] on div "⋮ Brooklyn Community Services (BCS) - Greater Heights Clubhouse Show Other Bran…" at bounding box center [726, 113] width 241 height 69
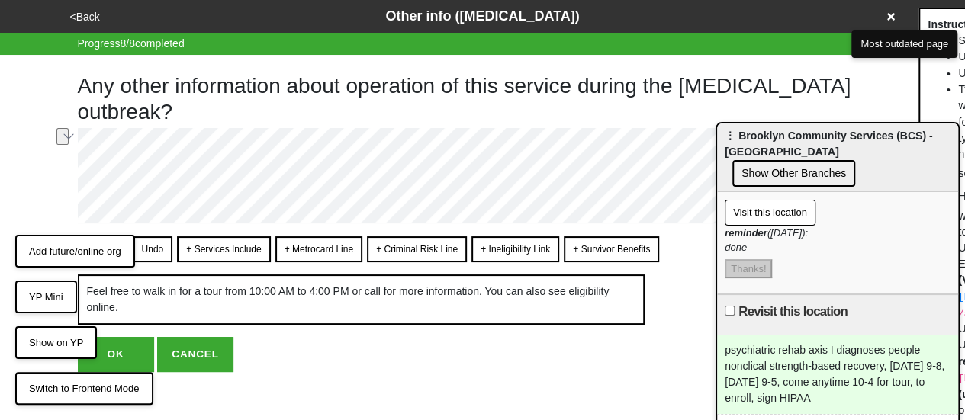
click at [952, 201] on body "<Back Other info (coronavirus) Progress 8 / 8 completed Any other information a…" at bounding box center [482, 186] width 965 height 372
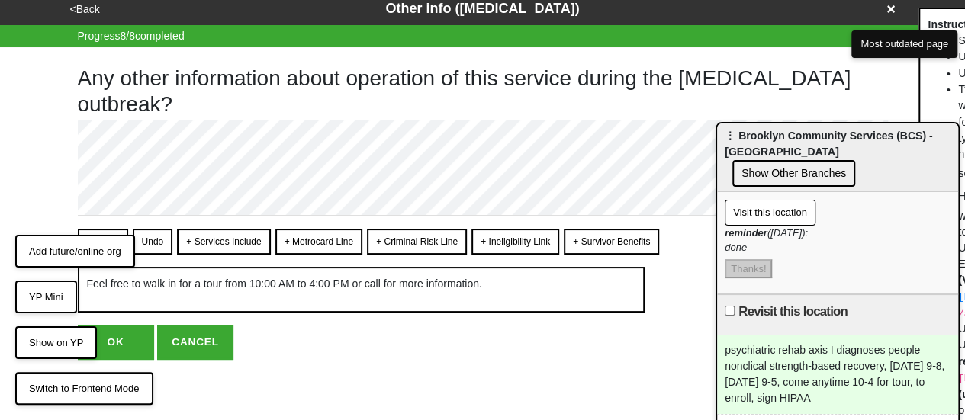
scroll to position [11, 0]
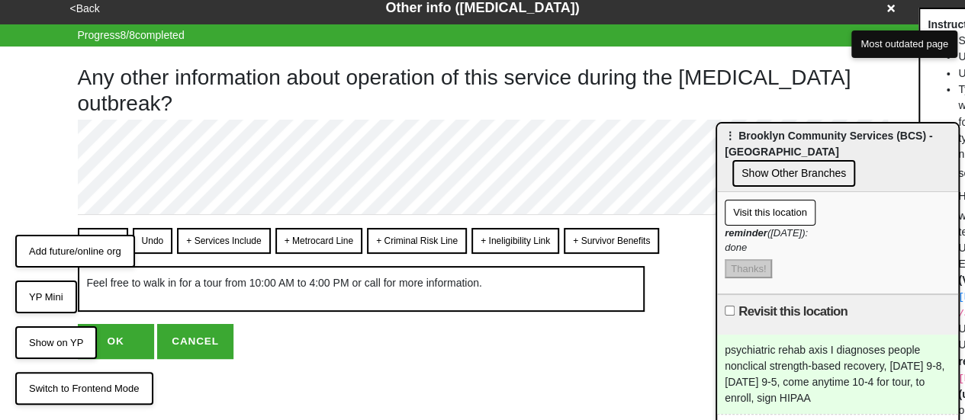
click at [111, 341] on button "OK" at bounding box center [116, 341] width 76 height 35
type textarea "x"
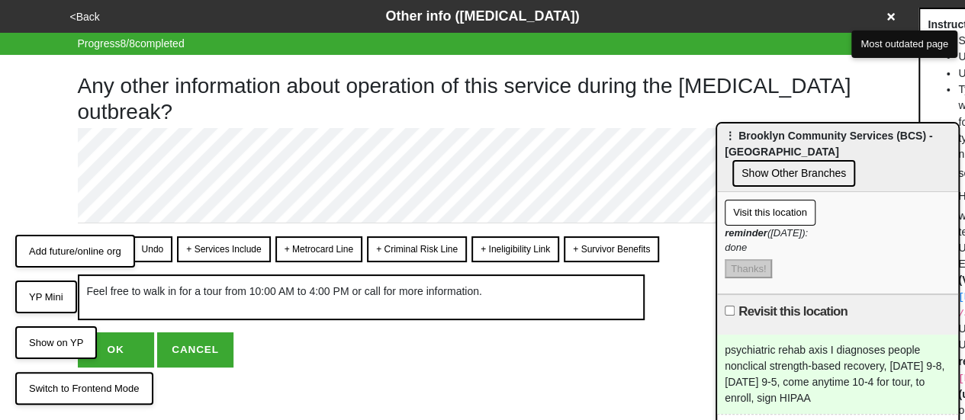
click at [125, 352] on button "OK" at bounding box center [116, 350] width 76 height 35
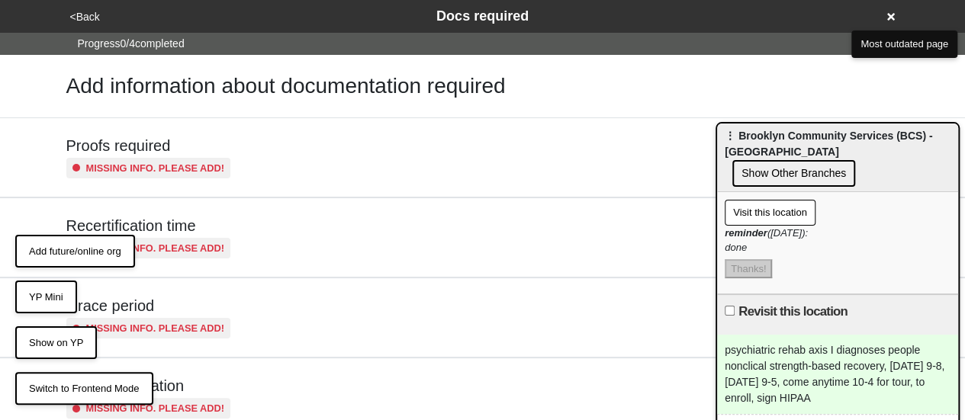
click at [93, 19] on button "<Back" at bounding box center [85, 17] width 39 height 18
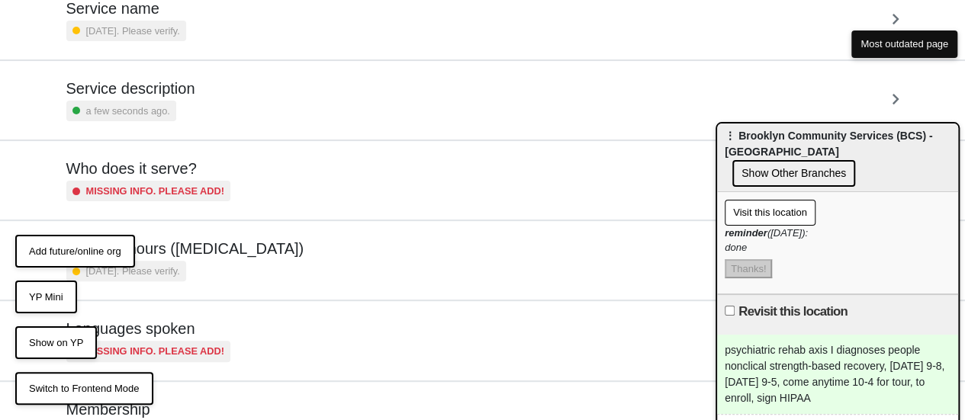
scroll to position [229, 0]
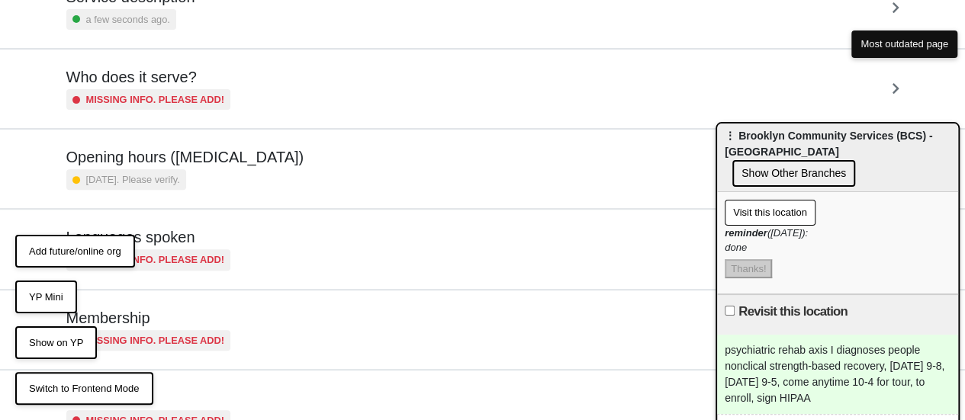
click at [245, 170] on div "8 months ago. Please verify." at bounding box center [185, 179] width 238 height 21
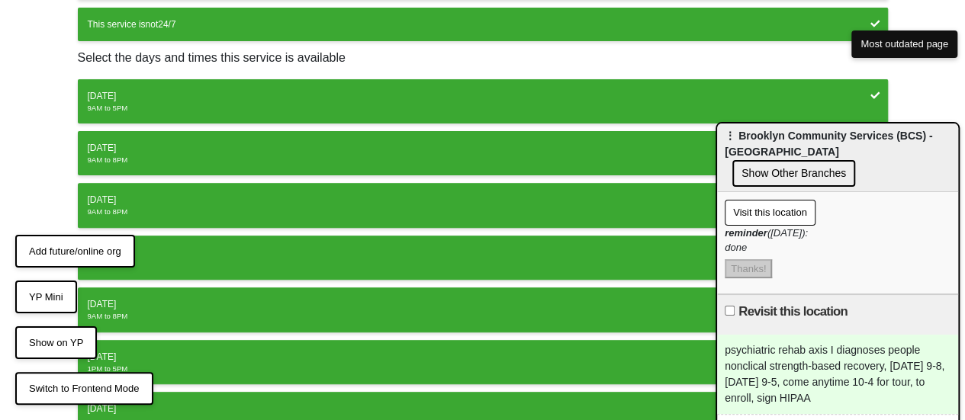
scroll to position [218, 0]
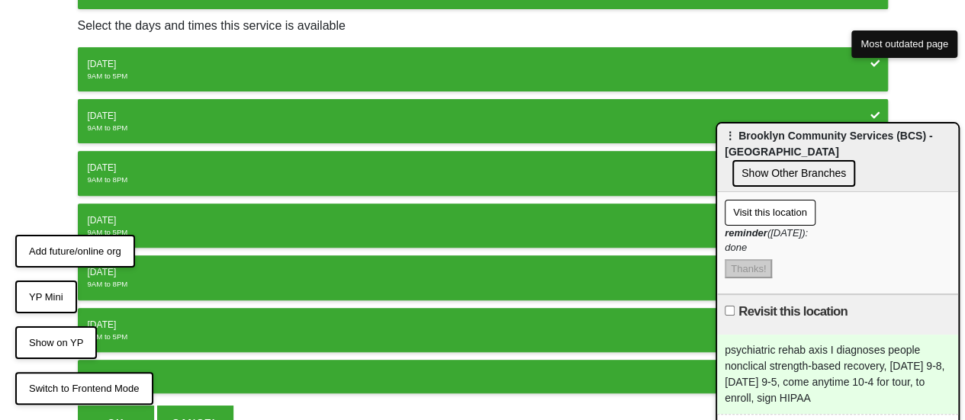
click at [175, 279] on div "9AM to 8PM" at bounding box center [483, 284] width 791 height 11
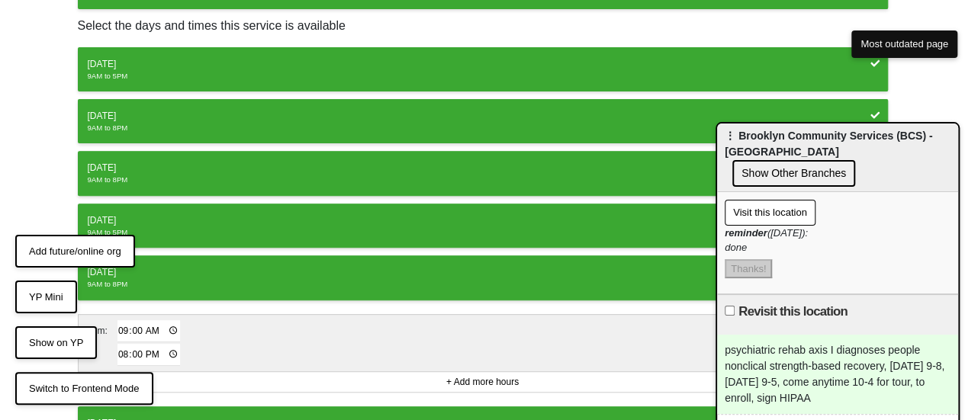
click at [194, 227] on div "9AM to 5PM" at bounding box center [483, 232] width 791 height 11
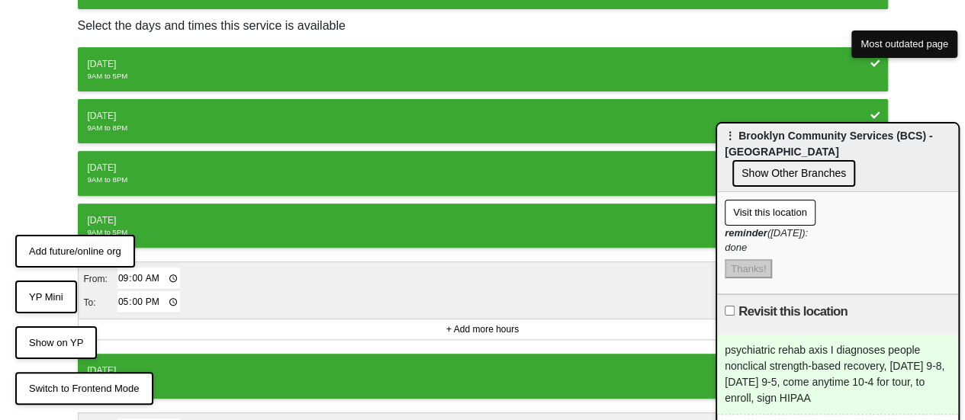
click at [121, 296] on input "17:00" at bounding box center [149, 302] width 63 height 22
type input "20:00"
click at [163, 219] on div "Thursday" at bounding box center [483, 221] width 791 height 14
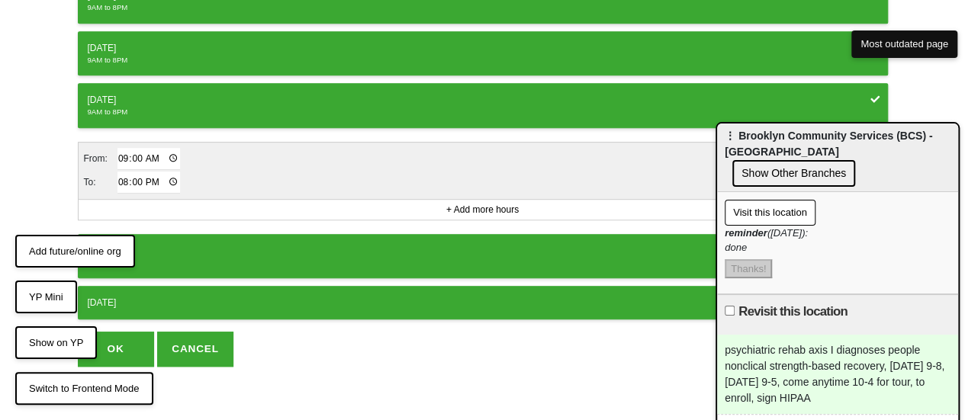
scroll to position [391, 0]
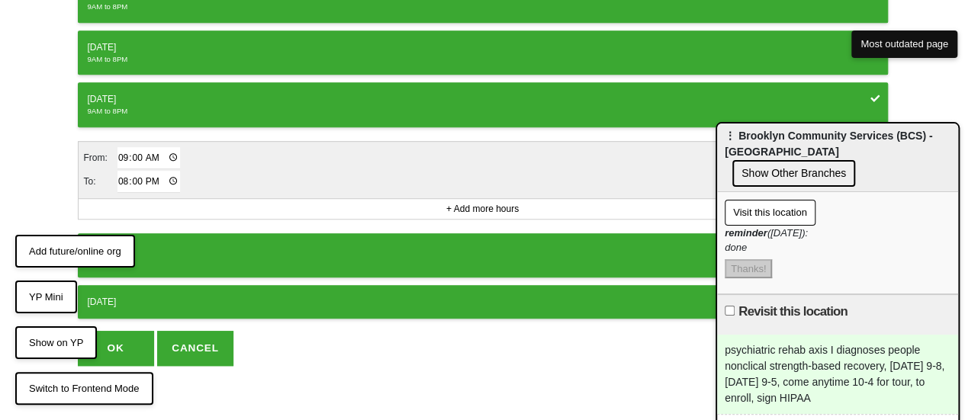
click at [192, 233] on button "Saturday 1PM to 5PM" at bounding box center [483, 255] width 810 height 44
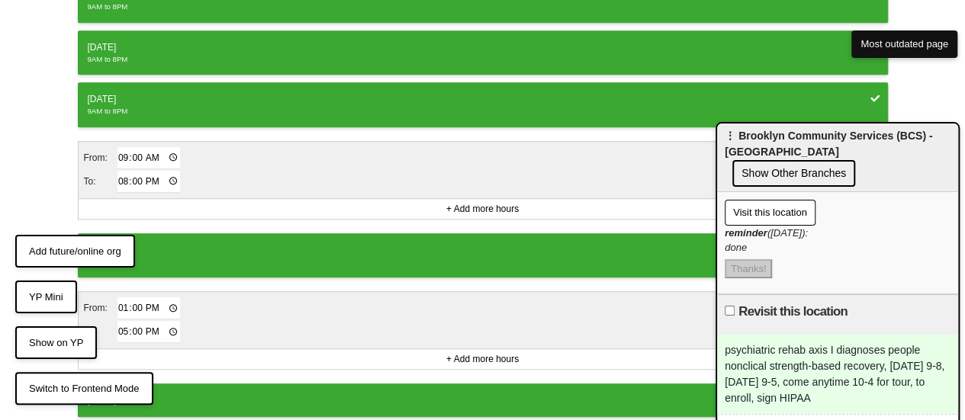
click at [117, 330] on td "17:00" at bounding box center [149, 332] width 65 height 24
drag, startPoint x: 120, startPoint y: 324, endPoint x: 188, endPoint y: 274, distance: 84.1
click at [121, 323] on input "17:00" at bounding box center [149, 332] width 63 height 22
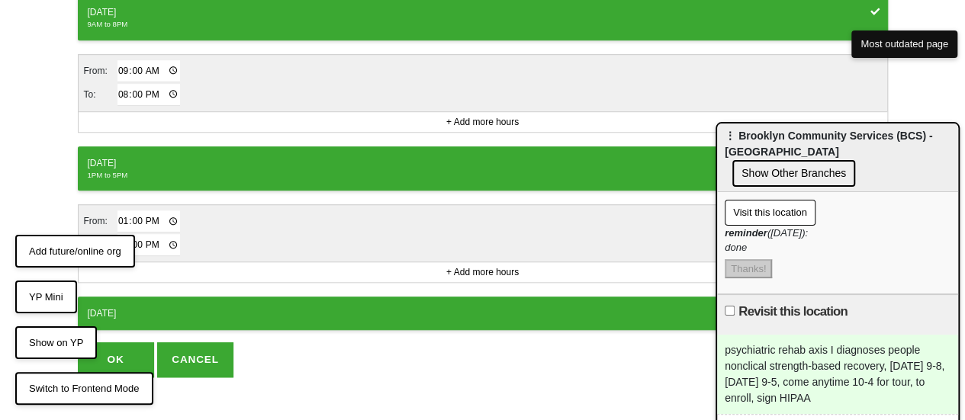
scroll to position [488, 0]
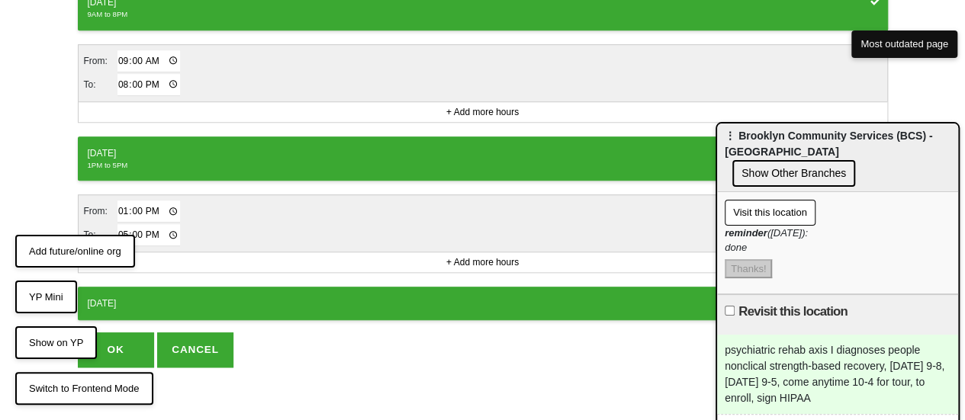
click at [111, 205] on td "From:" at bounding box center [100, 212] width 34 height 24
click at [119, 204] on input "13:00" at bounding box center [149, 212] width 63 height 22
click at [153, 205] on input "21:00" at bounding box center [149, 212] width 63 height 22
type input "09:00"
click at [118, 333] on button "OK" at bounding box center [116, 350] width 76 height 35
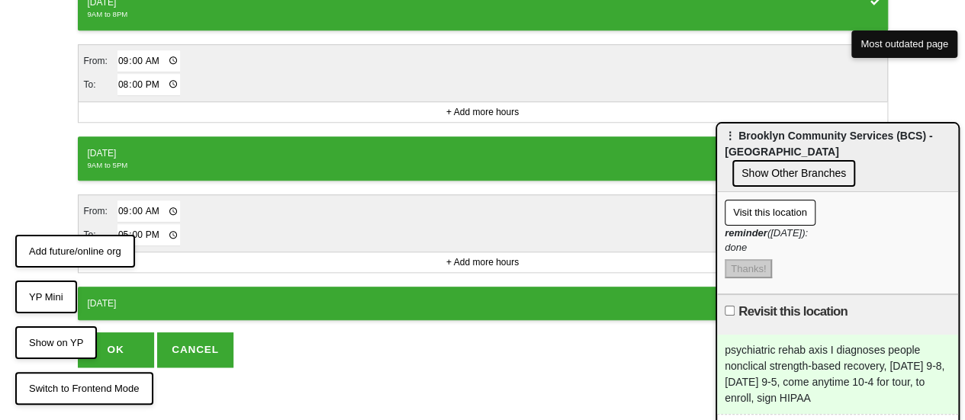
scroll to position [295, 0]
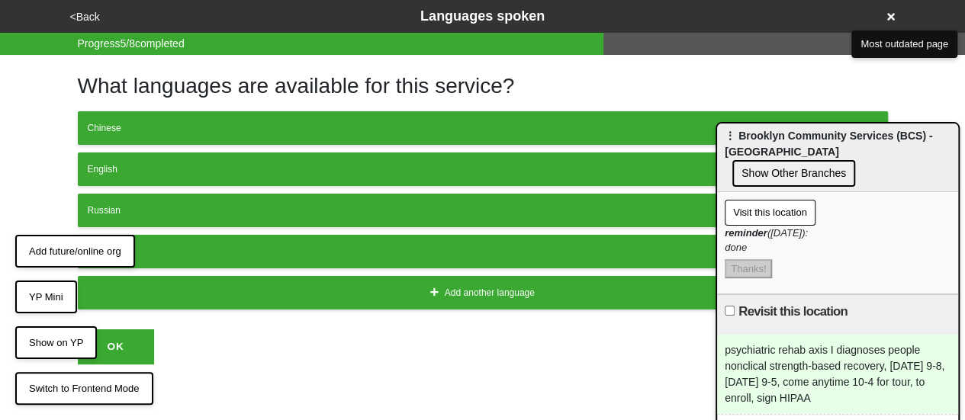
click at [88, 18] on button "<Back" at bounding box center [85, 17] width 39 height 18
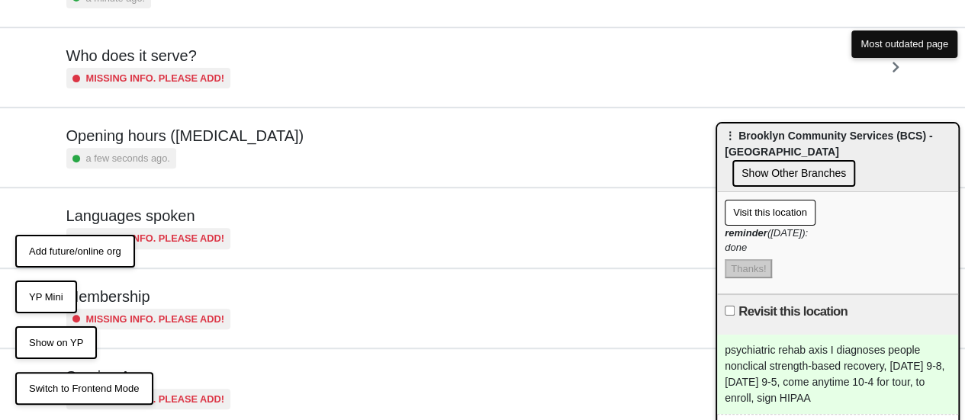
scroll to position [369, 0]
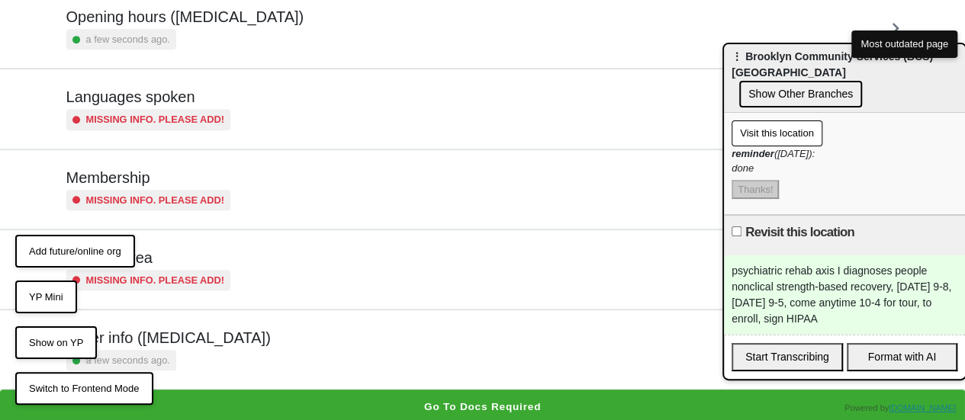
drag, startPoint x: 771, startPoint y: 105, endPoint x: 774, endPoint y: 68, distance: 37.6
click at [774, 68] on span "⋮ Brooklyn Community Services (BCS) - Greater Heights Clubhouse" at bounding box center [836, 64] width 208 height 28
click at [198, 353] on div "a few seconds ago." at bounding box center [168, 360] width 204 height 21
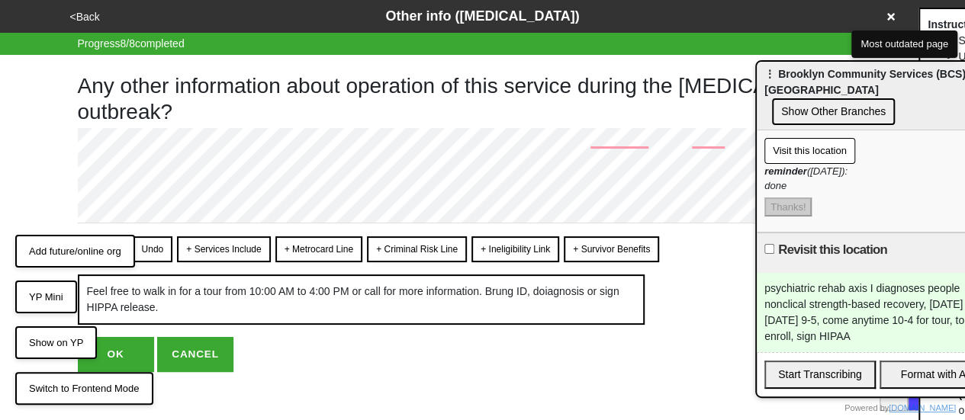
drag, startPoint x: 760, startPoint y: 69, endPoint x: 971, endPoint y: 140, distance: 223.0
click at [965, 144] on html "<Back Other info (coronavirus) Progress 8 / 8 completed Any other information a…" at bounding box center [482, 216] width 965 height 433
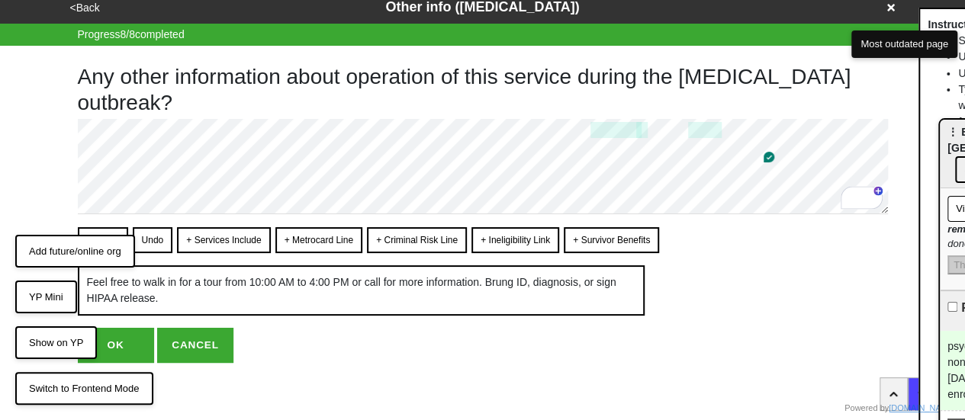
scroll to position [11, 0]
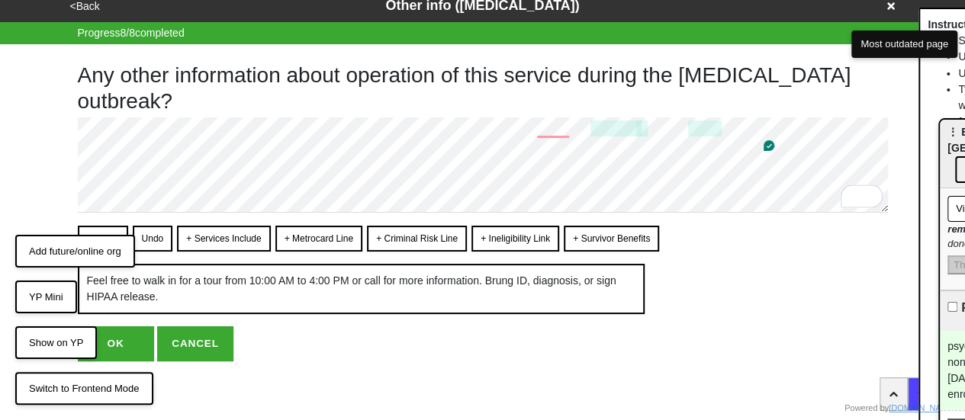
click at [130, 349] on button "OK" at bounding box center [116, 344] width 76 height 35
type textarea "x"
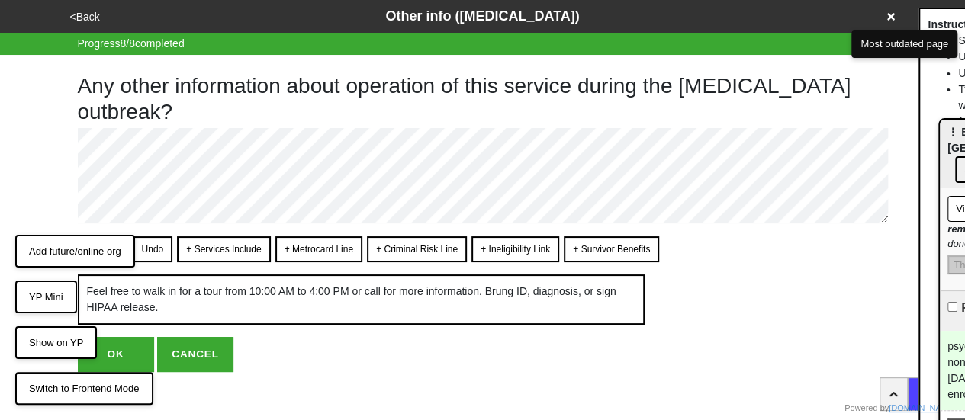
click at [121, 344] on button "OK" at bounding box center [116, 354] width 76 height 35
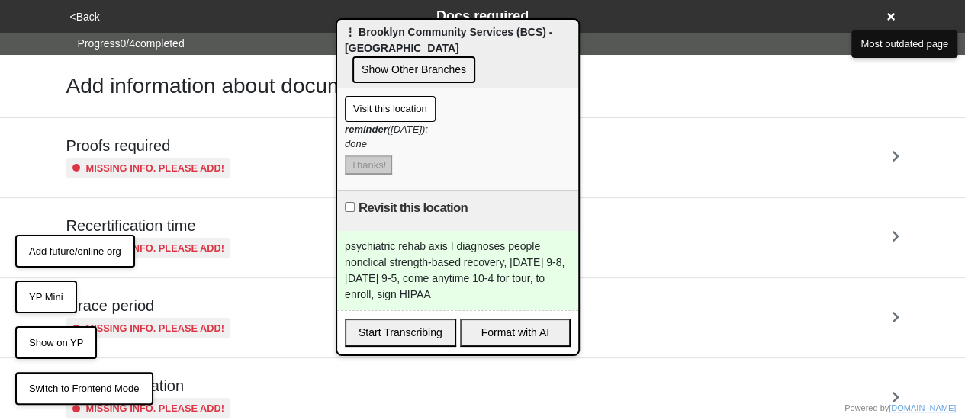
drag, startPoint x: 951, startPoint y: 143, endPoint x: 272, endPoint y: 93, distance: 680.9
click at [345, 26] on span "⋮ Brooklyn Community Services (BCS) - Greater Heights Clubhouse" at bounding box center [449, 40] width 208 height 28
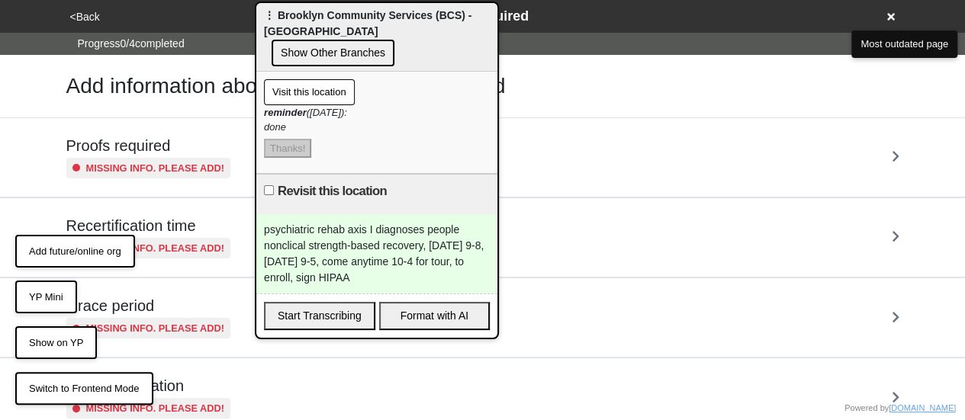
click at [287, 238] on div "psychiatric rehab axis I diagnoses people nonclical strength-based recovery, Mo…" at bounding box center [376, 253] width 241 height 79
click at [366, 244] on div "psychiatric rehab axis I diagnoses people nonclical strength-based recovery, Mo…" at bounding box center [376, 253] width 241 height 79
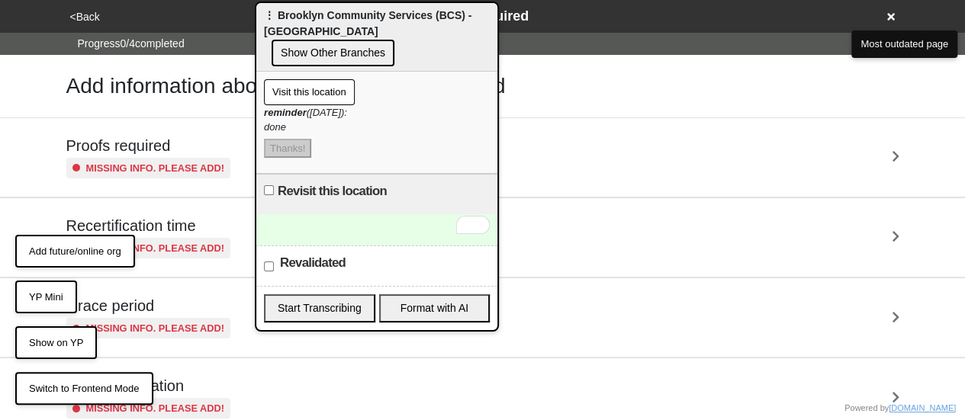
click at [319, 267] on label "Revalidated" at bounding box center [313, 263] width 66 height 18
click at [274, 267] on input "Revalidated" at bounding box center [269, 267] width 10 height 10
checkbox input "true"
drag, startPoint x: 433, startPoint y: 28, endPoint x: 713, endPoint y: 33, distance: 279.3
click at [497, 33] on div "⋮ Brooklyn Community Services (BCS) - Greater Heights Clubhouse Show Other Bran…" at bounding box center [376, 37] width 241 height 69
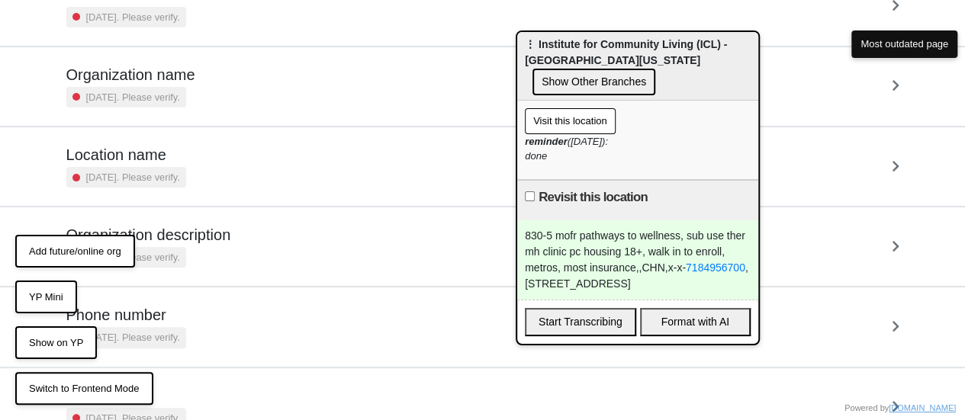
scroll to position [210, 0]
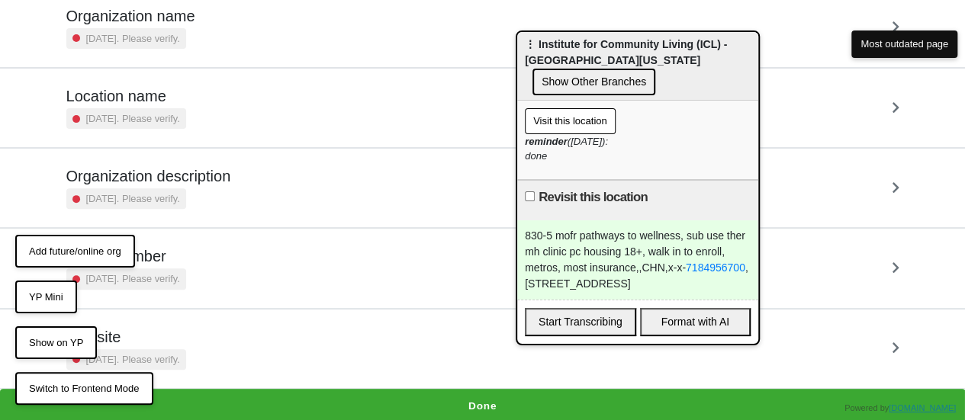
click at [446, 390] on button "Done" at bounding box center [482, 406] width 965 height 35
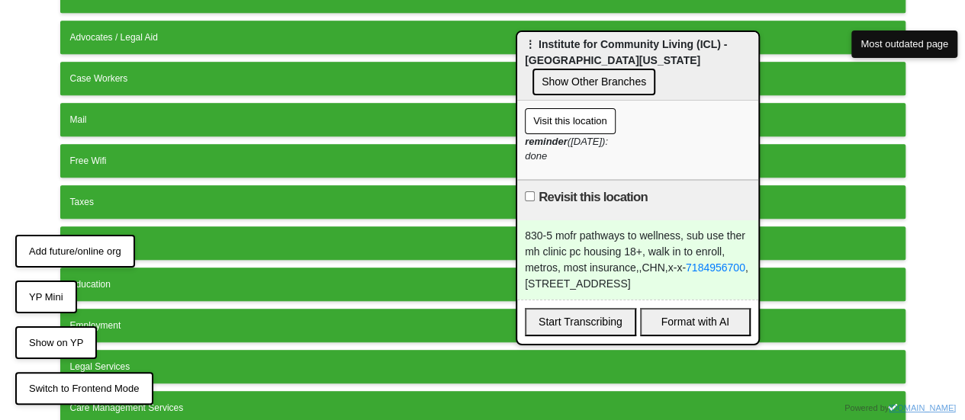
scroll to position [530, 0]
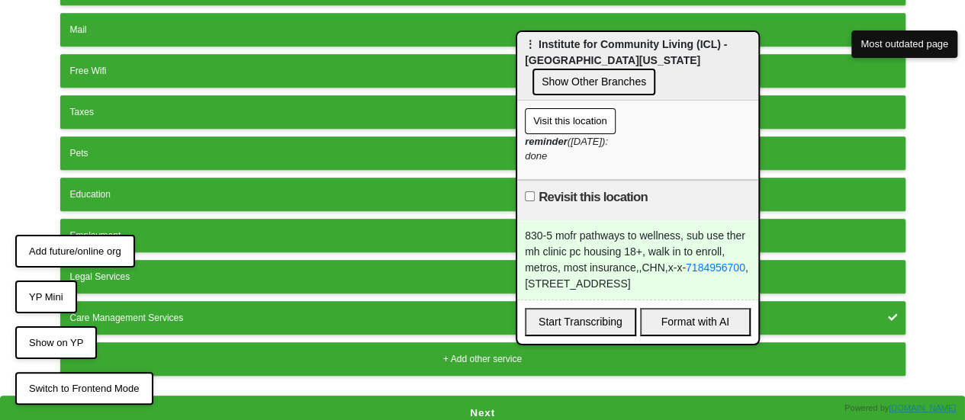
click at [491, 404] on button "Next" at bounding box center [482, 413] width 965 height 35
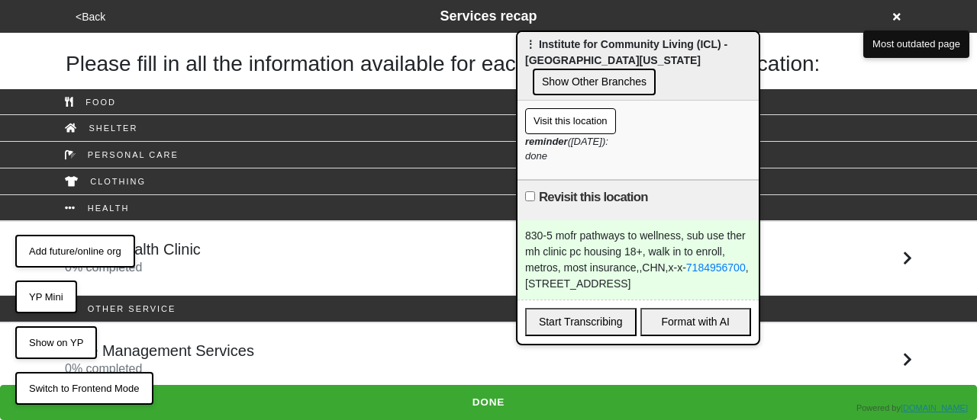
click at [330, 243] on div "Mental Health Clinic 0 % completed" at bounding box center [488, 258] width 870 height 37
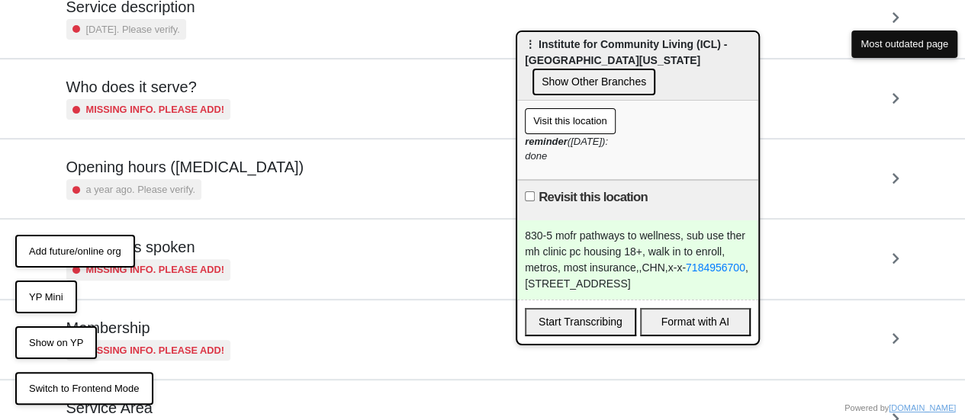
scroll to position [217, 0]
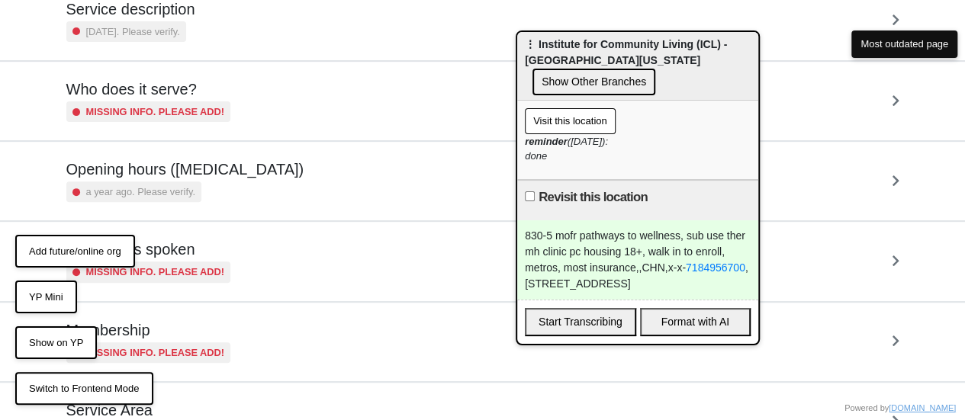
click at [282, 186] on div "Opening hours (coronavirus) a year ago. Please verify." at bounding box center [482, 181] width 833 height 42
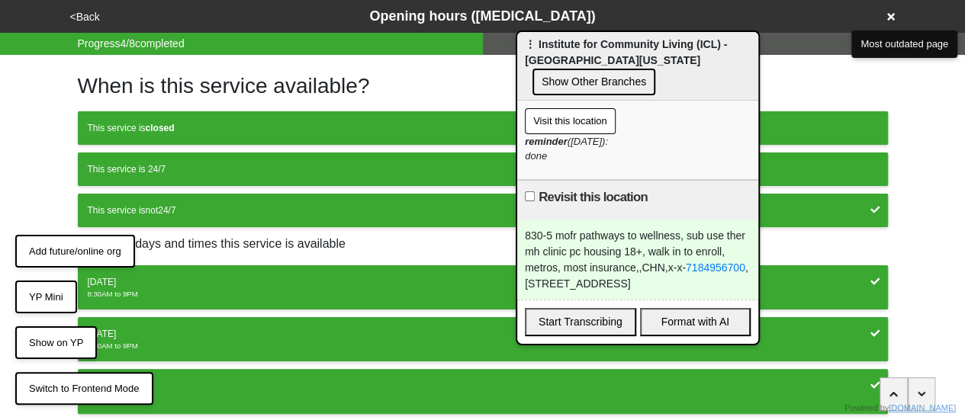
drag, startPoint x: 206, startPoint y: 269, endPoint x: 209, endPoint y: 277, distance: 8.9
click at [207, 271] on button "Monday 8:30AM to 9PM" at bounding box center [483, 288] width 810 height 44
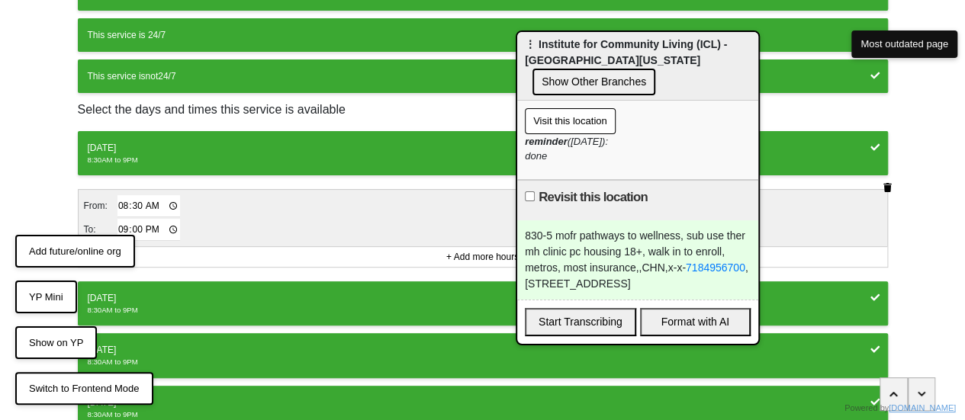
scroll to position [229, 0]
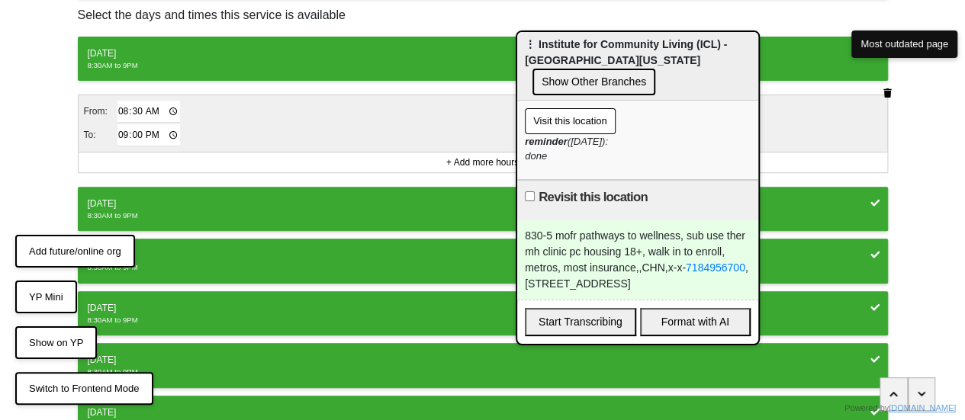
click at [118, 132] on input "21:00" at bounding box center [149, 135] width 63 height 22
type input "17:00"
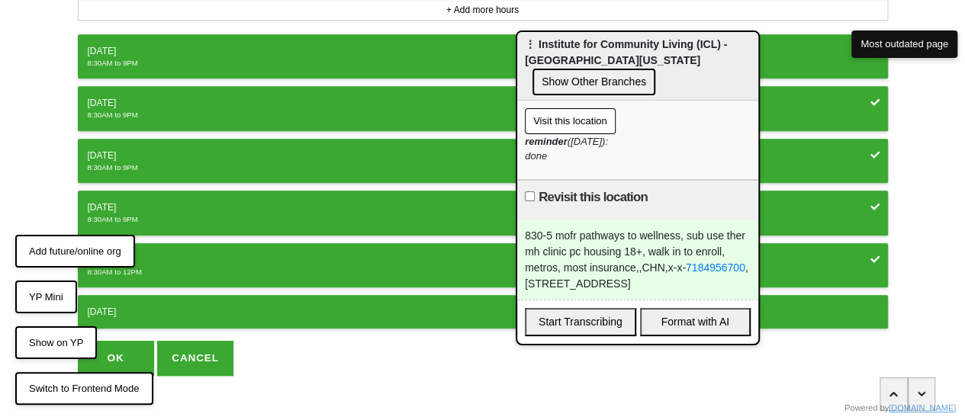
click at [175, 44] on div "Tuesday" at bounding box center [483, 51] width 791 height 14
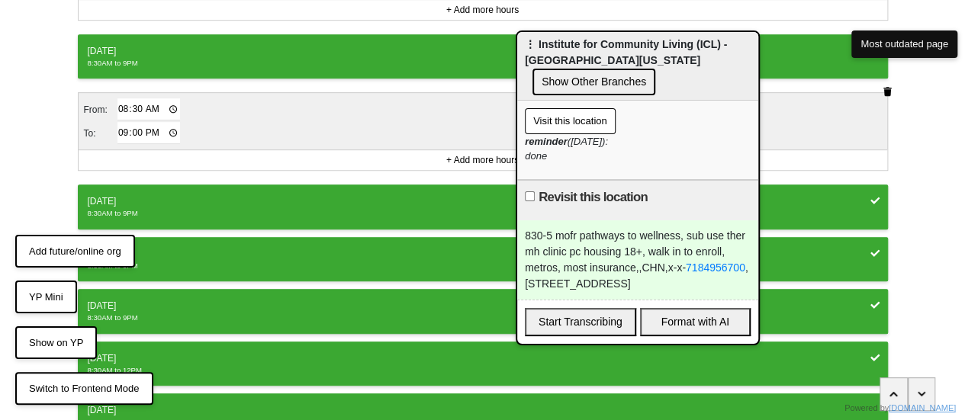
click at [127, 135] on input "21:00" at bounding box center [149, 133] width 63 height 22
type input "17:00"
click at [159, 196] on div "Wednesday" at bounding box center [483, 202] width 791 height 14
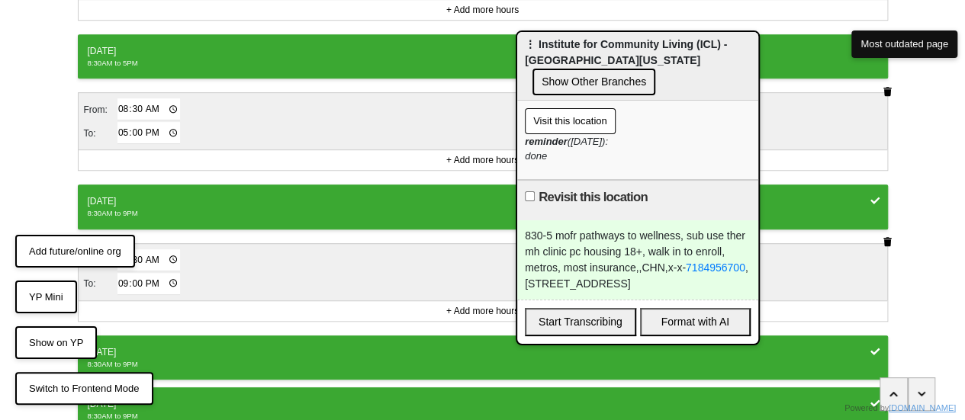
click at [118, 281] on input "21:00" at bounding box center [149, 284] width 63 height 22
type input "17:00"
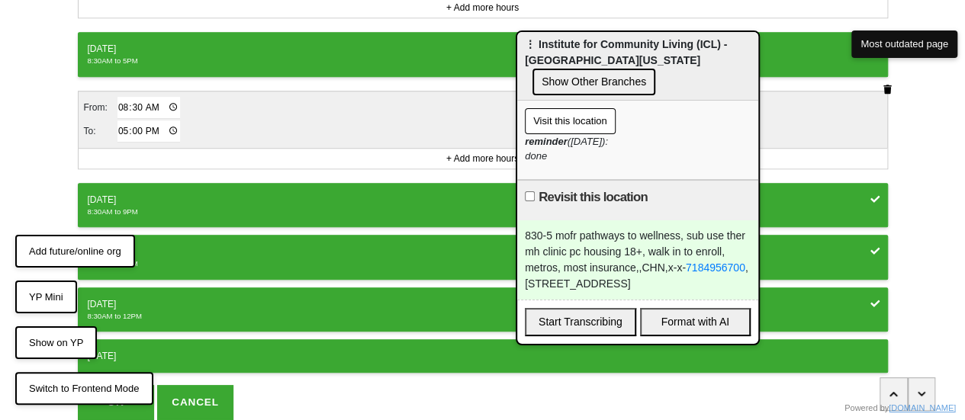
click at [147, 207] on div "8:30AM to 9PM" at bounding box center [483, 212] width 791 height 11
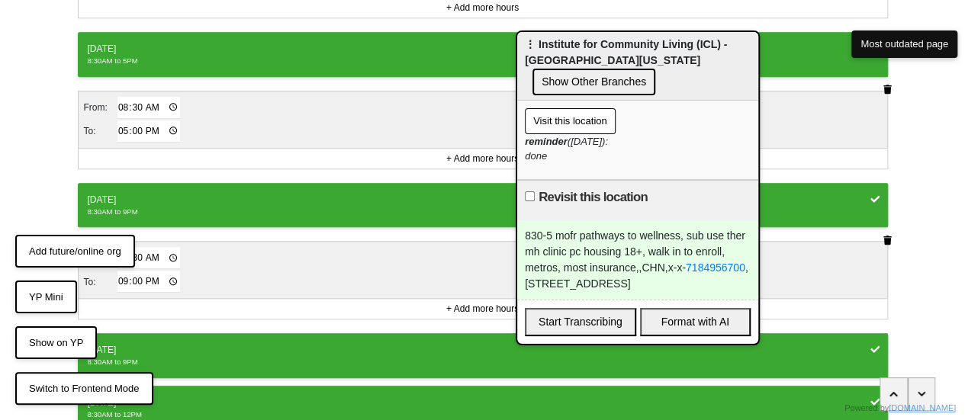
click at [126, 265] on button "Add future/online org" at bounding box center [75, 252] width 120 height 34
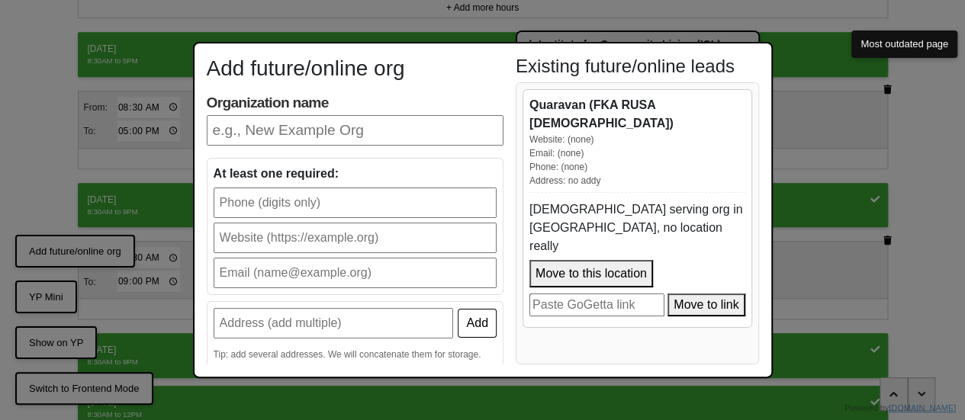
click at [126, 275] on div "Add future/online org Organization name At least one required: Add Tip: add sev…" at bounding box center [482, 210] width 965 height 420
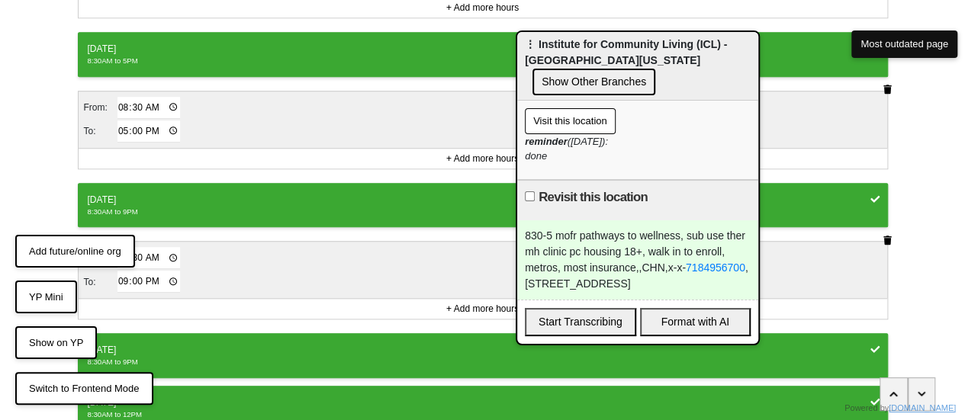
click at [122, 275] on input "21:00" at bounding box center [149, 282] width 63 height 22
type input "17:00"
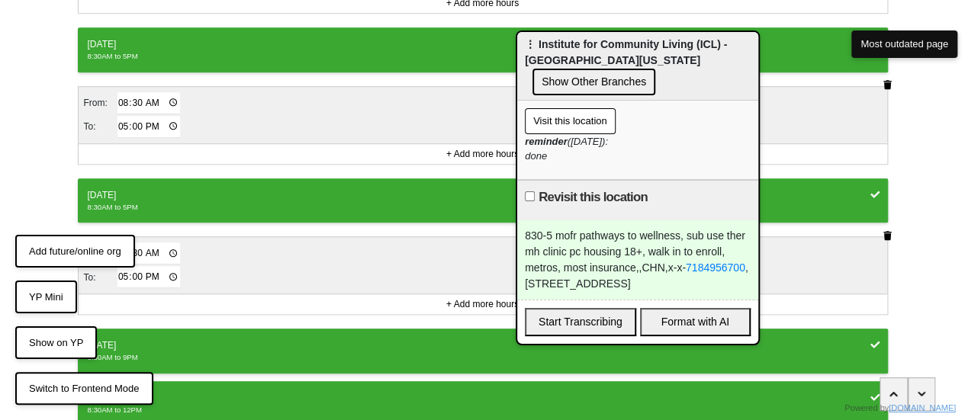
scroll to position [683, 0]
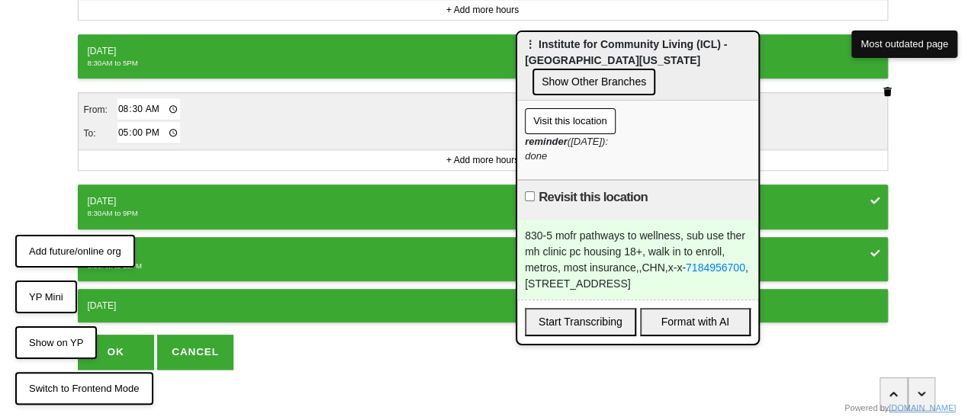
click at [147, 195] on div "Friday" at bounding box center [483, 202] width 791 height 14
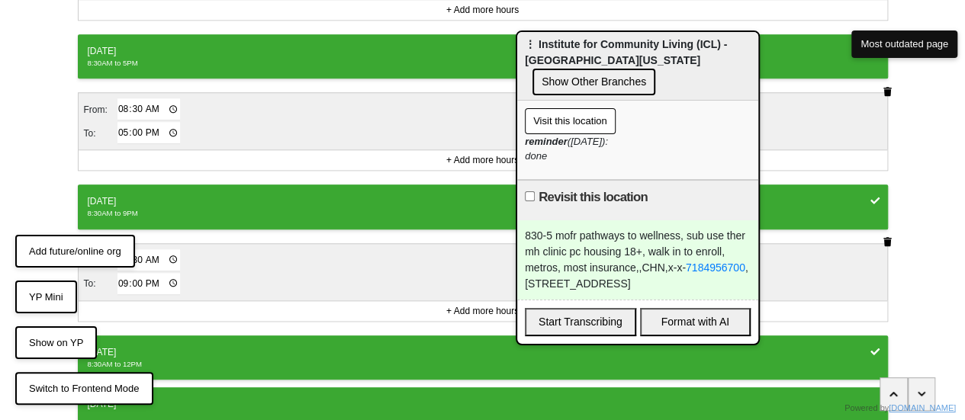
click at [121, 275] on input "21:00" at bounding box center [149, 284] width 63 height 22
type input "17:00"
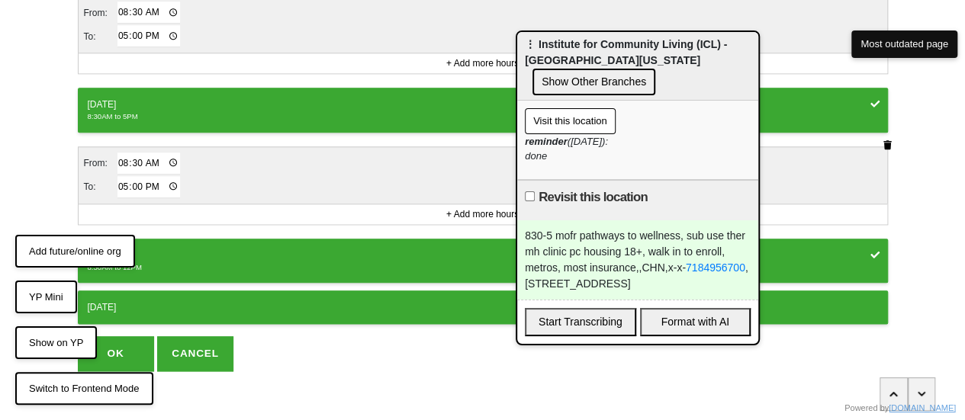
click at [175, 262] on div "8:30AM to 12PM" at bounding box center [483, 267] width 791 height 11
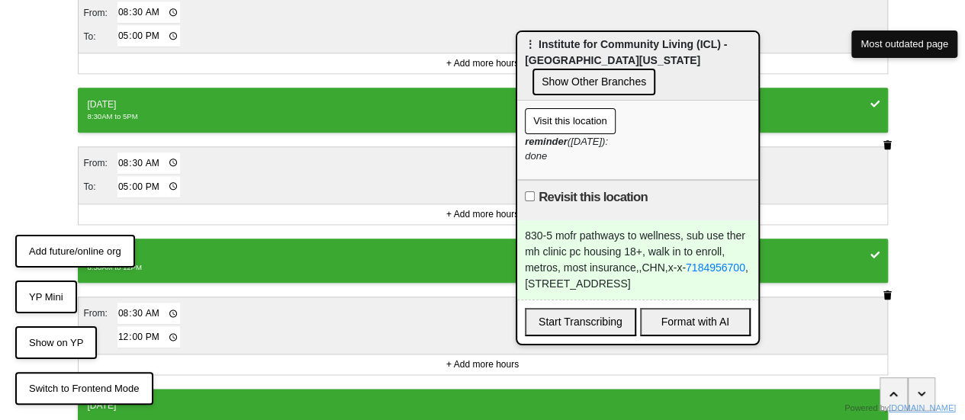
click at [886, 291] on icon "button" at bounding box center [888, 295] width 8 height 9
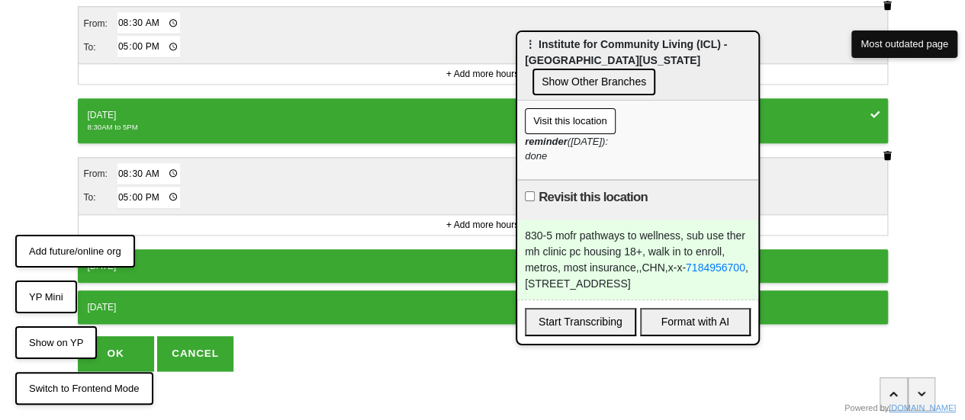
click at [139, 340] on button "OK" at bounding box center [116, 353] width 76 height 35
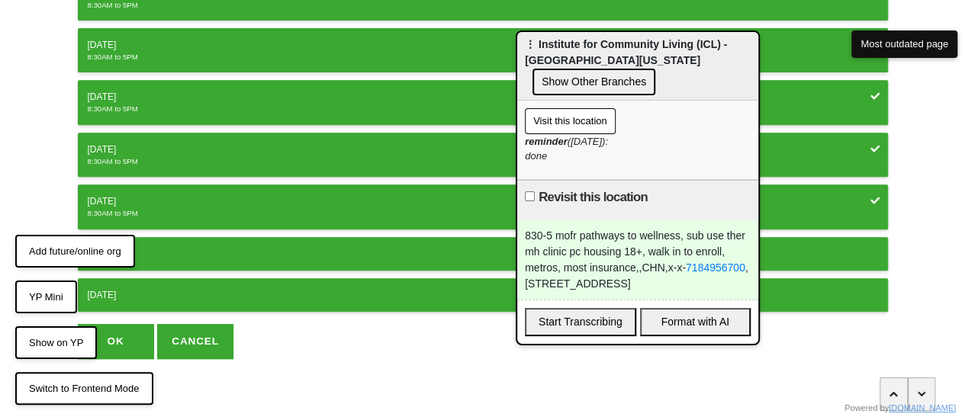
scroll to position [283, 0]
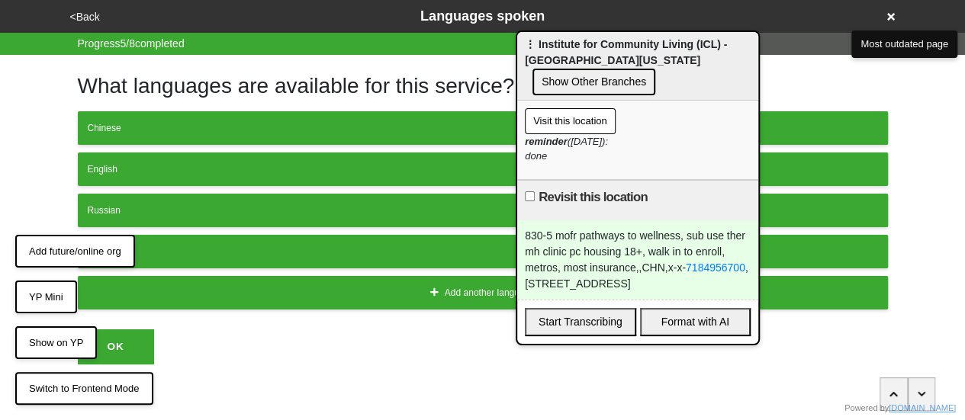
click at [85, 17] on button "<Back" at bounding box center [85, 17] width 39 height 18
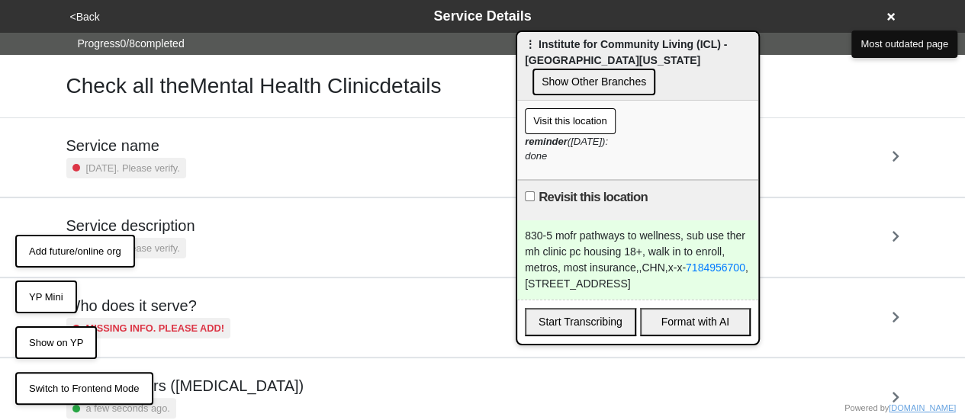
click at [257, 226] on div "Service description 2 years ago. Please verify." at bounding box center [482, 238] width 833 height 42
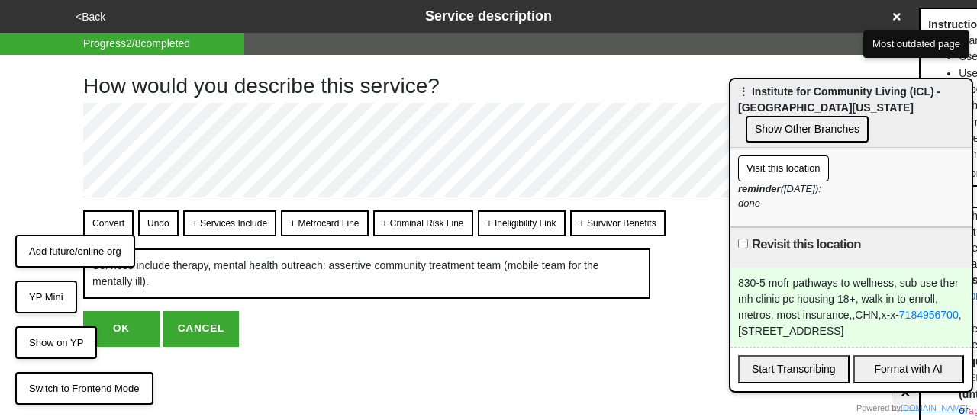
drag, startPoint x: 638, startPoint y: 54, endPoint x: 823, endPoint y: 92, distance: 188.6
click at [823, 92] on span "⋮ Institute for Community Living (ICL) - East New York Hub - Highland Park Cent…" at bounding box center [839, 99] width 202 height 28
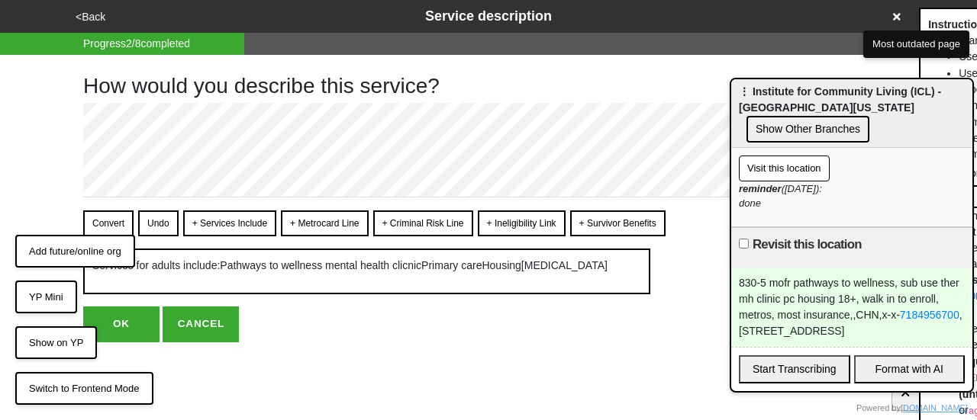
click at [111, 223] on button "Convert" at bounding box center [108, 224] width 50 height 26
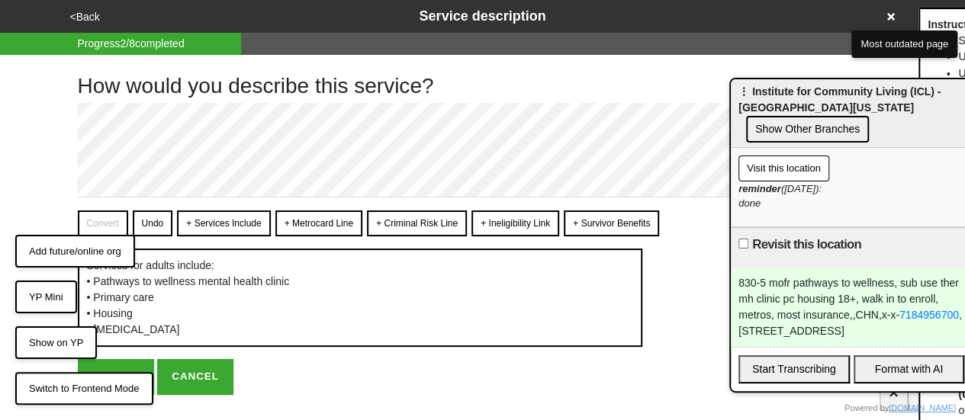
scroll to position [34, 0]
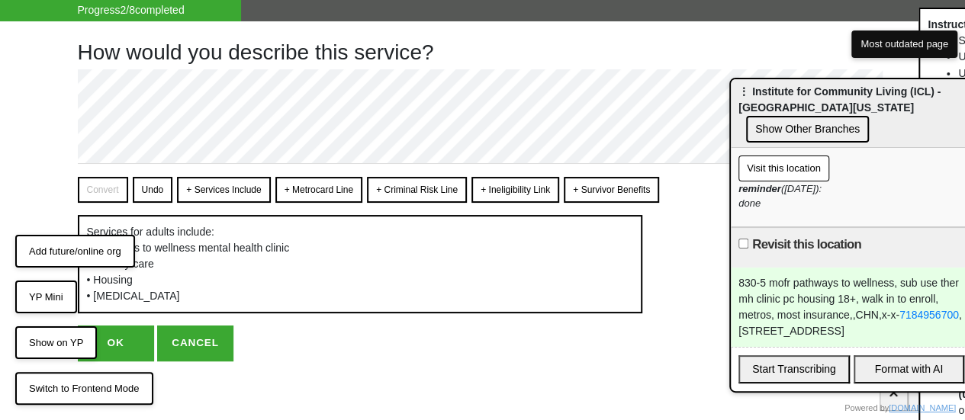
click at [122, 338] on button "OK" at bounding box center [116, 343] width 76 height 35
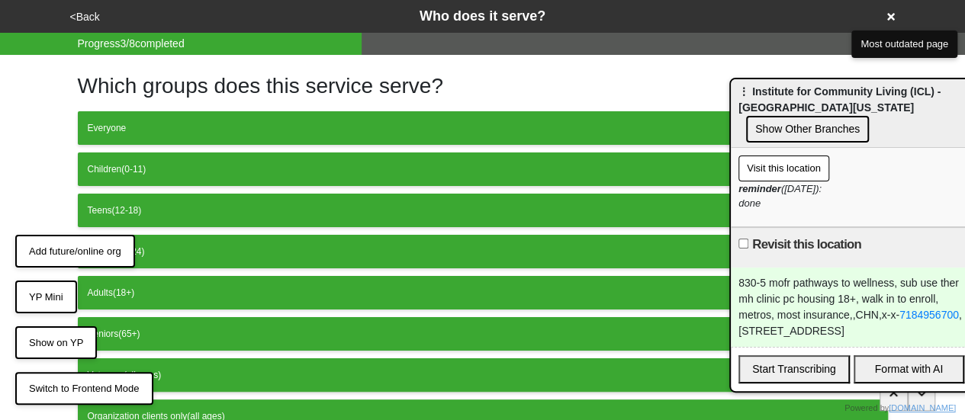
click at [92, 15] on button "<Back" at bounding box center [85, 17] width 39 height 18
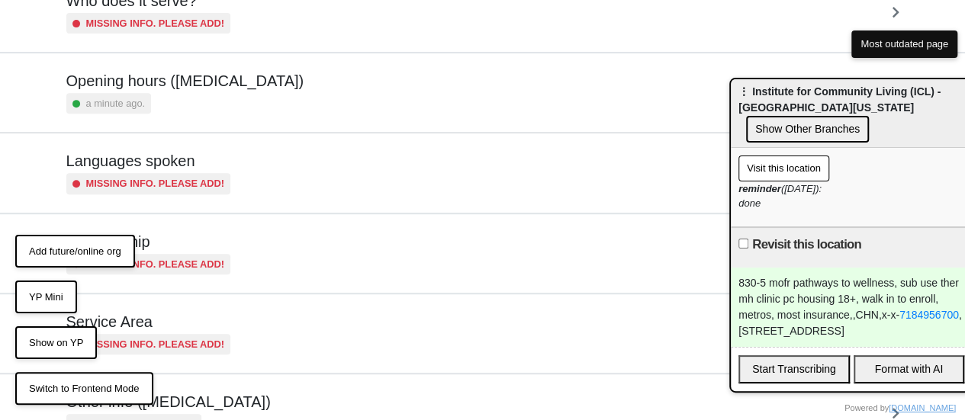
scroll to position [369, 0]
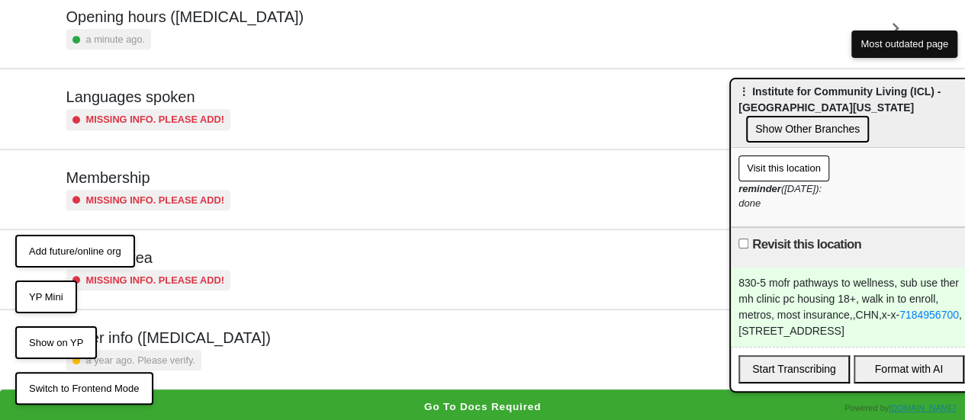
click at [256, 347] on div "Other info (coronavirus) a year ago. Please verify." at bounding box center [482, 350] width 833 height 42
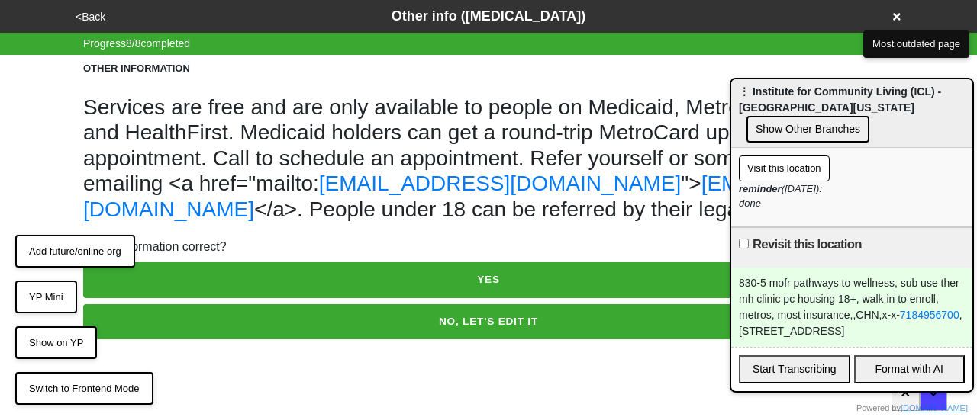
click at [302, 333] on button "NO, LET'S EDIT IT" at bounding box center [488, 321] width 810 height 35
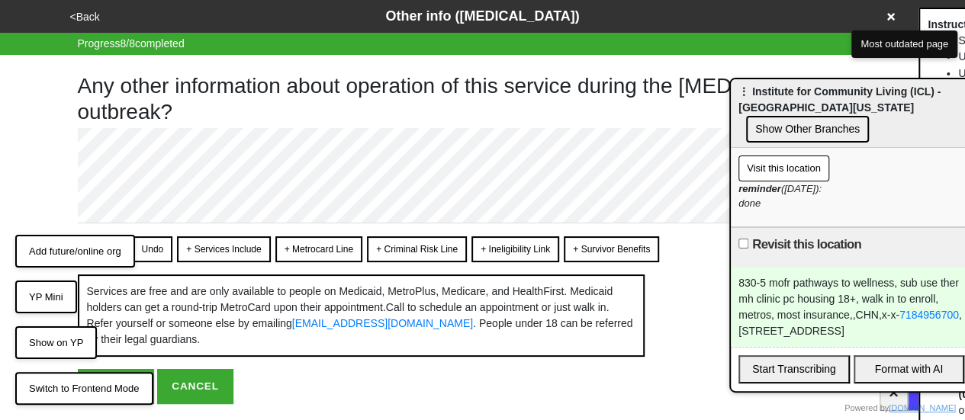
scroll to position [59, 0]
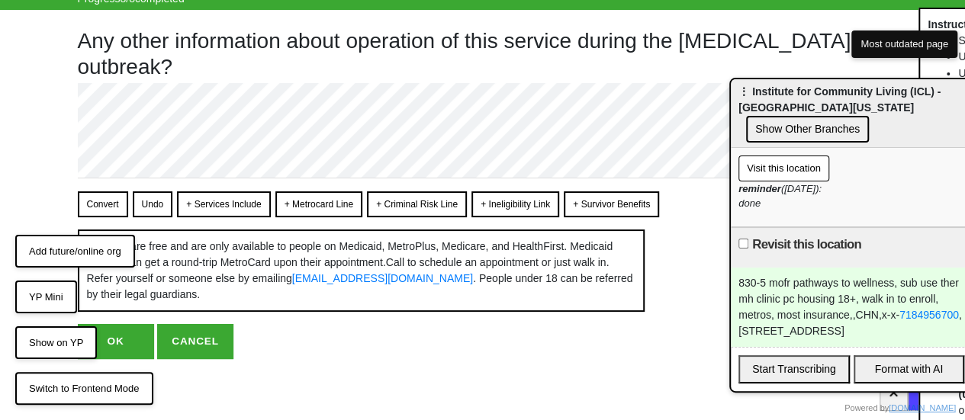
click at [102, 192] on button "Convert" at bounding box center [103, 205] width 50 height 26
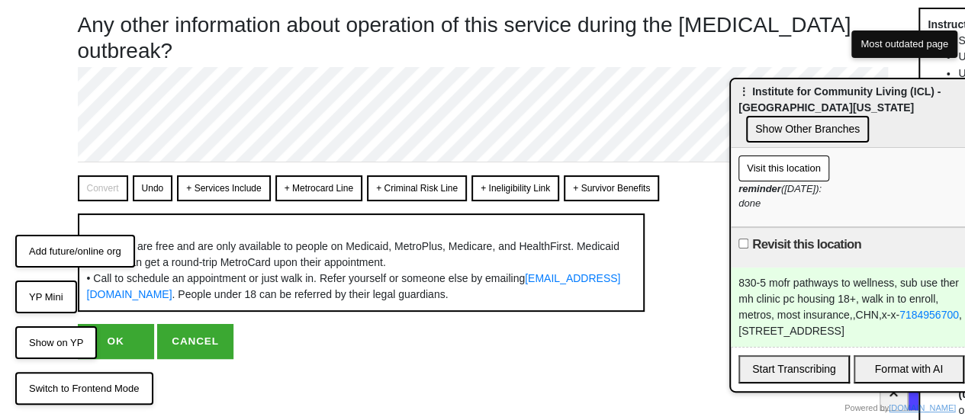
scroll to position [91, 0]
click at [115, 346] on button "OK" at bounding box center [116, 341] width 76 height 35
type textarea "x"
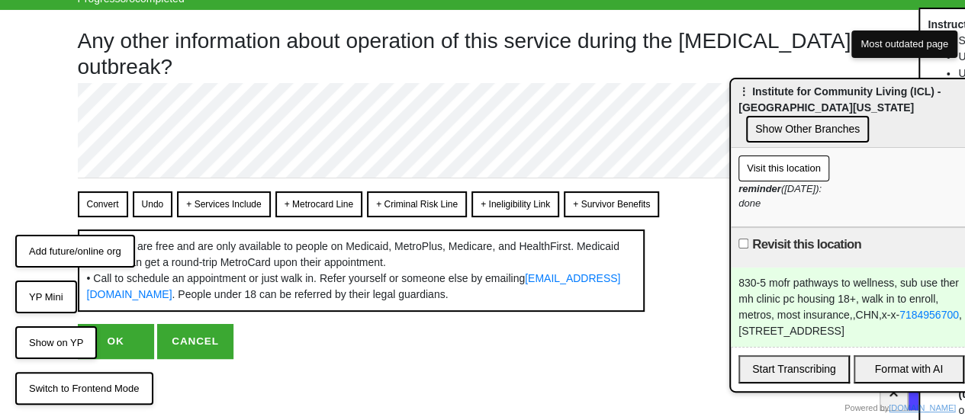
scroll to position [75, 0]
click at [134, 336] on button "OK" at bounding box center [116, 341] width 76 height 35
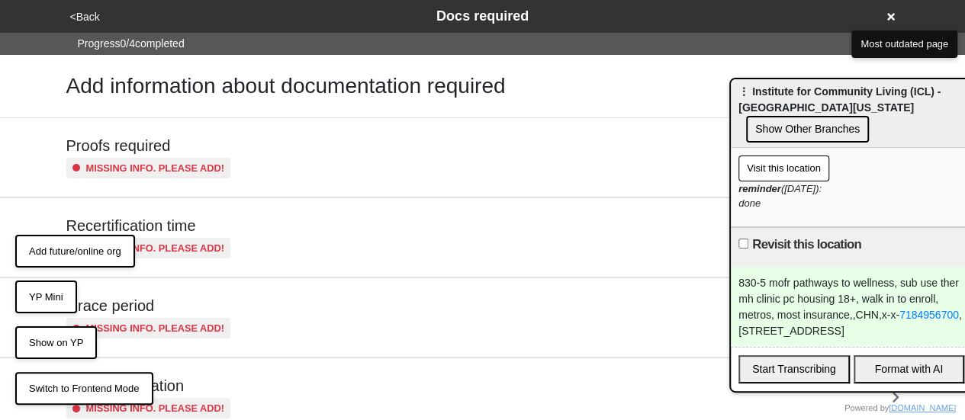
click at [87, 14] on button "<Back" at bounding box center [85, 17] width 39 height 18
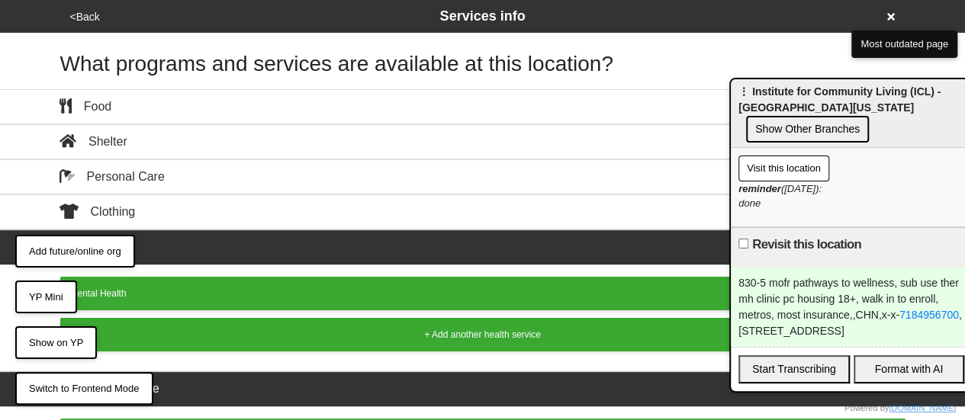
click at [88, 15] on button "<Back" at bounding box center [85, 17] width 39 height 18
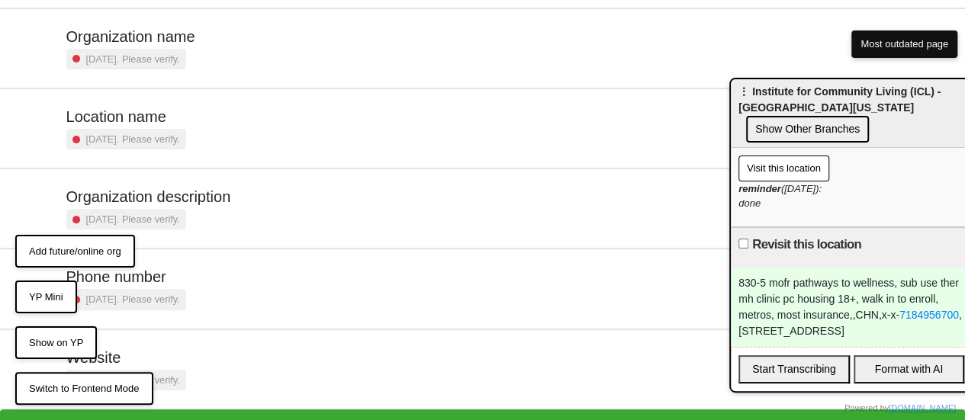
scroll to position [210, 0]
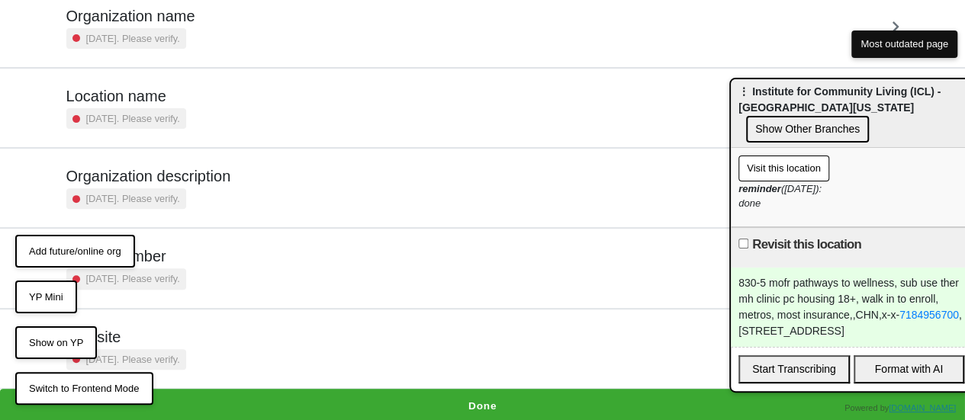
click at [224, 267] on div "Phone number 2 years ago. Please verify." at bounding box center [482, 268] width 833 height 42
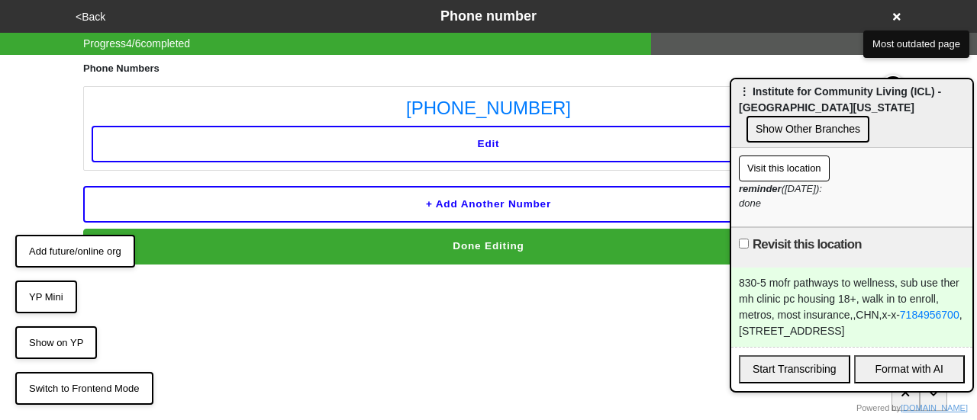
click at [494, 245] on button "Done Editing" at bounding box center [488, 246] width 810 height 35
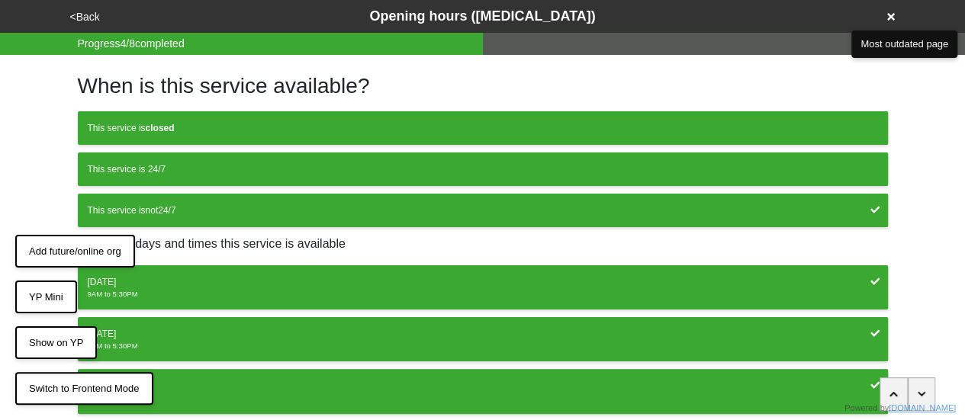
click at [95, 16] on button "<Back" at bounding box center [85, 17] width 39 height 18
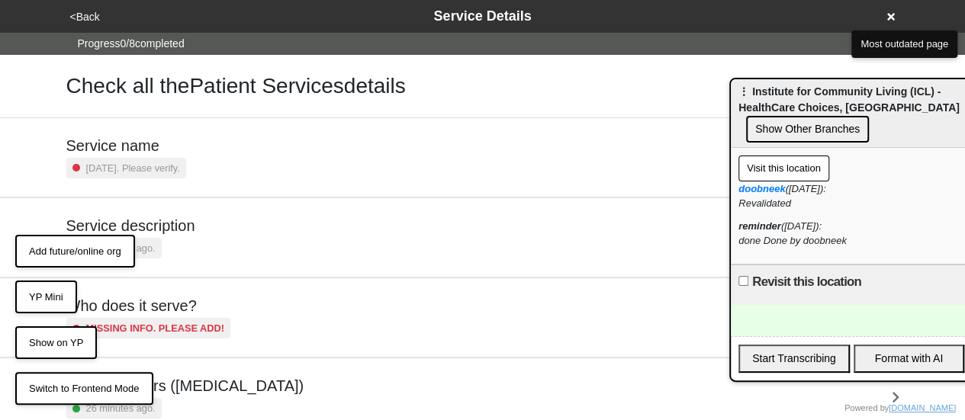
click at [171, 158] on div "[DATE]. Please verify." at bounding box center [126, 168] width 120 height 21
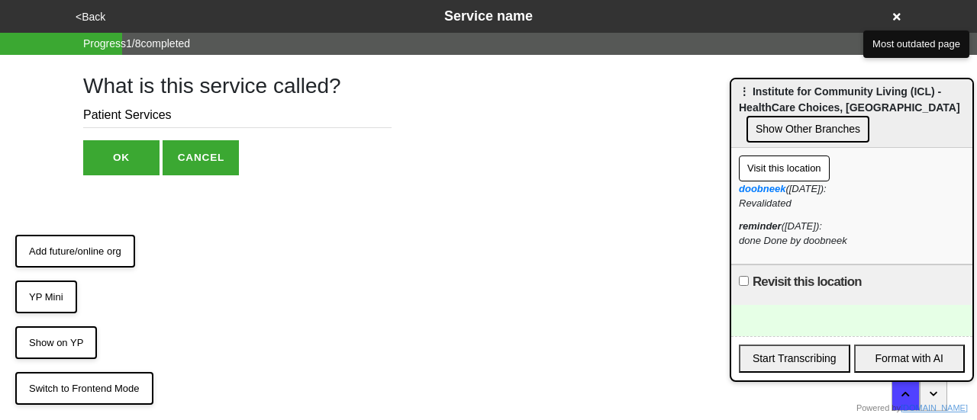
click at [140, 146] on button "OK" at bounding box center [121, 157] width 76 height 35
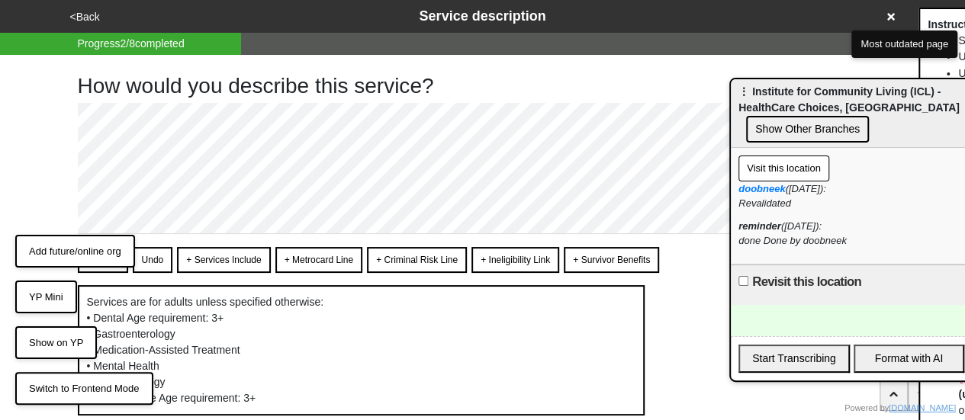
click at [82, 19] on button "<Back" at bounding box center [85, 17] width 39 height 18
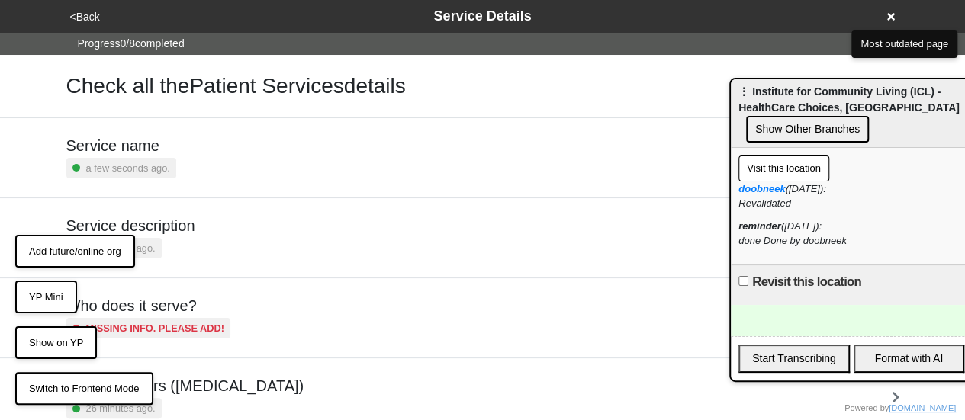
click at [165, 150] on h5 "Service name" at bounding box center [121, 146] width 110 height 18
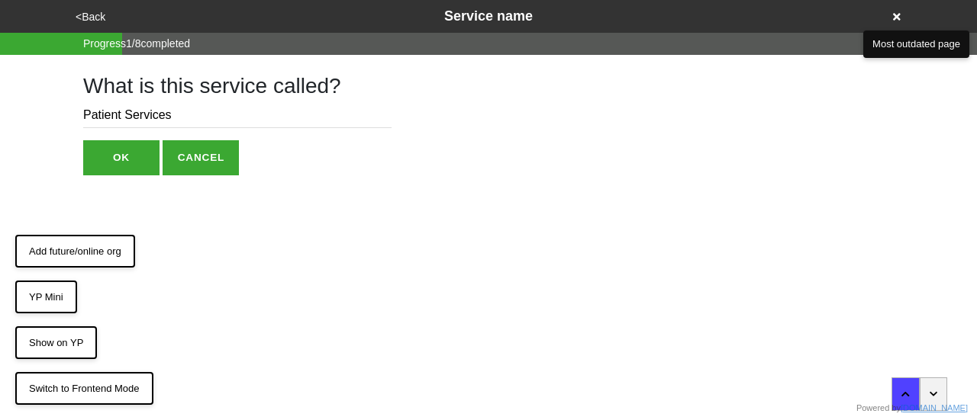
click at [110, 158] on button "OK" at bounding box center [121, 157] width 76 height 35
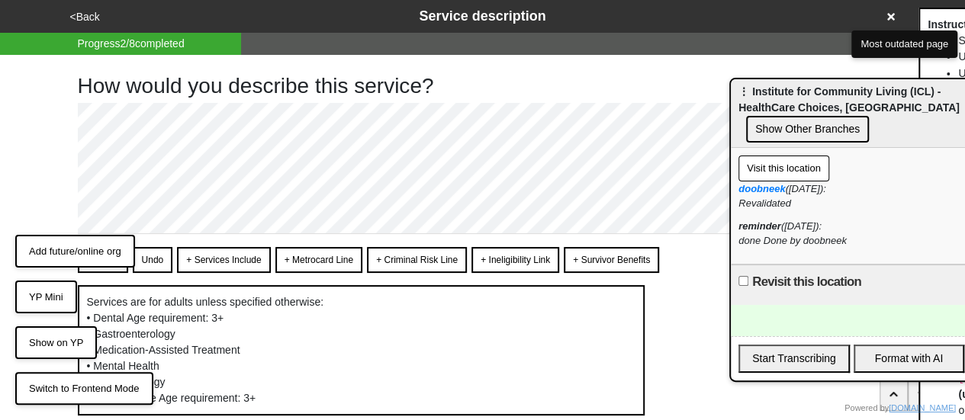
click at [89, 18] on button "<Back" at bounding box center [85, 17] width 39 height 18
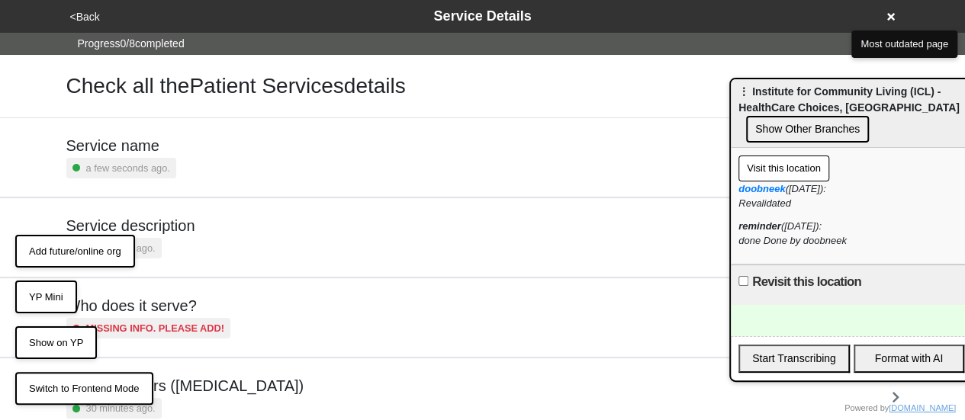
click at [128, 147] on h5 "Service name" at bounding box center [121, 146] width 110 height 18
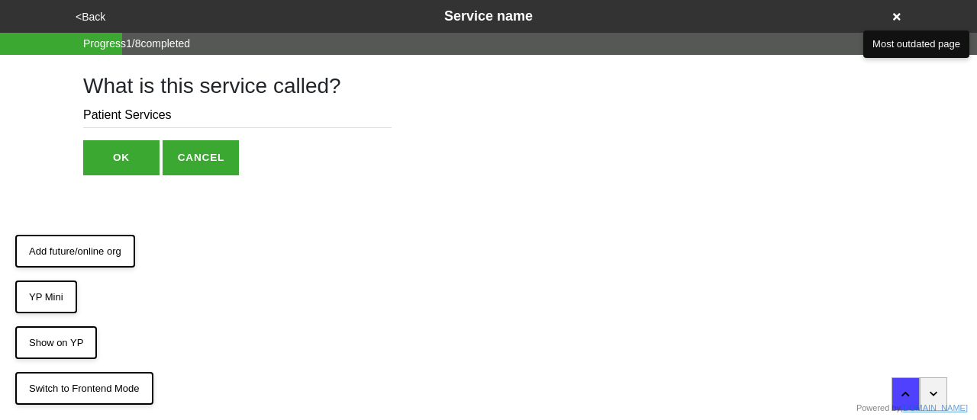
click at [114, 159] on button "OK" at bounding box center [121, 157] width 76 height 35
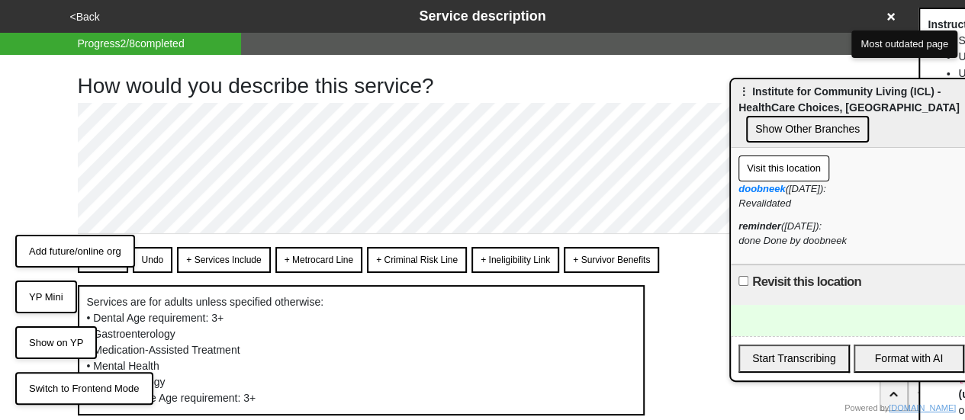
click at [89, 21] on button "<Back" at bounding box center [85, 17] width 39 height 18
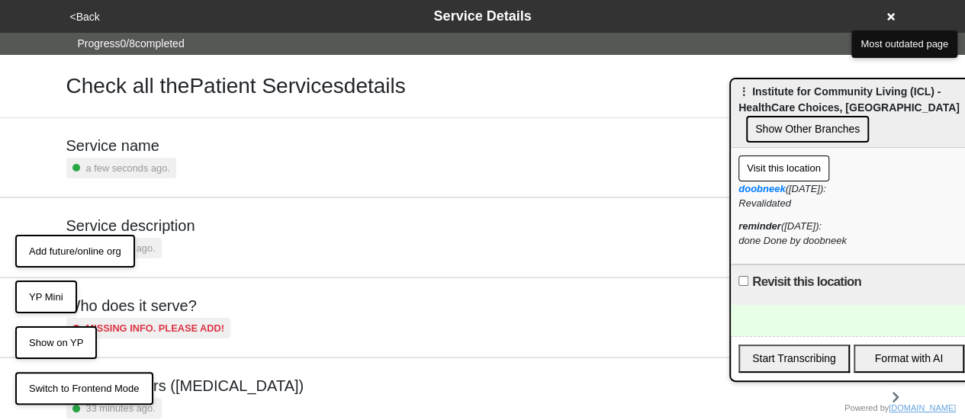
click at [105, 168] on small "a few seconds ago." at bounding box center [128, 168] width 84 height 14
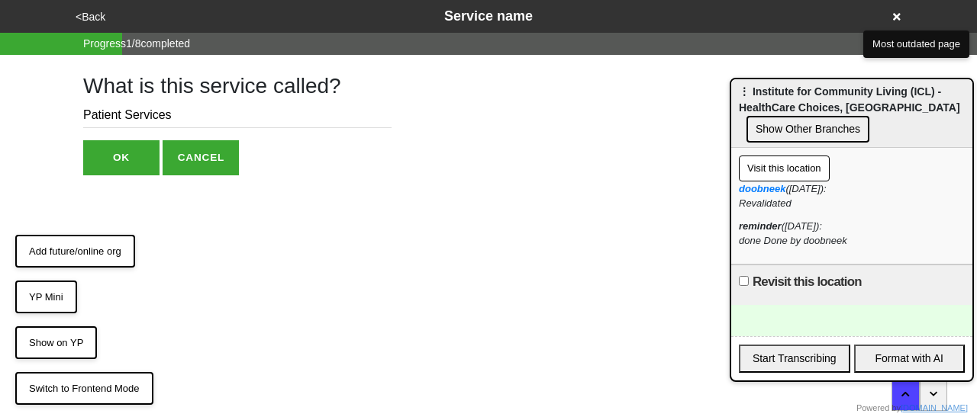
click at [125, 161] on button "OK" at bounding box center [121, 157] width 76 height 35
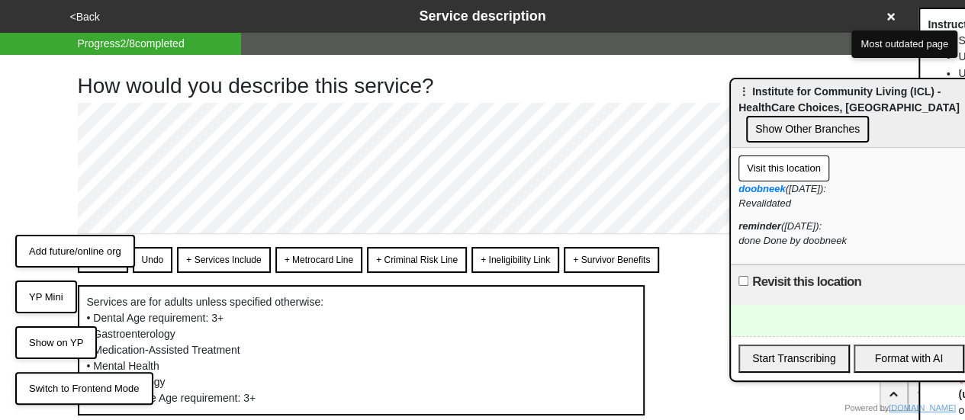
click at [84, 16] on button "<Back" at bounding box center [85, 17] width 39 height 18
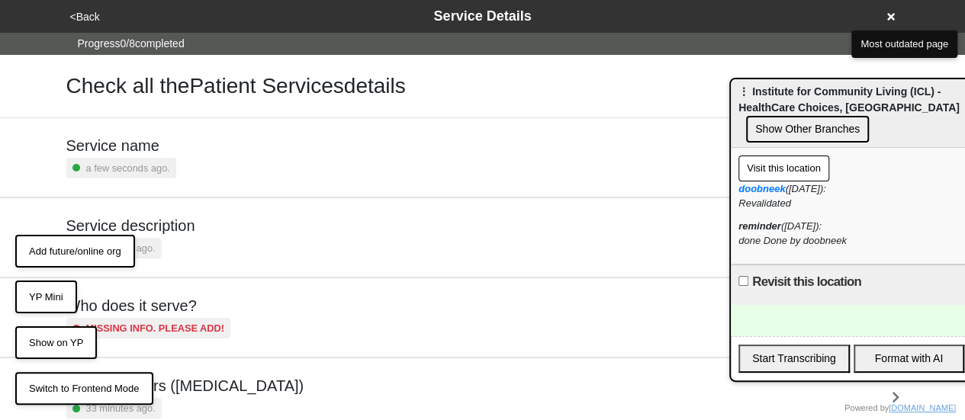
click at [154, 161] on small "a few seconds ago." at bounding box center [128, 168] width 84 height 14
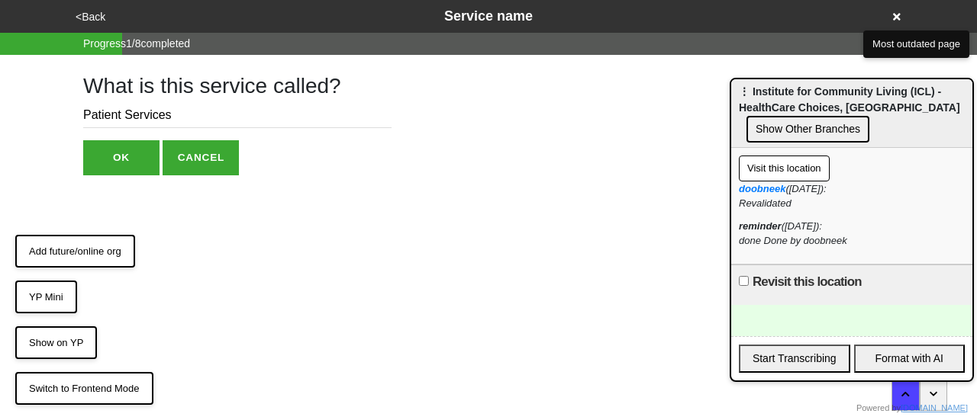
click at [143, 161] on button "OK" at bounding box center [121, 157] width 76 height 35
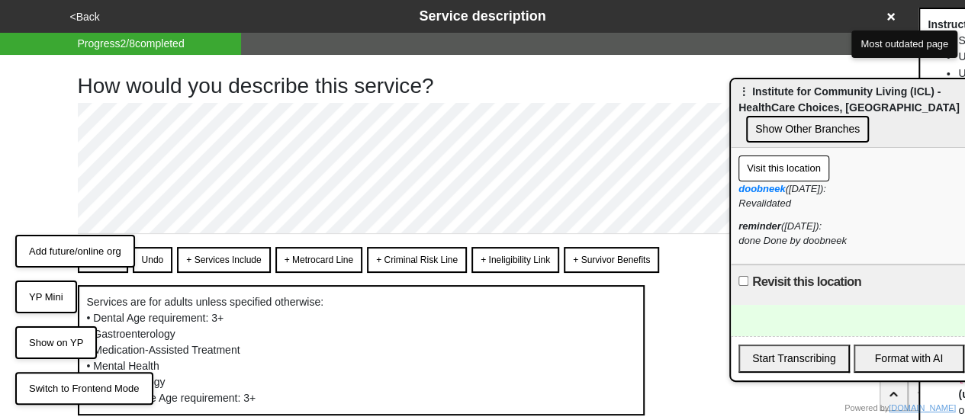
click at [890, 18] on icon at bounding box center [891, 17] width 8 height 8
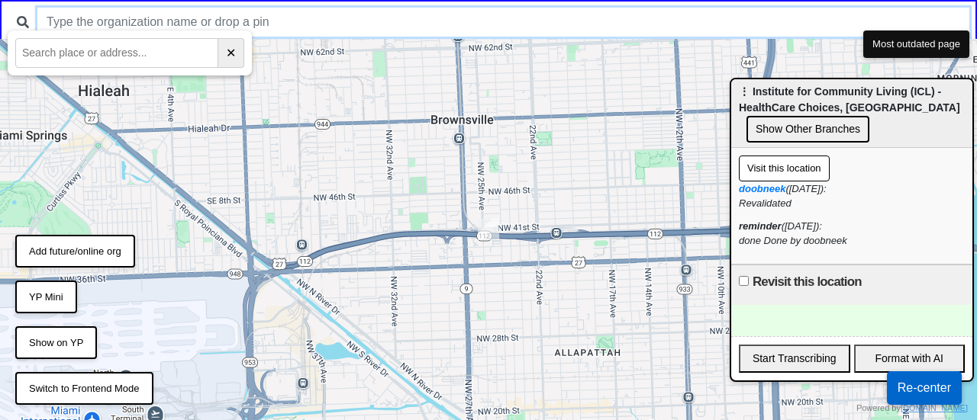
click at [351, 21] on input "text" at bounding box center [503, 22] width 932 height 29
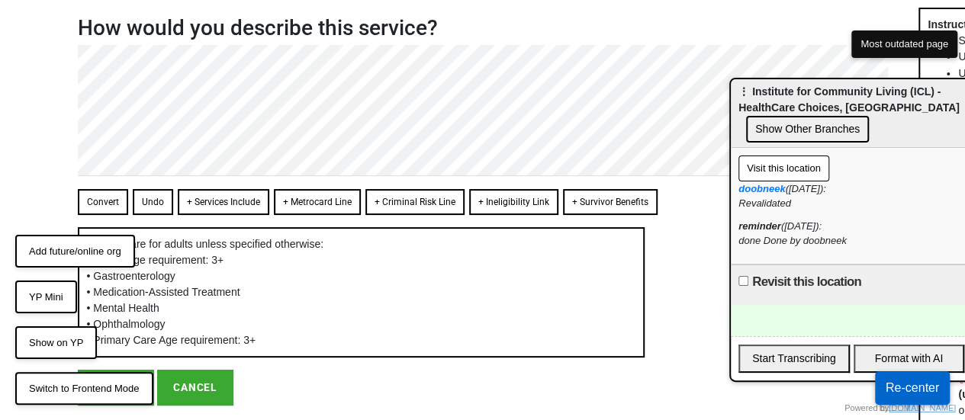
scroll to position [102, 0]
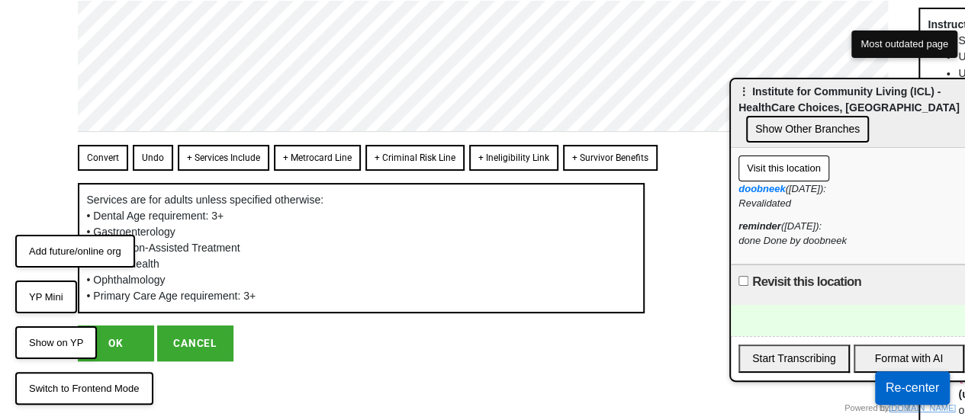
click at [126, 338] on button "OK" at bounding box center [116, 343] width 76 height 35
type textarea "x"
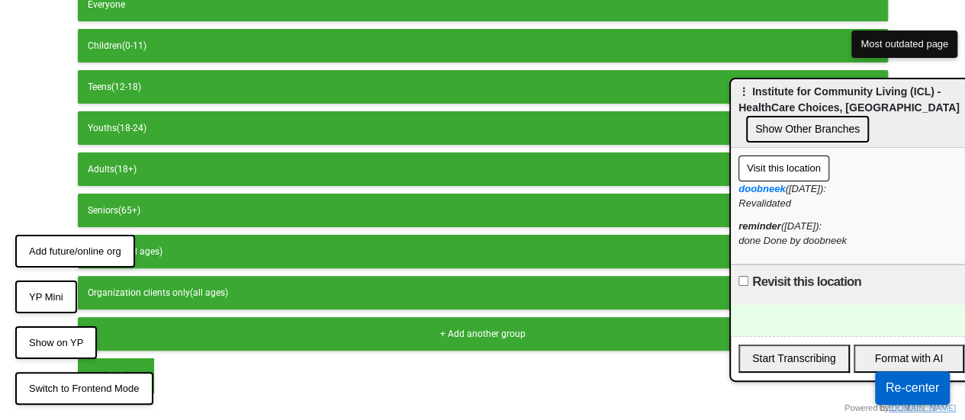
scroll to position [153, 0]
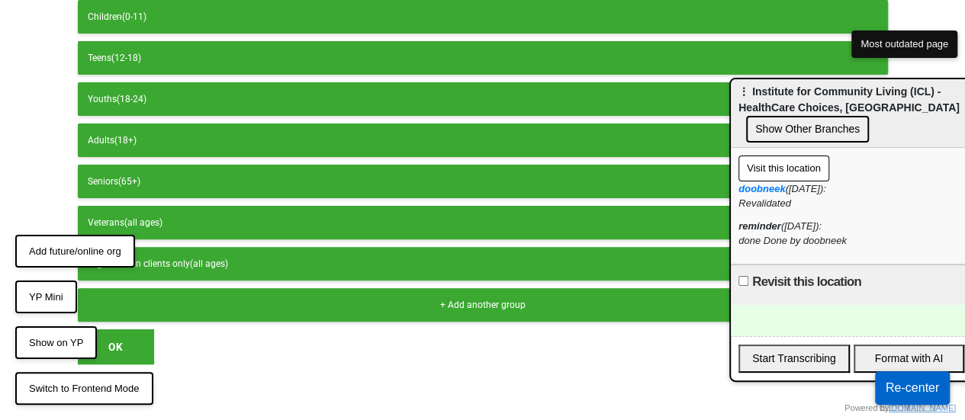
click at [119, 335] on button "OK" at bounding box center [116, 347] width 76 height 35
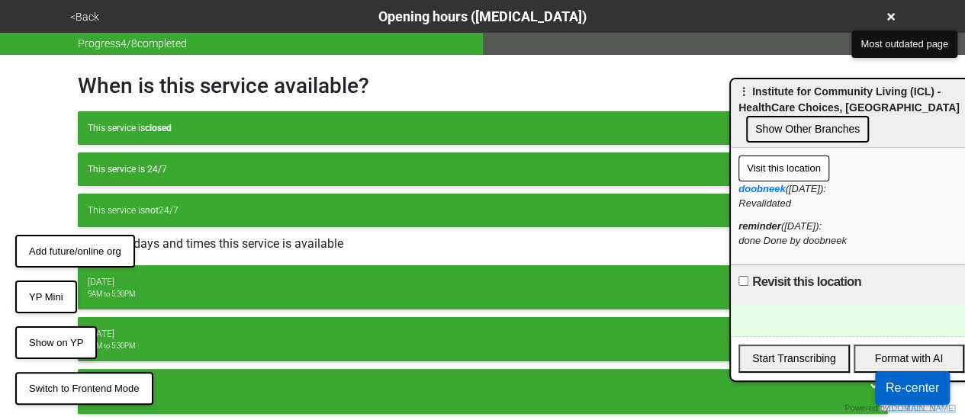
click at [119, 337] on div "Tuesday" at bounding box center [483, 334] width 791 height 14
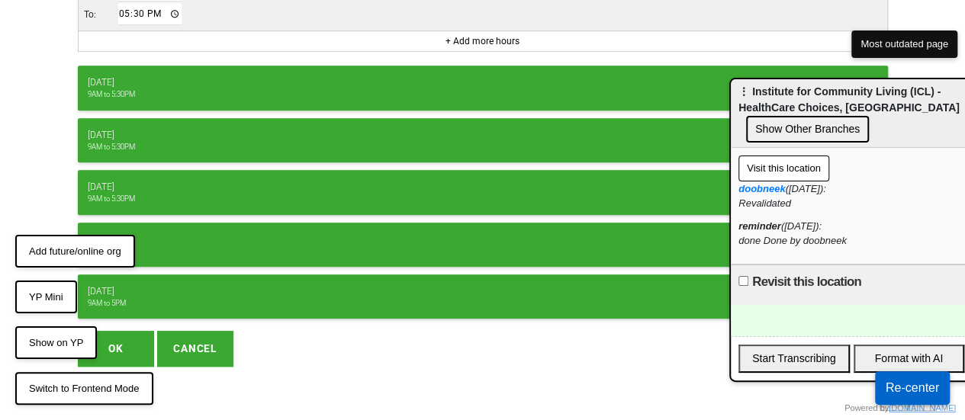
click at [122, 340] on button "OK" at bounding box center [116, 348] width 76 height 35
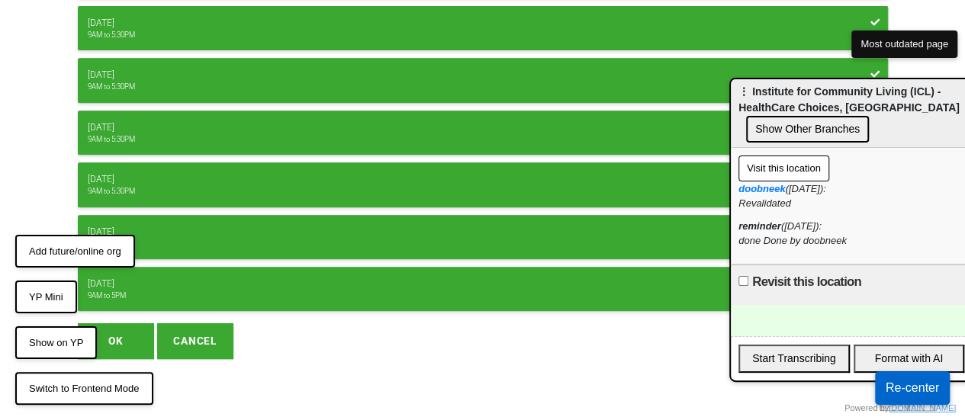
scroll to position [305, 0]
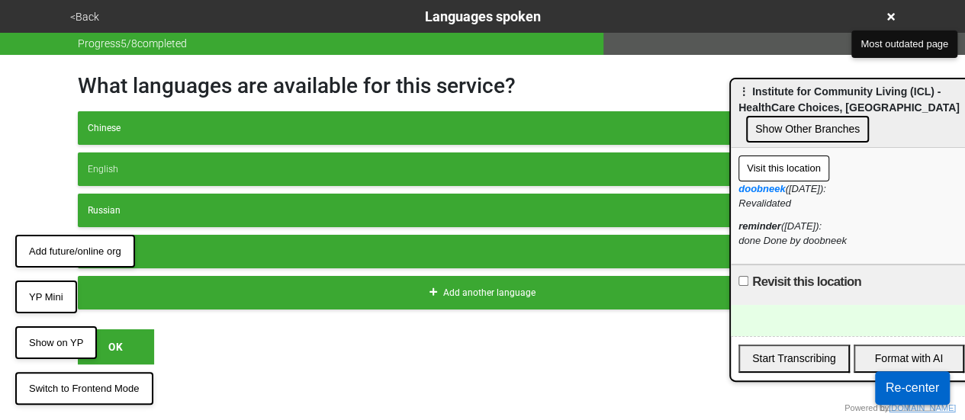
click at [122, 339] on button "OK" at bounding box center [116, 347] width 76 height 35
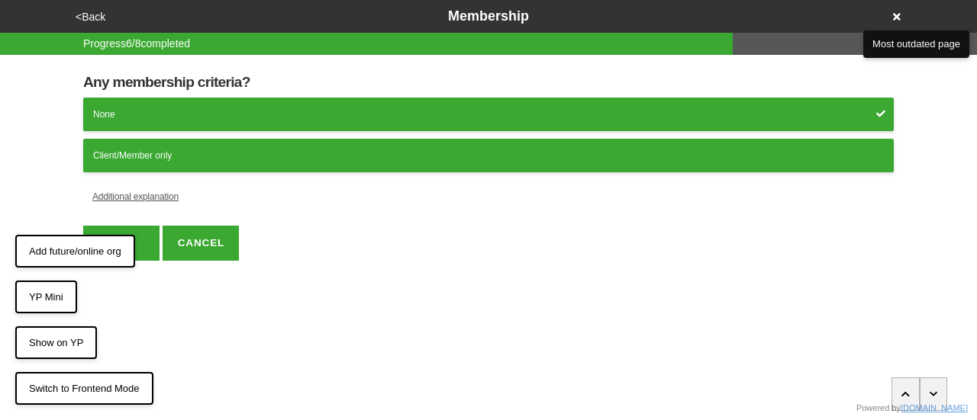
click at [92, 18] on button "<Back" at bounding box center [90, 17] width 39 height 18
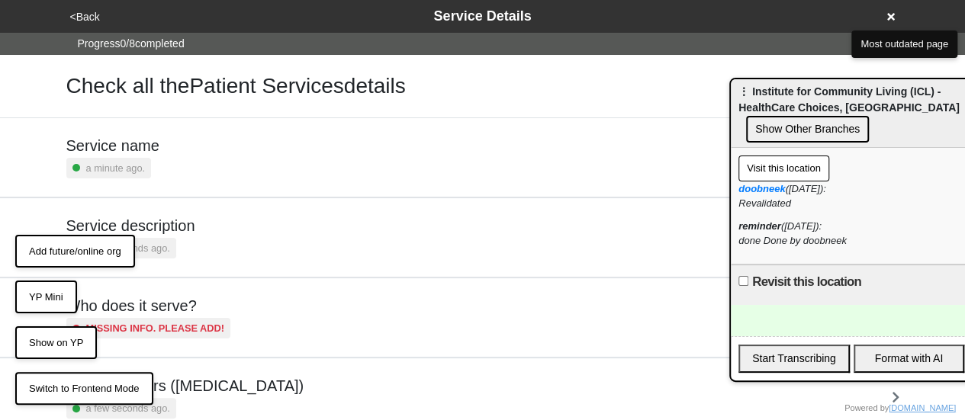
click at [93, 8] on button "<Back" at bounding box center [85, 17] width 39 height 18
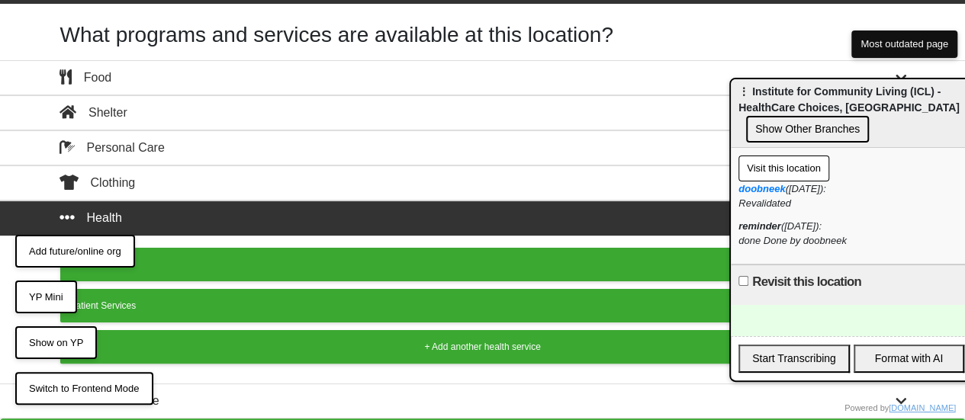
scroll to position [57, 0]
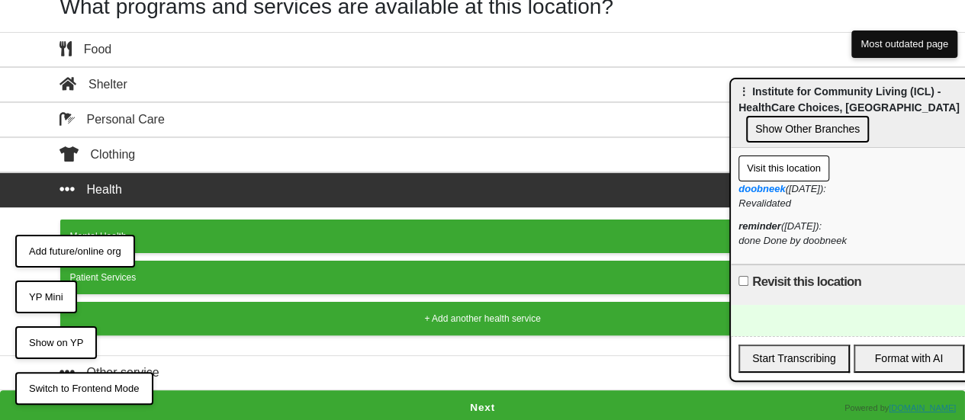
click at [450, 399] on button "Next" at bounding box center [482, 408] width 965 height 35
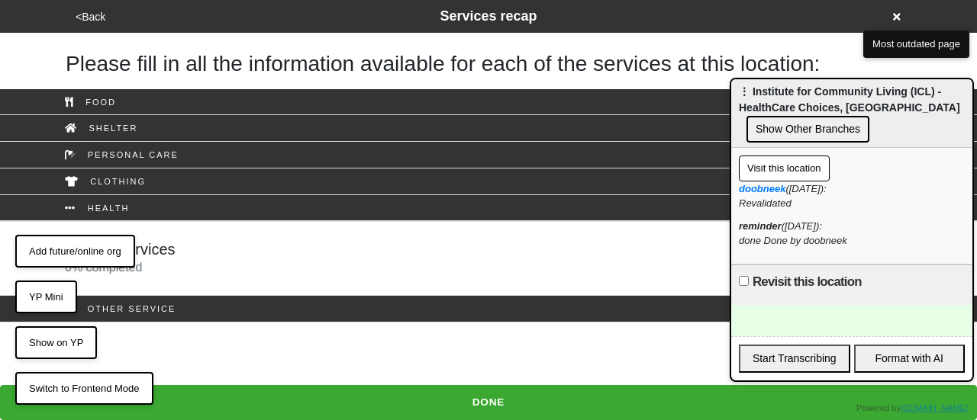
click at [266, 253] on div "Patient Services 0 % completed" at bounding box center [488, 258] width 870 height 37
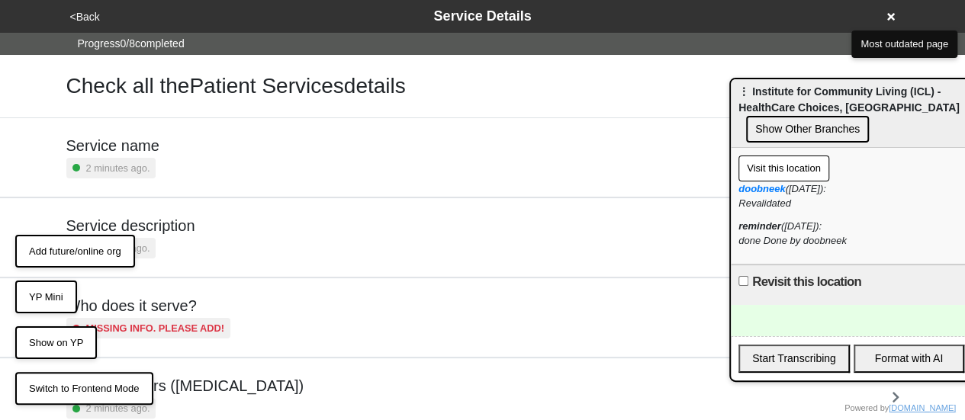
click at [887, 12] on icon at bounding box center [891, 16] width 8 height 11
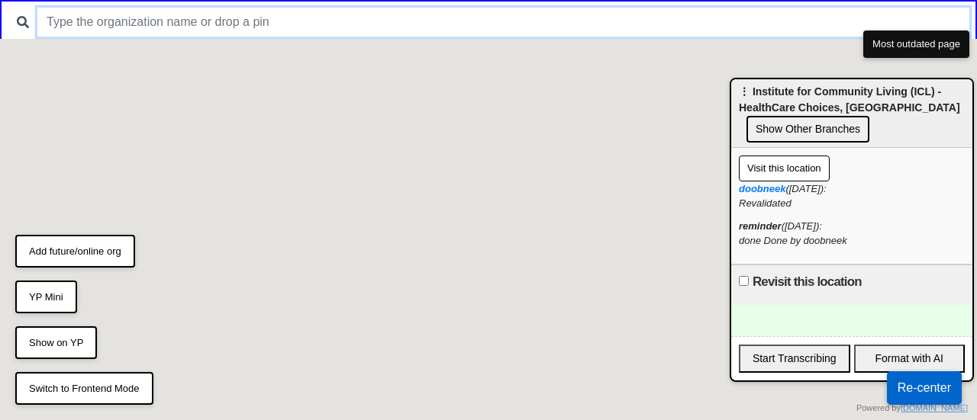
click at [467, 8] on input "text" at bounding box center [503, 22] width 932 height 29
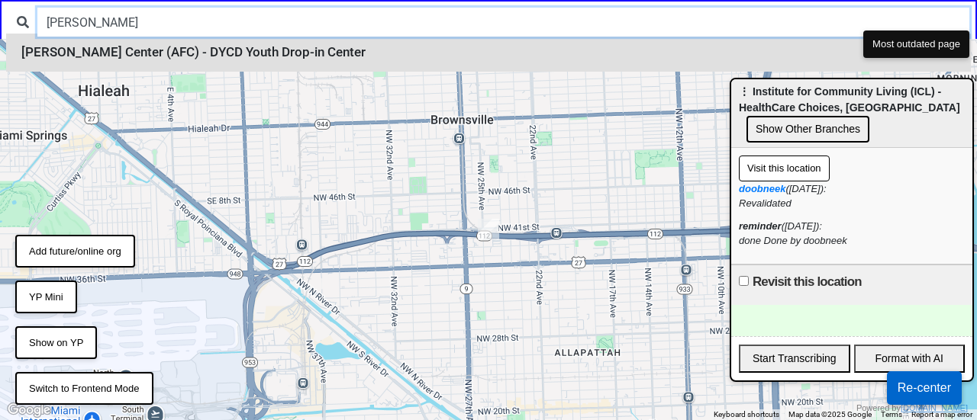
type input "[PERSON_NAME]"
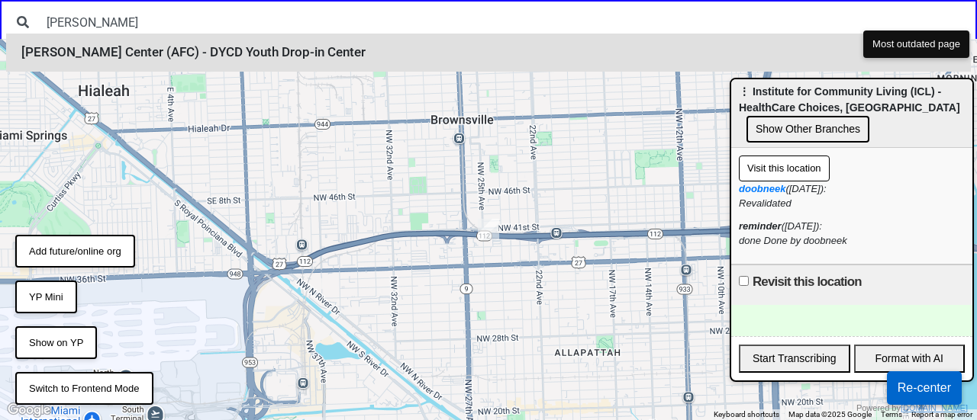
click at [156, 55] on li "[PERSON_NAME] Center (AFC) - DYCD Youth Drop-in Center" at bounding box center [488, 53] width 964 height 38
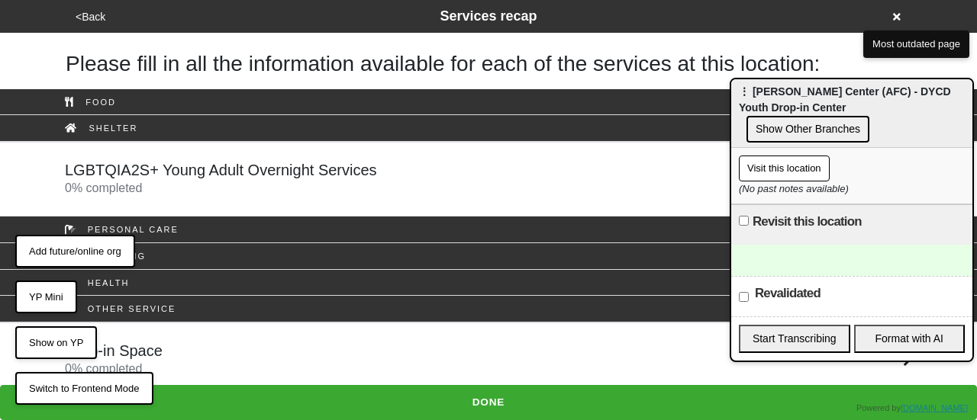
click at [353, 207] on link "LGBTQIA2S+ Young Adult Overnight Services 0 % completed" at bounding box center [488, 179] width 977 height 75
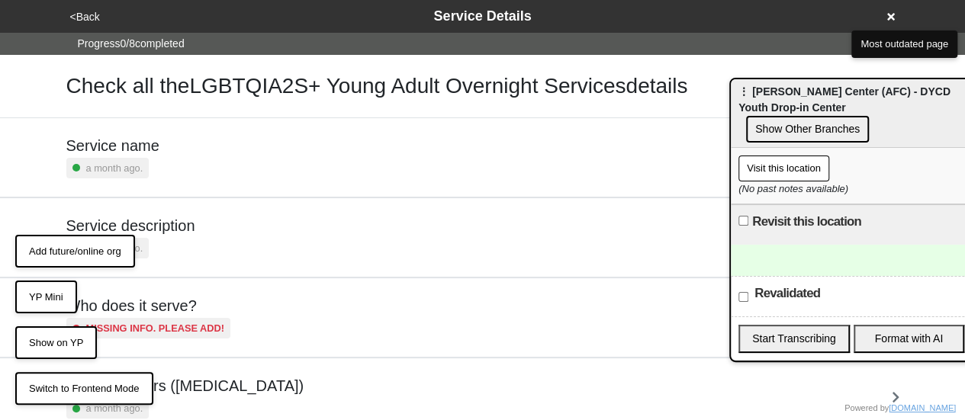
click at [198, 152] on div "Service name a month ago." at bounding box center [482, 158] width 833 height 42
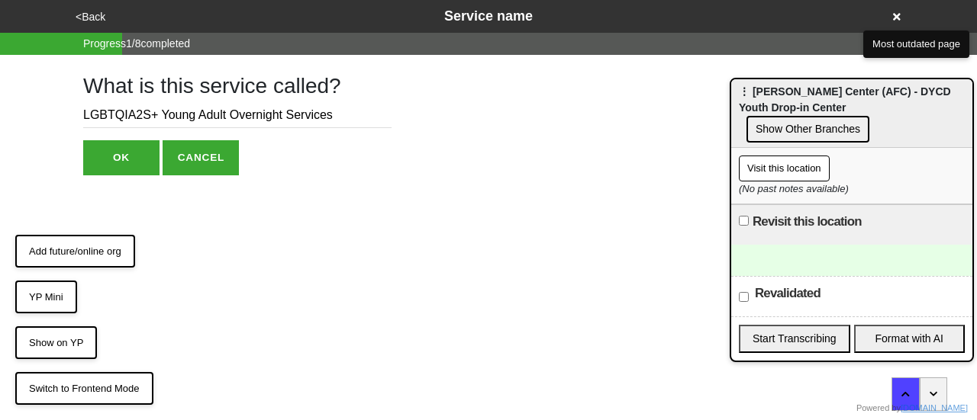
click at [125, 153] on button "OK" at bounding box center [121, 157] width 76 height 35
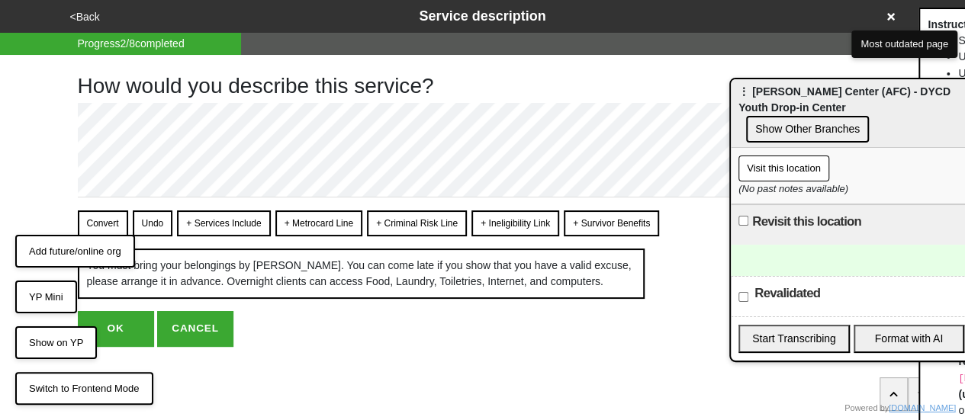
click at [79, 19] on button "<Back" at bounding box center [85, 17] width 39 height 18
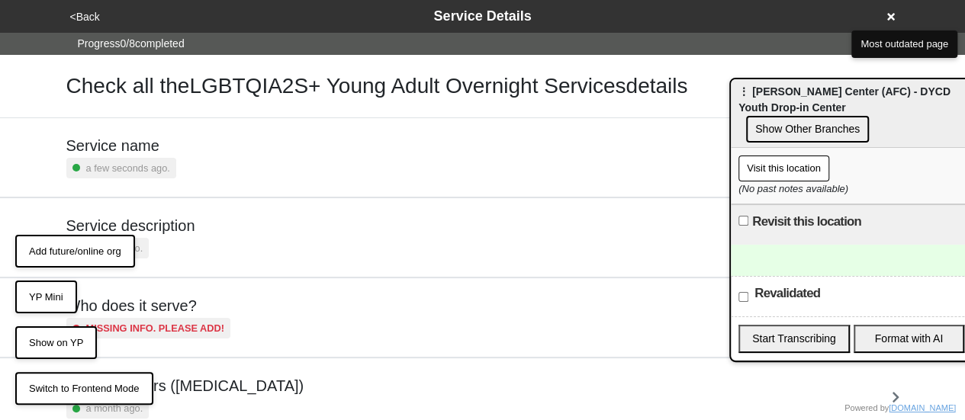
click at [156, 153] on h5 "Service name" at bounding box center [121, 146] width 110 height 18
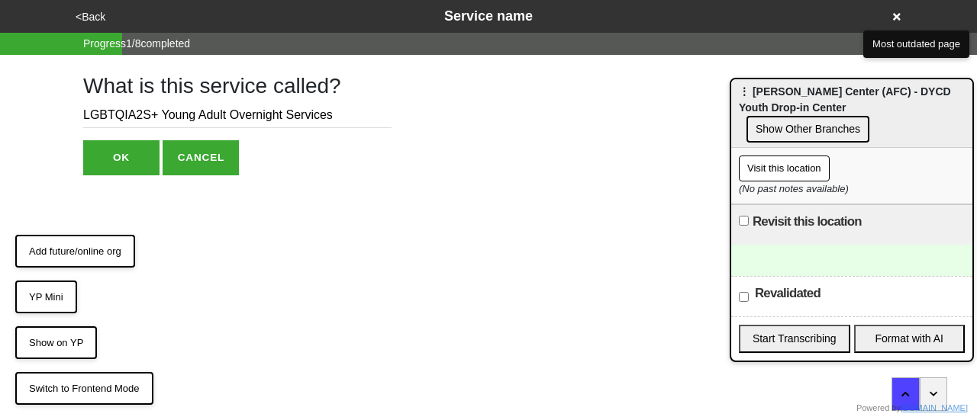
drag, startPoint x: 93, startPoint y: 27, endPoint x: 93, endPoint y: 4, distance: 23.7
click at [93, 22] on div "<Back Service name" at bounding box center [488, 16] width 847 height 33
